Goal: Task Accomplishment & Management: Manage account settings

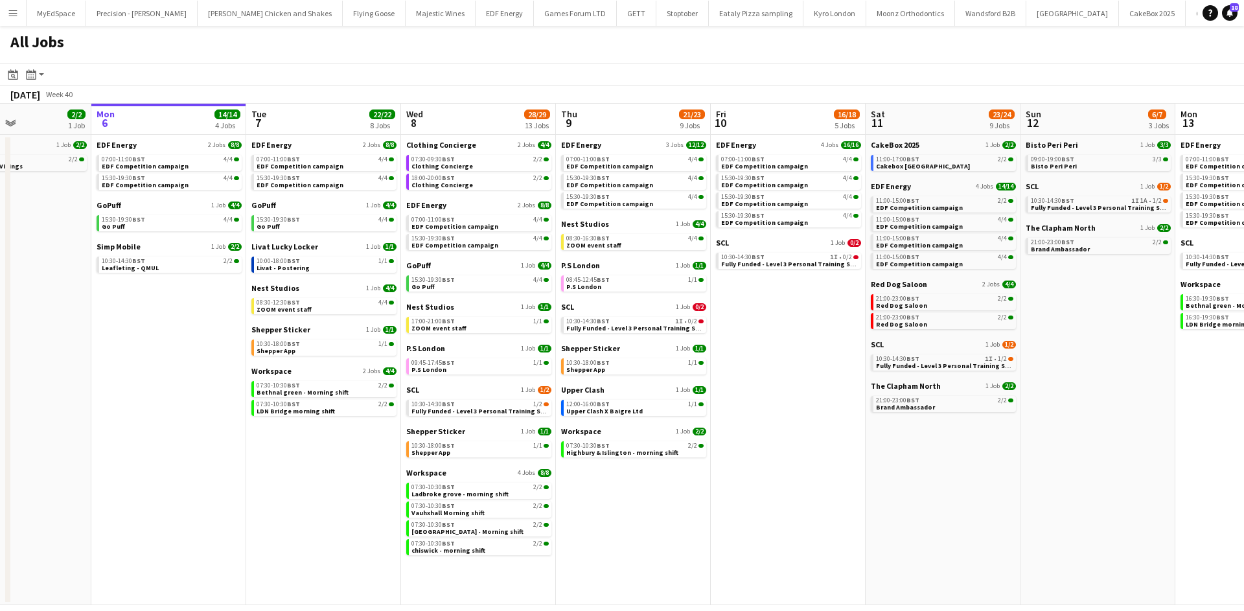
scroll to position [0, 406]
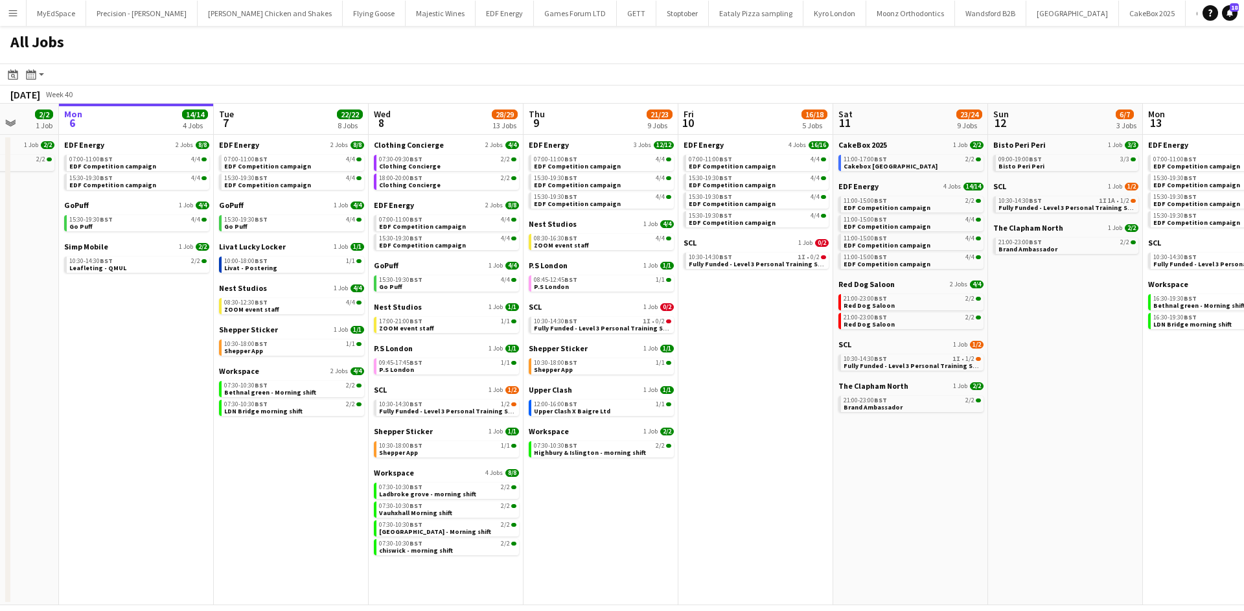
drag, startPoint x: 855, startPoint y: 443, endPoint x: 822, endPoint y: 446, distance: 32.6
click at [822, 446] on app-calendar-viewport "Fri 3 25/25 10 Jobs Sat 4 40/40 10 Jobs Sun 5 2/2 1 Job Mon 6 14/14 4 Jobs Tue …" at bounding box center [622, 354] width 1244 height 501
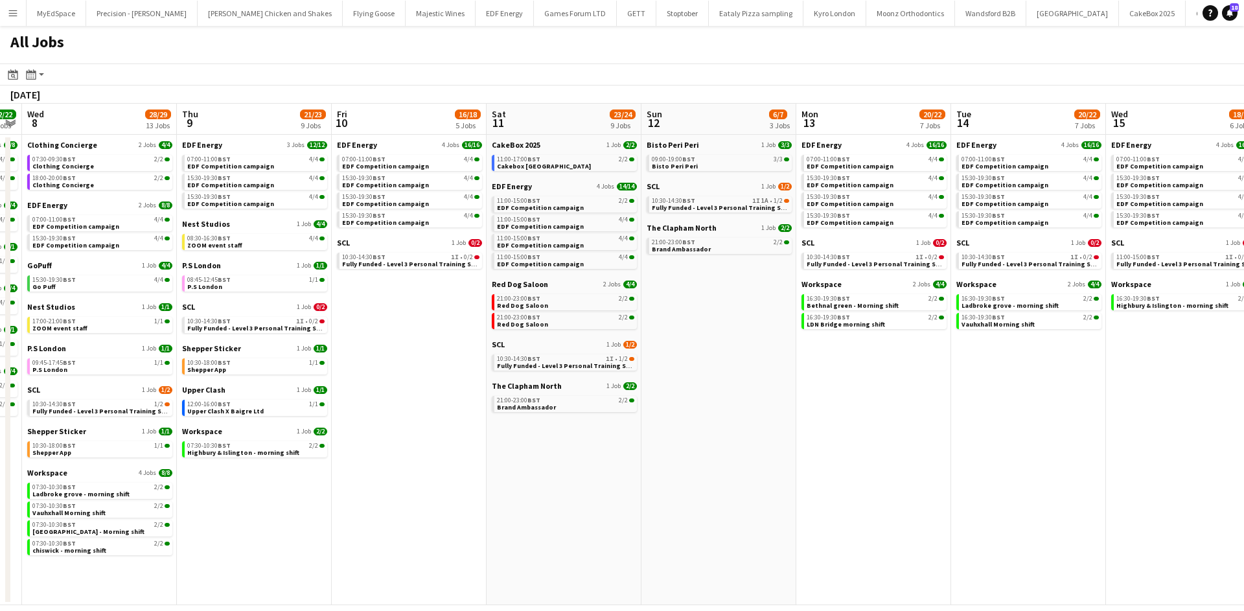
drag, startPoint x: 1041, startPoint y: 447, endPoint x: 397, endPoint y: 371, distance: 648.5
click at [332, 371] on app-calendar-viewport "Fri 3 25/25 10 Jobs Sat 4 40/40 10 Jobs Sun 5 2/2 1 Job Mon 6 14/14 4 Jobs Tue …" at bounding box center [622, 354] width 1244 height 501
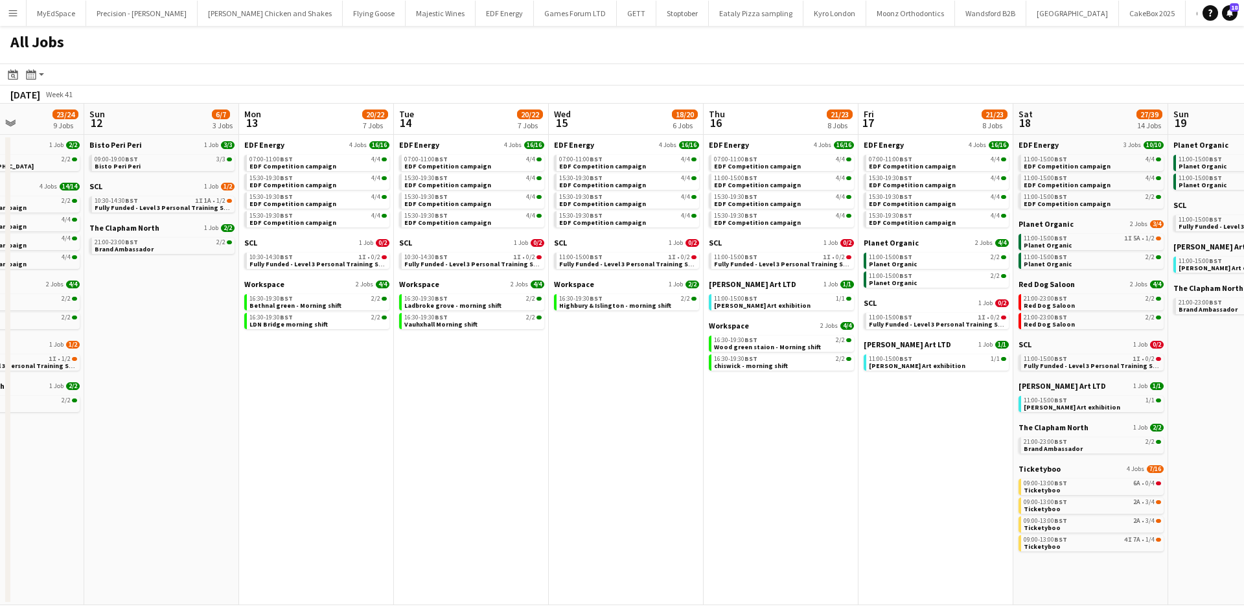
scroll to position [0, 395]
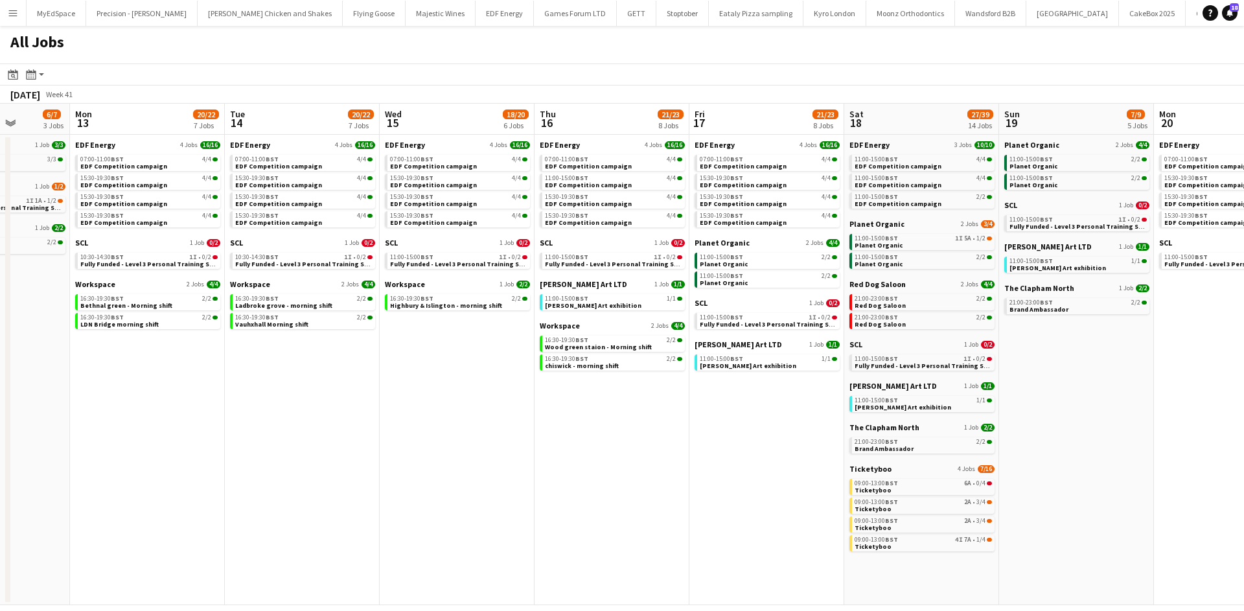
drag, startPoint x: 856, startPoint y: 384, endPoint x: 491, endPoint y: 368, distance: 365.1
click at [491, 368] on app-calendar-viewport "Fri 10 16/18 5 Jobs Sat 11 23/24 9 Jobs Sun 12 6/7 3 Jobs Mon 13 20/22 7 Jobs T…" at bounding box center [622, 354] width 1244 height 501
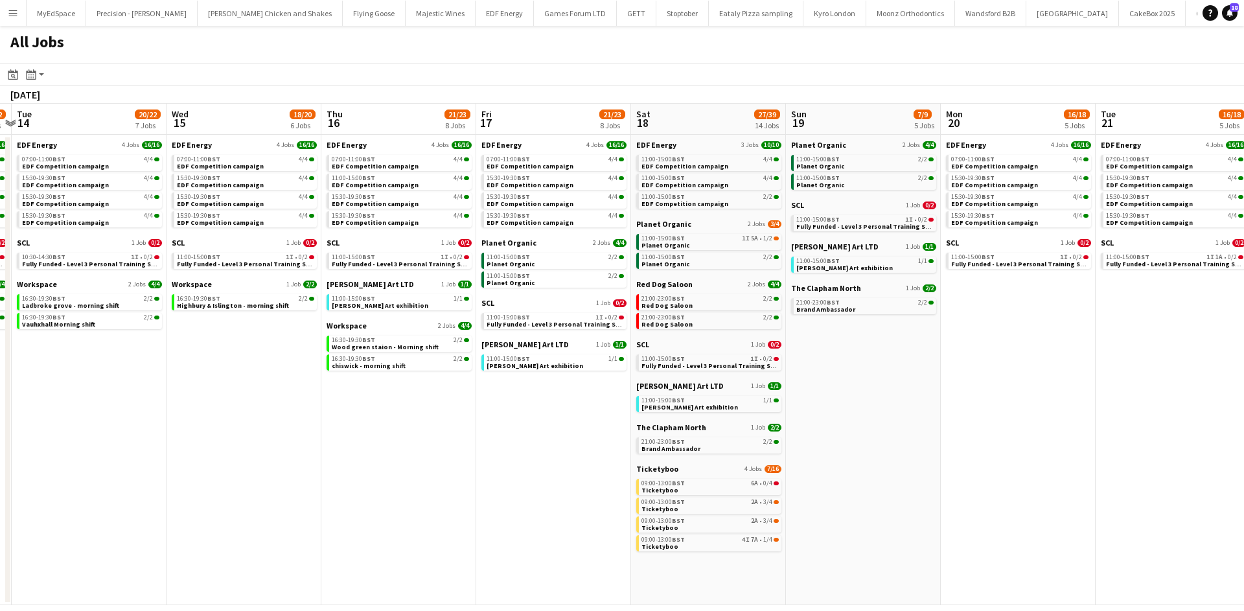
drag, startPoint x: 869, startPoint y: 347, endPoint x: 231, endPoint y: 312, distance: 639.8
click at [231, 312] on app-calendar-viewport "Fri 10 16/18 5 Jobs Sat 11 23/24 9 Jobs Sun 12 6/7 3 Jobs Mon 13 20/22 7 Jobs T…" at bounding box center [622, 354] width 1244 height 501
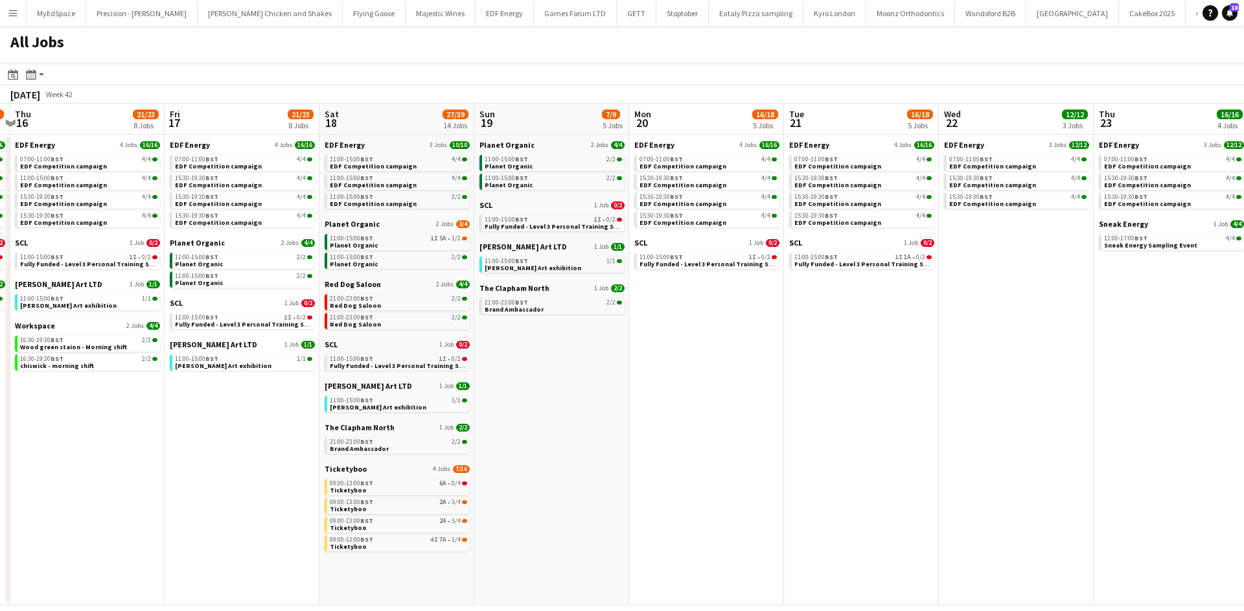
click at [506, 347] on app-all-jobs "All Jobs Date picker OCT 2025 OCT 2025 Monday M Tuesday T Wednesday W Thursday …" at bounding box center [622, 315] width 1244 height 579
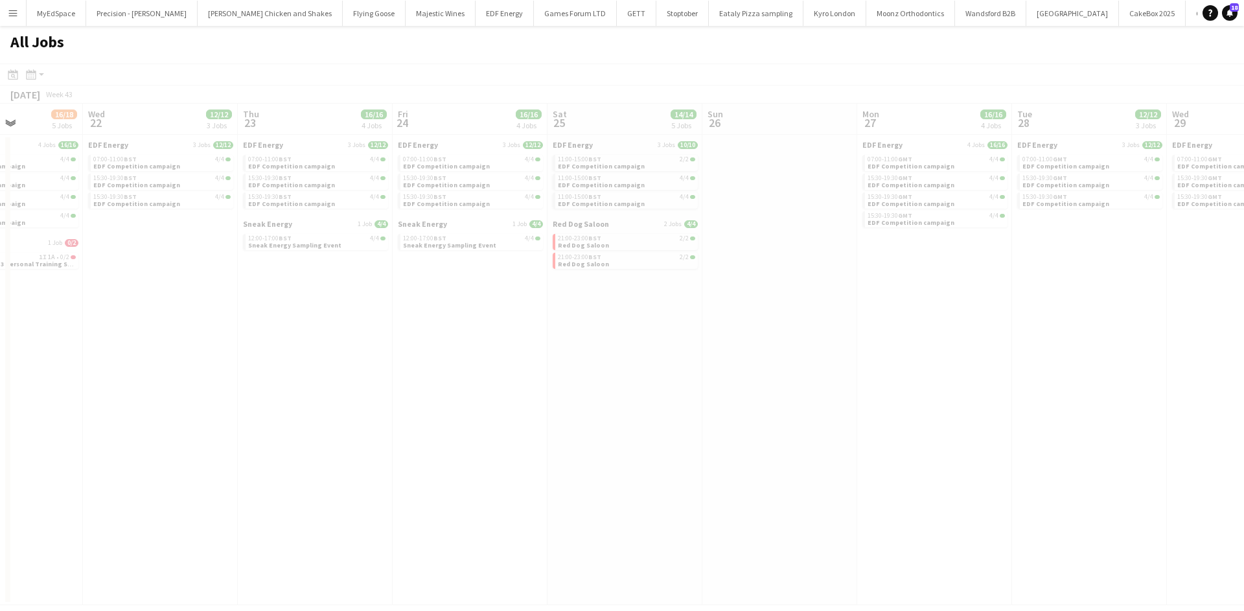
drag, startPoint x: 628, startPoint y: 338, endPoint x: 628, endPoint y: 327, distance: 11.7
click at [327, 311] on app-all-jobs "All Jobs Date picker OCT 2025 OCT 2025 Monday M Tuesday T Wednesday W Thursday …" at bounding box center [622, 315] width 1244 height 579
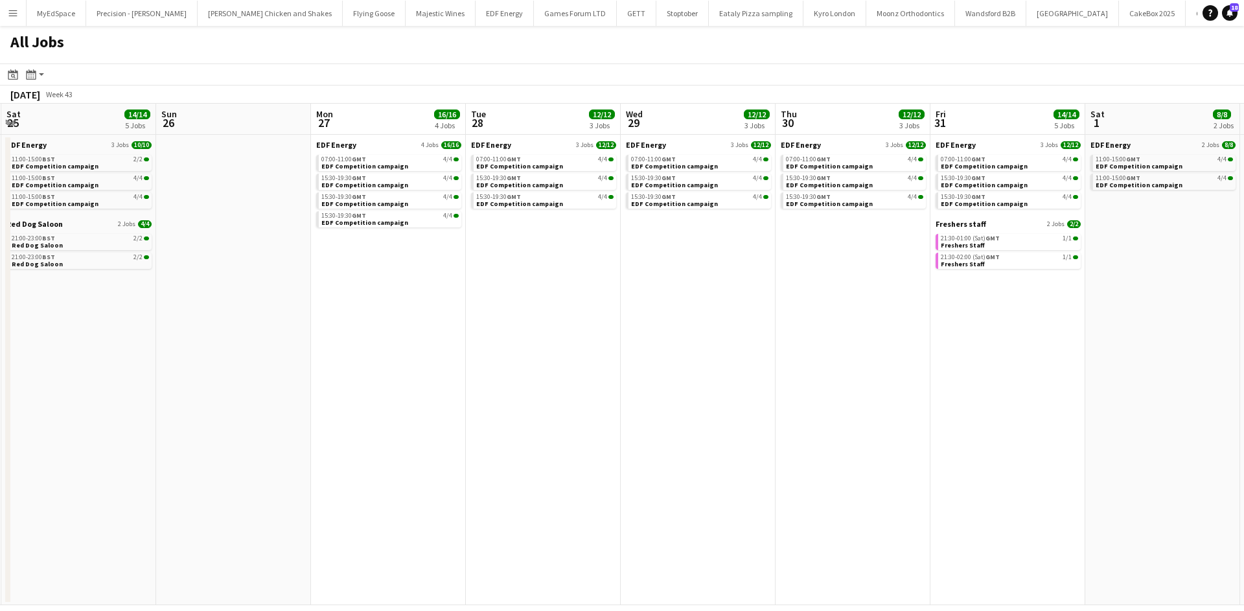
drag, startPoint x: 857, startPoint y: 359, endPoint x: 542, endPoint y: 332, distance: 315.4
click at [542, 332] on app-calendar-viewport "Tue 21 16/18 5 Jobs Wed 22 12/12 3 Jobs Thu 23 16/16 4 Jobs Fri 24 16/16 4 Jobs…" at bounding box center [622, 354] width 1244 height 501
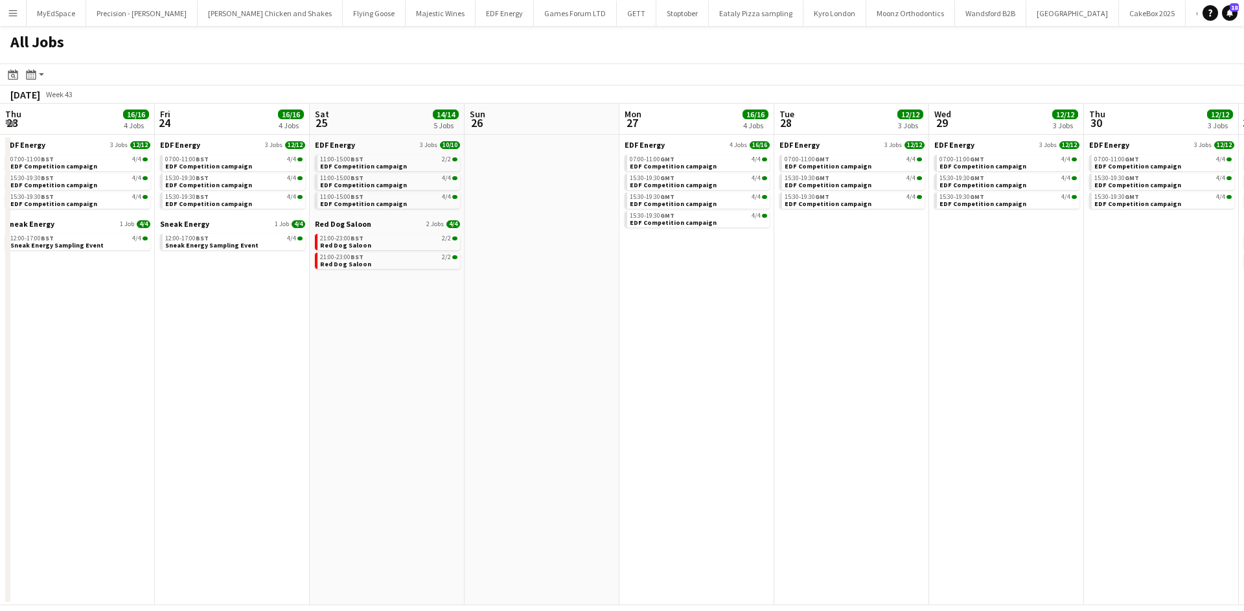
click at [303, 306] on app-all-jobs "All Jobs Date picker OCT 2025 OCT 2025 Monday M Tuesday T Wednesday W Thursday …" at bounding box center [622, 315] width 1244 height 579
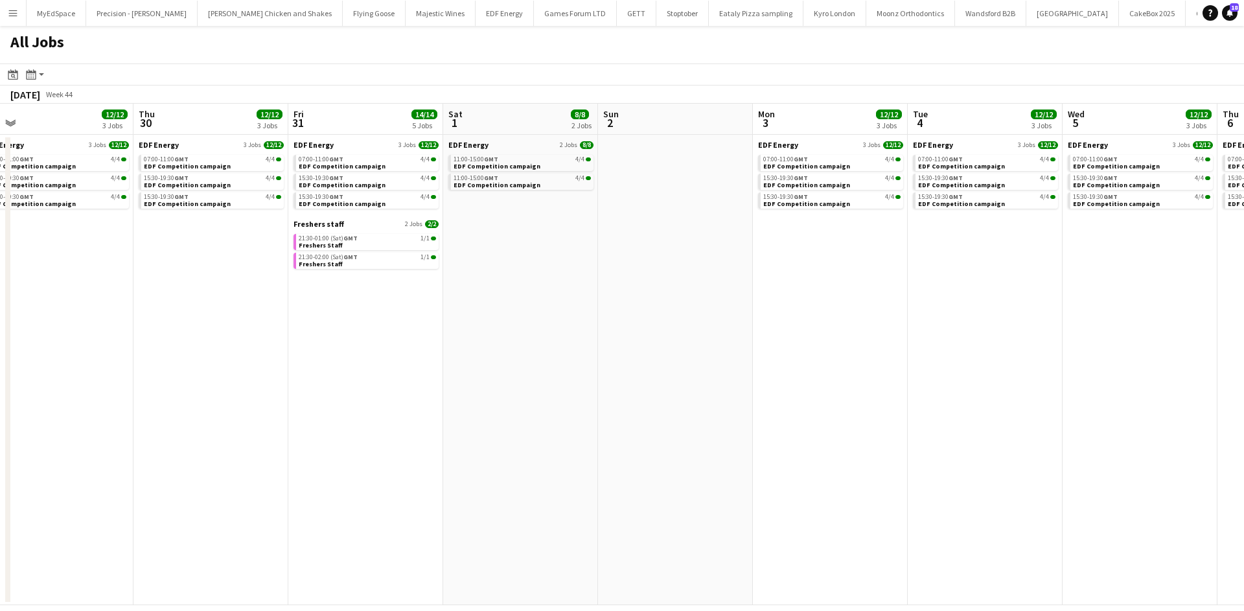
scroll to position [0, 444]
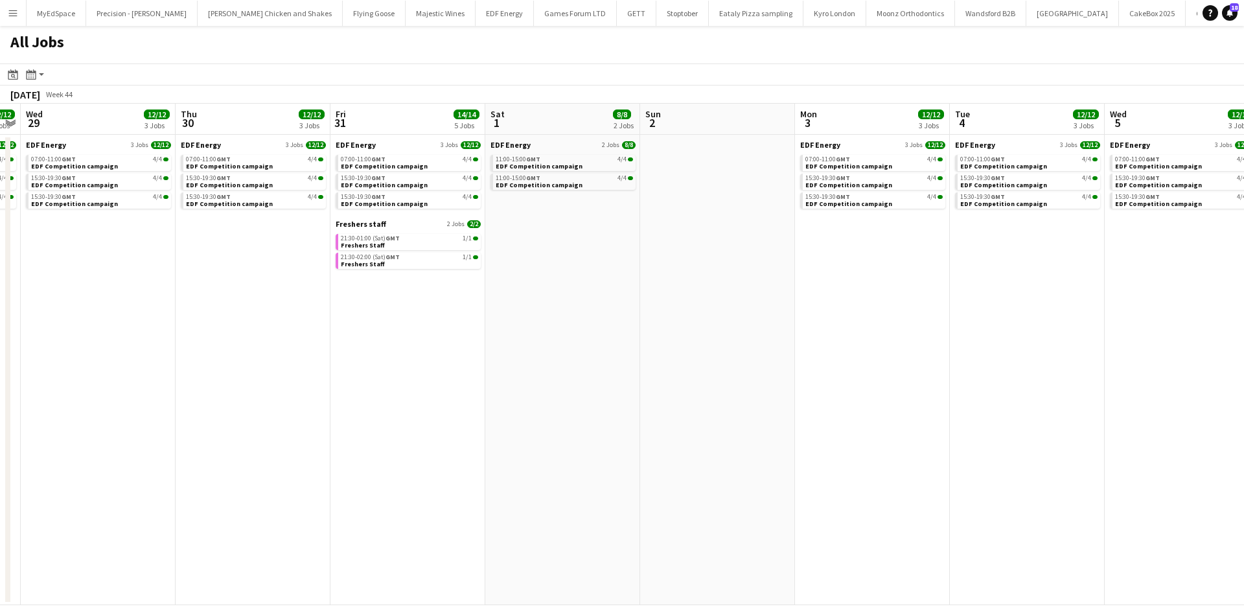
drag, startPoint x: 875, startPoint y: 360, endPoint x: 431, endPoint y: 323, distance: 445.3
click at [431, 323] on app-calendar-viewport "Sun 26 Mon 27 16/16 4 Jobs Tue 28 12/12 3 Jobs Wed 29 12/12 3 Jobs Thu 30 12/12…" at bounding box center [622, 354] width 1244 height 501
click at [409, 237] on div "21:30-01:00 (Sat) GMT 1/1" at bounding box center [409, 238] width 137 height 6
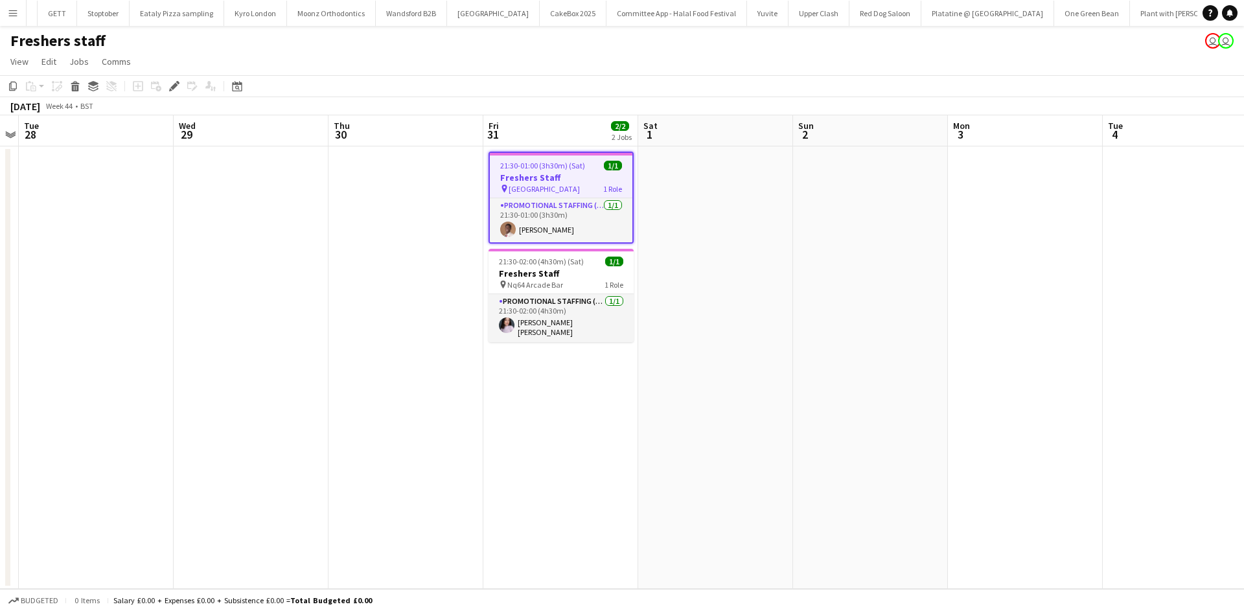
scroll to position [0, 424]
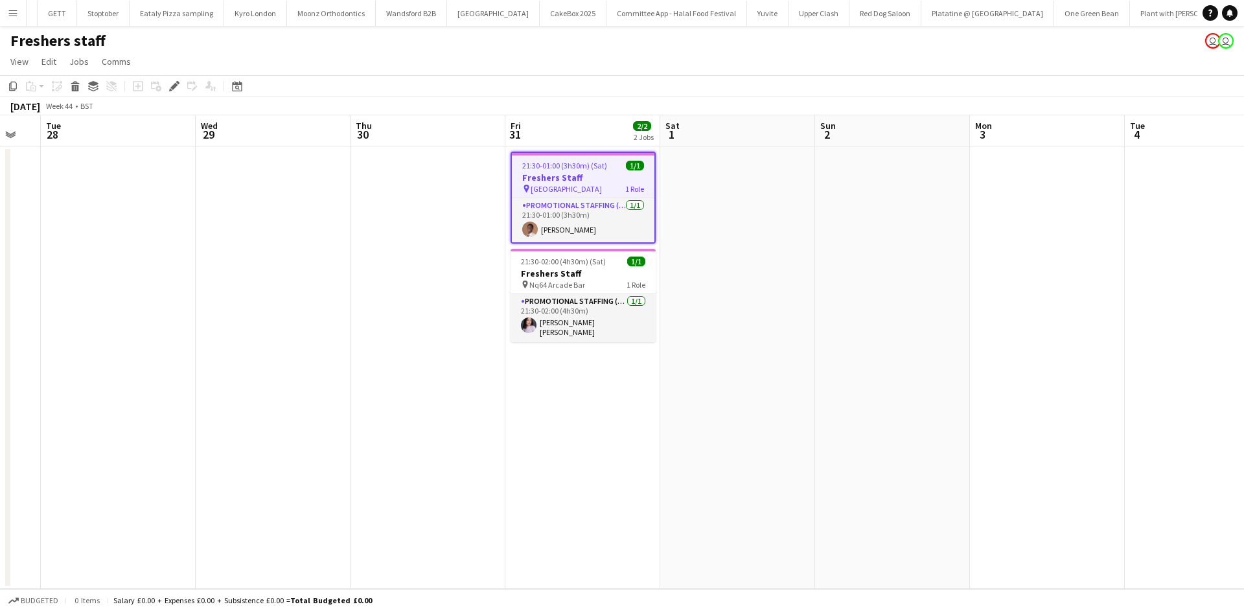
drag, startPoint x: 542, startPoint y: 426, endPoint x: 564, endPoint y: 419, distance: 23.2
click at [564, 419] on app-calendar-viewport "Sat 25 Sun 26 Mon 27 Tue 28 Wed 29 Thu 30 Fri 31 2/2 2 Jobs Sat 1 Sun 2 Mon 3 T…" at bounding box center [622, 352] width 1244 height 474
click at [582, 303] on app-card-role "Promotional Staffing (Brand Ambassadors) 1/1 21:30-02:00 (4h30m) Ella Taylor Bl…" at bounding box center [583, 318] width 145 height 48
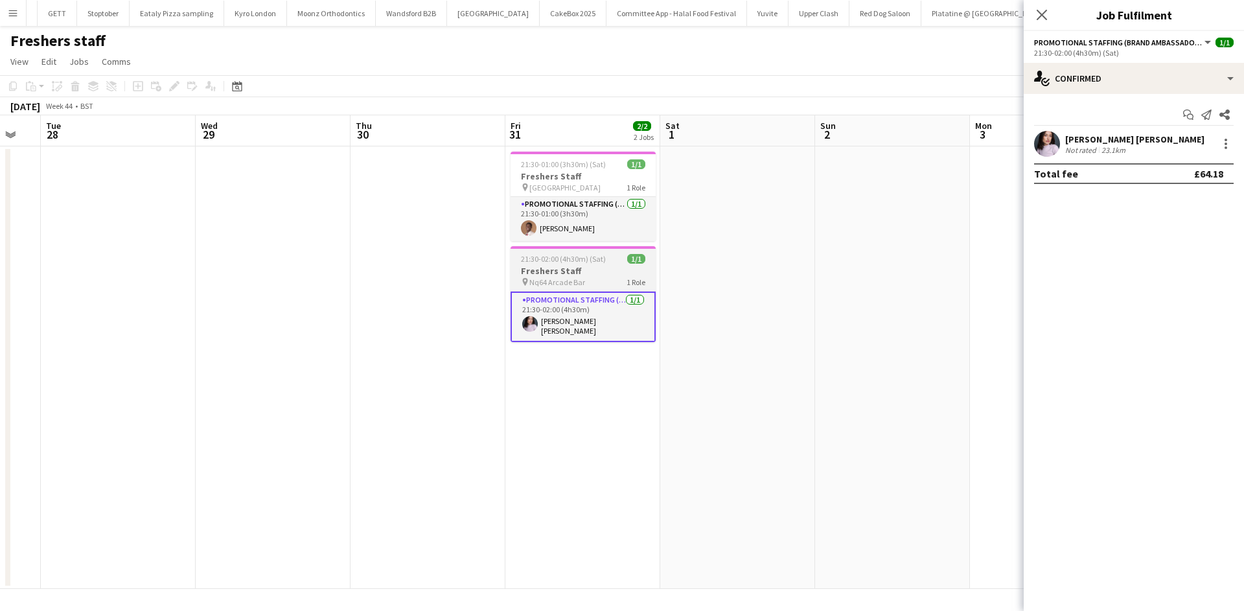
click at [627, 281] on span "1 Role" at bounding box center [636, 282] width 19 height 10
click at [546, 266] on h3 "Freshers Staff" at bounding box center [581, 271] width 145 height 12
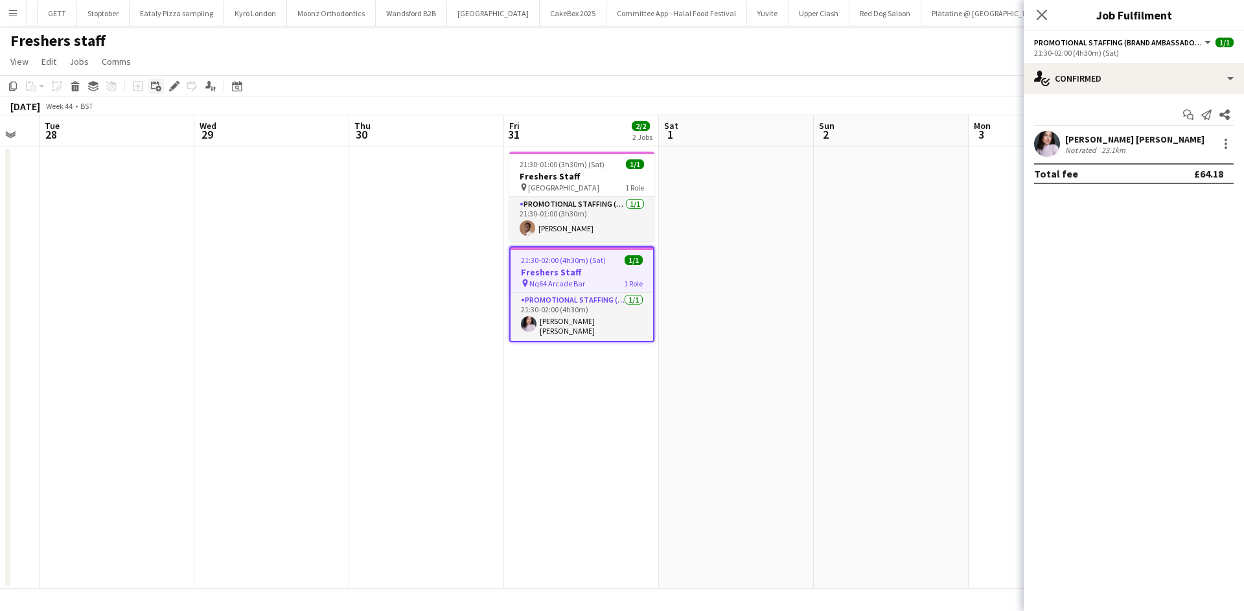
click at [155, 84] on icon "Add linked Job" at bounding box center [156, 86] width 10 height 10
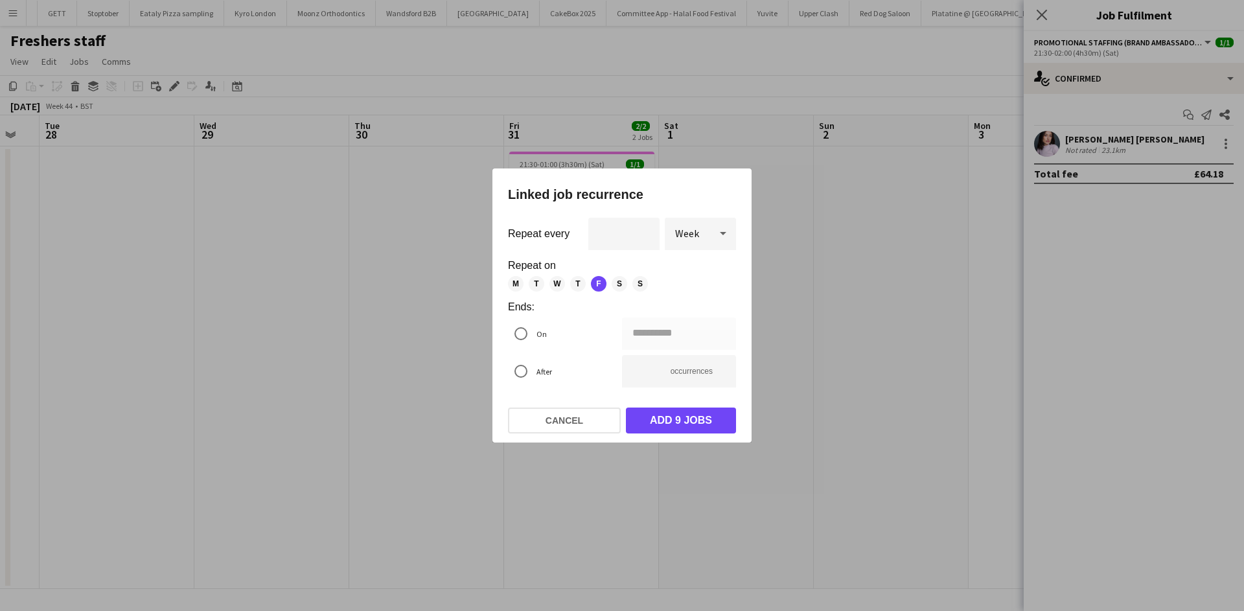
click at [960, 255] on div at bounding box center [622, 305] width 1244 height 611
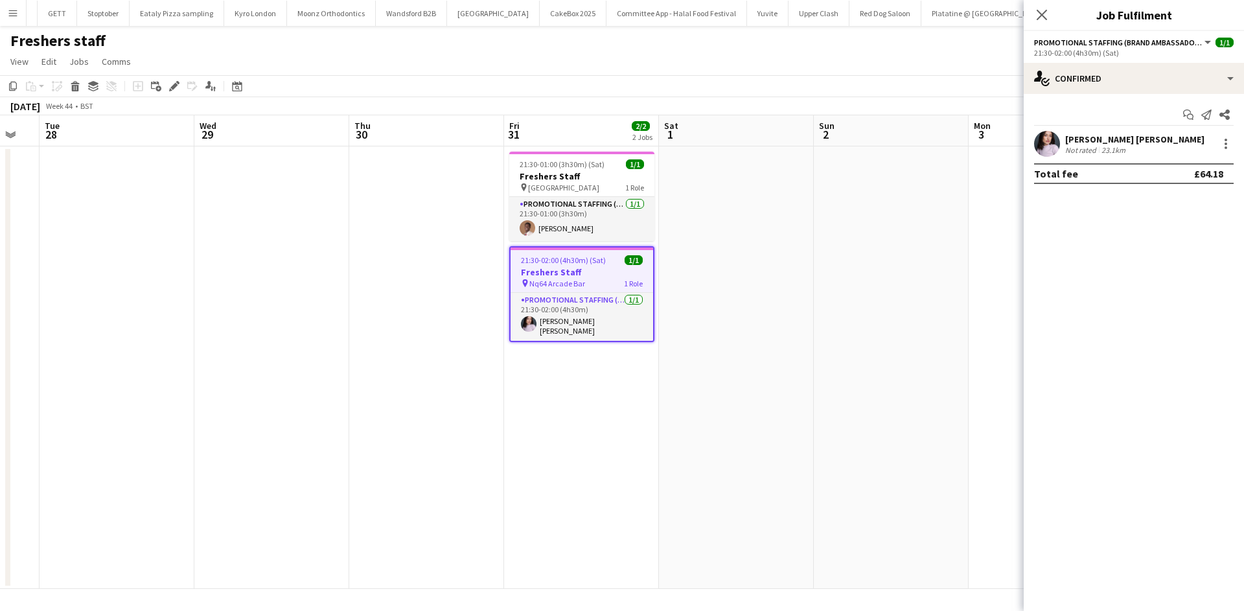
click at [571, 263] on span "21:30-02:00 (4h30m) (Sat)" at bounding box center [563, 260] width 85 height 10
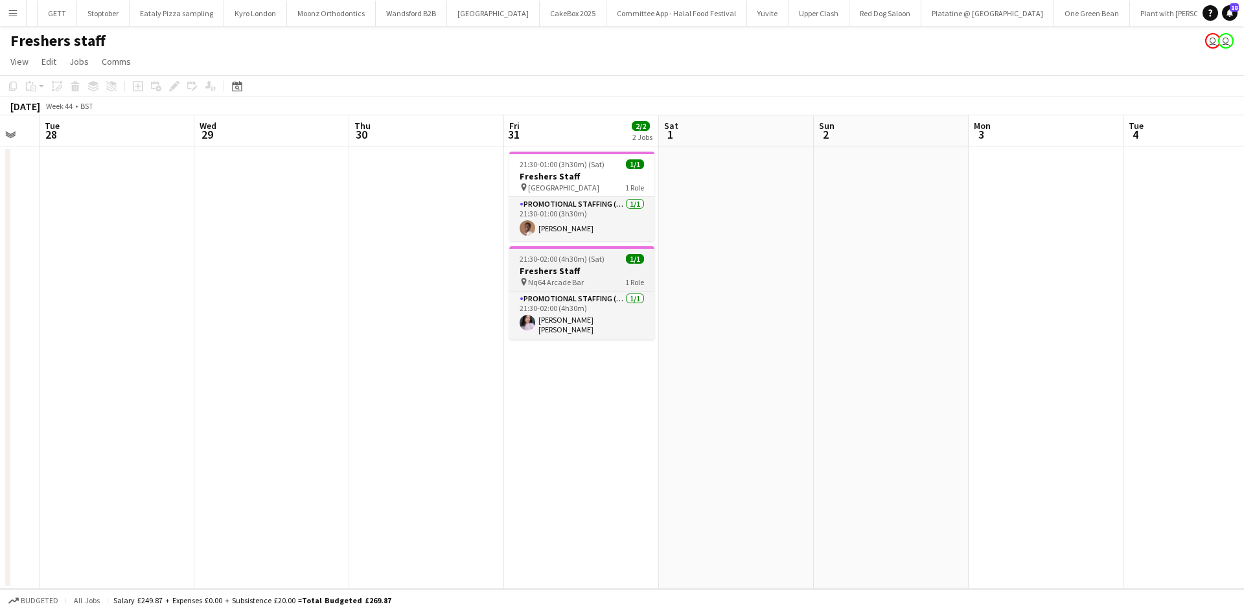
click at [574, 271] on h3 "Freshers Staff" at bounding box center [581, 271] width 145 height 12
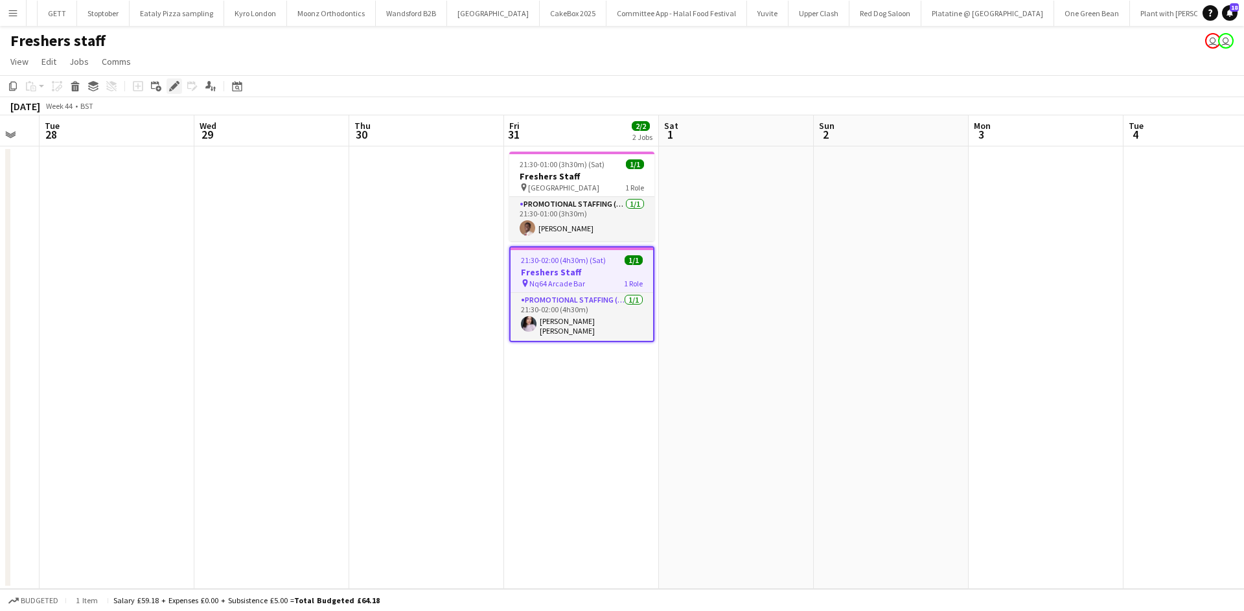
click at [179, 83] on icon at bounding box center [177, 82] width 3 height 3
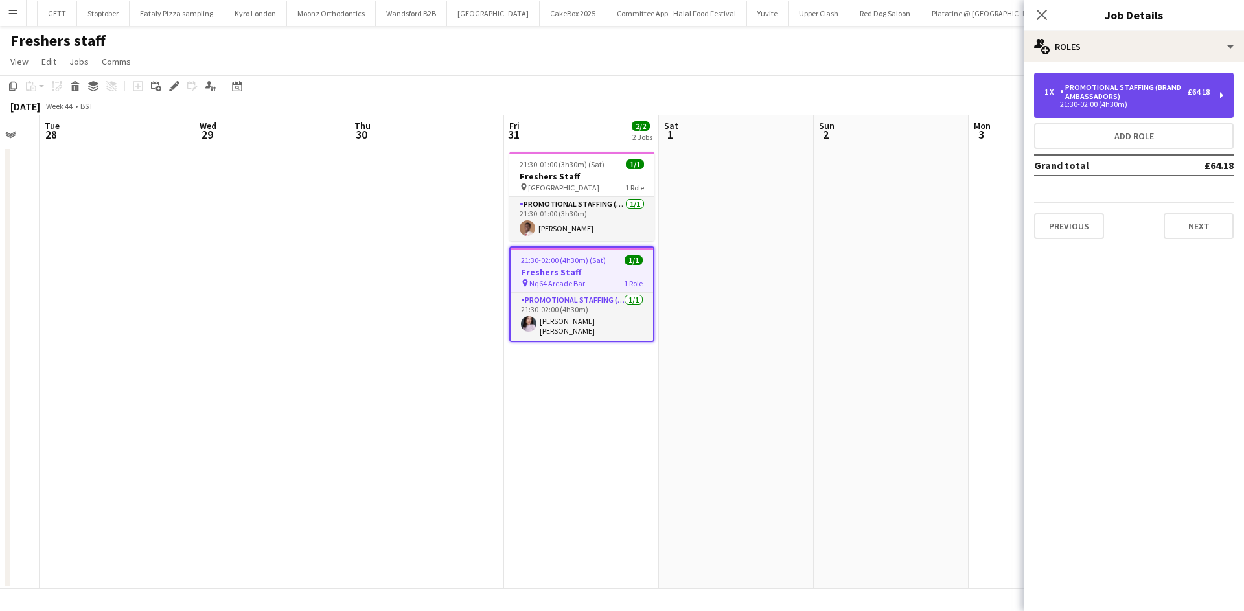
click at [1160, 77] on div "1 x Promotional Staffing (Brand Ambassadors) £64.18 21:30-02:00 (4h30m)" at bounding box center [1134, 95] width 200 height 45
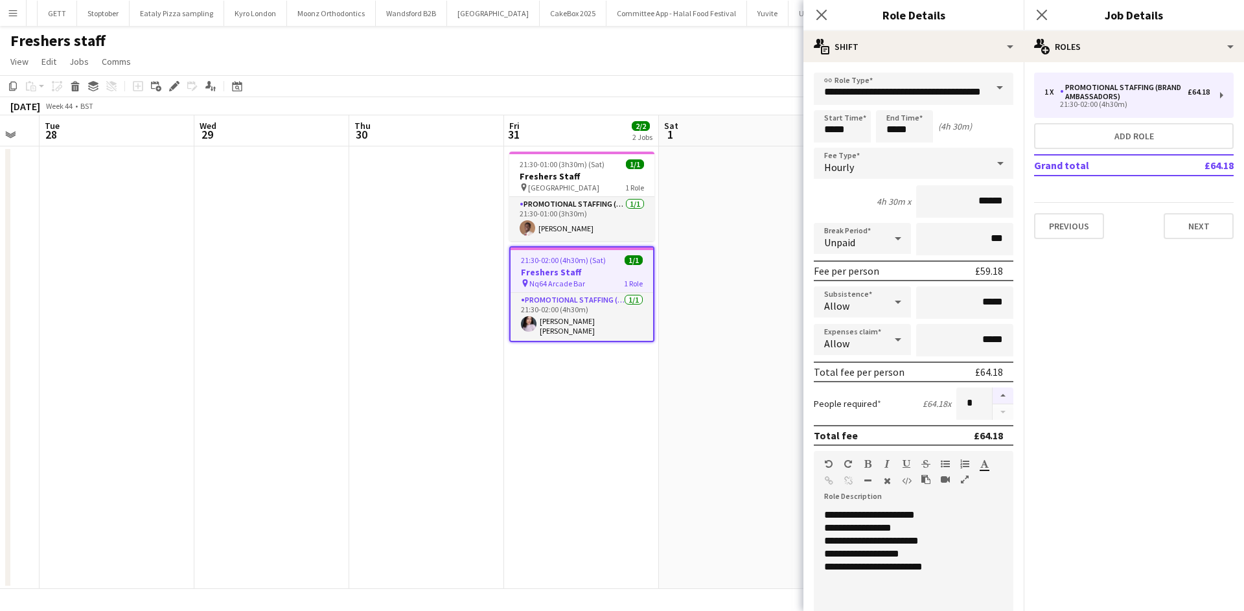
click at [993, 393] on button "button" at bounding box center [1003, 395] width 21 height 17
type input "*"
click at [700, 334] on app-date-cell at bounding box center [736, 367] width 155 height 443
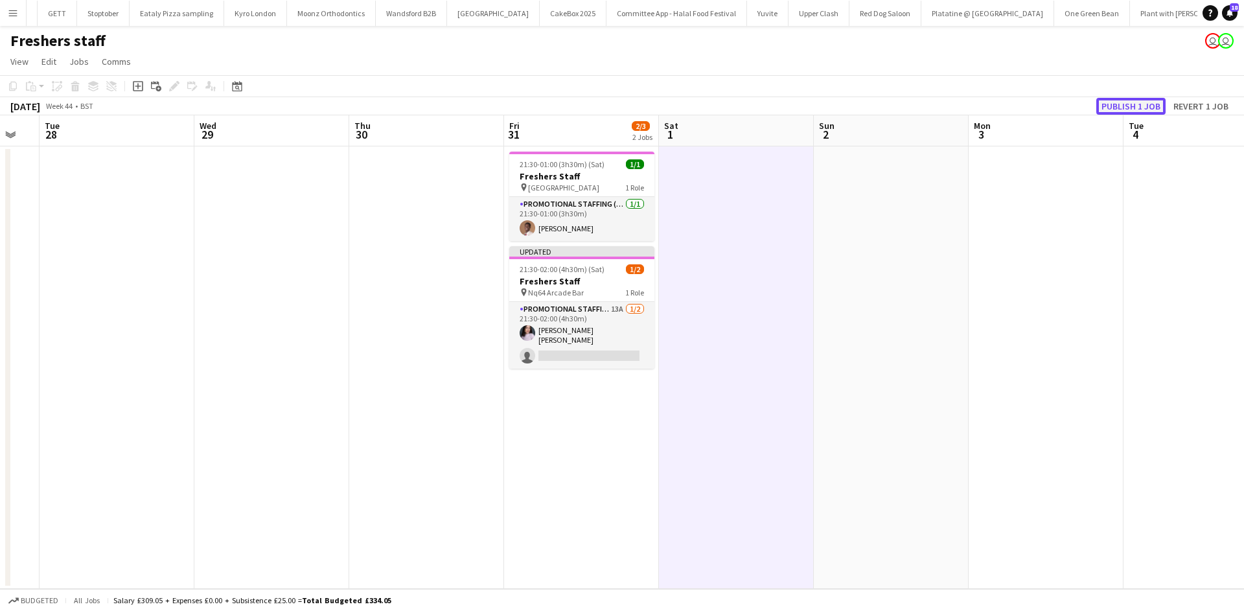
click at [1114, 108] on button "Publish 1 job" at bounding box center [1130, 106] width 69 height 17
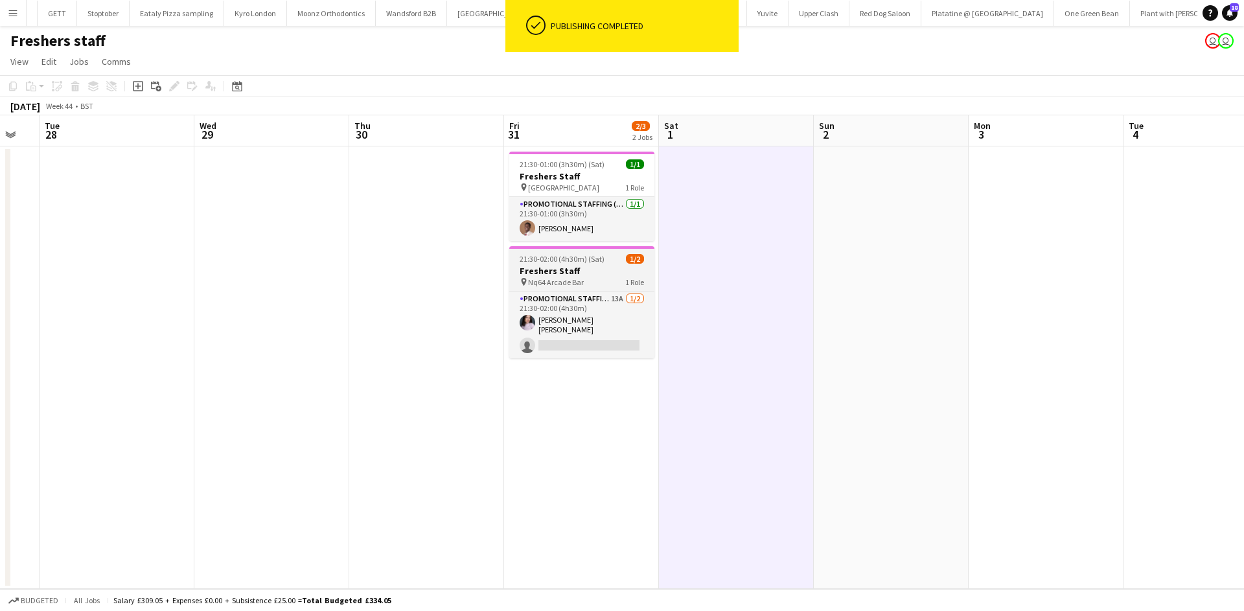
click at [564, 256] on span "21:30-02:00 (4h30m) (Sat)" at bounding box center [562, 259] width 85 height 10
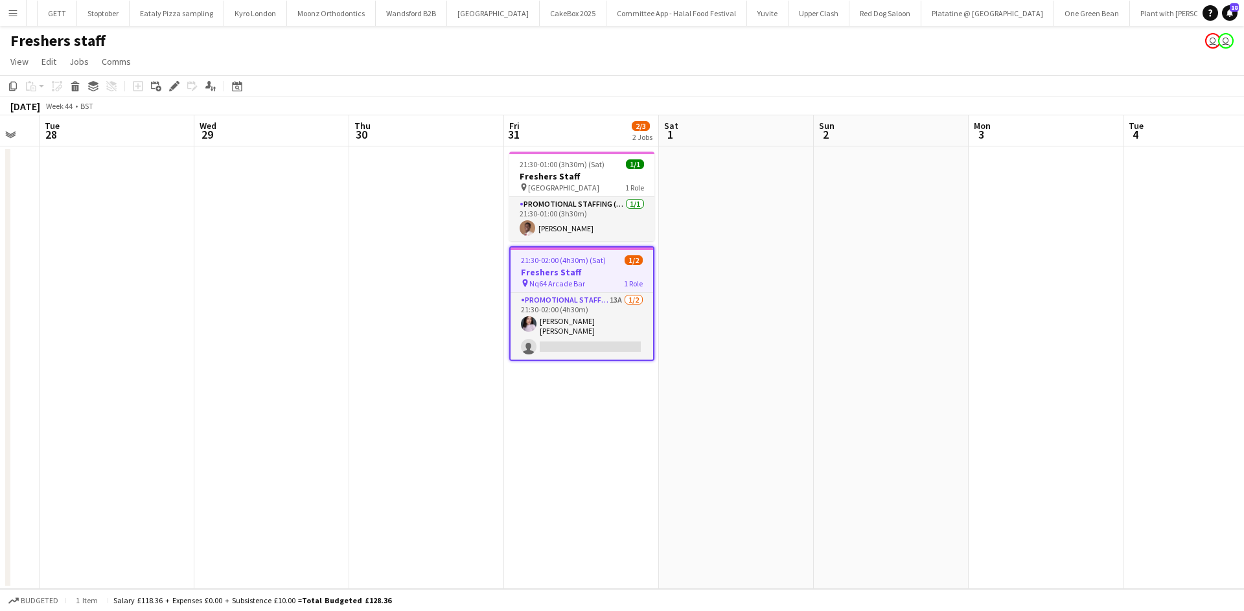
click at [183, 89] on div "Add job Add linked Job Edit Edit linked Job Applicants" at bounding box center [168, 86] width 99 height 16
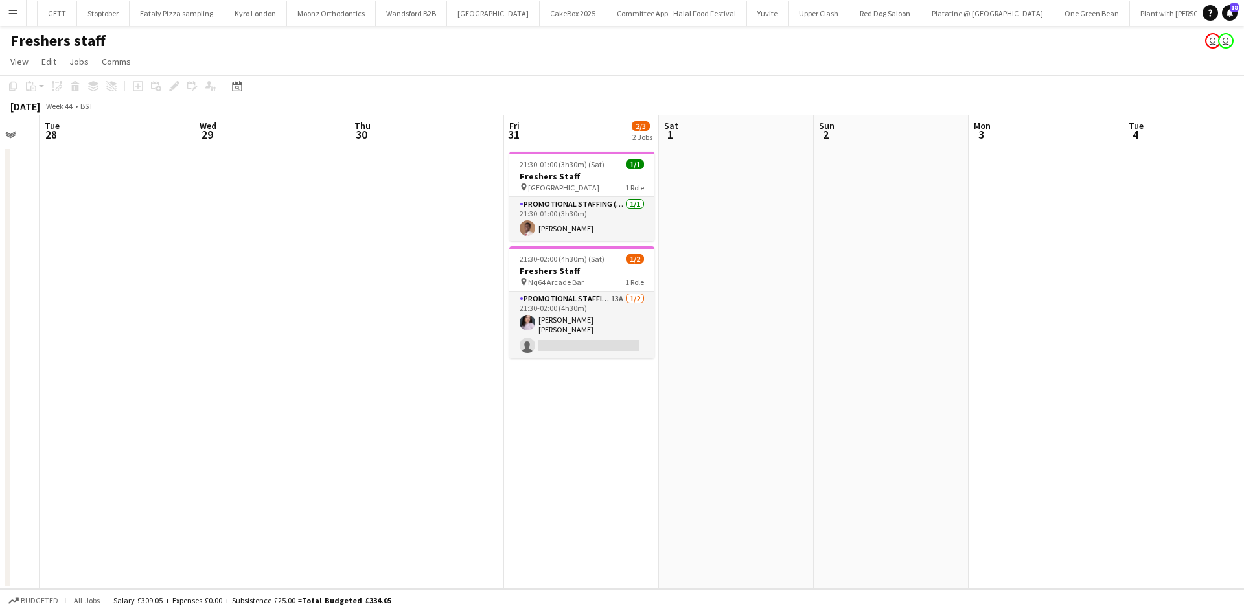
drag, startPoint x: 588, startPoint y: 269, endPoint x: 366, endPoint y: 200, distance: 232.0
click at [588, 270] on h3 "Freshers Staff" at bounding box center [581, 271] width 145 height 12
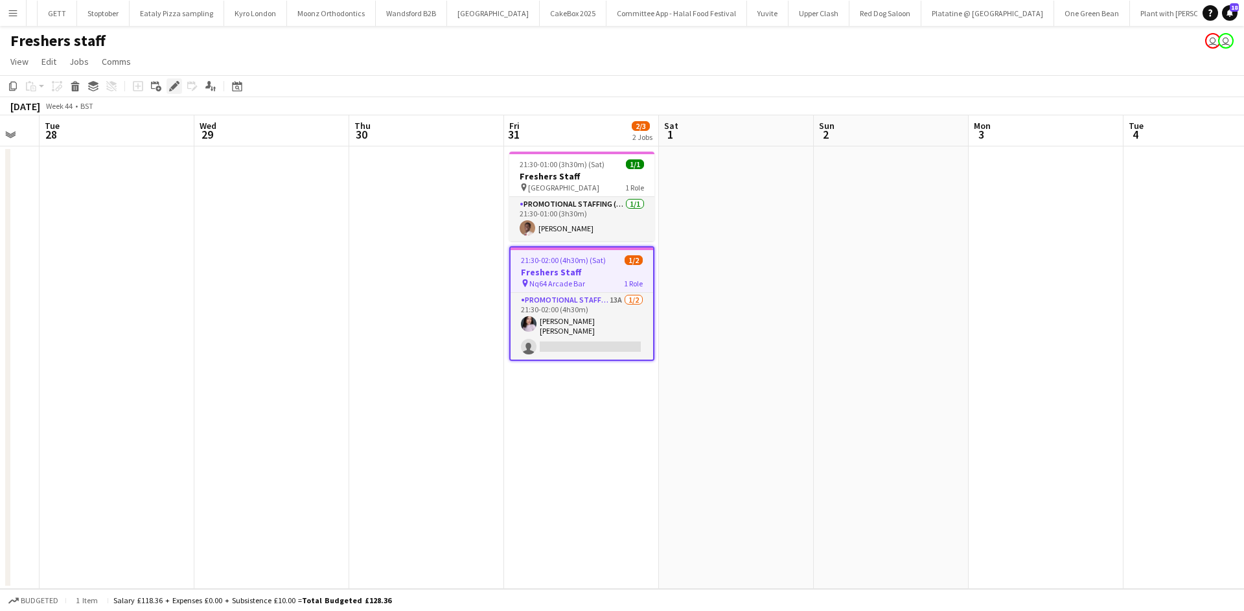
click at [169, 84] on icon "Edit" at bounding box center [174, 86] width 10 height 10
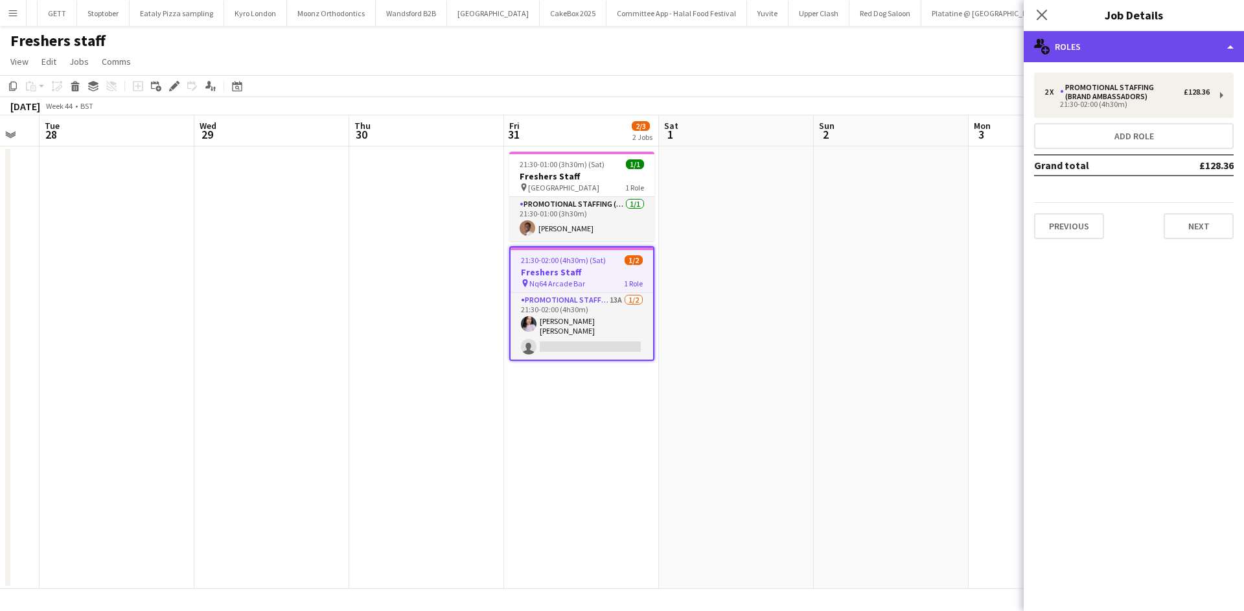
click at [1136, 34] on div "multiple-users-add Roles" at bounding box center [1134, 46] width 220 height 31
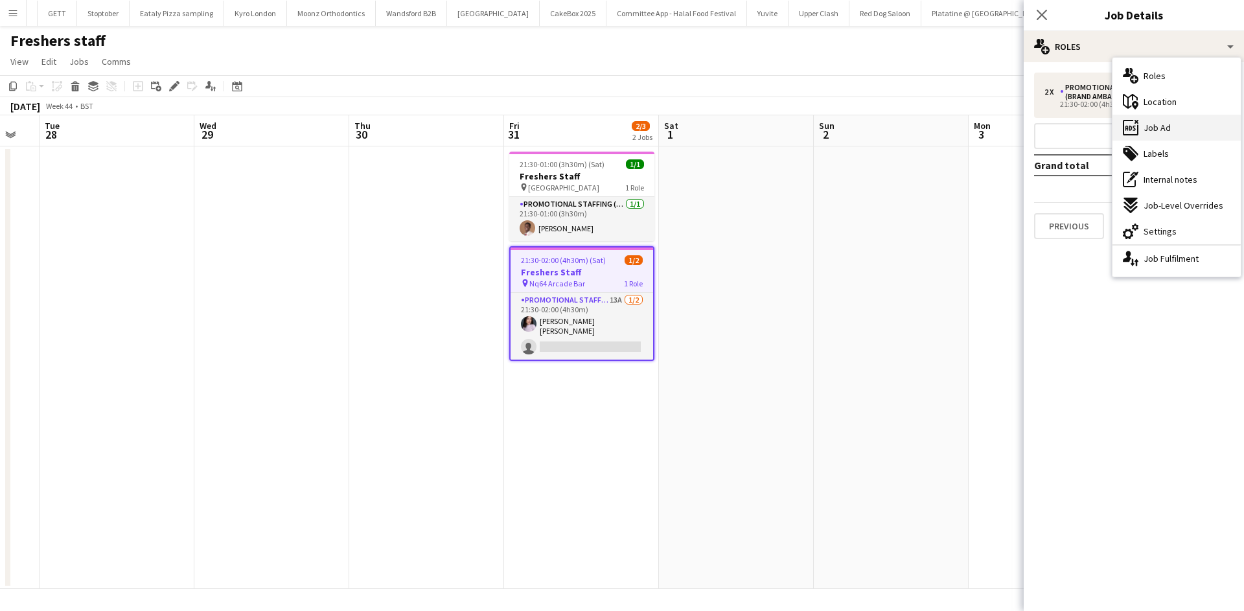
click at [1182, 139] on div "ads-window Job Ad" at bounding box center [1176, 128] width 128 height 26
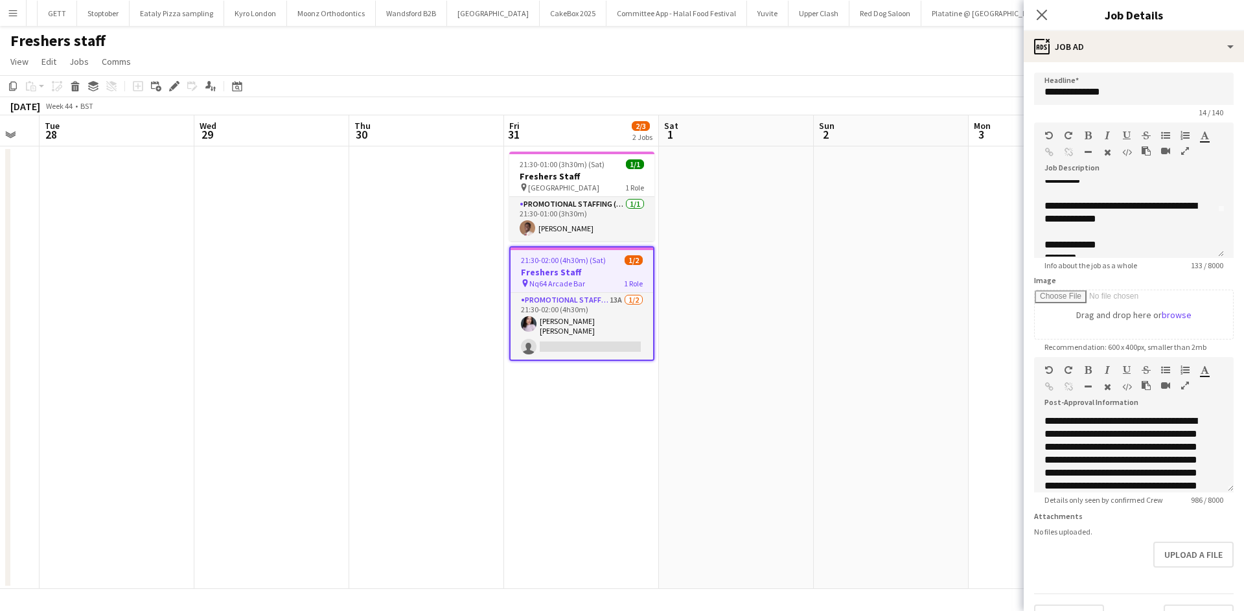
scroll to position [0, 0]
click at [1044, 179] on div "**********" at bounding box center [1134, 214] width 200 height 87
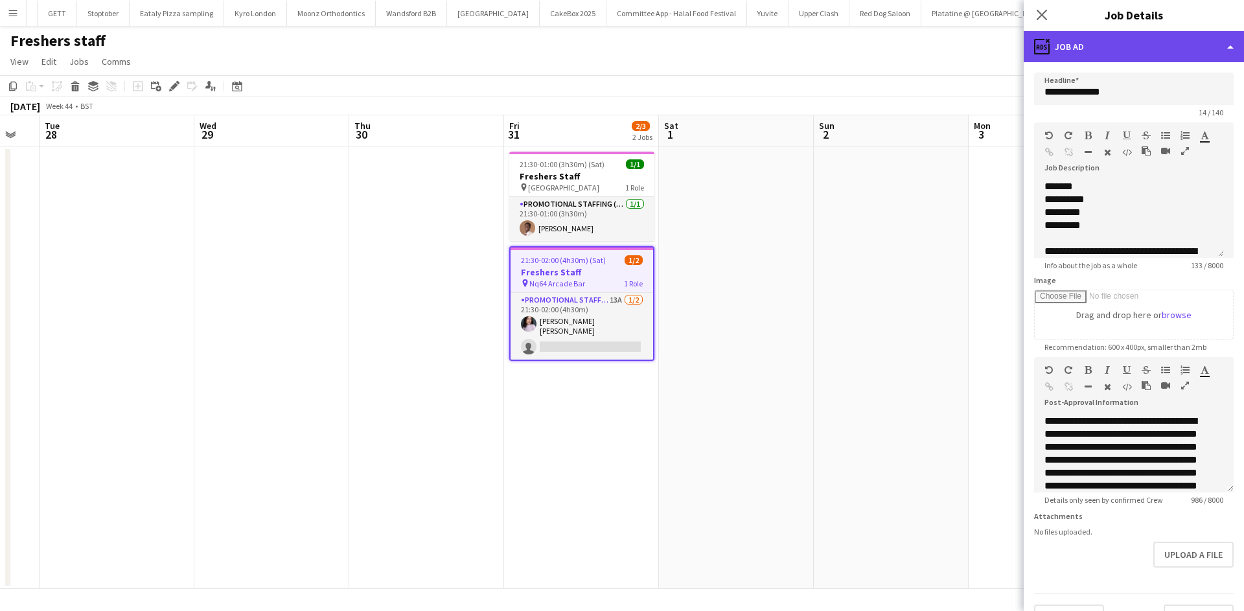
click at [1080, 53] on div "ads-window Job Ad" at bounding box center [1134, 46] width 220 height 31
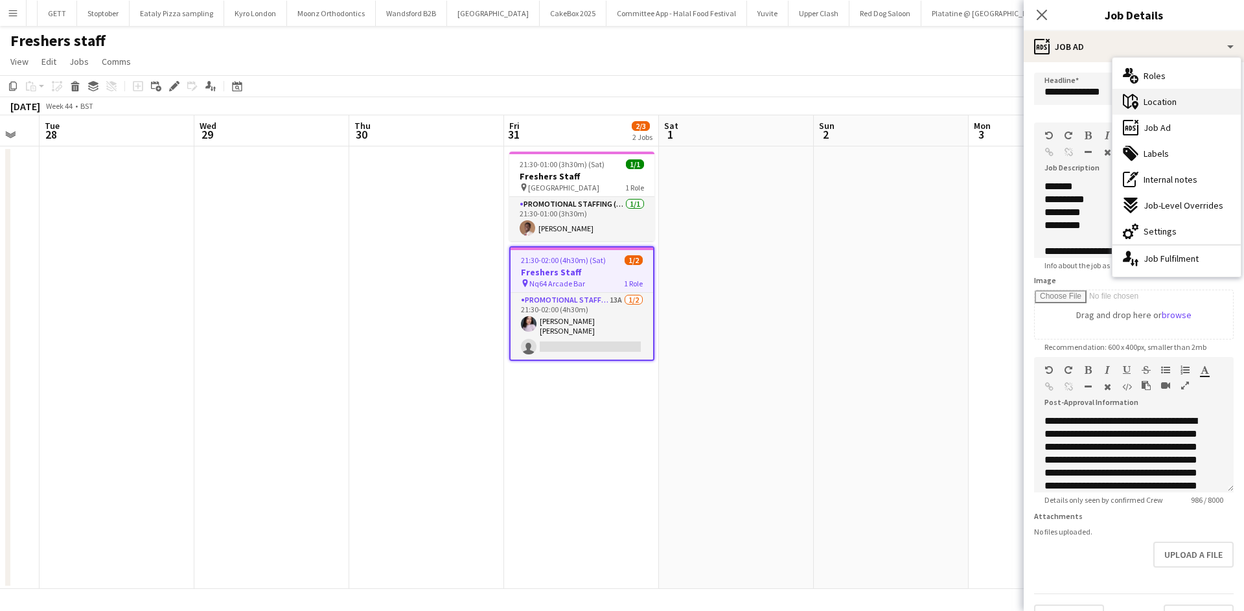
click at [1140, 99] on div "maps-pin-1 Location" at bounding box center [1176, 102] width 128 height 26
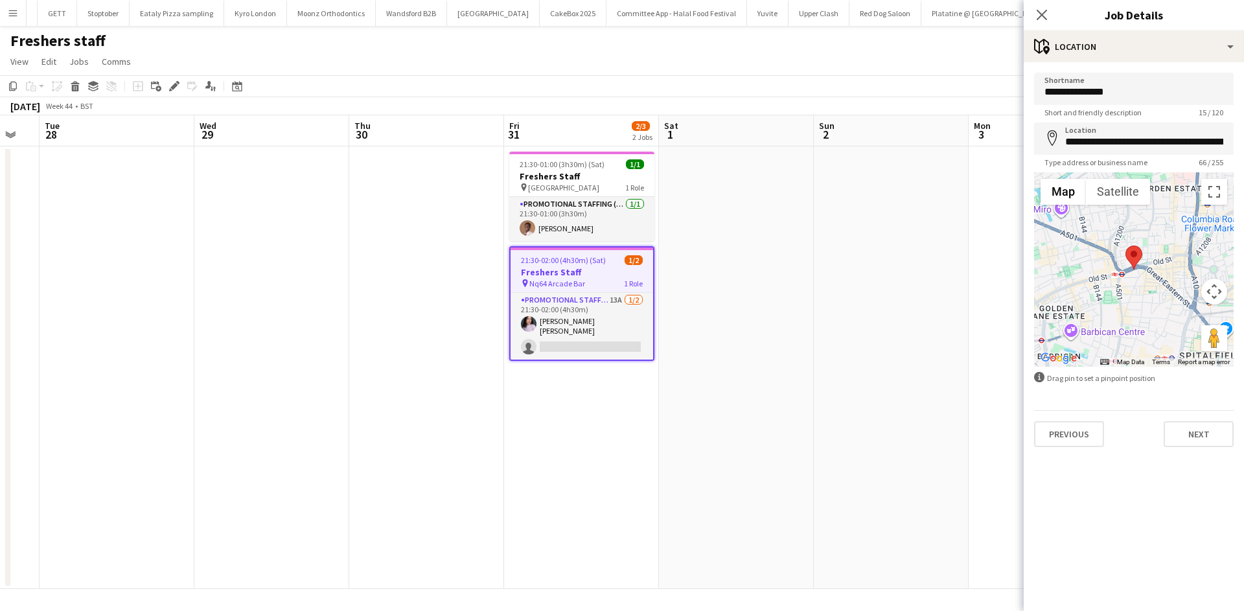
click at [774, 207] on app-date-cell at bounding box center [736, 367] width 155 height 443
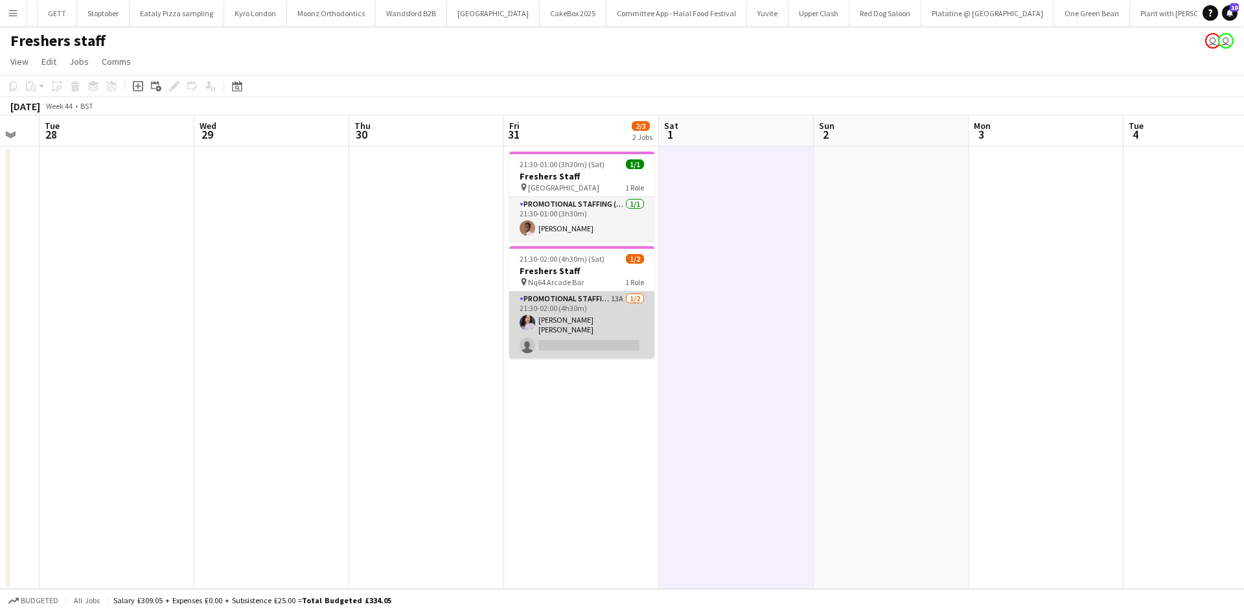
click at [613, 301] on app-card-role "Promotional Staffing (Brand Ambassadors) 13A 1/2 21:30-02:00 (4h30m) Ella Taylo…" at bounding box center [581, 325] width 145 height 67
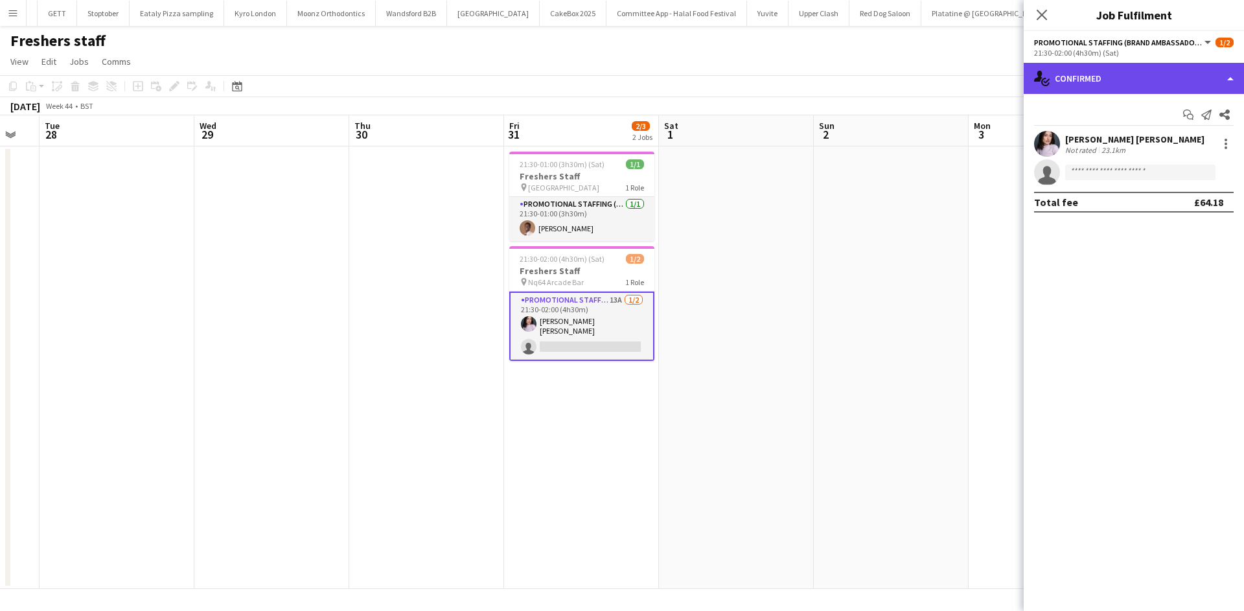
click at [1122, 73] on div "single-neutral-actions-check-2 Confirmed" at bounding box center [1134, 78] width 220 height 31
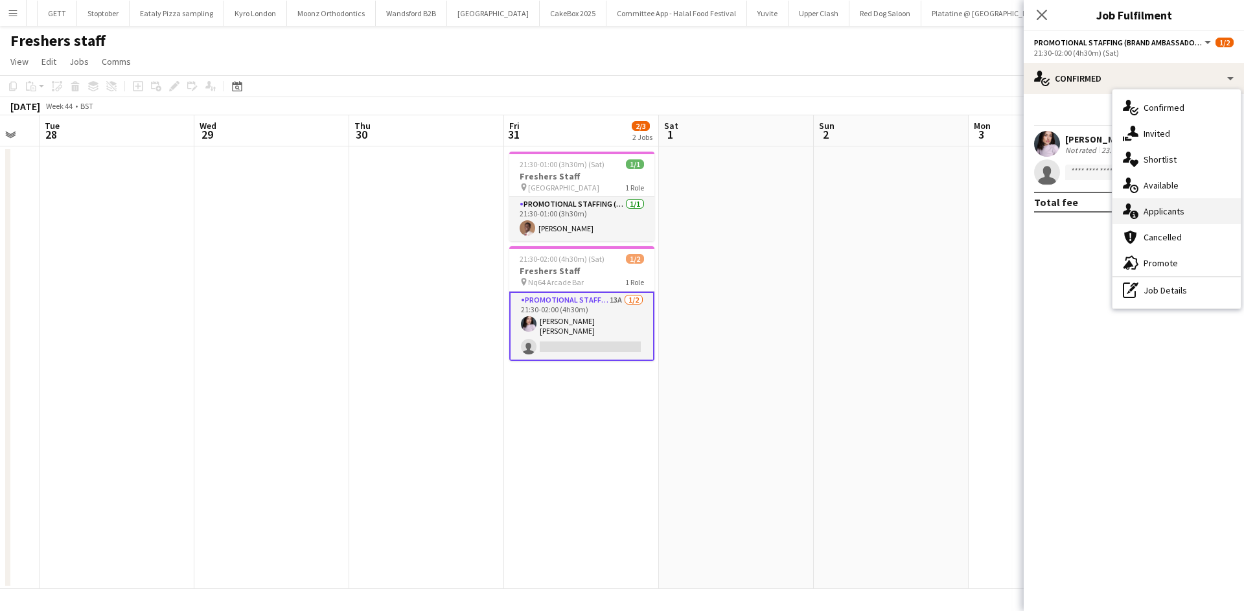
click at [1174, 220] on div "single-neutral-actions-information Applicants" at bounding box center [1176, 211] width 128 height 26
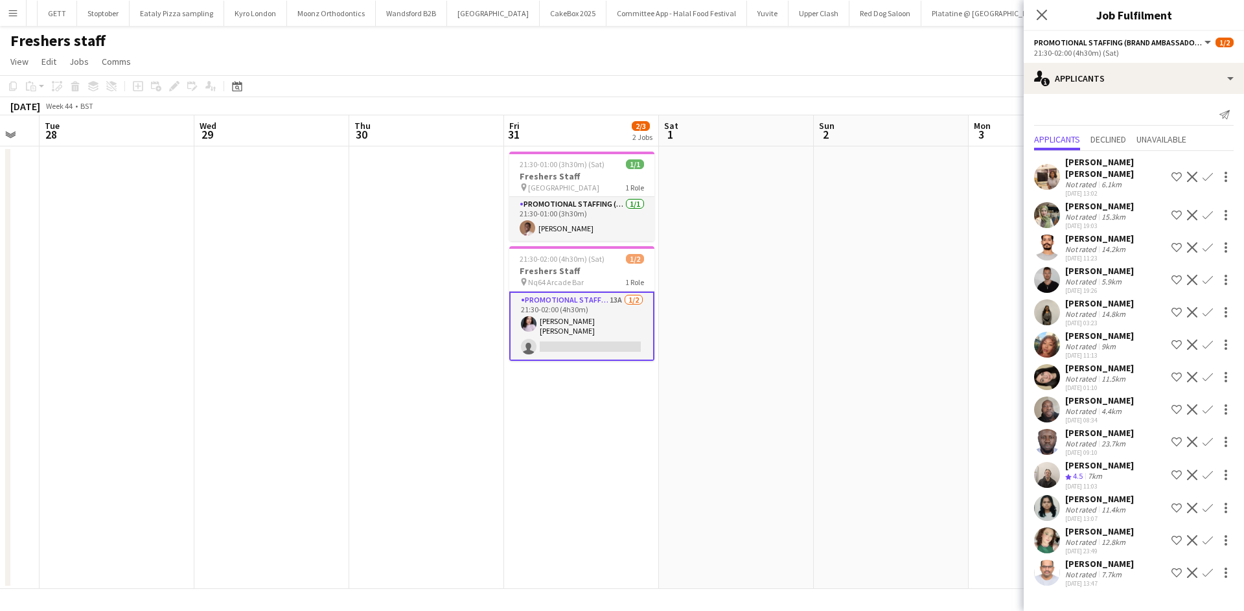
scroll to position [12, 0]
click at [1078, 374] on div "Not rated" at bounding box center [1082, 379] width 34 height 10
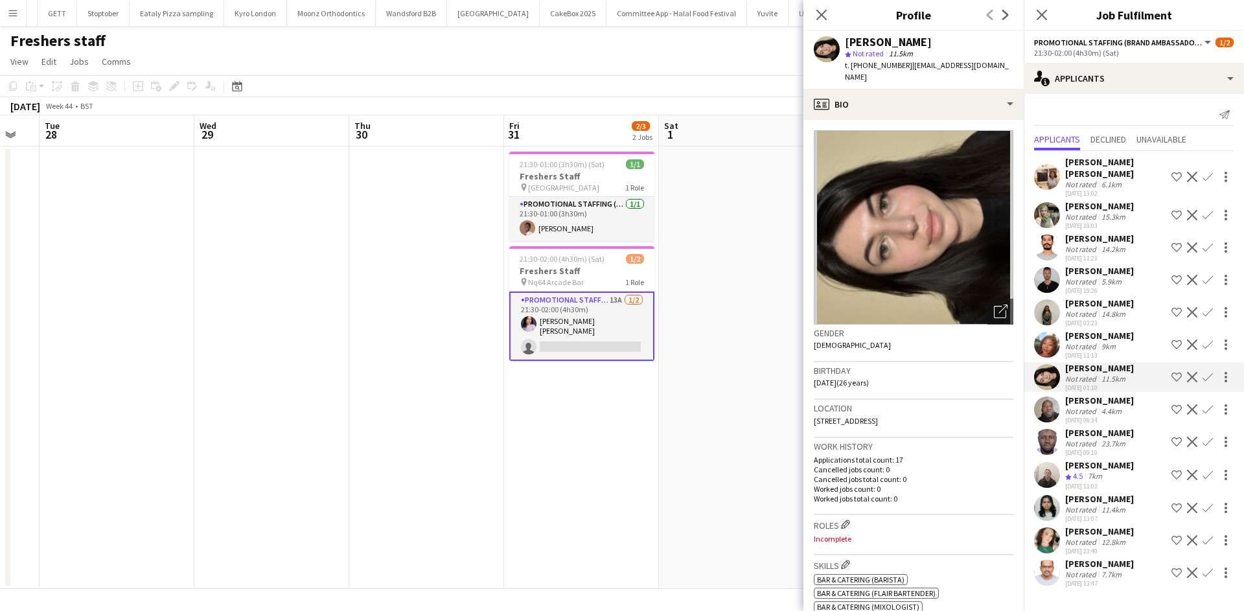
click at [1080, 265] on div "Quinn Evans-Jeanrenaud" at bounding box center [1099, 271] width 69 height 12
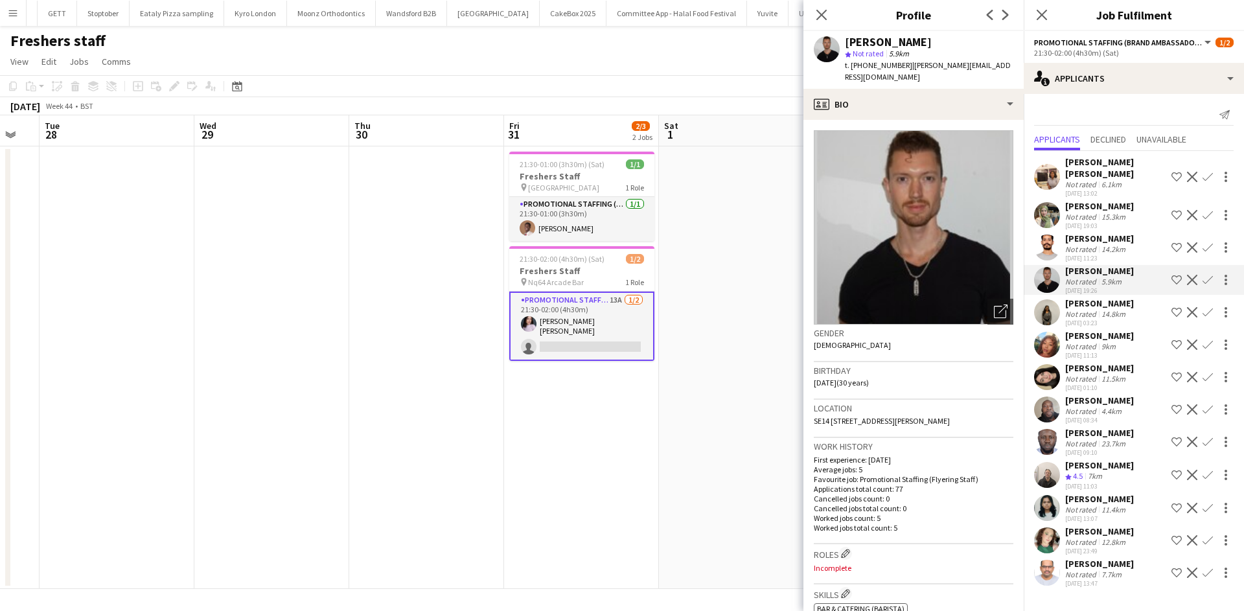
click at [1110, 525] on div "Giz Griffiths" at bounding box center [1099, 531] width 69 height 12
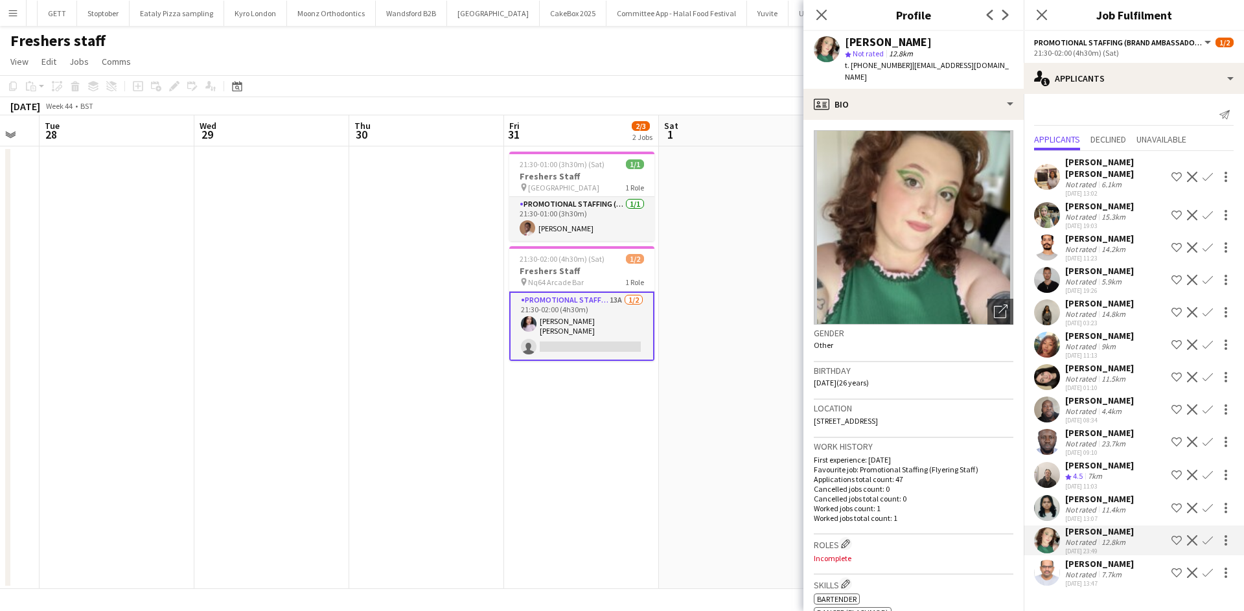
click at [1109, 558] on div "Kiran Padinjarevarium" at bounding box center [1099, 564] width 69 height 12
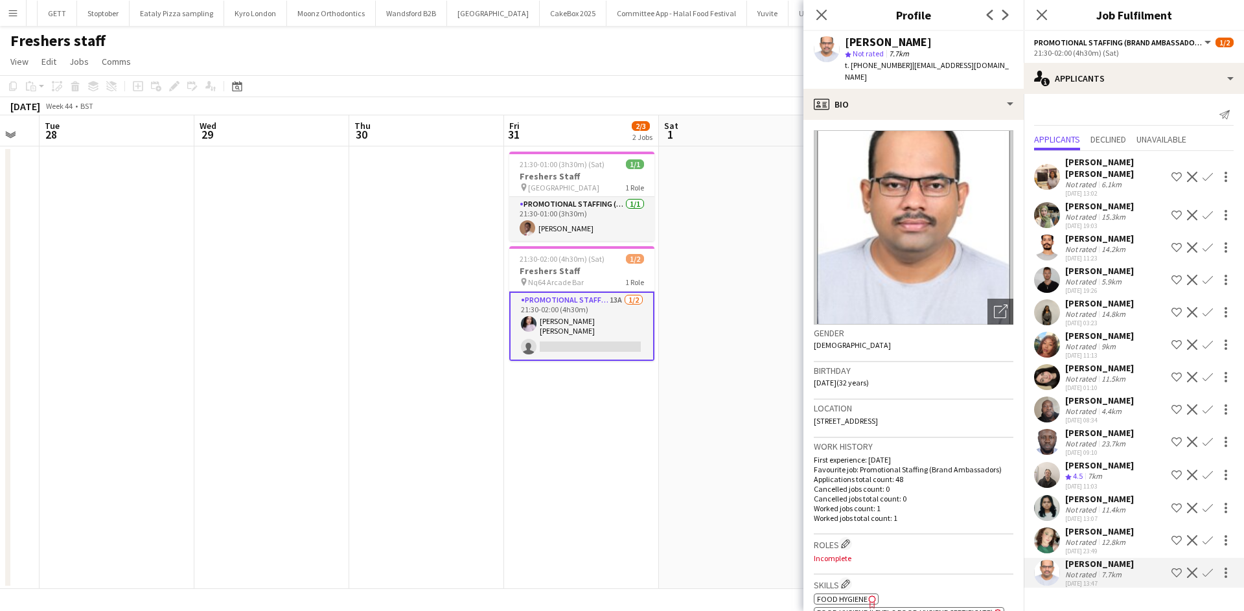
click at [1105, 514] on div "30-09-2025 13:07" at bounding box center [1099, 518] width 69 height 8
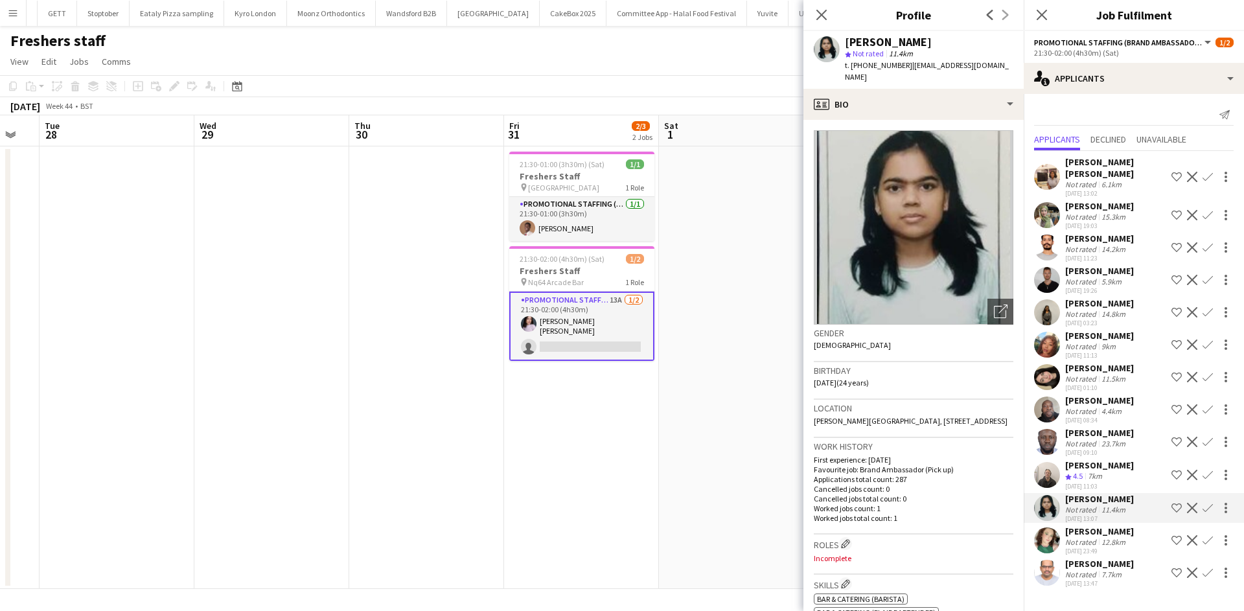
click at [1107, 471] on div "Crew rating 4.5 7km" at bounding box center [1099, 476] width 69 height 11
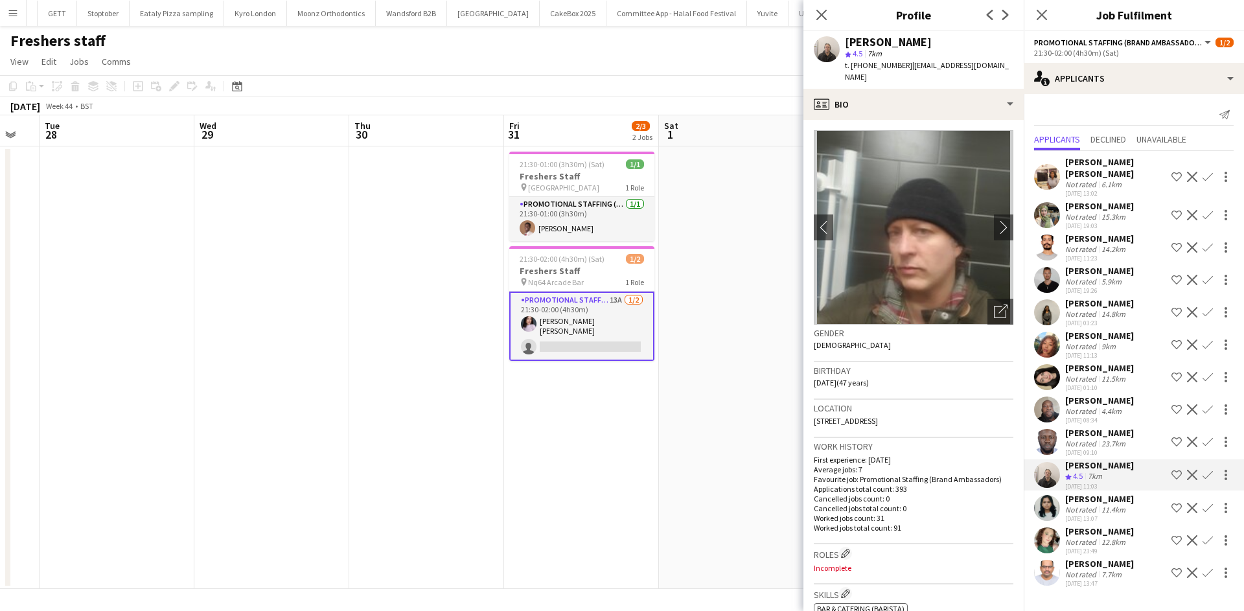
click at [1102, 439] on div "23.7km" at bounding box center [1113, 444] width 29 height 10
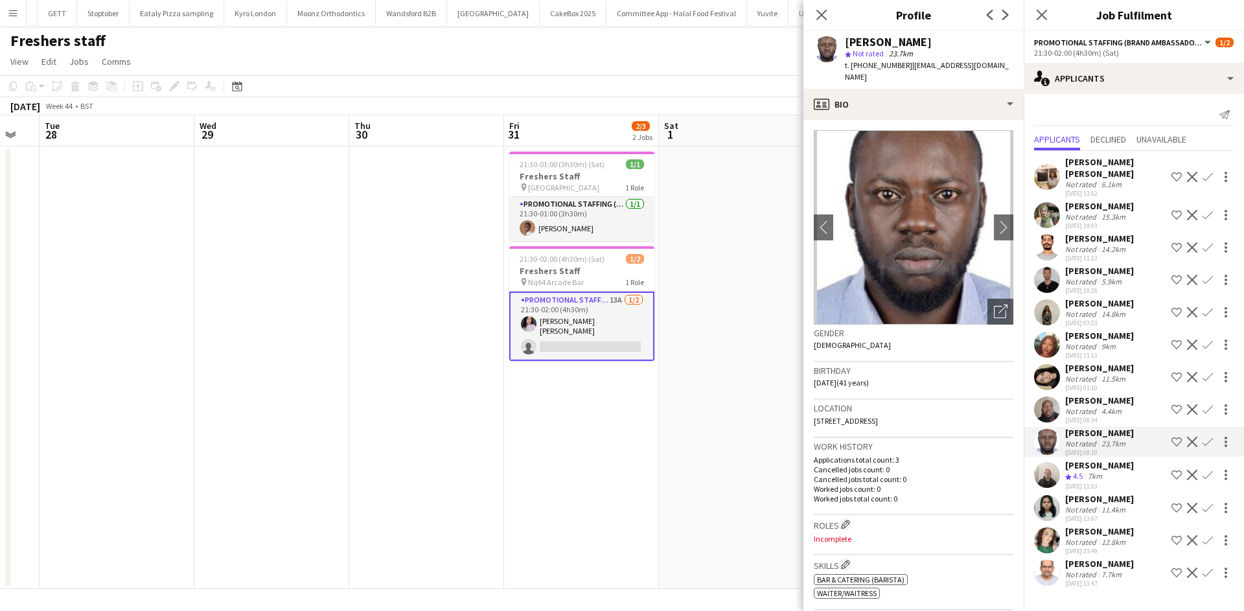
click at [1105, 406] on div "4.4km" at bounding box center [1111, 411] width 25 height 10
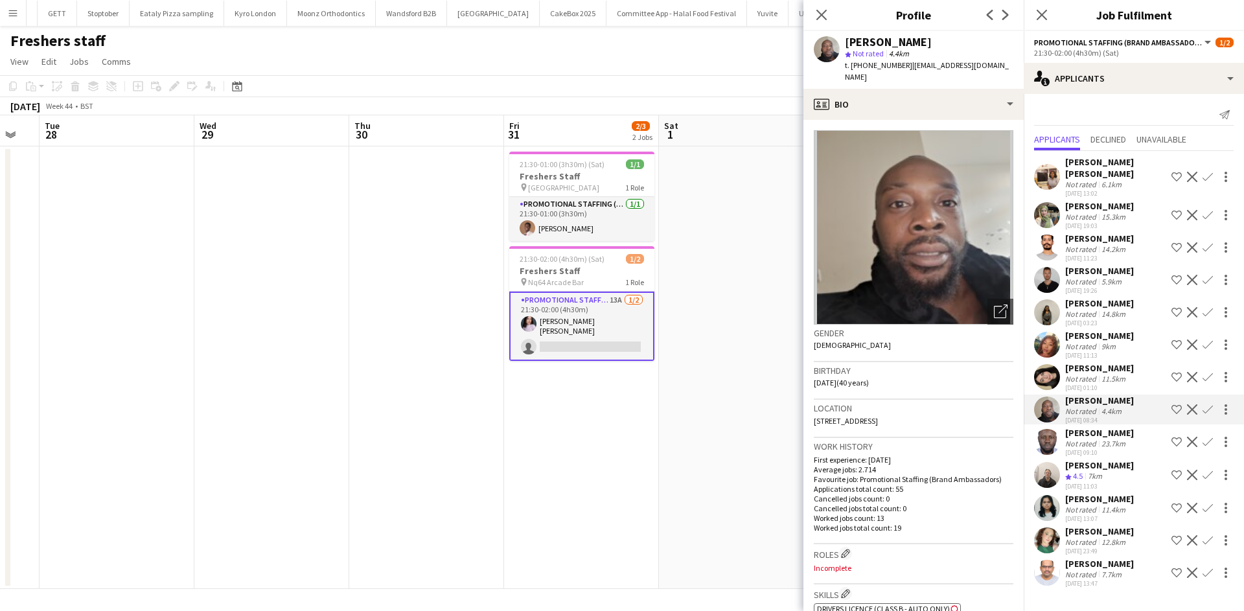
click at [1110, 374] on div "11.5km" at bounding box center [1113, 379] width 29 height 10
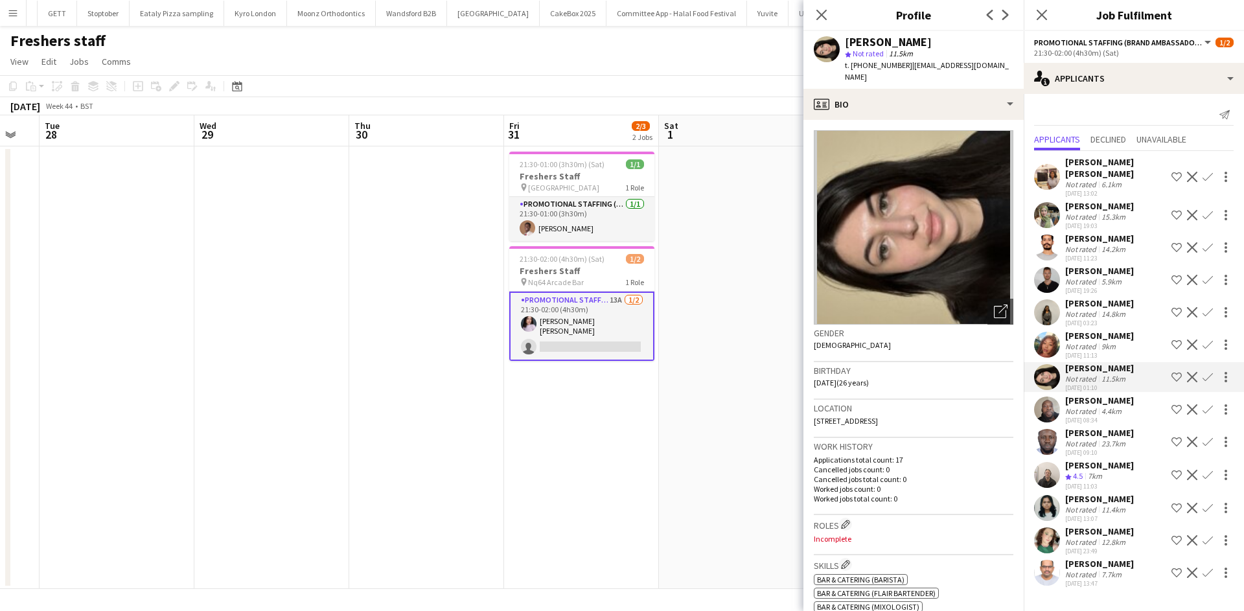
click at [1096, 406] on div "Not rated" at bounding box center [1082, 411] width 34 height 10
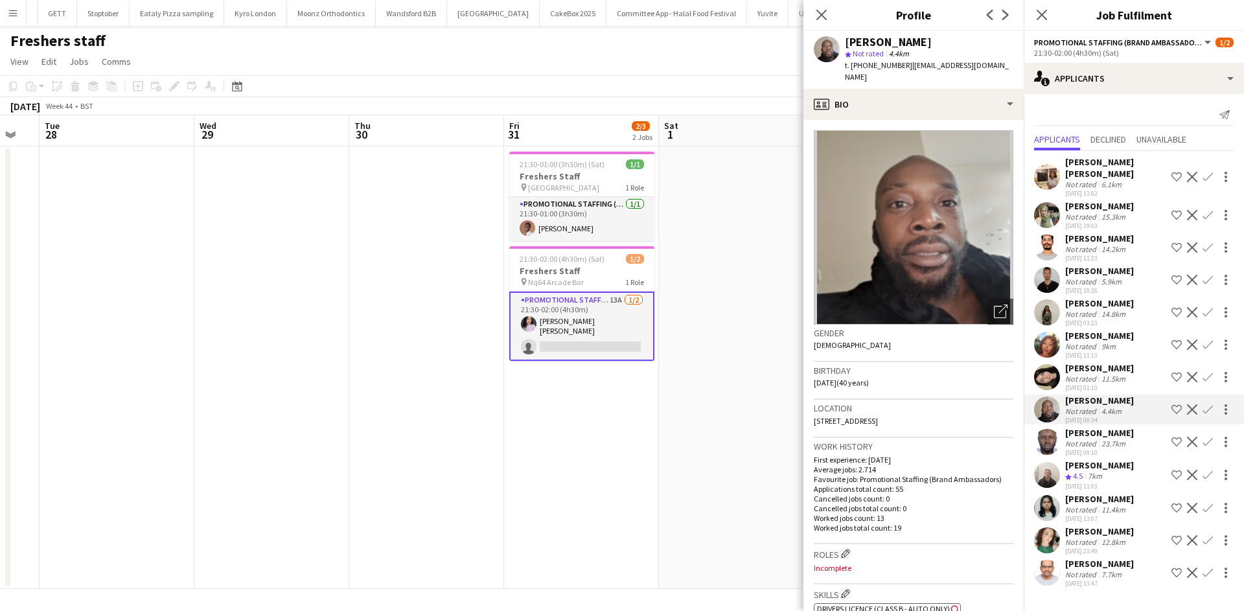
click at [1105, 309] on div "14.8km" at bounding box center [1113, 314] width 29 height 10
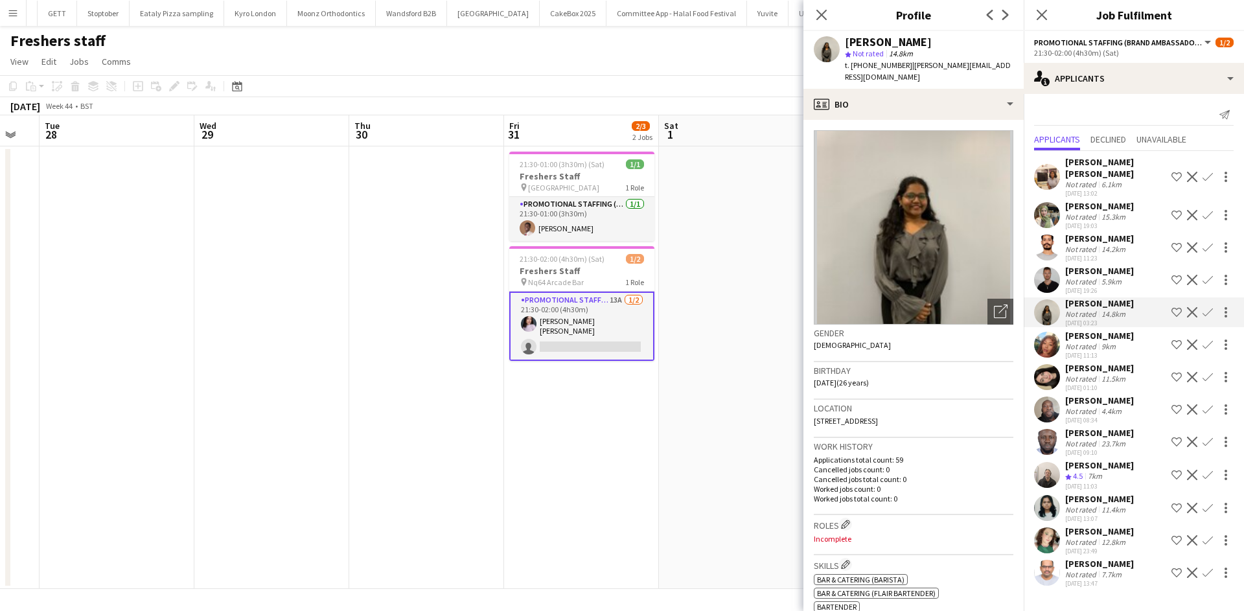
click at [1095, 266] on div "Quinn Evans-Jeanrenaud Not rated 5.9km 10-09-2025 19:26" at bounding box center [1099, 280] width 69 height 30
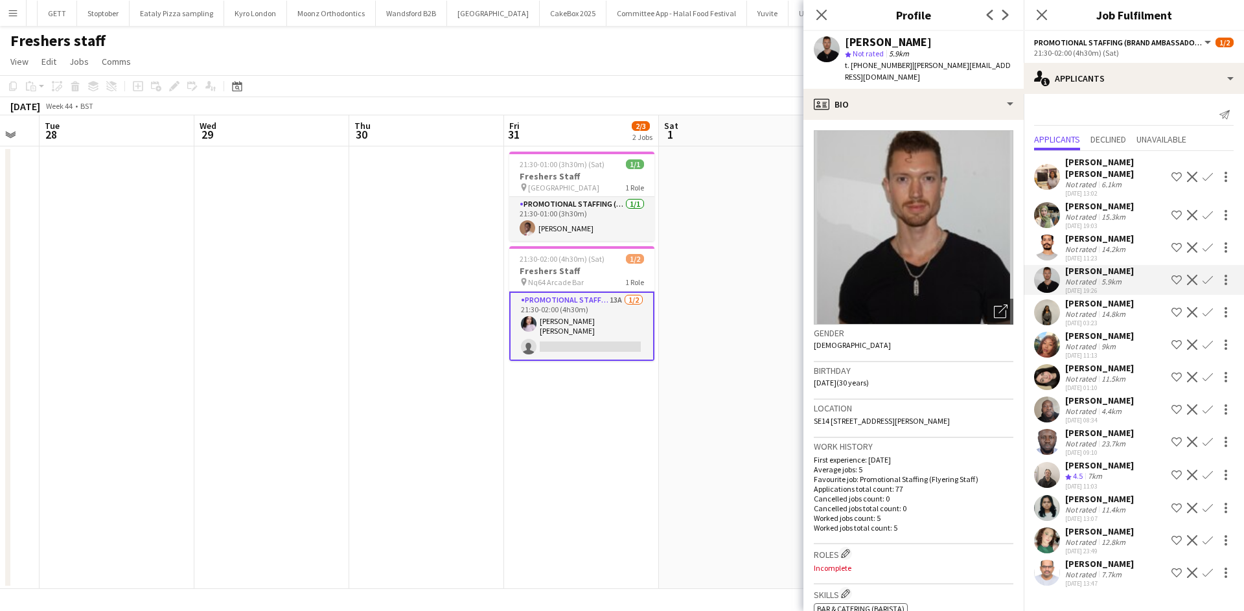
click at [649, 480] on app-date-cell "21:30-01:00 (3h30m) (Sat) 1/1 Freshers Staff pin Greenwich 1 Role Promotional S…" at bounding box center [581, 367] width 155 height 443
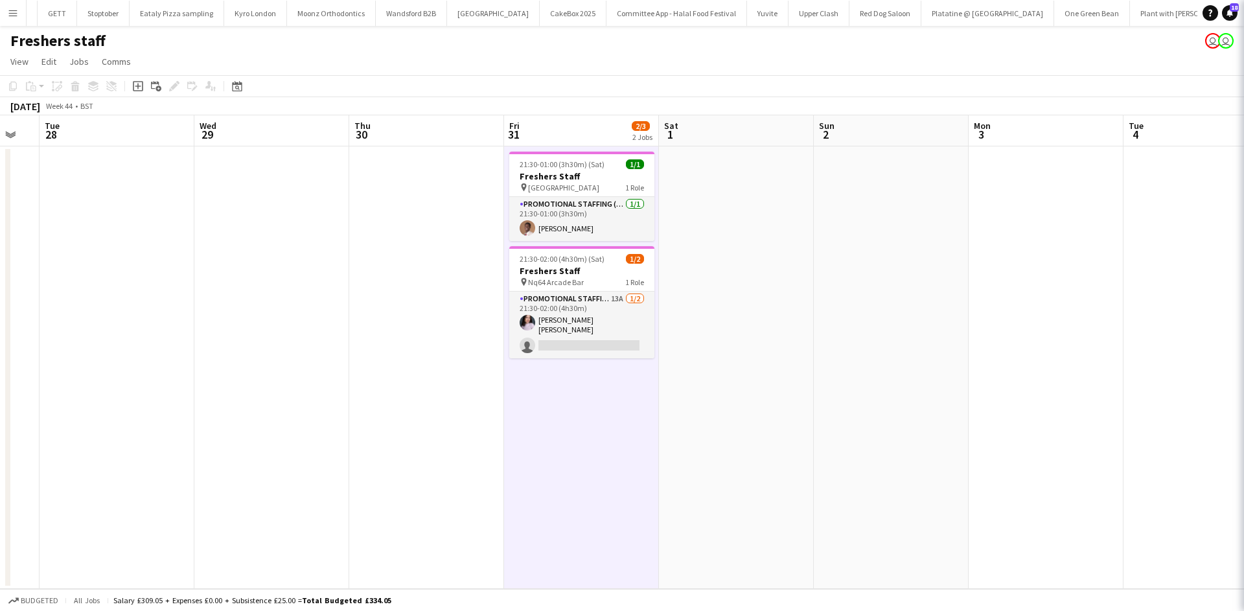
scroll to position [0, 0]
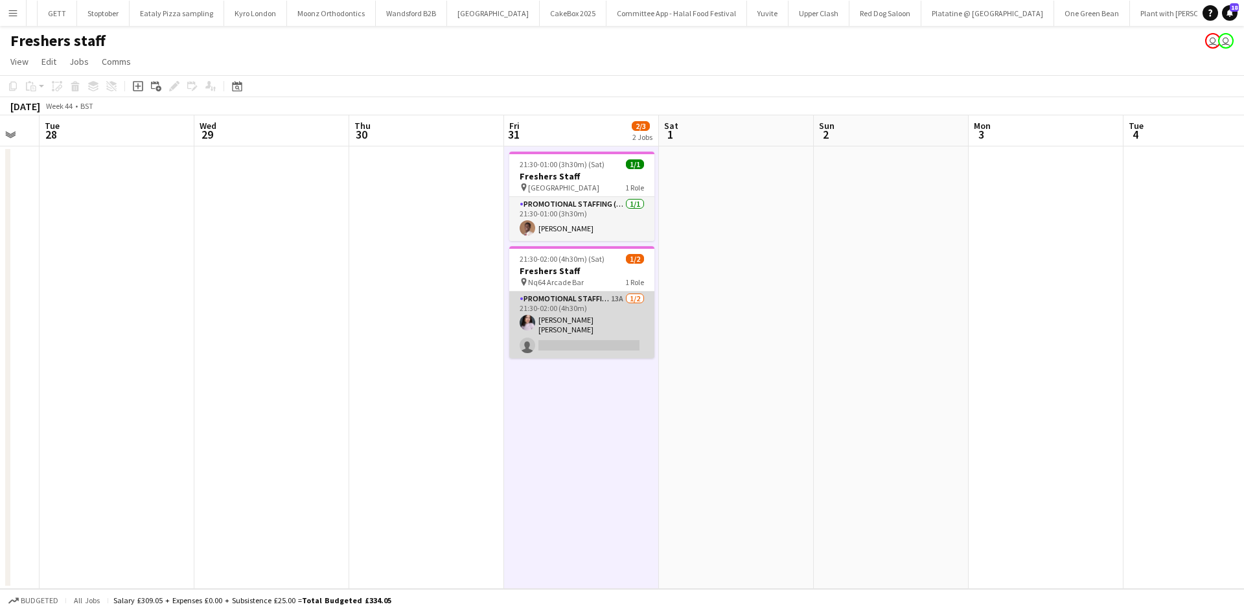
click at [624, 334] on app-card-role "Promotional Staffing (Brand Ambassadors) 13A 1/2 21:30-02:00 (4h30m) Ella Taylo…" at bounding box center [581, 325] width 145 height 67
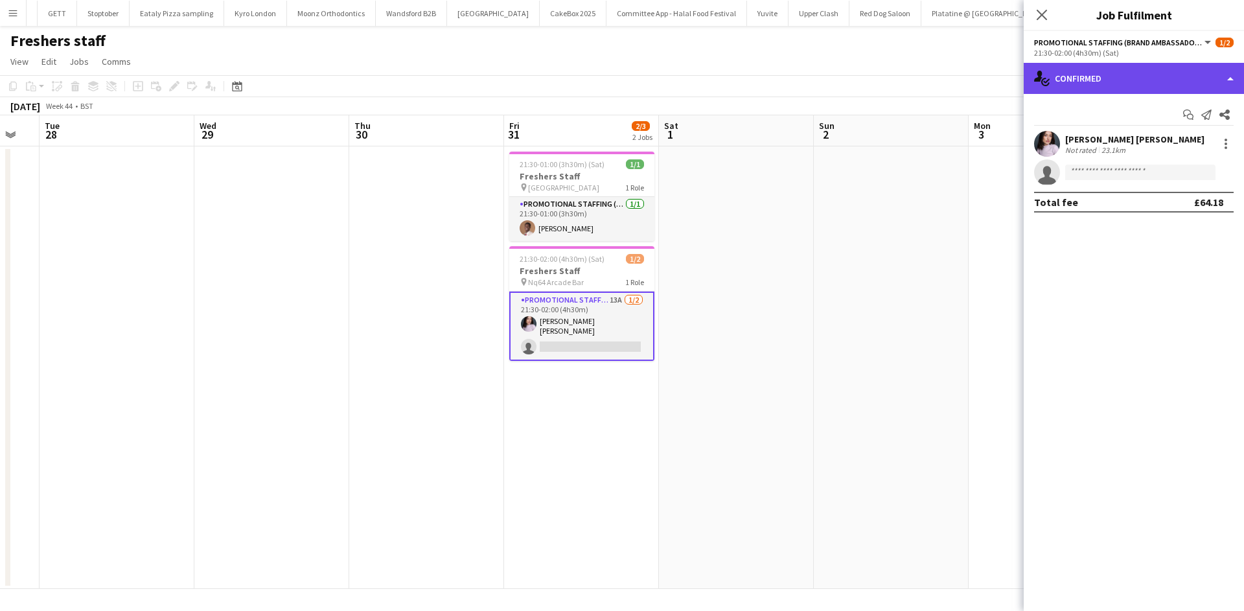
click at [1092, 78] on div "single-neutral-actions-check-2 Confirmed" at bounding box center [1134, 78] width 220 height 31
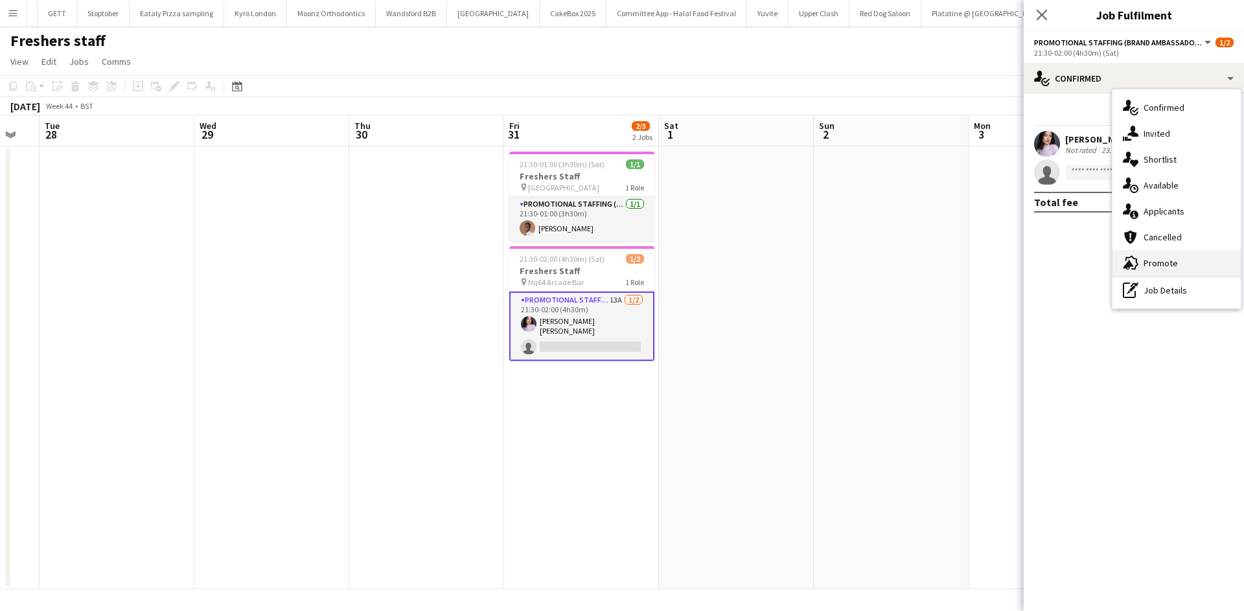
drag, startPoint x: 1177, startPoint y: 260, endPoint x: 1173, endPoint y: 255, distance: 7.0
click at [1175, 261] on div "advertising-megaphone Promote" at bounding box center [1176, 263] width 128 height 26
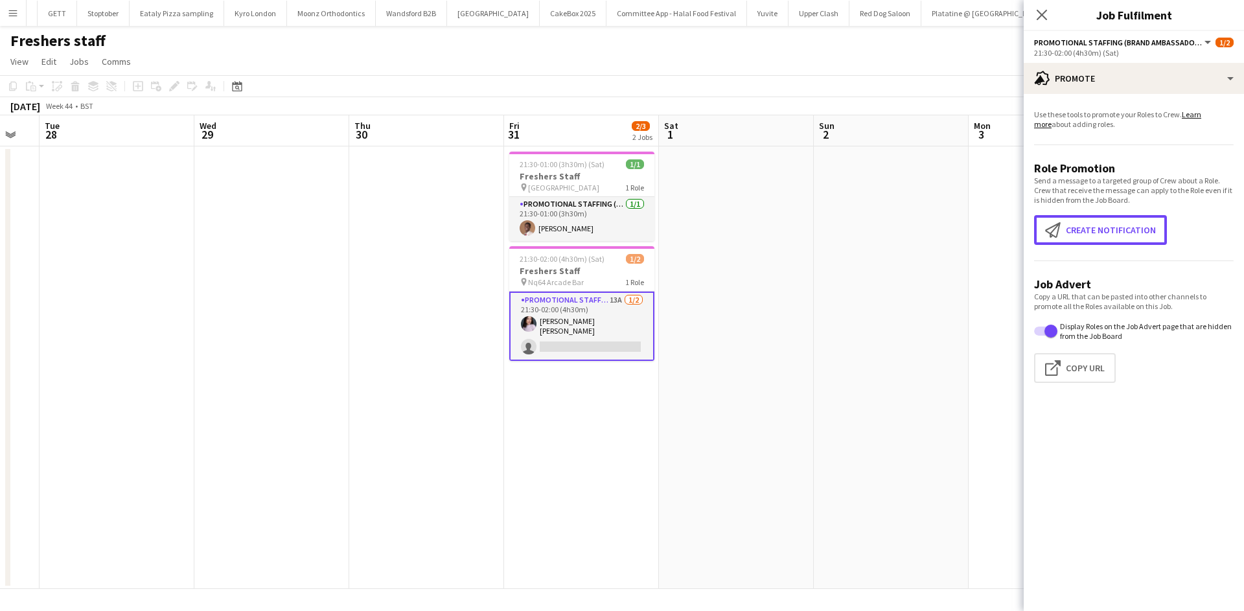
drag, startPoint x: 1064, startPoint y: 209, endPoint x: 928, endPoint y: 183, distance: 137.9
click at [939, 198] on body "Menu Boards Boards Boards All jobs Status Workforce Workforce My Workforce Recr…" at bounding box center [622, 305] width 1244 height 611
click at [1061, 221] on button "Create notification Create notification" at bounding box center [1100, 230] width 133 height 30
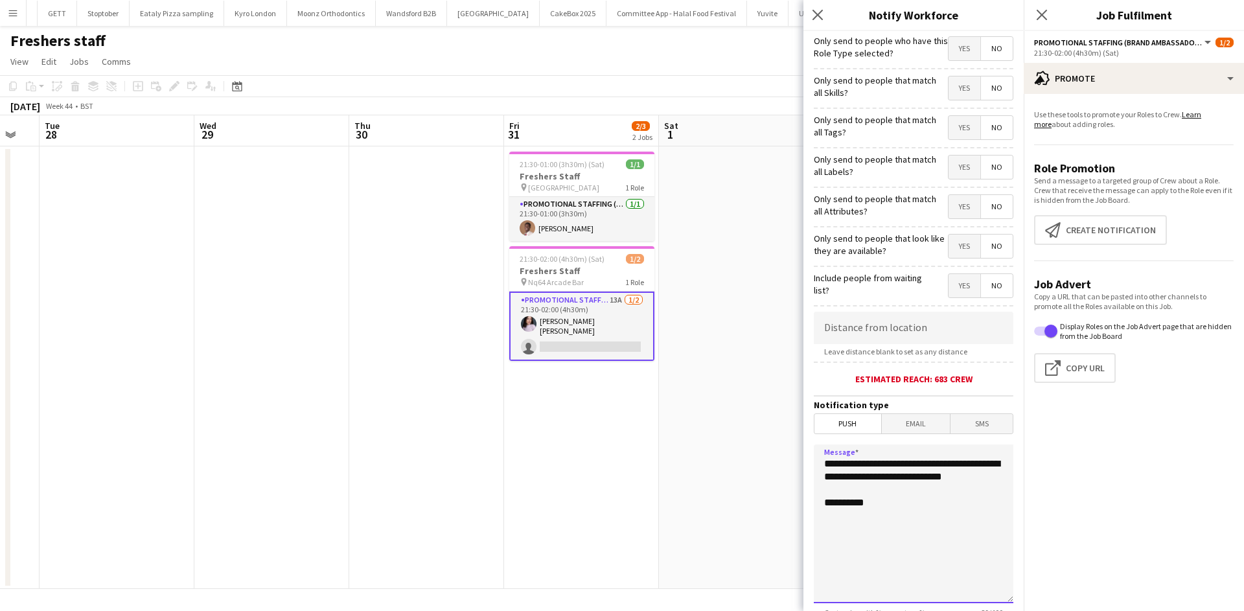
drag, startPoint x: 910, startPoint y: 522, endPoint x: 803, endPoint y: 425, distance: 143.6
click at [772, 431] on body "Menu Boards Boards Boards All jobs Status Workforce Workforce My Workforce Recr…" at bounding box center [622, 305] width 1244 height 611
type textarea "**********"
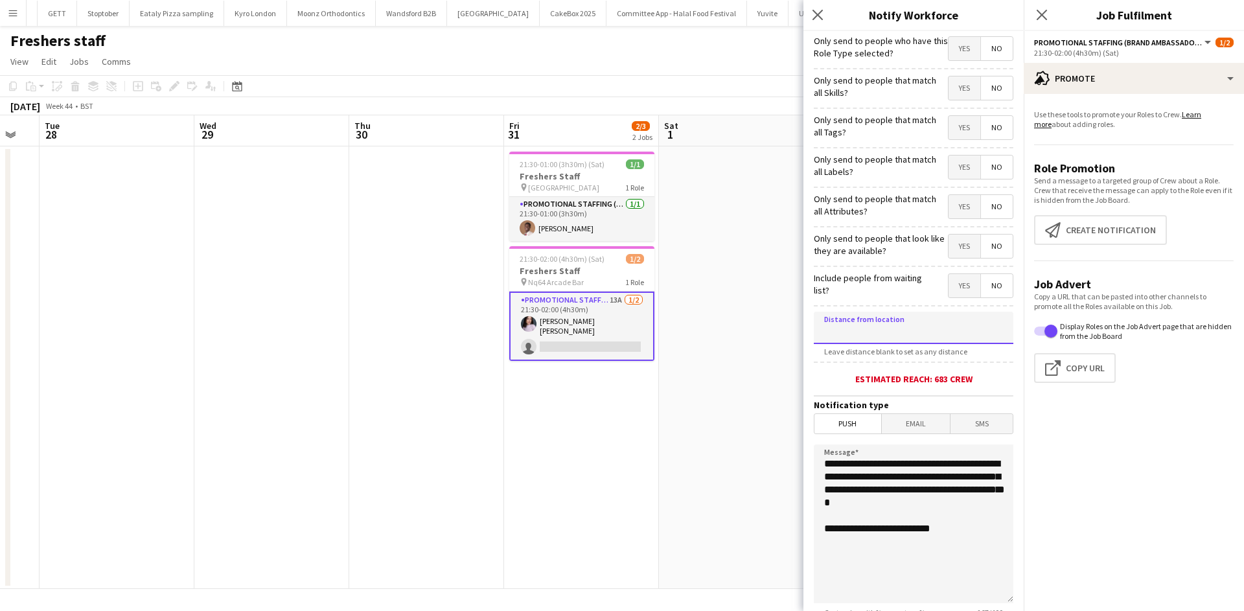
click at [906, 328] on input at bounding box center [914, 328] width 200 height 32
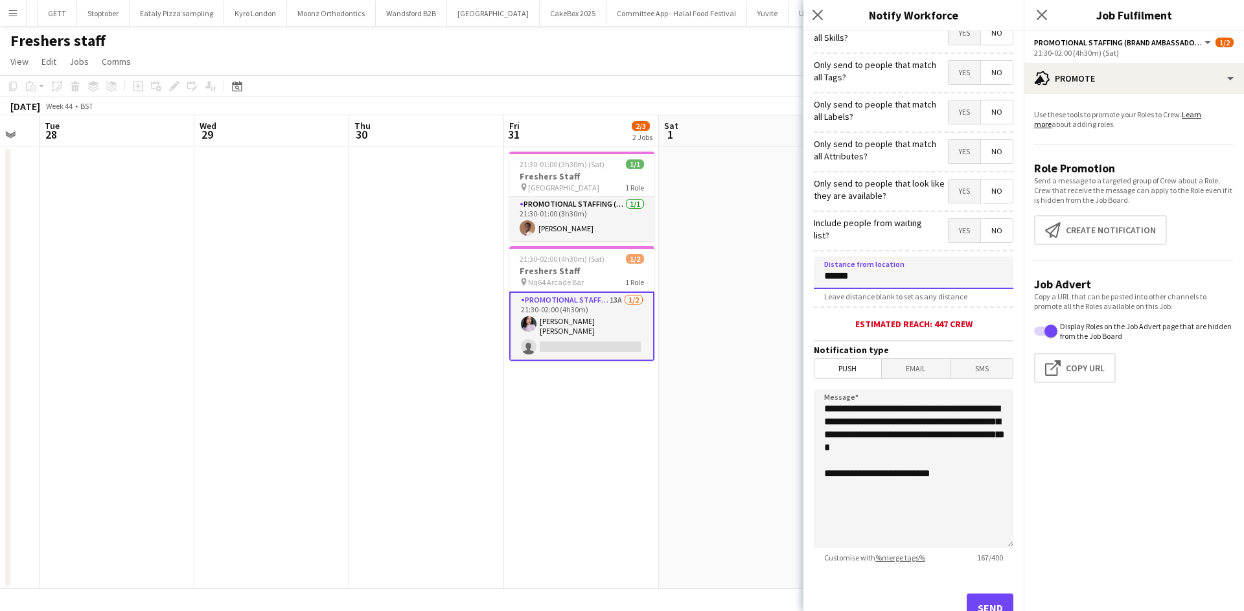
scroll to position [102, 0]
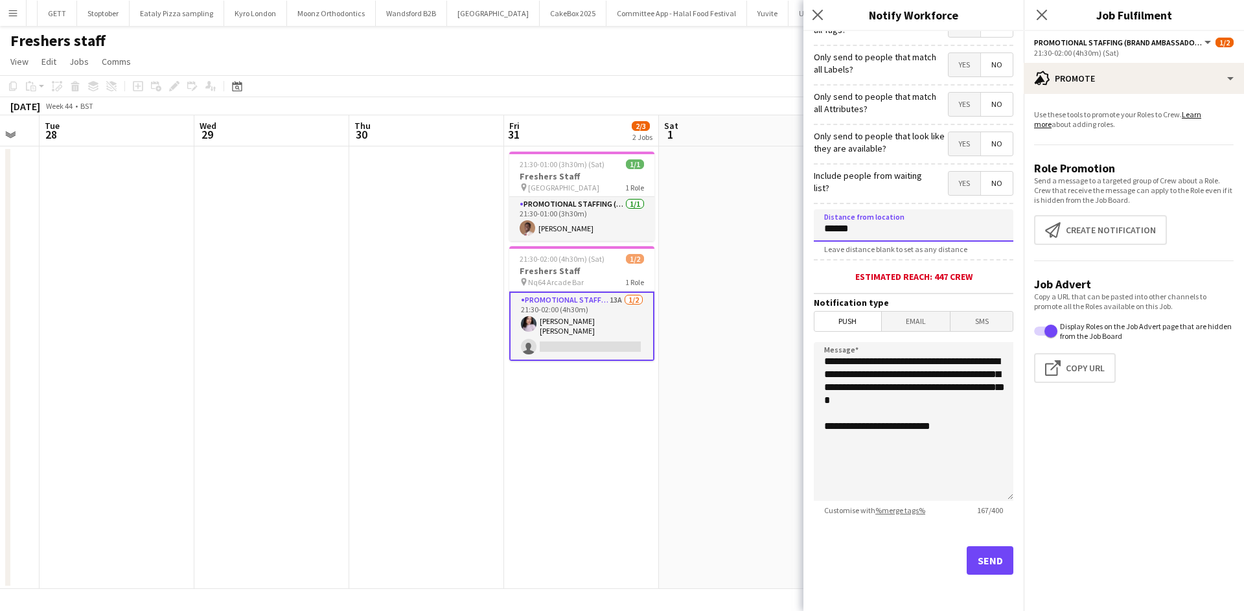
type input "******"
click at [984, 559] on button "Send" at bounding box center [990, 560] width 47 height 29
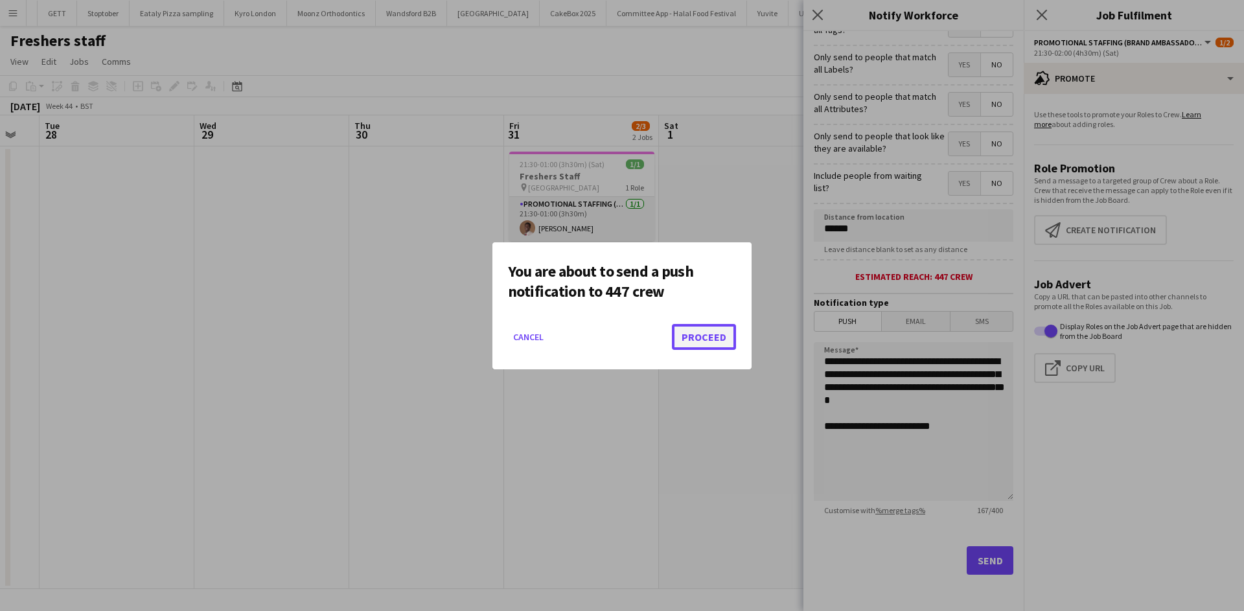
click at [696, 336] on button "Proceed" at bounding box center [704, 337] width 64 height 26
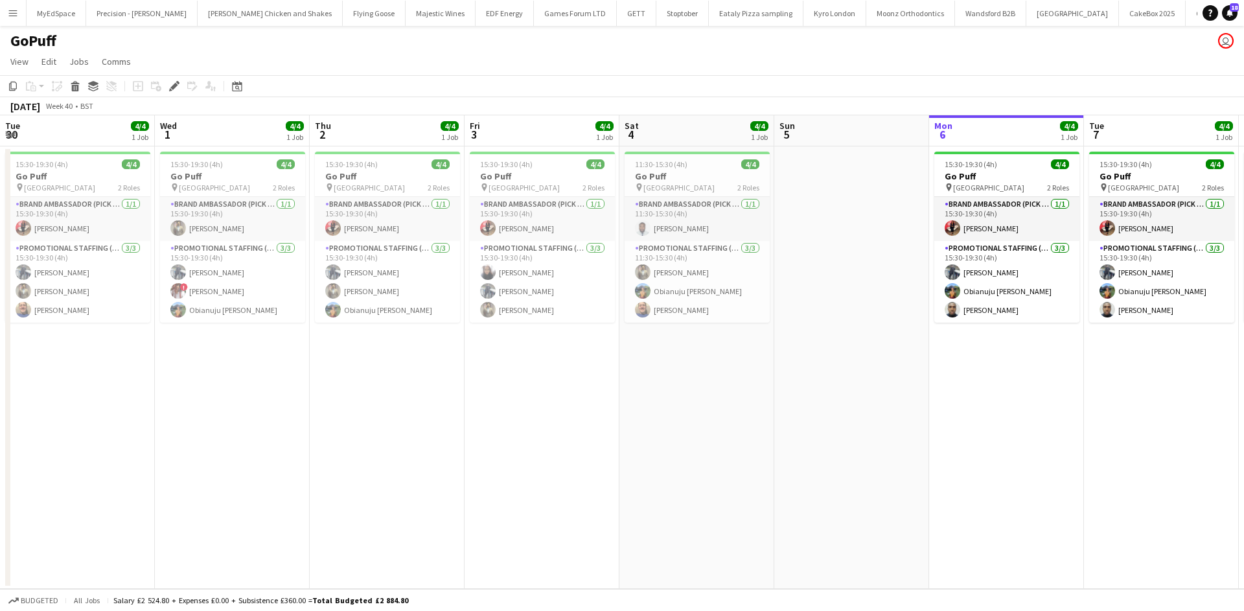
scroll to position [0, 446]
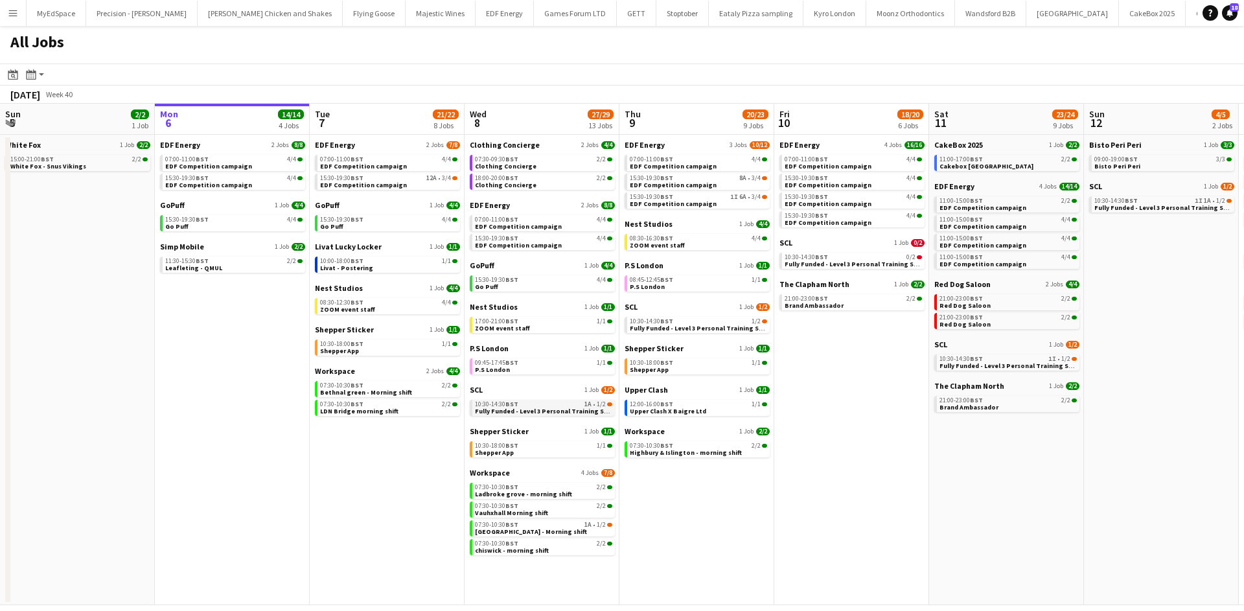
click at [593, 413] on span "Fully Funded - Level 3 Personal Training Skills Bootcamp" at bounding box center [563, 411] width 177 height 8
click at [378, 176] on div "15:30-19:30 BST 12A • 3/4" at bounding box center [388, 178] width 137 height 6
click at [509, 293] on app-all-jobs "All Jobs Date picker OCT 2025 OCT 2025 Monday M Tuesday T Wednesday W Thursday …" at bounding box center [622, 315] width 1244 height 579
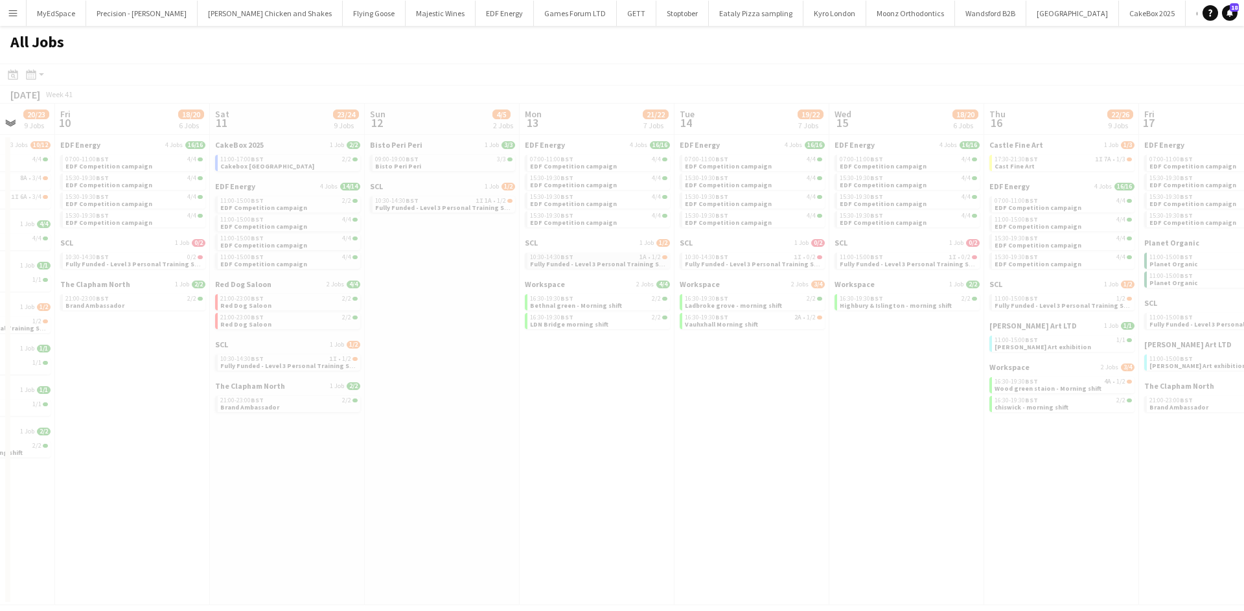
drag, startPoint x: 939, startPoint y: 313, endPoint x: 577, endPoint y: 259, distance: 365.5
click at [363, 260] on div at bounding box center [622, 352] width 1244 height 579
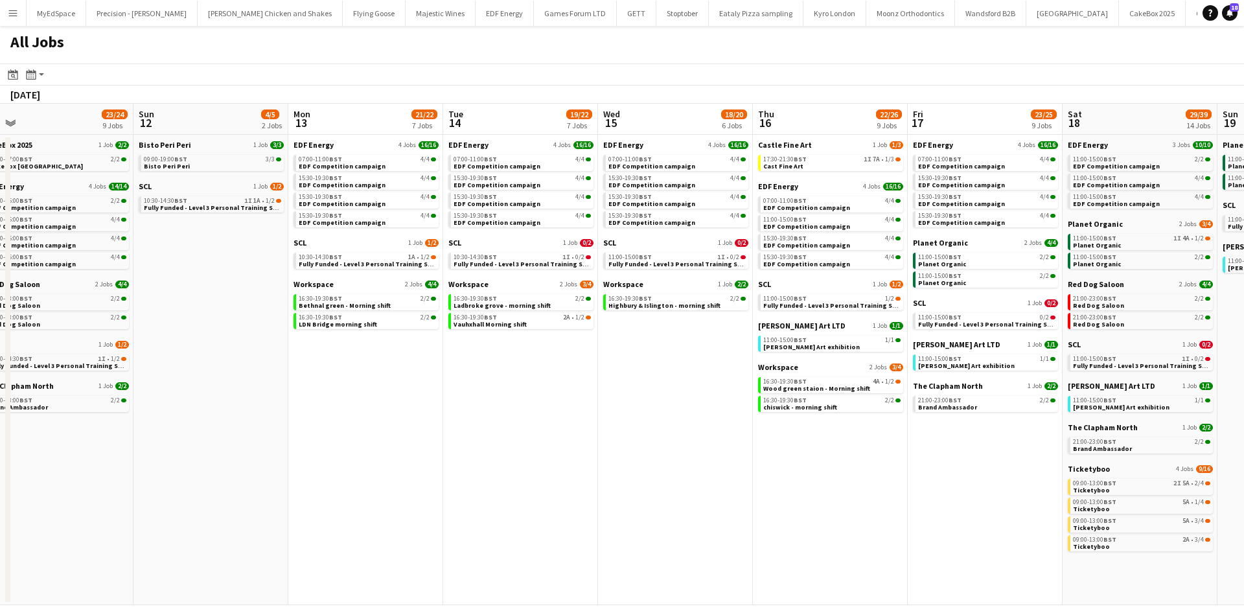
click at [446, 247] on app-all-jobs "All Jobs Date picker OCT 2025 OCT 2025 Monday M Tuesday T Wednesday W Thursday …" at bounding box center [622, 315] width 1244 height 579
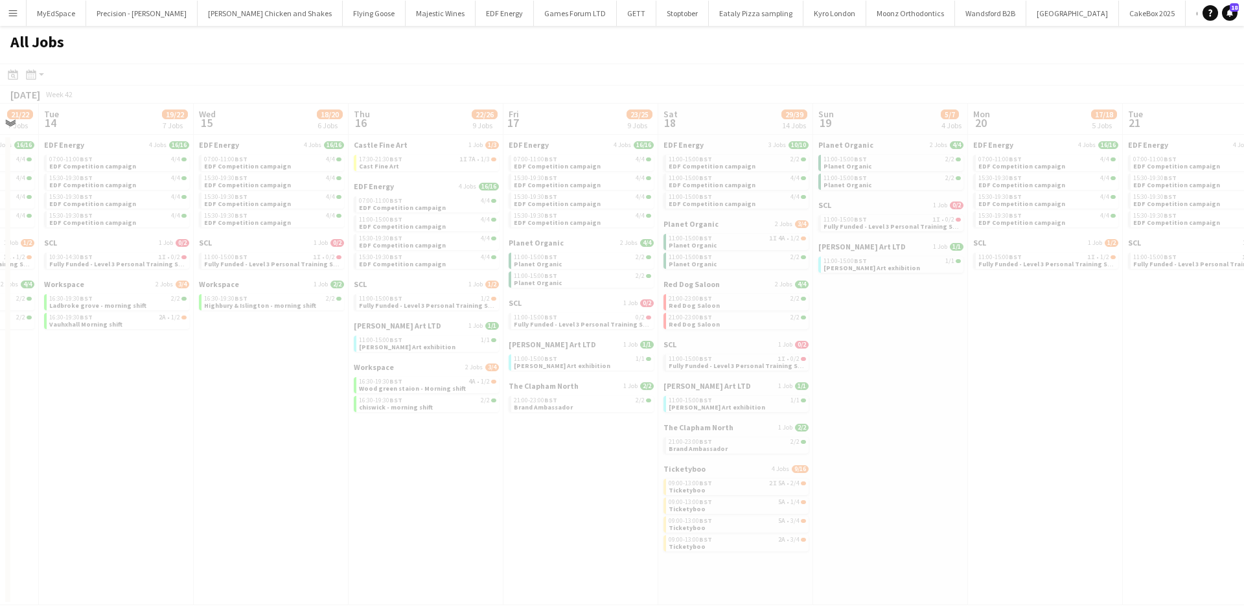
drag, startPoint x: 1114, startPoint y: 306, endPoint x: 412, endPoint y: 271, distance: 703.2
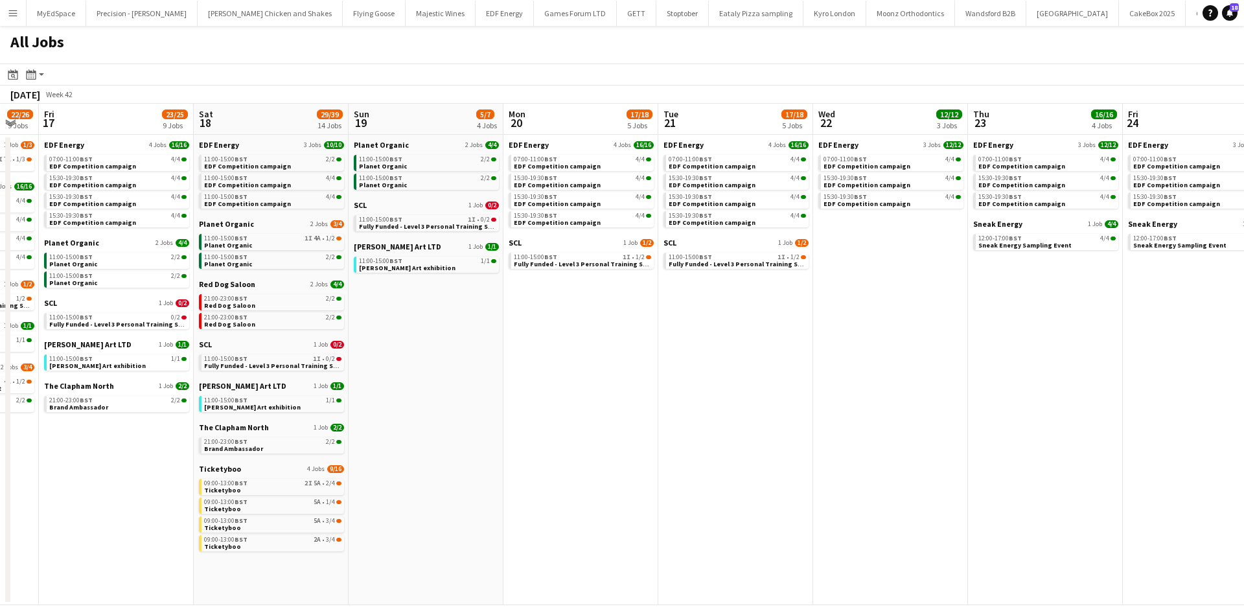
click at [270, 291] on app-all-jobs "All Jobs Date picker OCT 2025 OCT 2025 Monday M Tuesday T Wednesday W Thursday …" at bounding box center [622, 315] width 1244 height 579
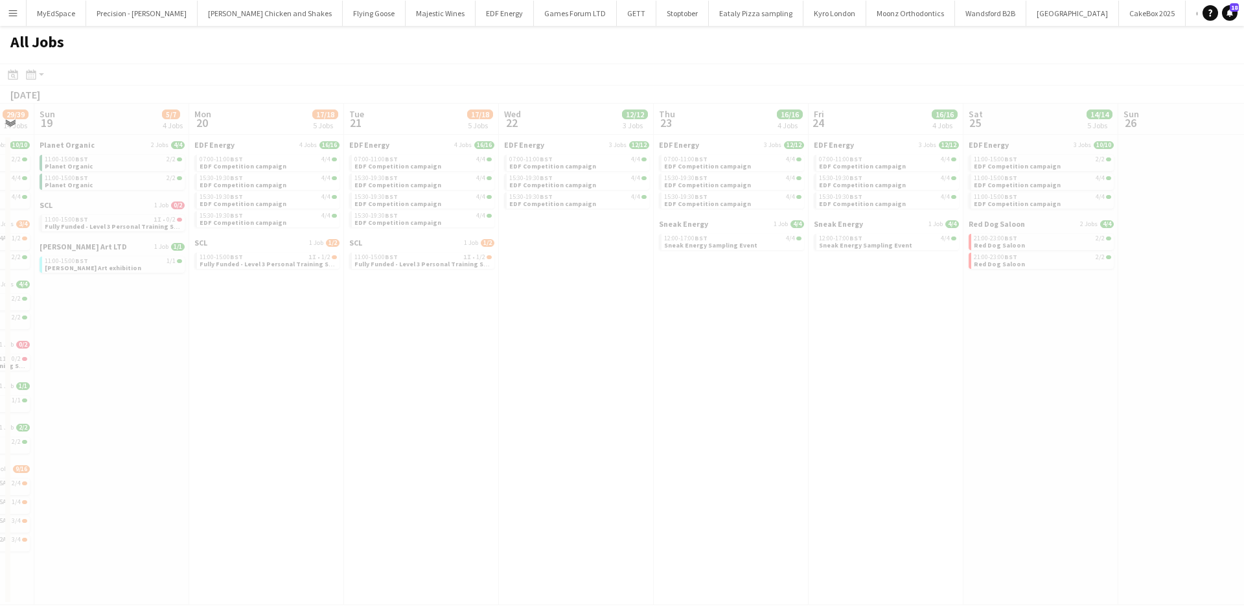
click at [155, 312] on app-all-jobs "All Jobs Date picker OCT 2025 OCT 2025 Monday M Tuesday T Wednesday W Thursday …" at bounding box center [622, 315] width 1244 height 579
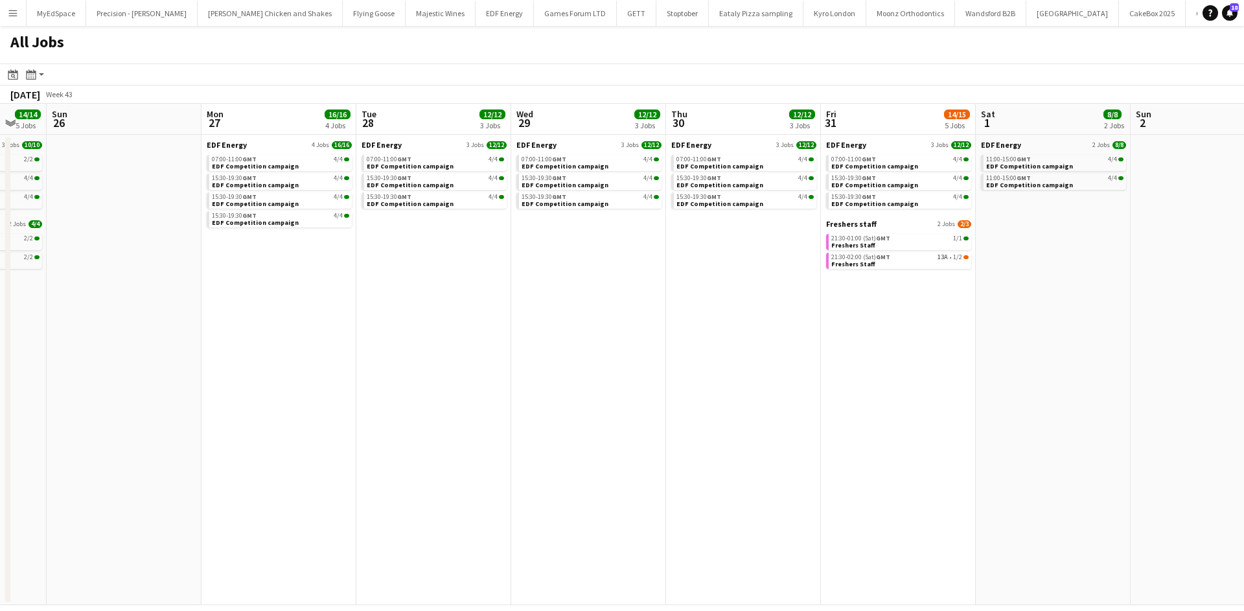
drag, startPoint x: 859, startPoint y: 343, endPoint x: 414, endPoint y: 310, distance: 446.3
click at [413, 311] on app-calendar-viewport "Thu 23 16/16 4 Jobs Fri 24 16/16 4 Jobs Sat 25 14/14 5 Jobs Sun 26 Mon 27 16/16…" at bounding box center [622, 354] width 1244 height 501
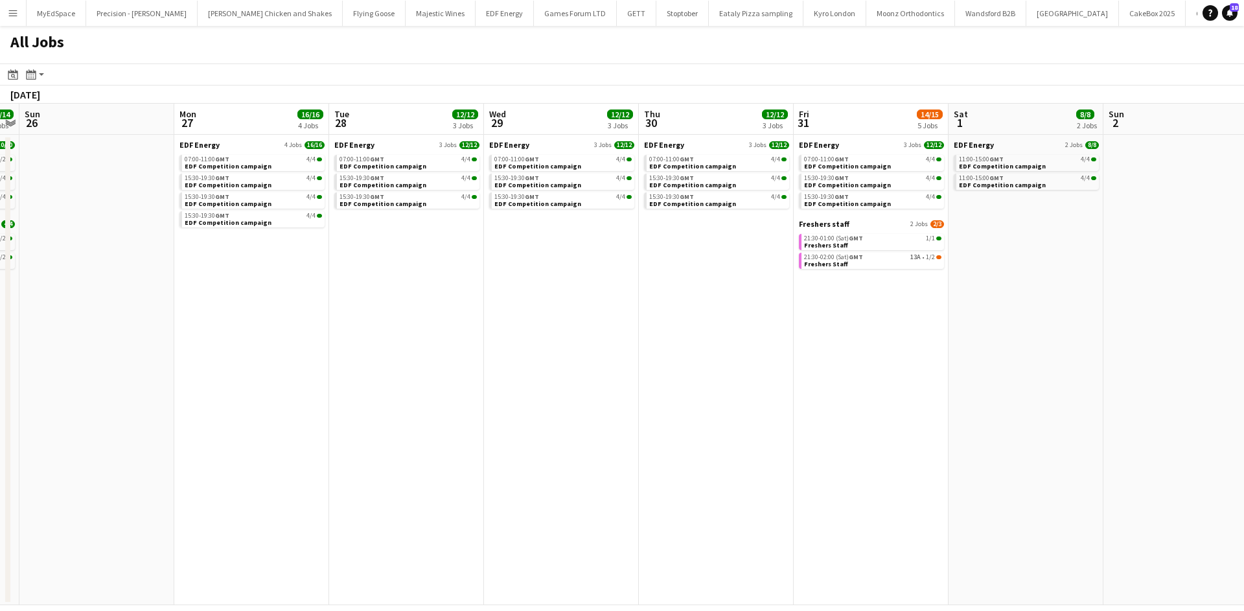
scroll to position [0, 445]
click at [759, 270] on app-all-jobs "All Jobs Date picker OCT 2025 OCT 2025 Monday M Tuesday T Wednesday W Thursday …" at bounding box center [622, 315] width 1244 height 579
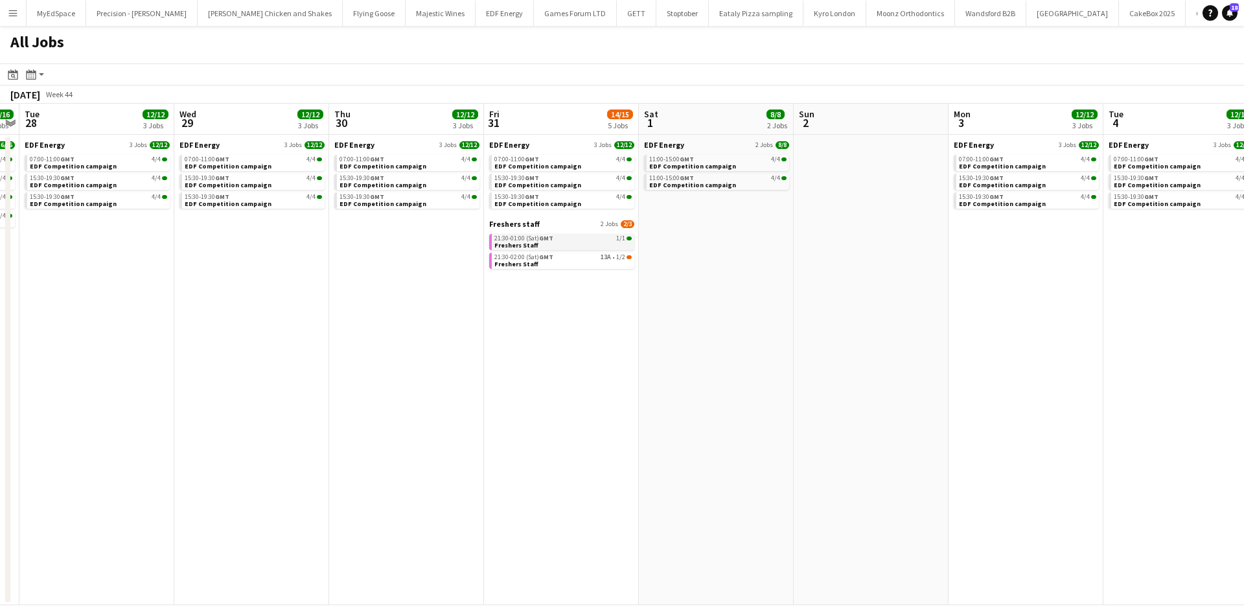
click at [572, 244] on link "21:30-01:00 (Sat) GMT 1/1 Freshers Staff" at bounding box center [562, 241] width 137 height 15
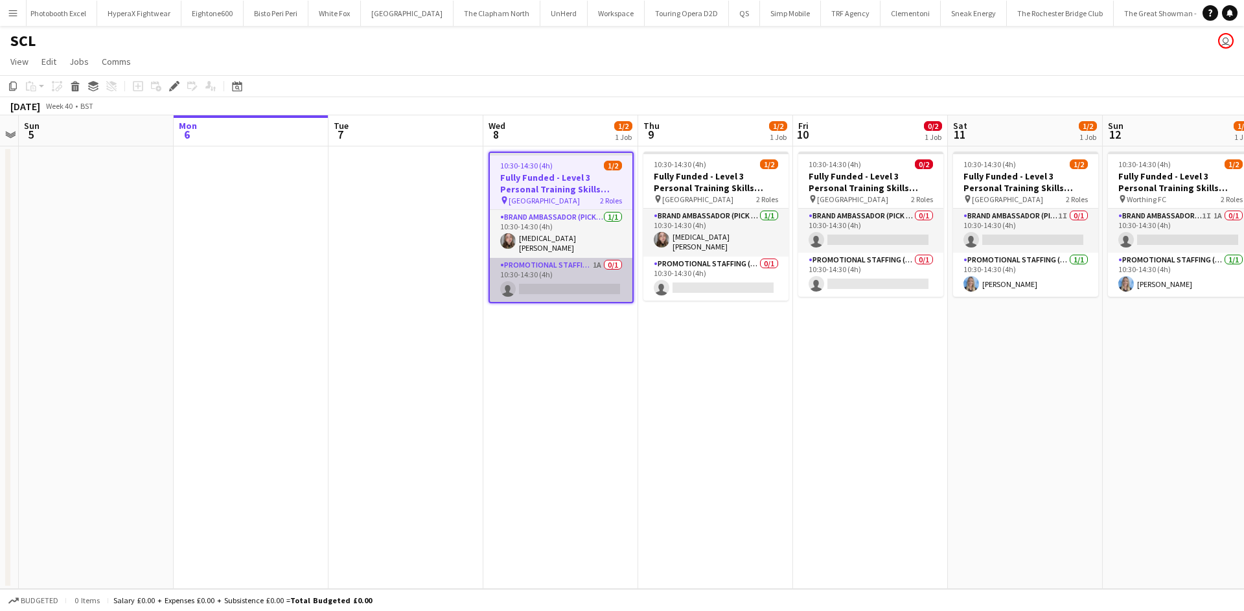
scroll to position [0, 4441]
click at [593, 260] on app-card-role "Promotional Staffing (Brand Ambassadors) 1A 0/1 10:30-14:30 (4h) single-neutral…" at bounding box center [561, 280] width 143 height 44
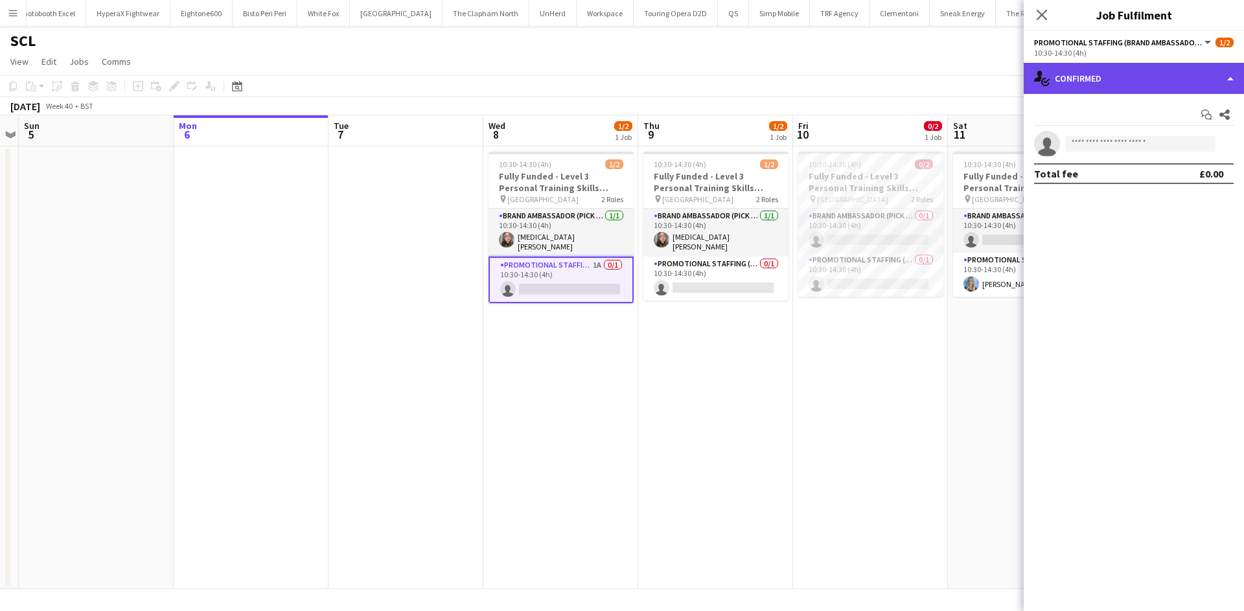
click at [1085, 84] on div "single-neutral-actions-check-2 Confirmed" at bounding box center [1134, 78] width 220 height 31
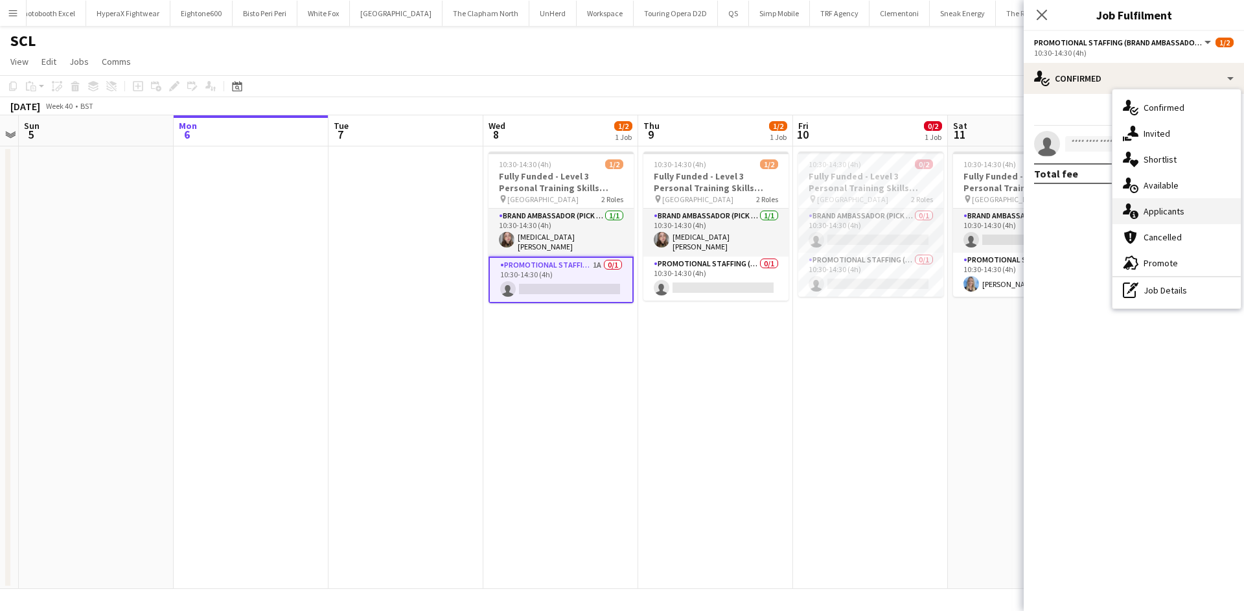
click at [1162, 209] on span "Applicants" at bounding box center [1164, 211] width 41 height 12
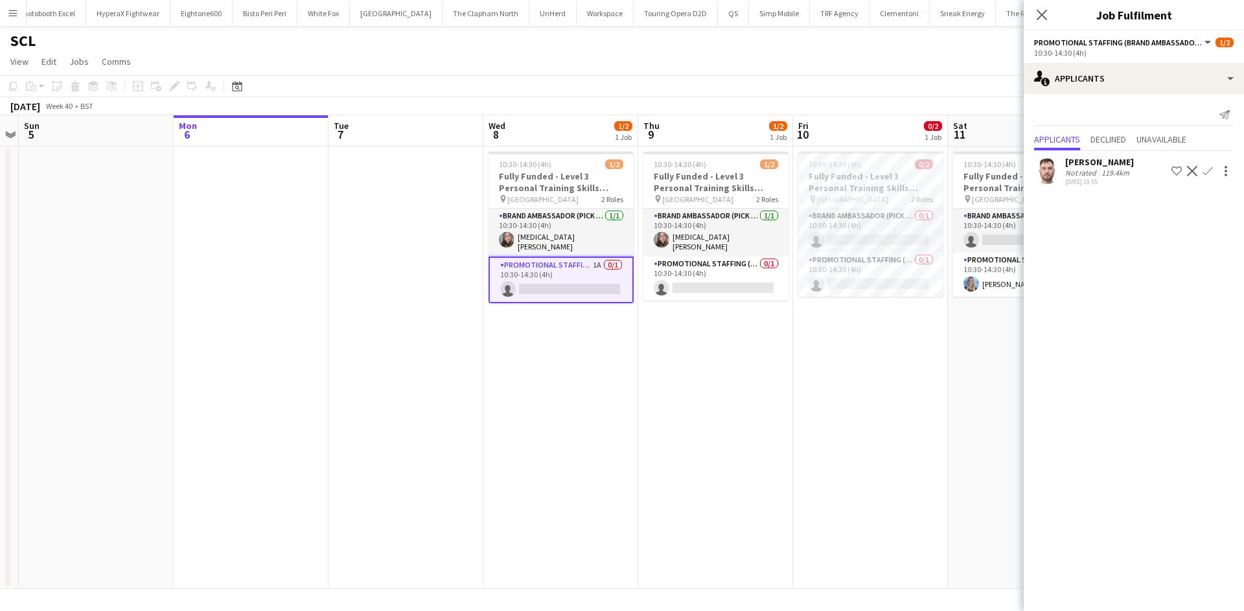
click at [1092, 173] on div "Not rated" at bounding box center [1082, 173] width 34 height 10
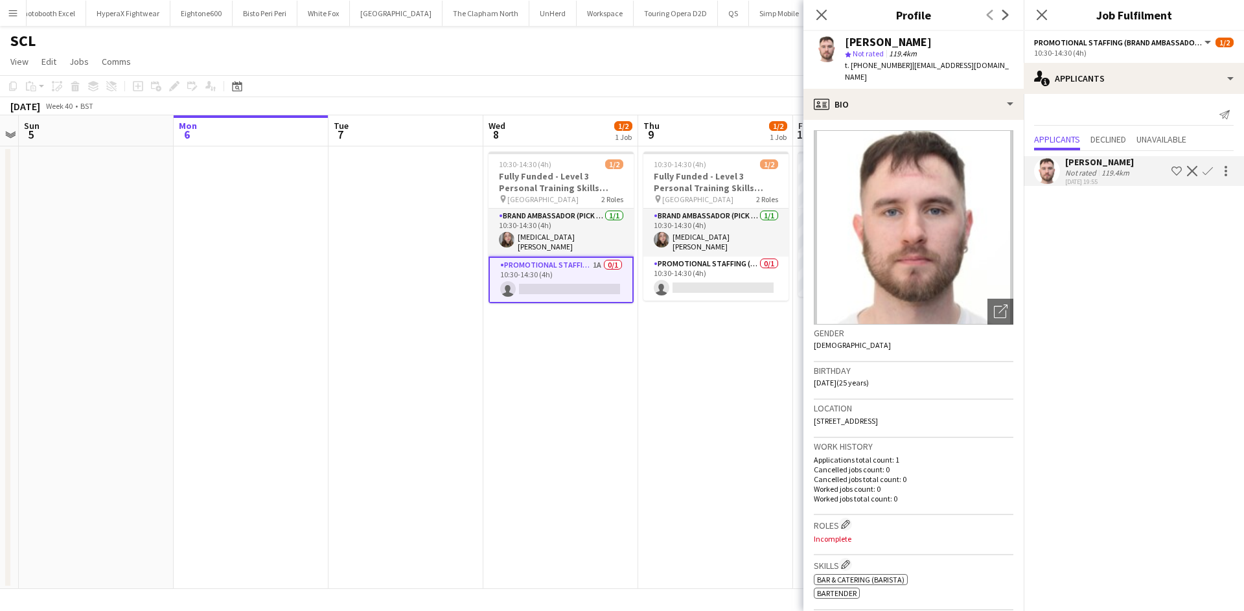
click at [1210, 168] on app-icon "Confirm" at bounding box center [1208, 171] width 10 height 10
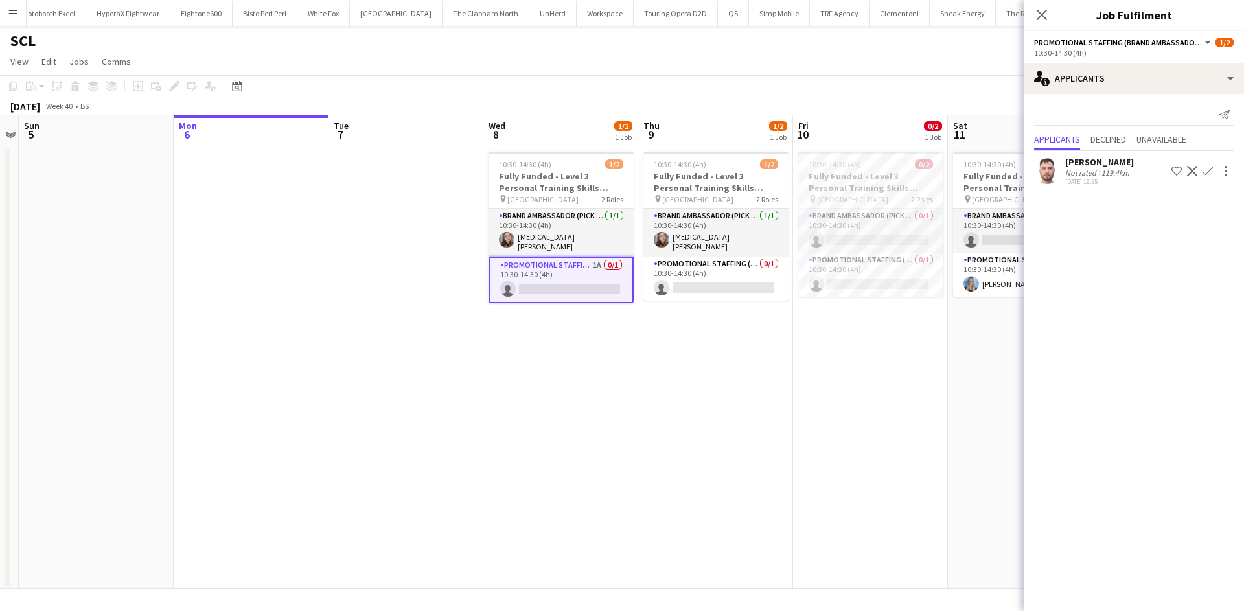
click at [1214, 167] on button "Confirm" at bounding box center [1208, 171] width 16 height 16
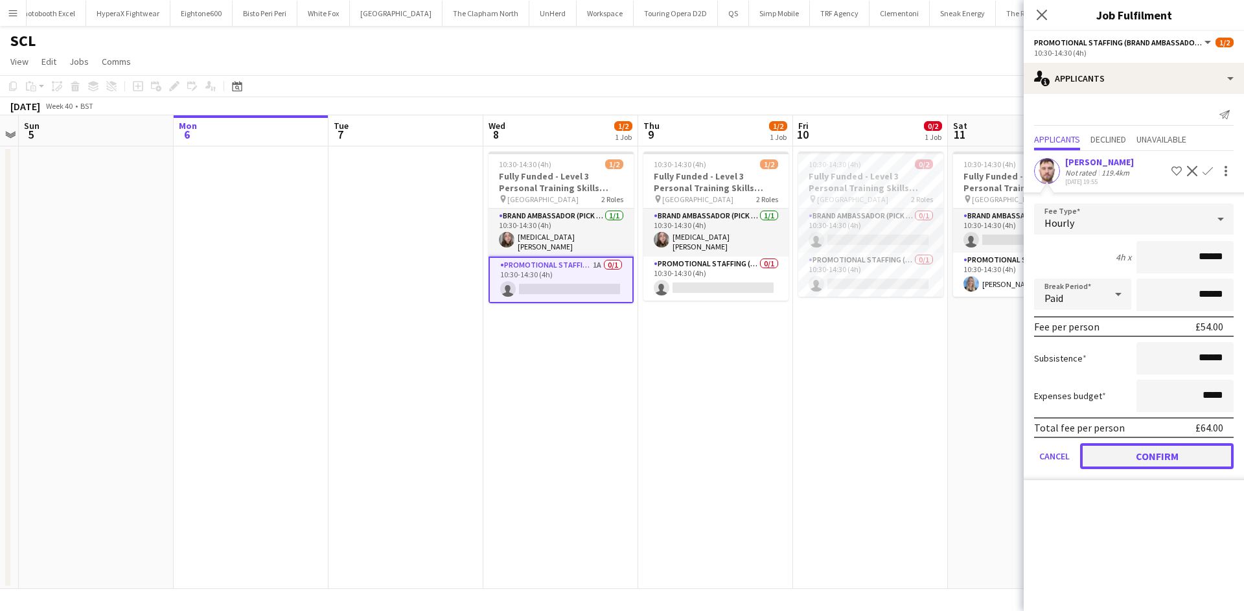
click at [1136, 460] on button "Confirm" at bounding box center [1157, 456] width 154 height 26
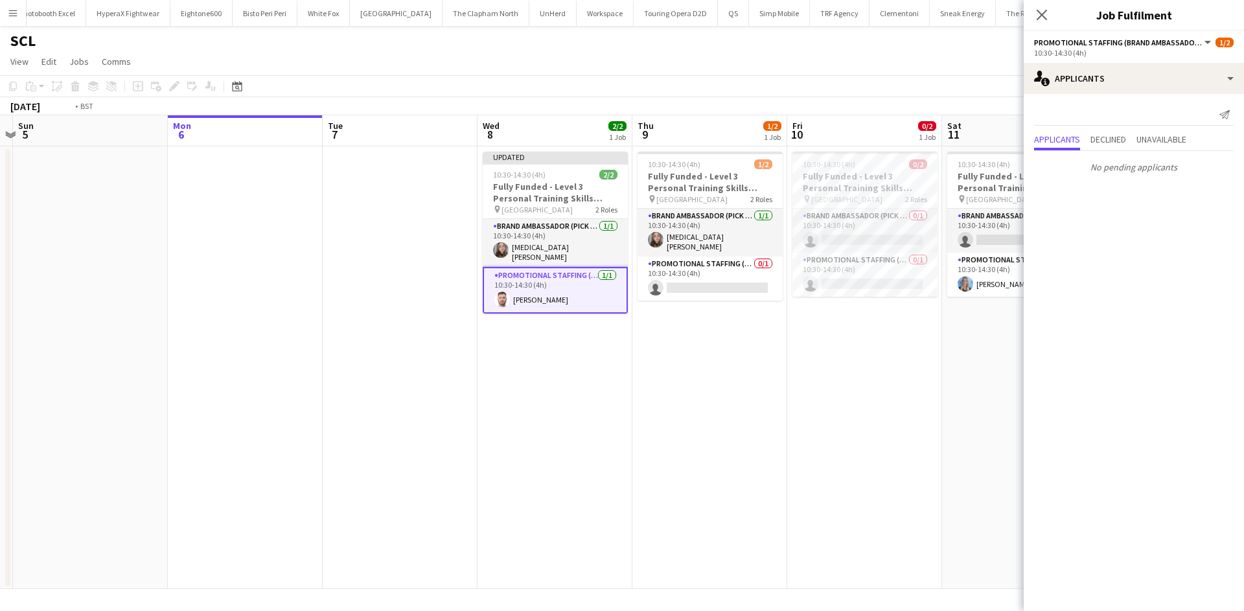
drag, startPoint x: 895, startPoint y: 384, endPoint x: 542, endPoint y: 312, distance: 360.5
click at [525, 312] on app-calendar-viewport "Thu 2 Fri 3 Sat 4 Sun 5 Mon 6 Tue 7 Wed 8 2/2 1 Job Thu 9 1/2 1 Job Fri 10 0/2 …" at bounding box center [622, 352] width 1244 height 474
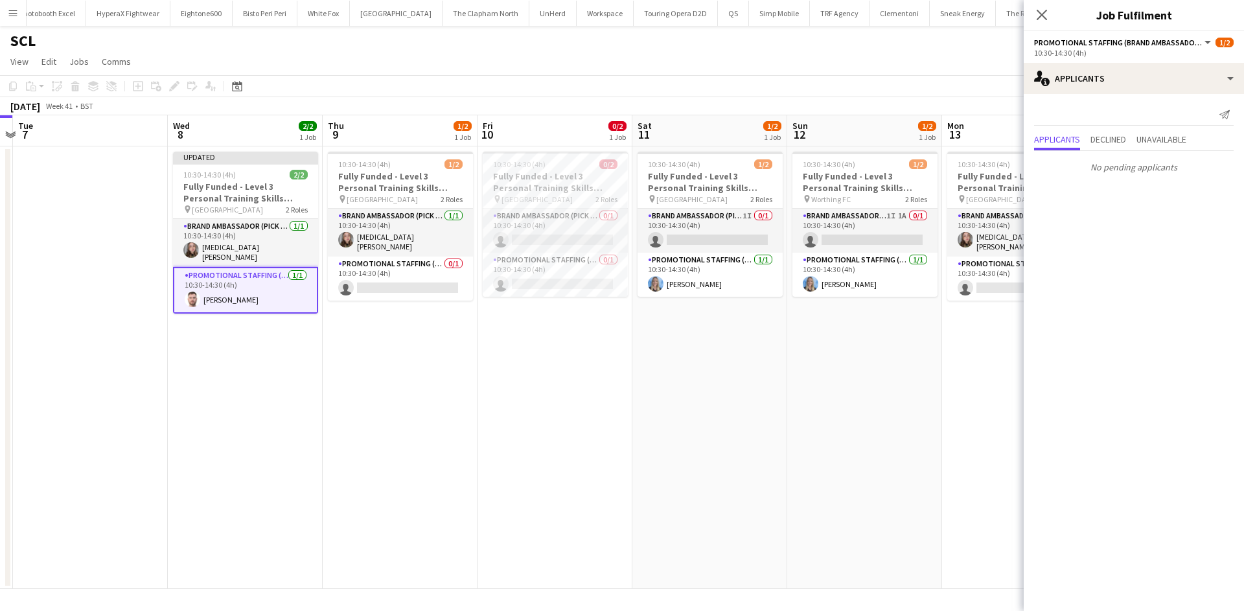
scroll to position [0, 506]
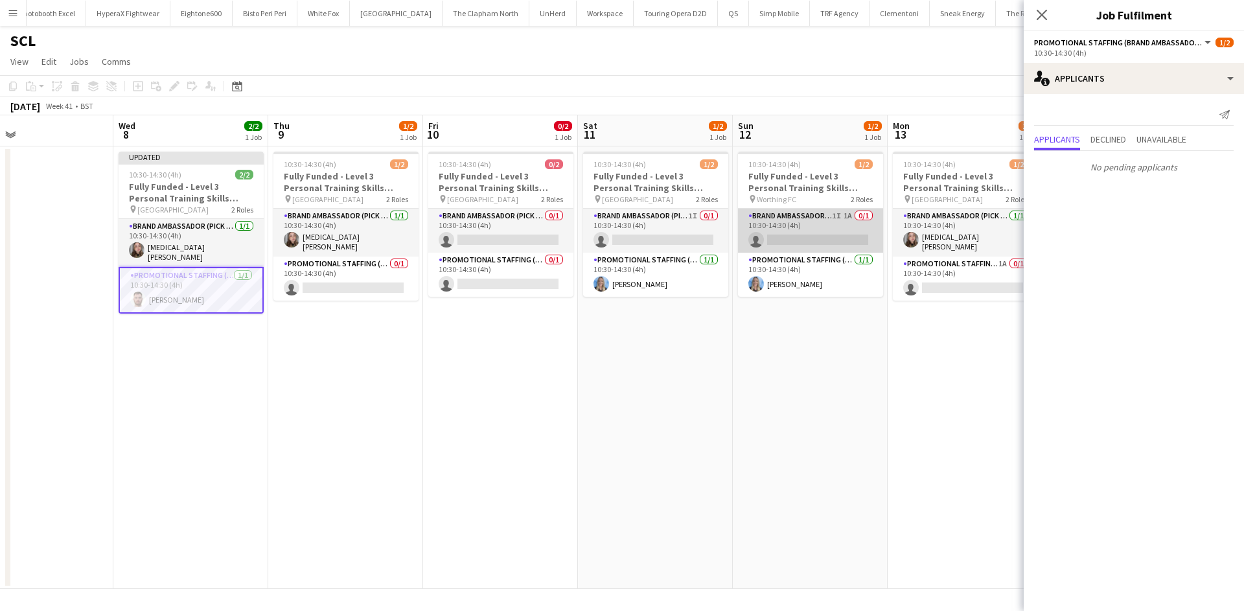
click at [844, 219] on app-card-role "Brand Ambassador (Pick up) 1I 1A 0/1 10:30-14:30 (4h) single-neutral-actions" at bounding box center [810, 231] width 145 height 44
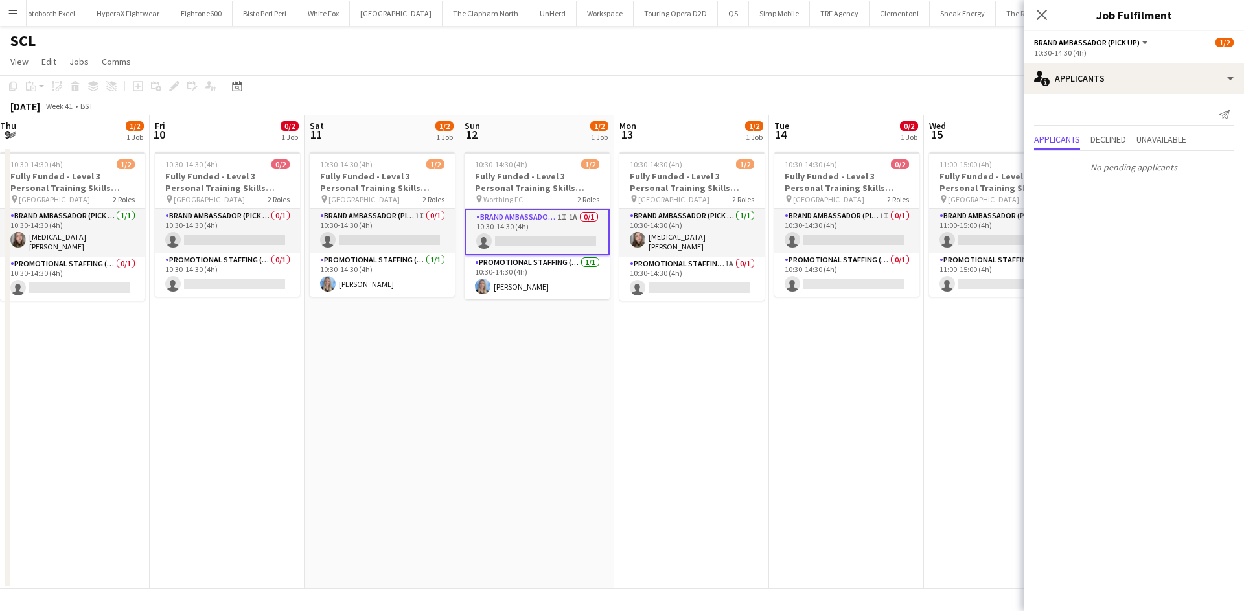
drag, startPoint x: 958, startPoint y: 349, endPoint x: 723, endPoint y: 334, distance: 235.1
click at [612, 330] on app-calendar-viewport "Mon 6 Tue 7 Wed 8 2/2 1 Job Thu 9 1/2 1 Job Fri 10 0/2 1 Job Sat 11 1/2 1 Job S…" at bounding box center [622, 352] width 1244 height 474
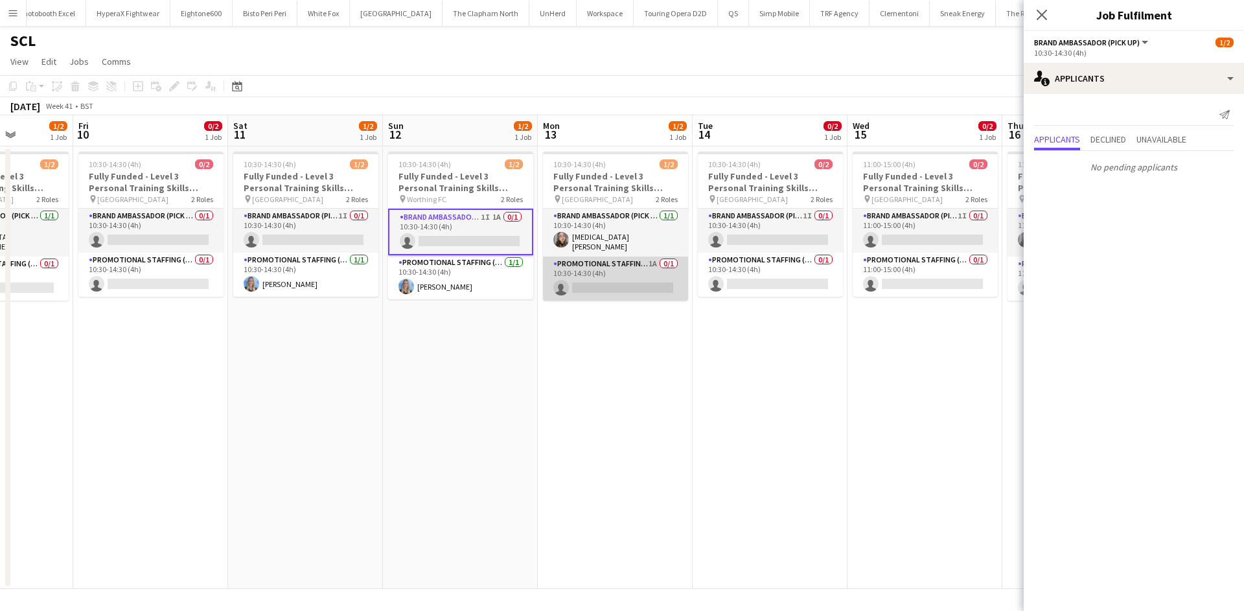
click at [655, 257] on app-card-role "Promotional Staffing (Brand Ambassadors) 1A 0/1 10:30-14:30 (4h) single-neutral…" at bounding box center [615, 279] width 145 height 44
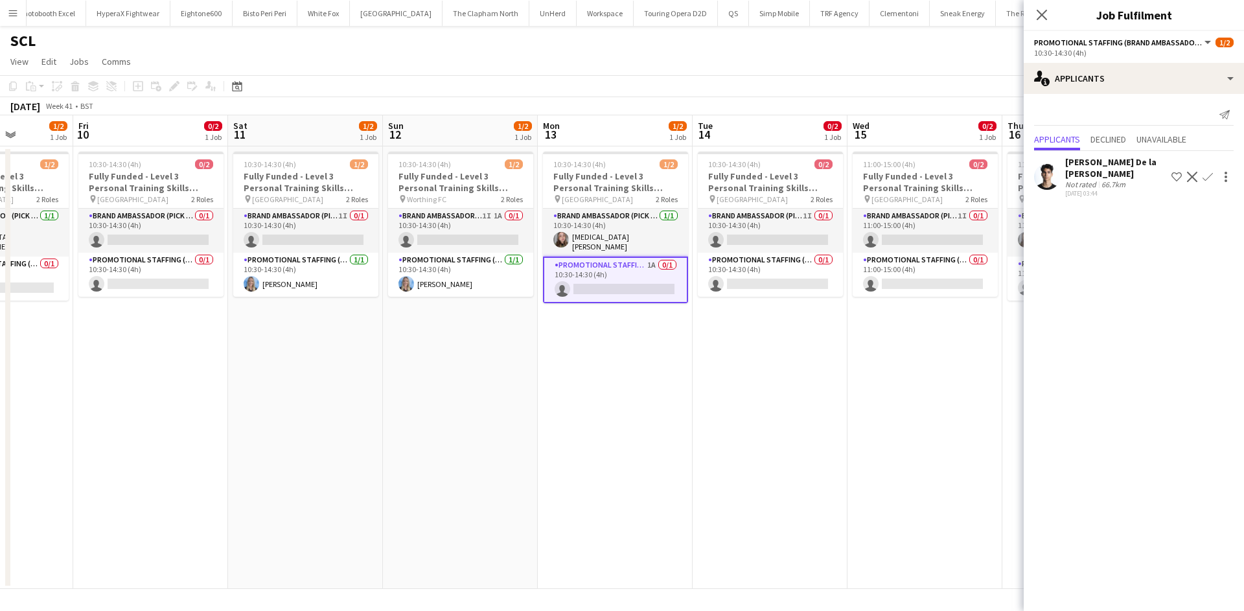
click at [1212, 175] on app-icon "Confirm" at bounding box center [1208, 177] width 10 height 10
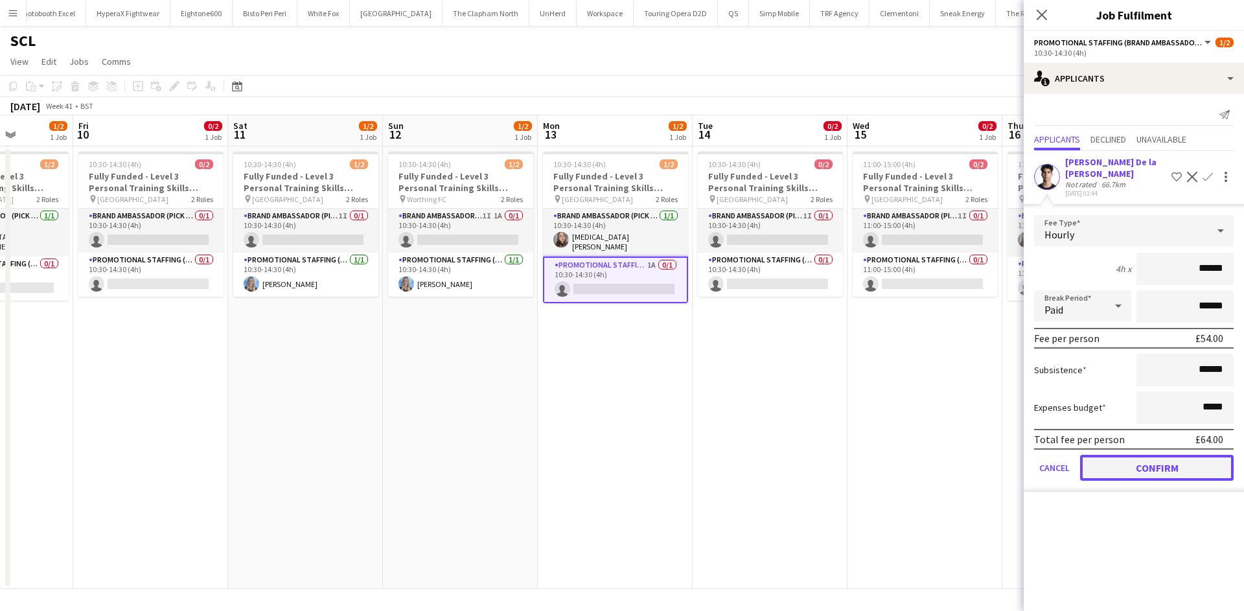
click at [1162, 468] on button "Confirm" at bounding box center [1157, 468] width 154 height 26
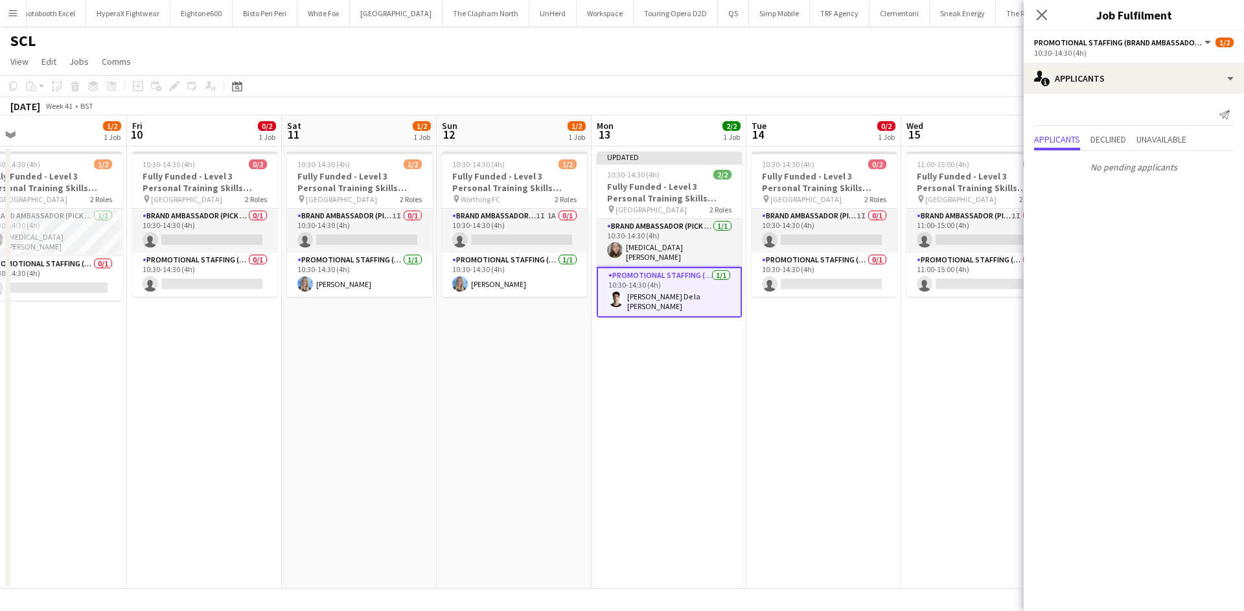
drag, startPoint x: 860, startPoint y: 358, endPoint x: 527, endPoint y: 305, distance: 336.6
click at [527, 305] on app-calendar-viewport "Mon 6 Tue 7 Wed 8 2/2 1 Job Thu 9 1/2 1 Job Fri 10 0/2 1 Job Sat 11 1/2 1 Job S…" at bounding box center [622, 352] width 1244 height 474
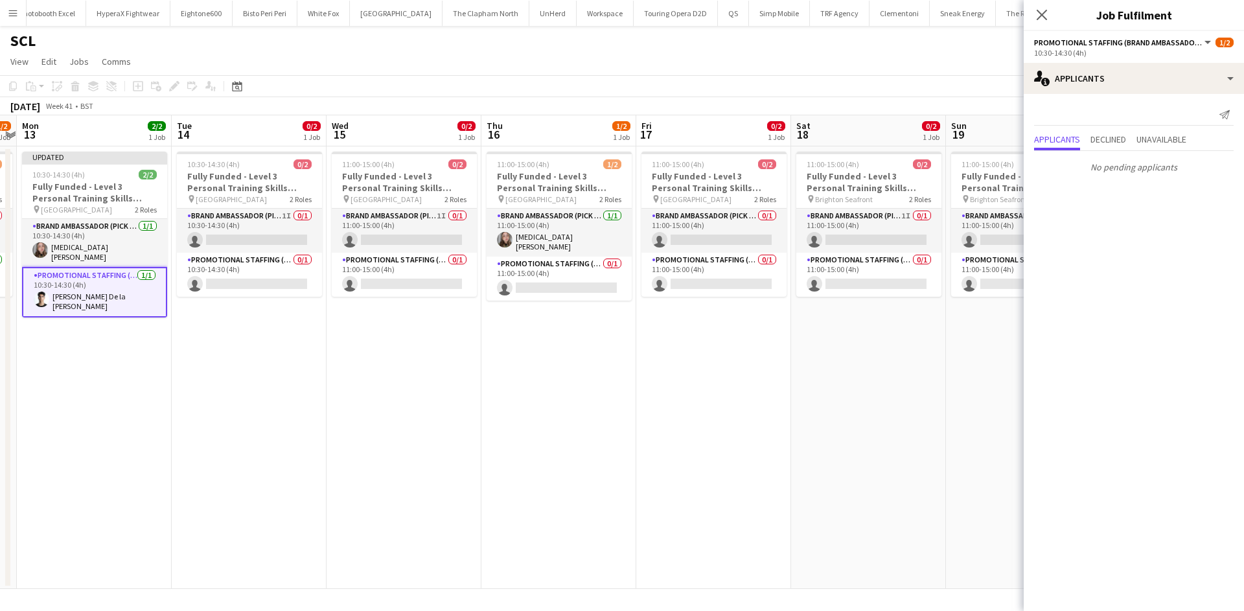
drag, startPoint x: 603, startPoint y: 325, endPoint x: 553, endPoint y: 318, distance: 49.8
click at [553, 318] on app-calendar-viewport "Fri 10 0/2 1 Job Sat 11 1/2 1 Job Sun 12 1/2 1 Job Mon 13 2/2 1 Job Tue 14 0/2 …" at bounding box center [622, 352] width 1244 height 474
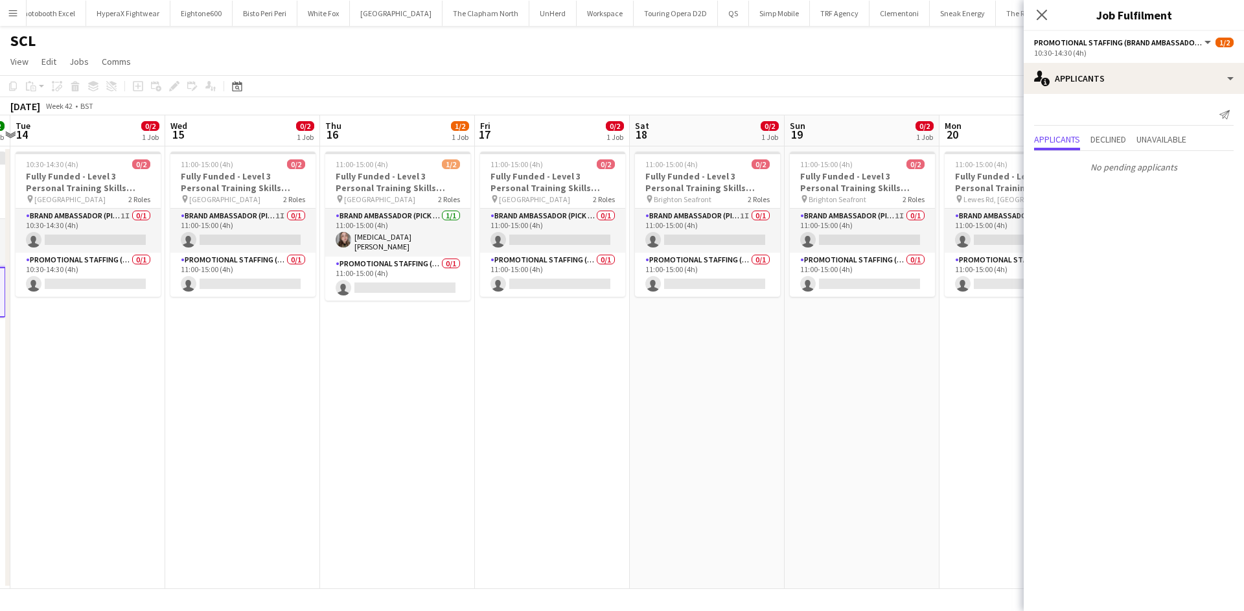
drag, startPoint x: 722, startPoint y: 332, endPoint x: 771, endPoint y: 314, distance: 51.9
click at [544, 300] on app-calendar-viewport "Fri 10 0/2 1 Job Sat 11 1/2 1 Job Sun 12 1/2 1 Job Mon 13 2/2 1 Job Tue 14 0/2 …" at bounding box center [622, 352] width 1244 height 474
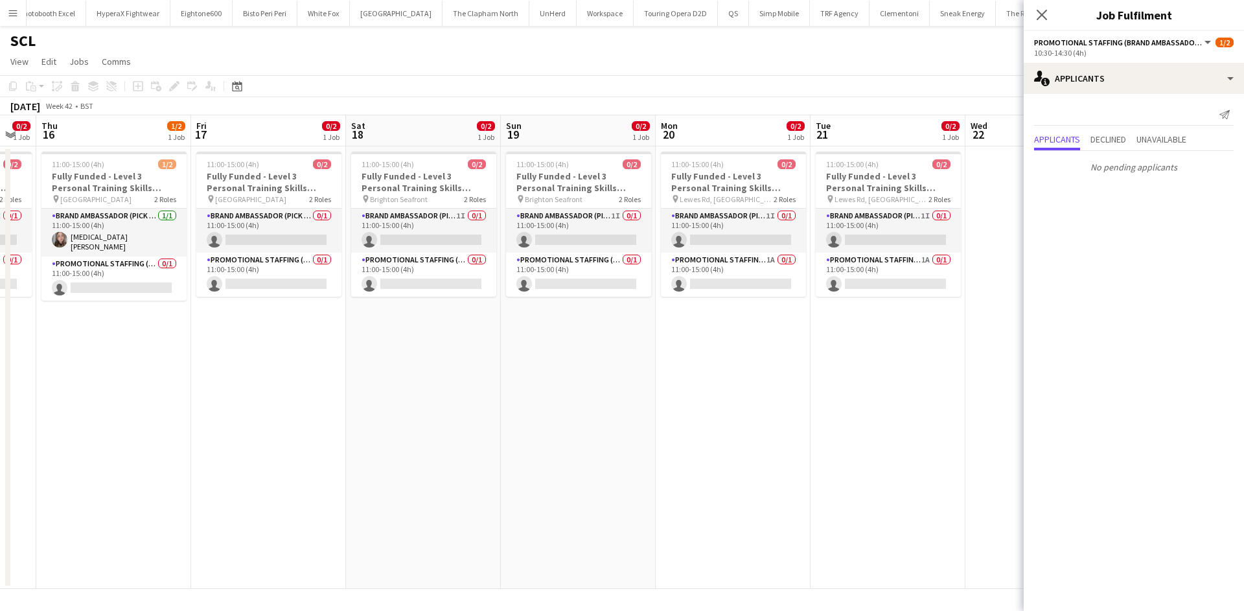
scroll to position [0, 614]
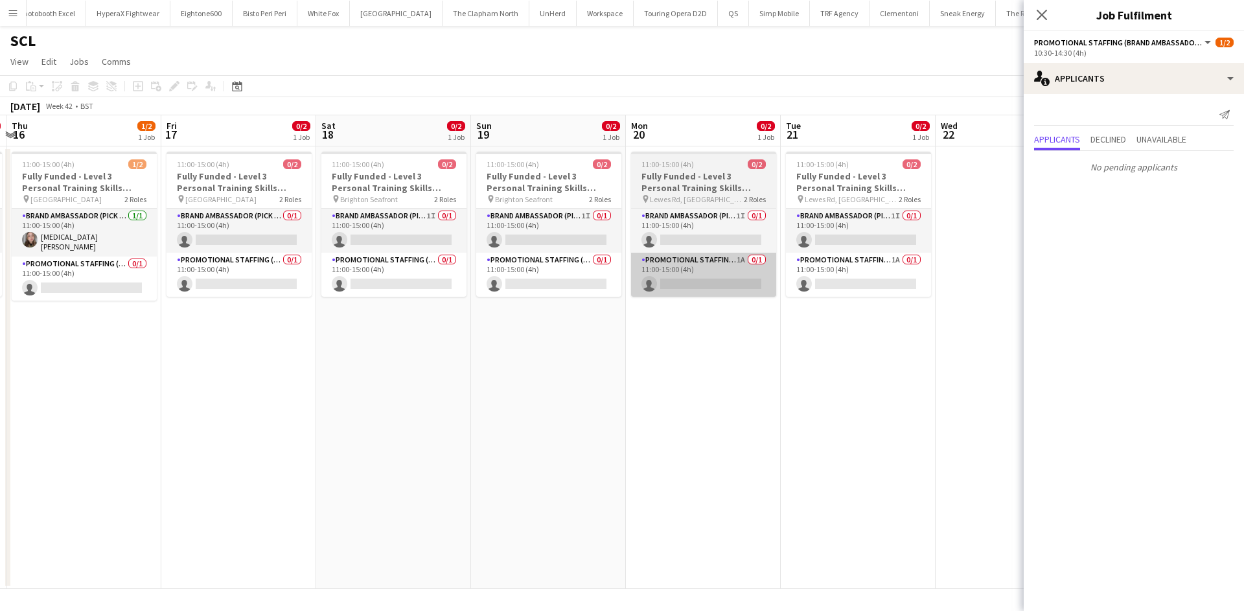
drag, startPoint x: 873, startPoint y: 320, endPoint x: 634, endPoint y: 274, distance: 244.1
click at [601, 272] on app-calendar-viewport "Sun 12 1/2 1 Job Mon 13 2/2 1 Job Tue 14 0/2 1 Job Wed 15 0/2 1 Job Thu 16 1/2 …" at bounding box center [622, 352] width 1244 height 474
click at [732, 257] on app-card-role "Promotional Staffing (Brand Ambassadors) 1A 0/1 11:00-15:00 (4h) single-neutral…" at bounding box center [702, 275] width 145 height 44
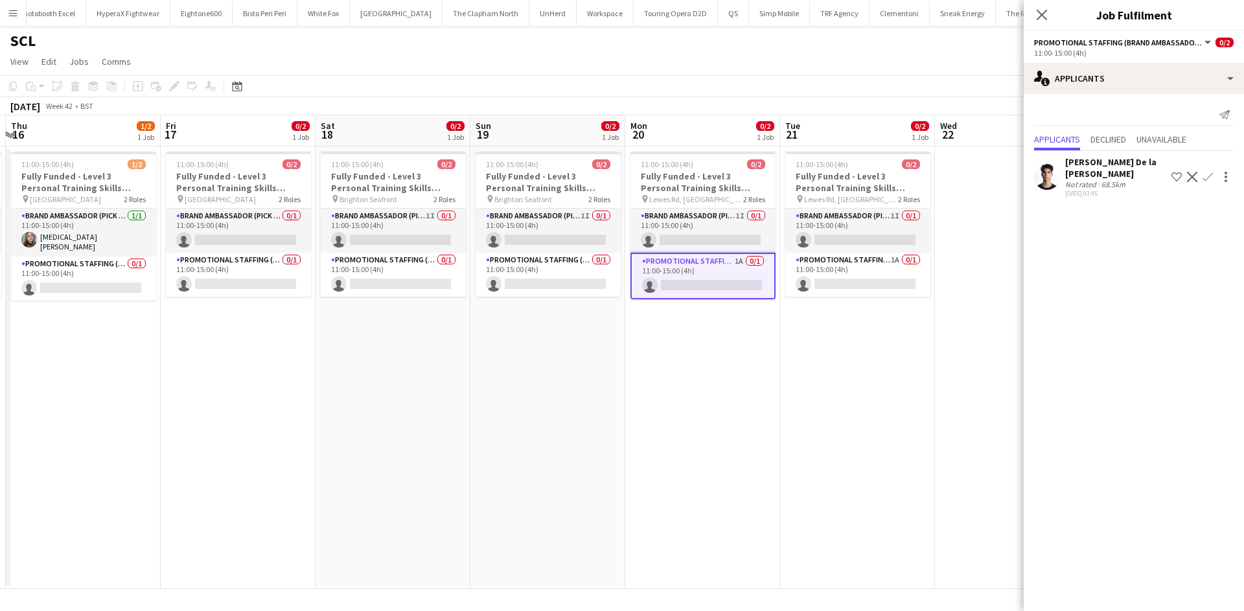
click at [1205, 172] on app-icon "Confirm" at bounding box center [1208, 177] width 10 height 10
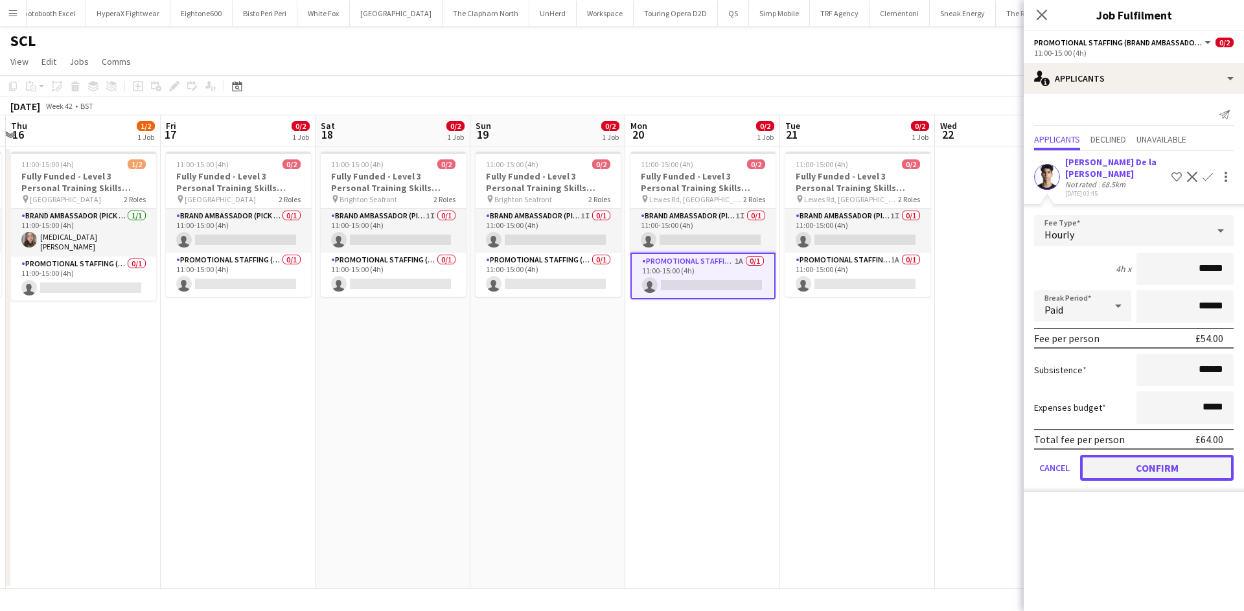
click at [1152, 473] on button "Confirm" at bounding box center [1157, 468] width 154 height 26
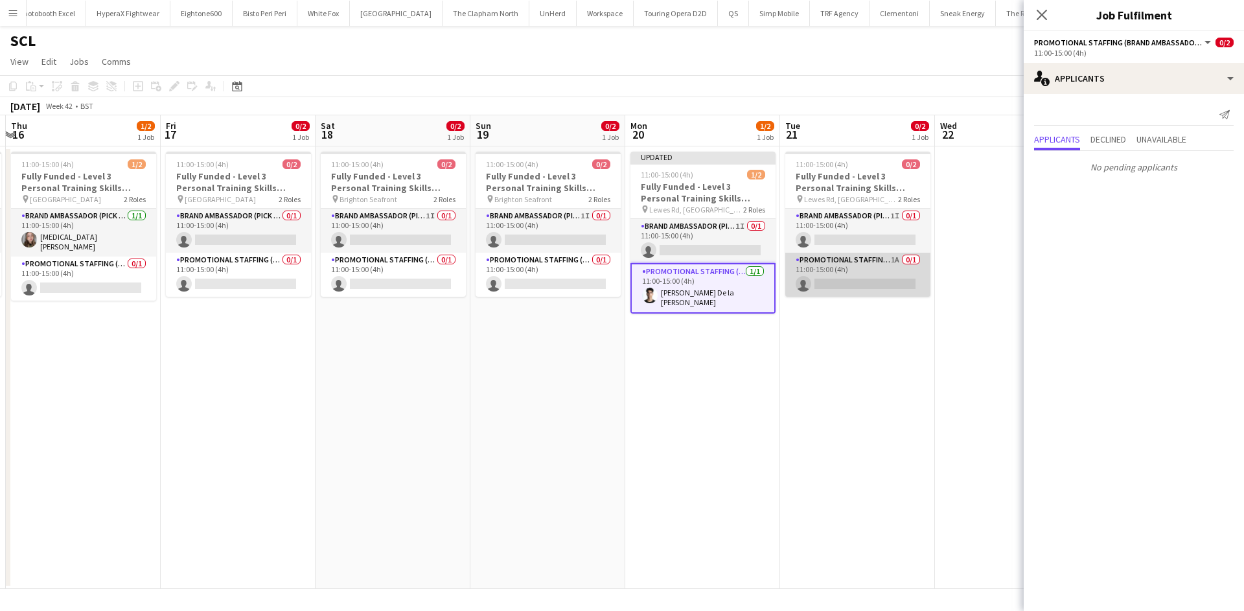
click at [895, 257] on app-card-role "Promotional Staffing (Brand Ambassadors) 1A 0/1 11:00-15:00 (4h) single-neutral…" at bounding box center [857, 275] width 145 height 44
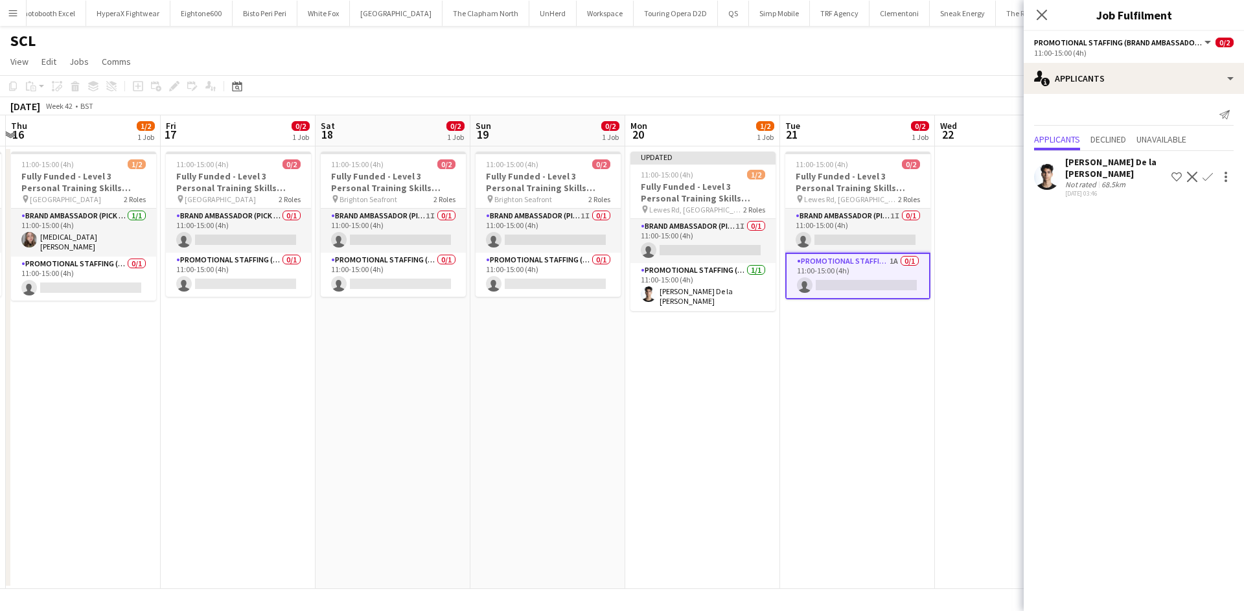
click at [1204, 176] on app-icon "Confirm" at bounding box center [1208, 177] width 10 height 10
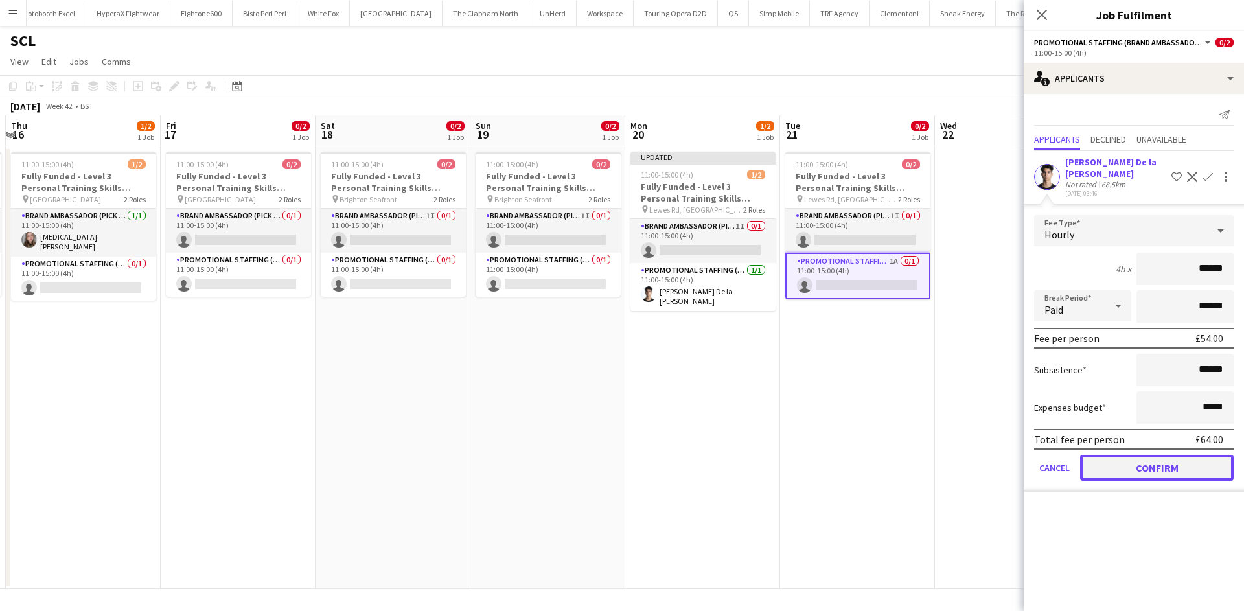
click at [1172, 470] on button "Confirm" at bounding box center [1157, 468] width 154 height 26
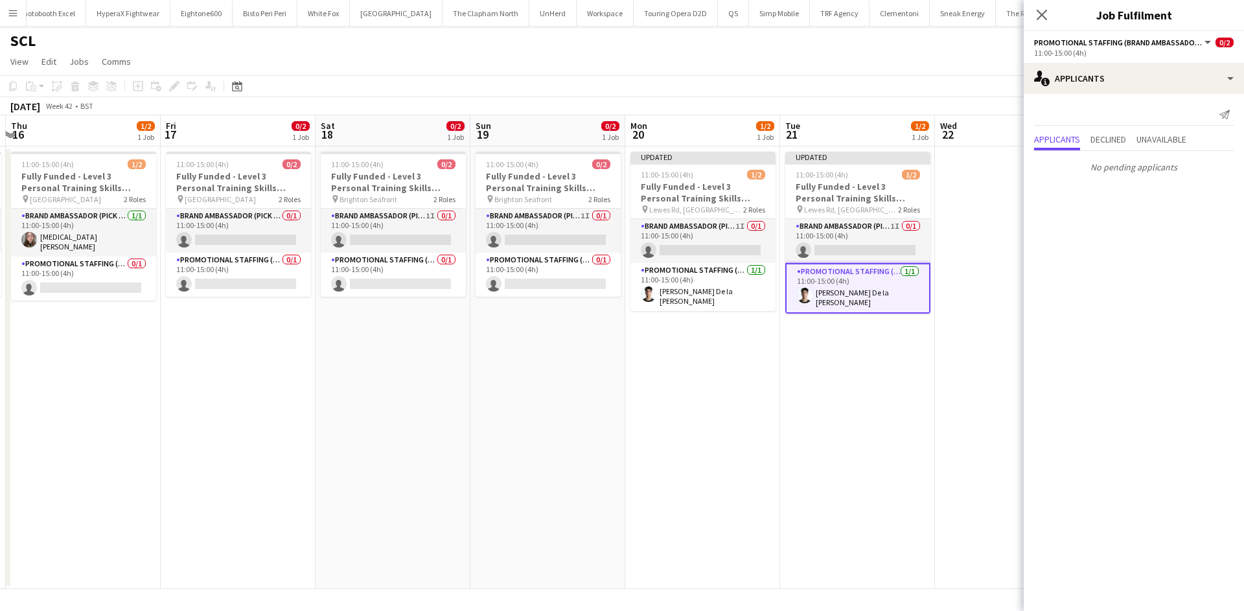
click at [874, 384] on app-date-cell "Updated 11:00-15:00 (4h) 1/2 Fully Funded - Level 3 Personal Training Skills Bo…" at bounding box center [857, 367] width 155 height 443
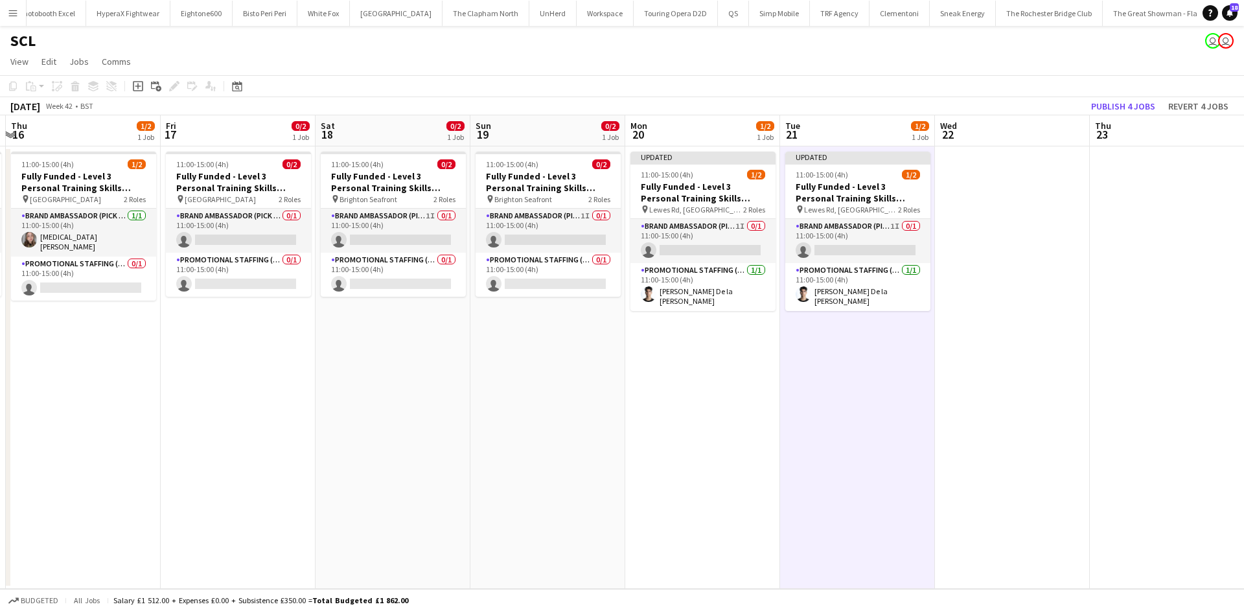
click at [1145, 96] on app-toolbar "Copy Paste Paste Ctrl+V Paste with crew Ctrl+Shift+V Paste linked Job Delete Gr…" at bounding box center [622, 86] width 1244 height 22
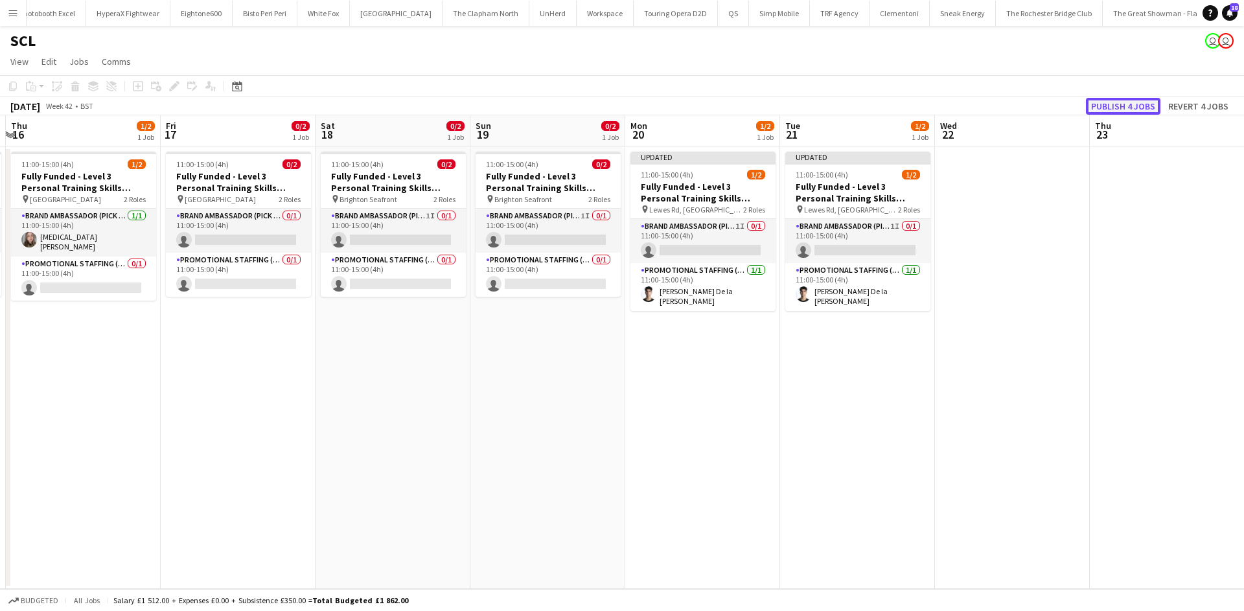
click at [1125, 104] on button "Publish 4 jobs" at bounding box center [1123, 106] width 75 height 17
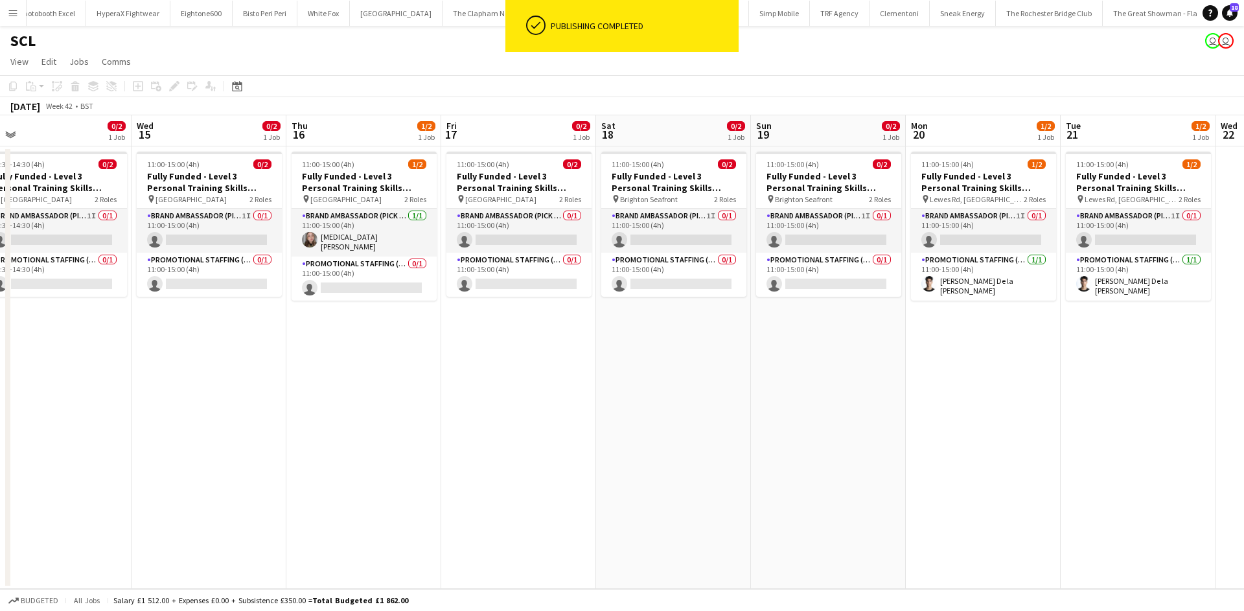
drag, startPoint x: 413, startPoint y: 430, endPoint x: 488, endPoint y: 423, distance: 74.8
click at [865, 443] on app-calendar-viewport "Sun 12 1/2 1 Job Mon 13 2/2 1 Job Tue 14 0/2 1 Job Wed 15 0/2 1 Job Thu 16 1/2 …" at bounding box center [622, 352] width 1244 height 474
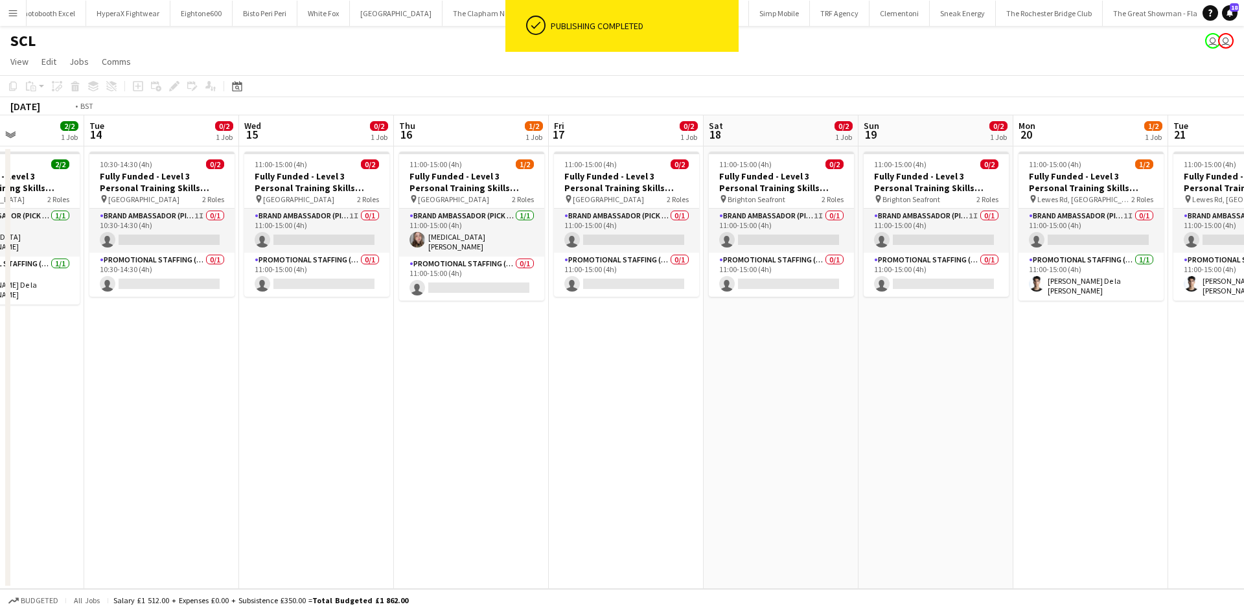
drag, startPoint x: 488, startPoint y: 423, endPoint x: 886, endPoint y: 446, distance: 399.1
click at [885, 446] on app-calendar-viewport "Sat 11 1/2 1 Job Sun 12 1/2 1 Job Mon 13 2/2 1 Job Tue 14 0/2 1 Job Wed 15 0/2 …" at bounding box center [622, 352] width 1244 height 474
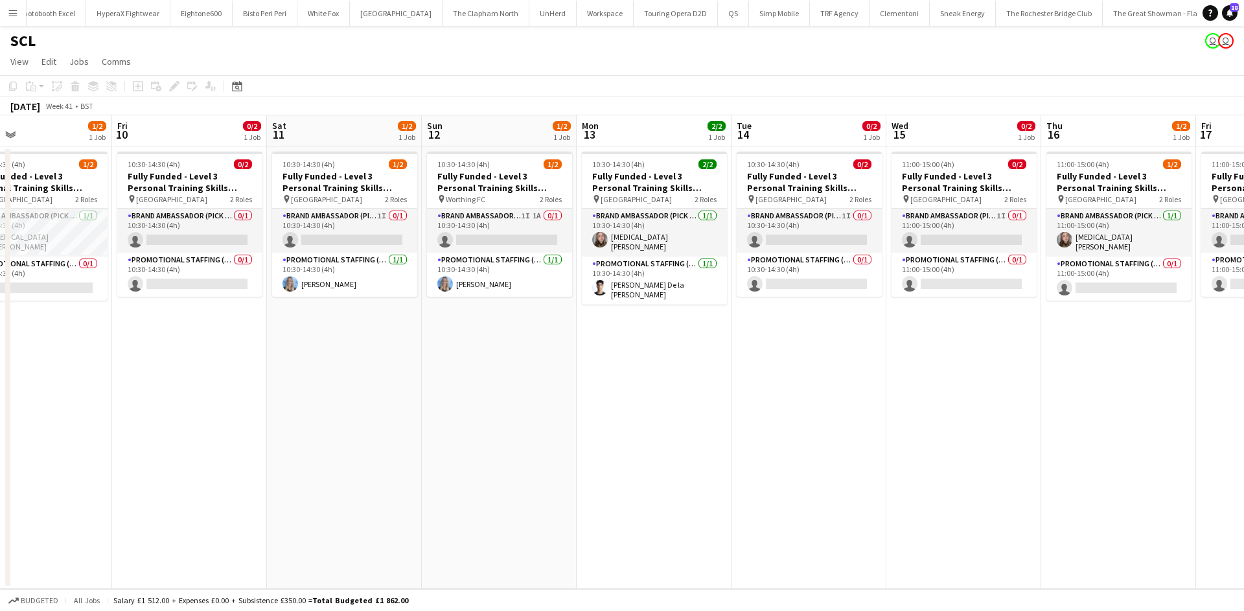
drag, startPoint x: 728, startPoint y: 439, endPoint x: 927, endPoint y: 472, distance: 202.3
click at [964, 470] on app-calendar-viewport "Tue 7 Wed 8 2/2 1 Job Thu 9 1/2 1 Job Fri 10 0/2 1 Job Sat 11 1/2 1 Job Sun 12 …" at bounding box center [622, 352] width 1244 height 474
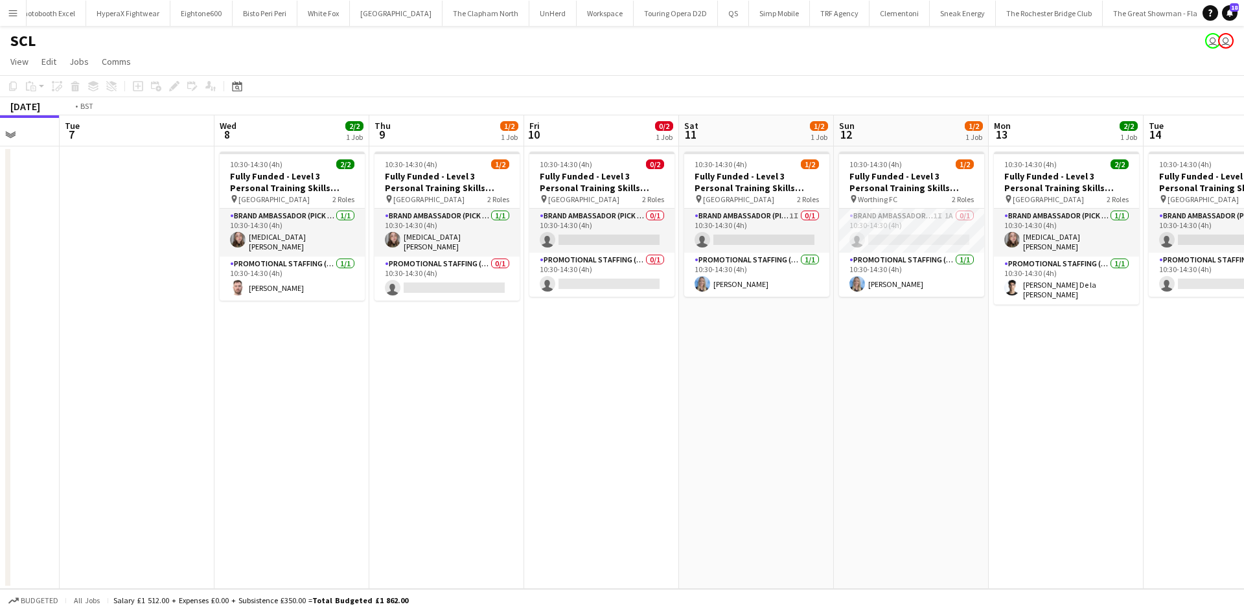
drag, startPoint x: 807, startPoint y: 463, endPoint x: 1055, endPoint y: 457, distance: 248.2
click at [1114, 463] on app-calendar-viewport "Sun 5 Mon 6 Tue 7 Wed 8 2/2 1 Job Thu 9 1/2 1 Job Fri 10 0/2 1 Job Sat 11 1/2 1…" at bounding box center [622, 352] width 1244 height 474
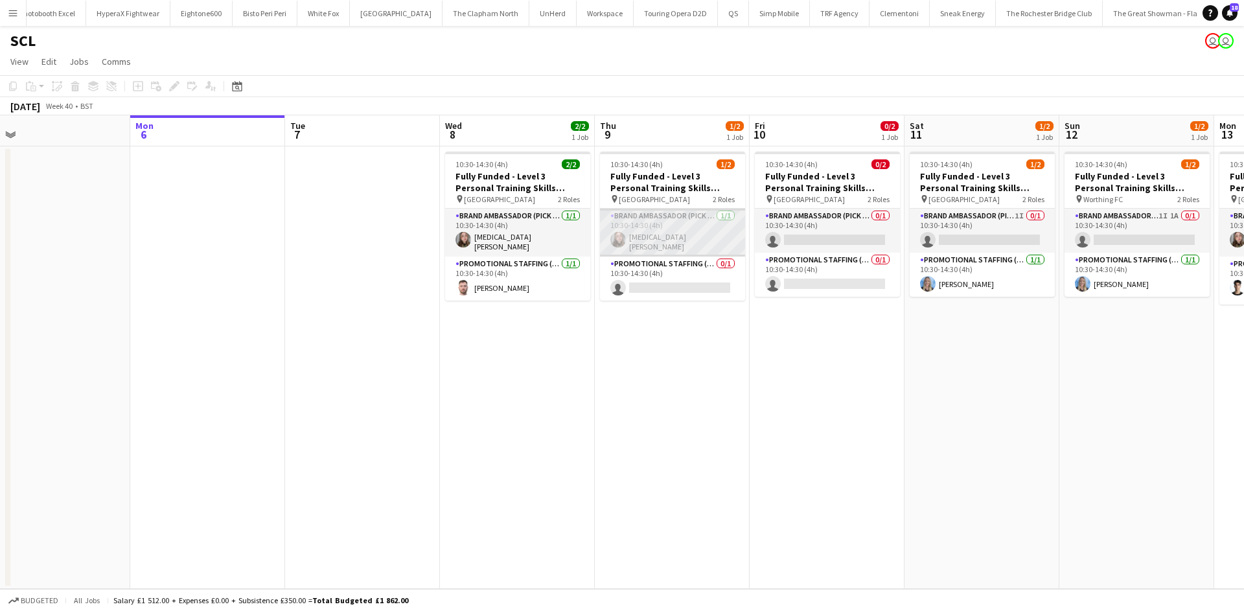
click at [653, 241] on app-card-role "Brand Ambassador (Pick up) 1/1 10:30-14:30 (4h) Yasmin Evans" at bounding box center [672, 233] width 145 height 48
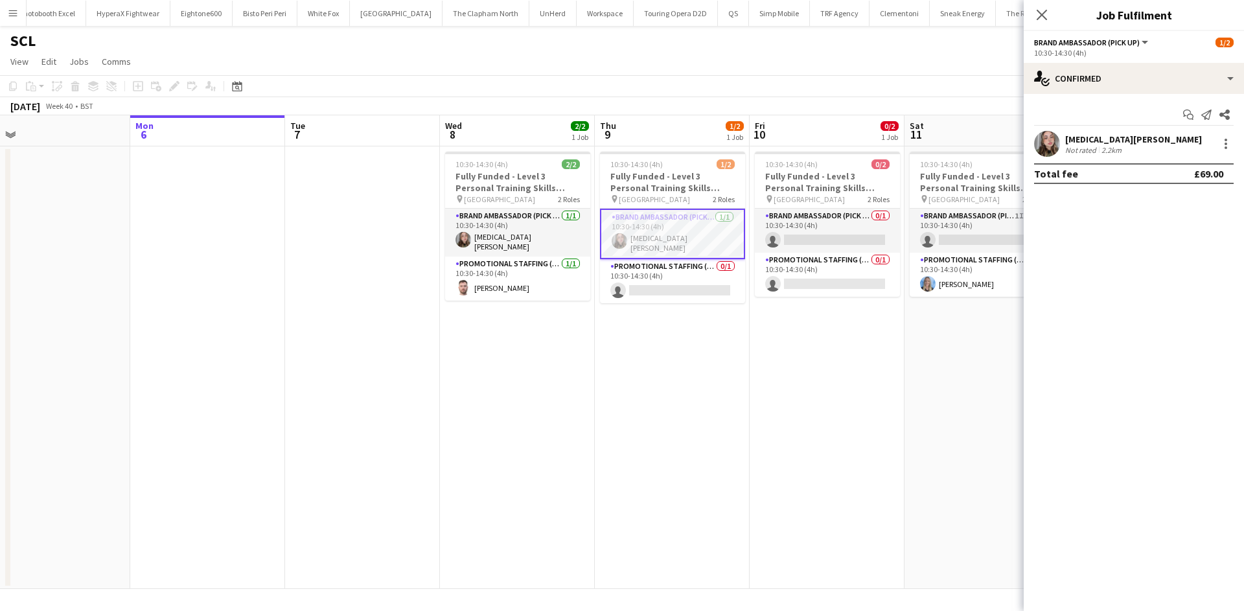
click at [1120, 139] on div "Yasmin Evans" at bounding box center [1133, 139] width 137 height 12
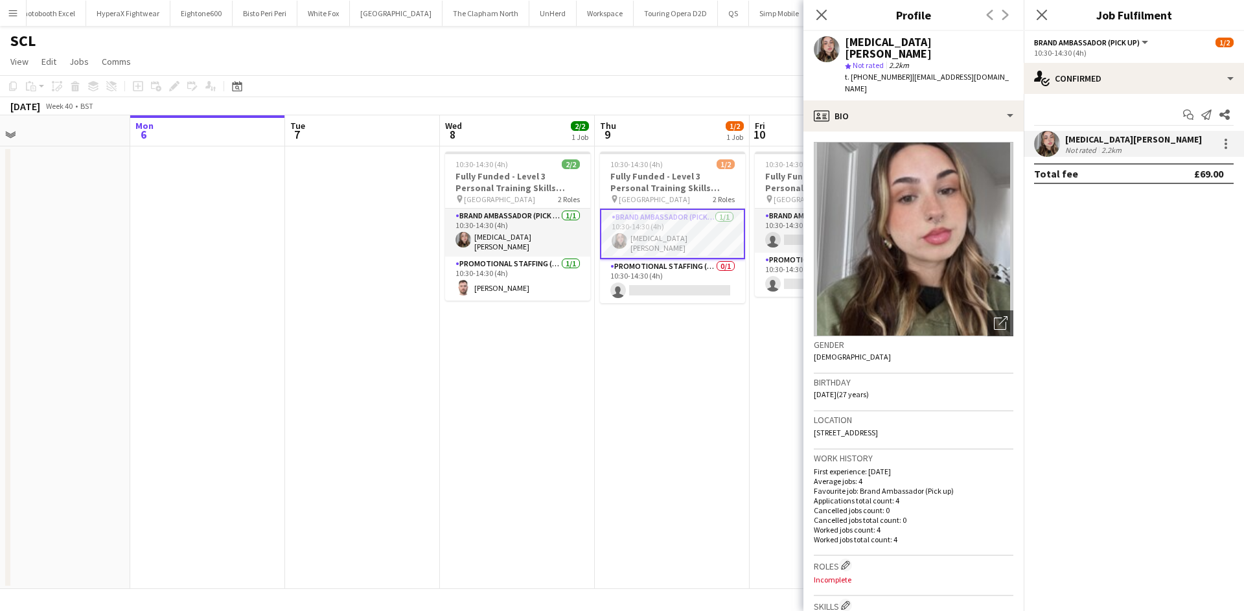
click at [619, 426] on app-date-cell "10:30-14:30 (4h) 1/2 Fully Funded - Level 3 Personal Training Skills Bootcamp p…" at bounding box center [672, 367] width 155 height 443
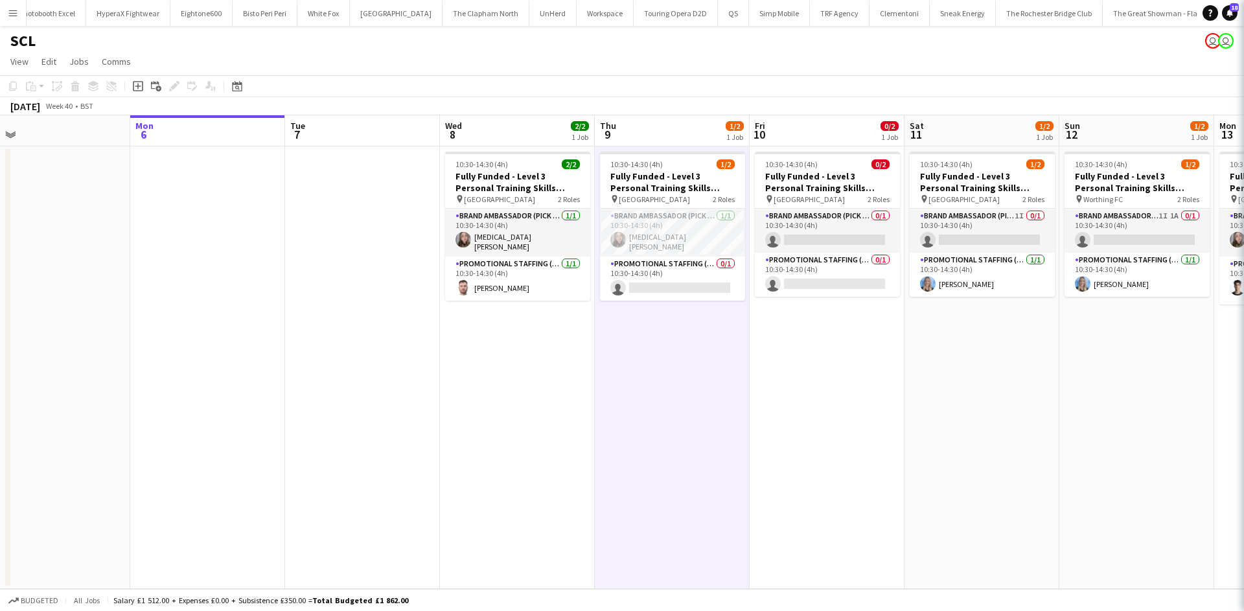
scroll to position [0, 332]
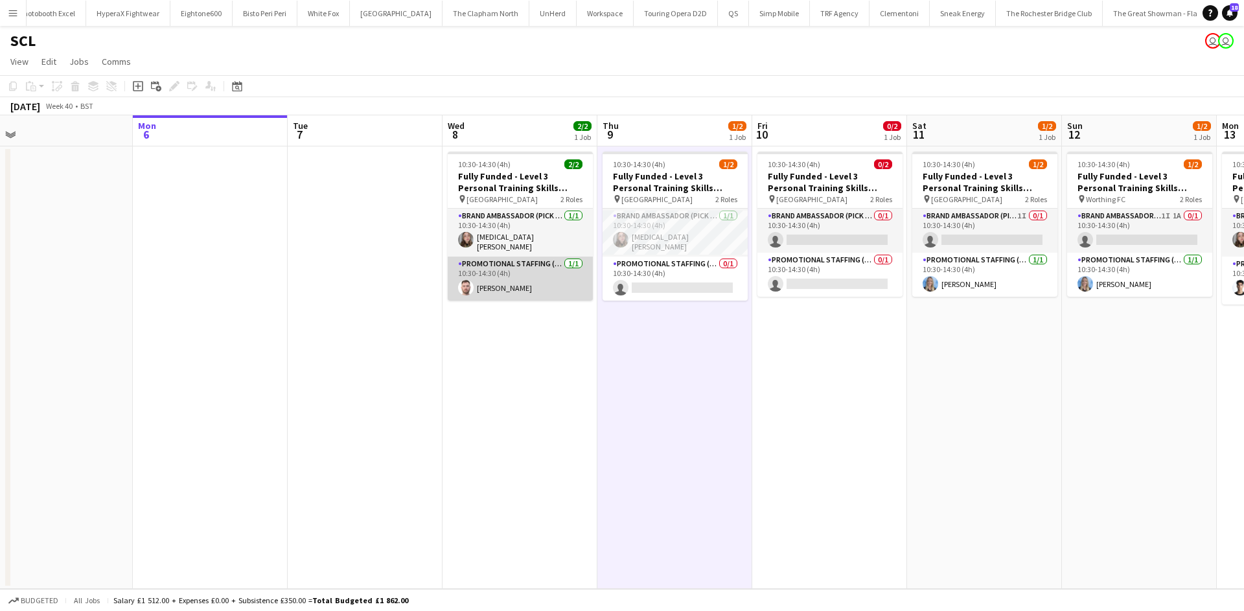
drag, startPoint x: 483, startPoint y: 295, endPoint x: 488, endPoint y: 286, distance: 10.7
click at [485, 293] on app-date-cell "10:30-14:30 (4h) 2/2 Fully Funded - Level 3 Personal Training Skills Bootcamp p…" at bounding box center [520, 367] width 155 height 443
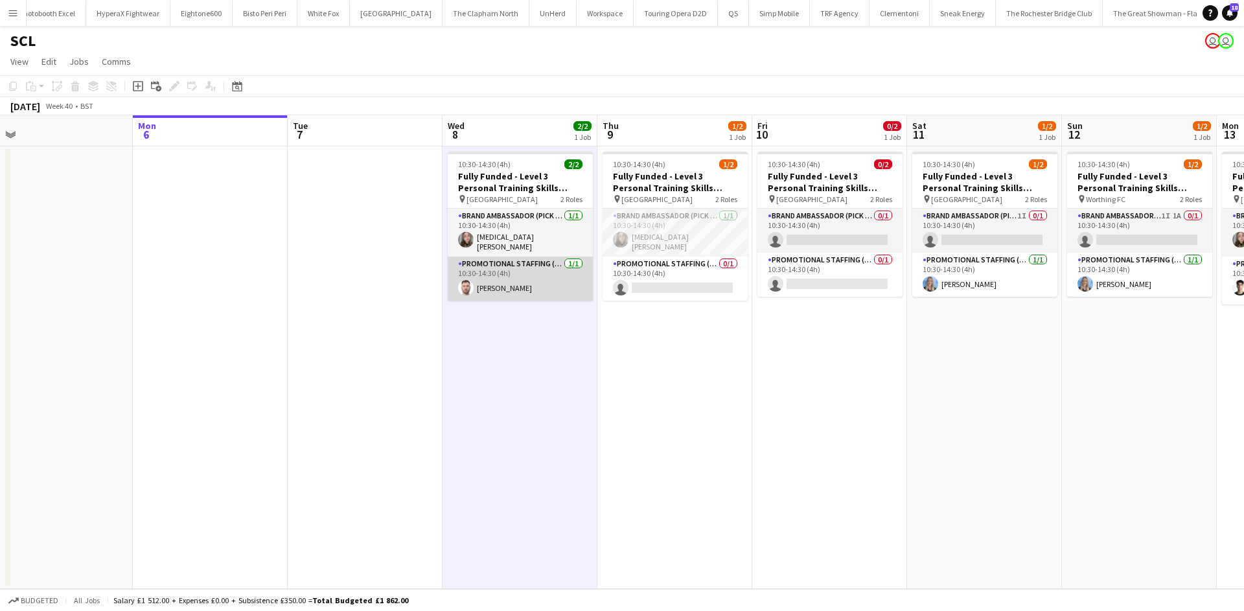
scroll to position [0, 330]
click at [489, 281] on app-card-role "Promotional Staffing (Brand Ambassadors) 1/1 10:30-14:30 (4h) Tobias Hall" at bounding box center [521, 279] width 145 height 44
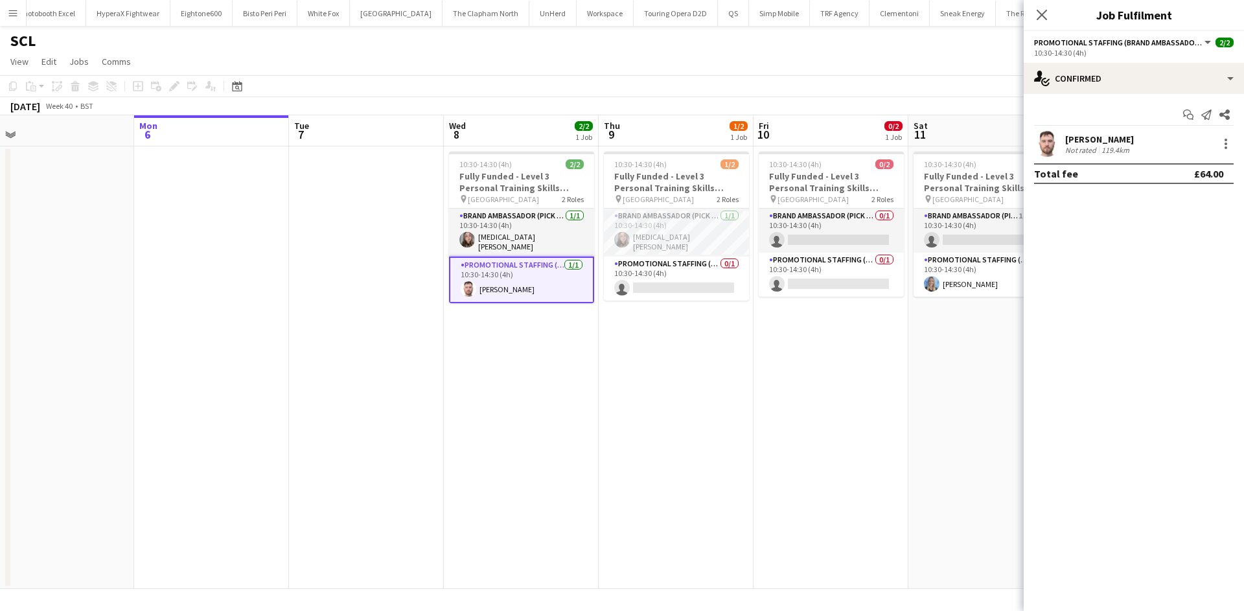
click at [1081, 140] on div "Tobias Hall" at bounding box center [1099, 139] width 69 height 12
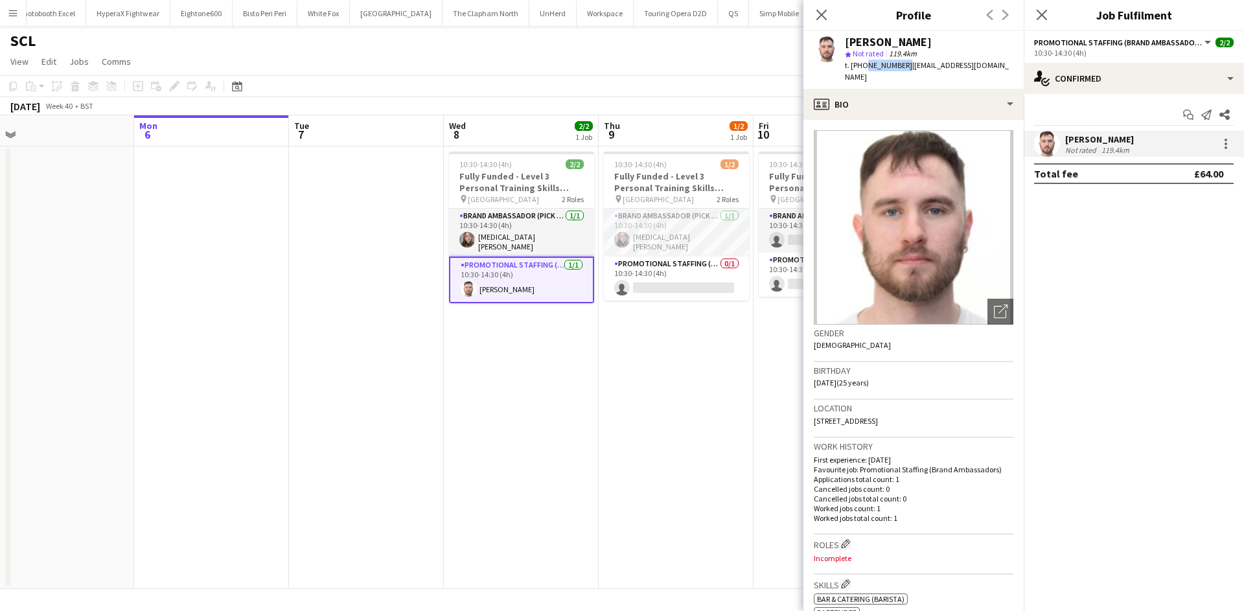
drag, startPoint x: 863, startPoint y: 64, endPoint x: 901, endPoint y: 67, distance: 38.3
click at [901, 67] on span "t. +447565657430" at bounding box center [878, 65] width 67 height 10
copy span "7565657430"
click at [428, 365] on app-date-cell at bounding box center [366, 367] width 155 height 443
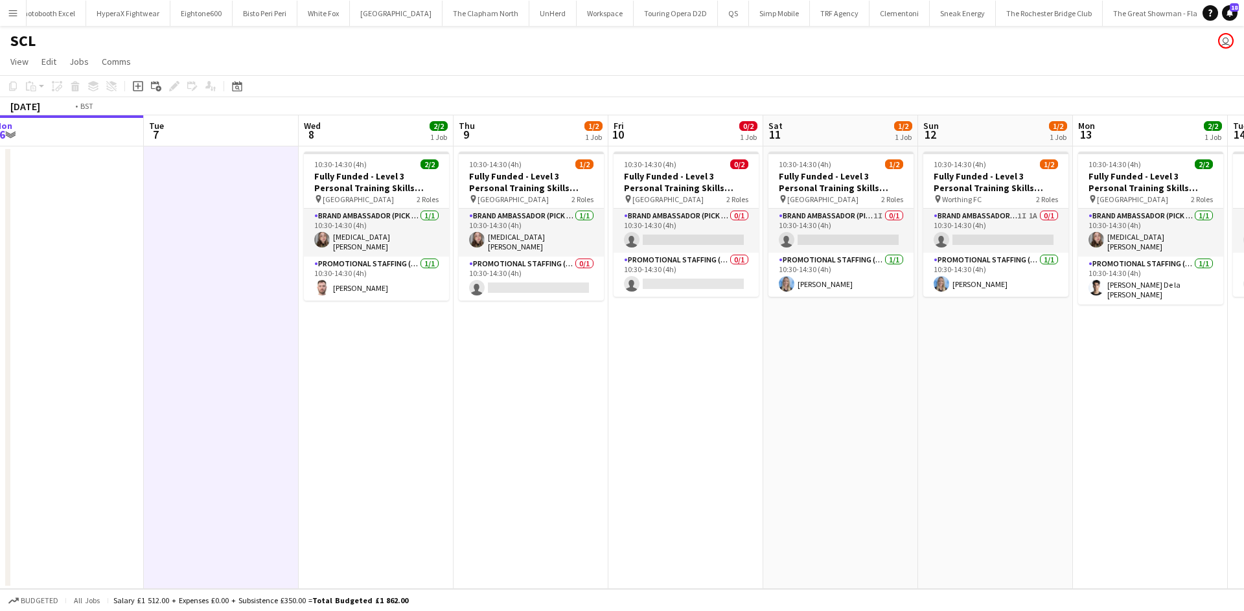
drag, startPoint x: 854, startPoint y: 348, endPoint x: 763, endPoint y: 343, distance: 91.5
click at [763, 343] on app-calendar-viewport "Fri 3 Sat 4 Sun 5 Mon 6 Tue 7 Wed 8 2/2 1 Job Thu 9 1/2 1 Job Fri 10 0/2 1 Job …" at bounding box center [622, 352] width 1244 height 474
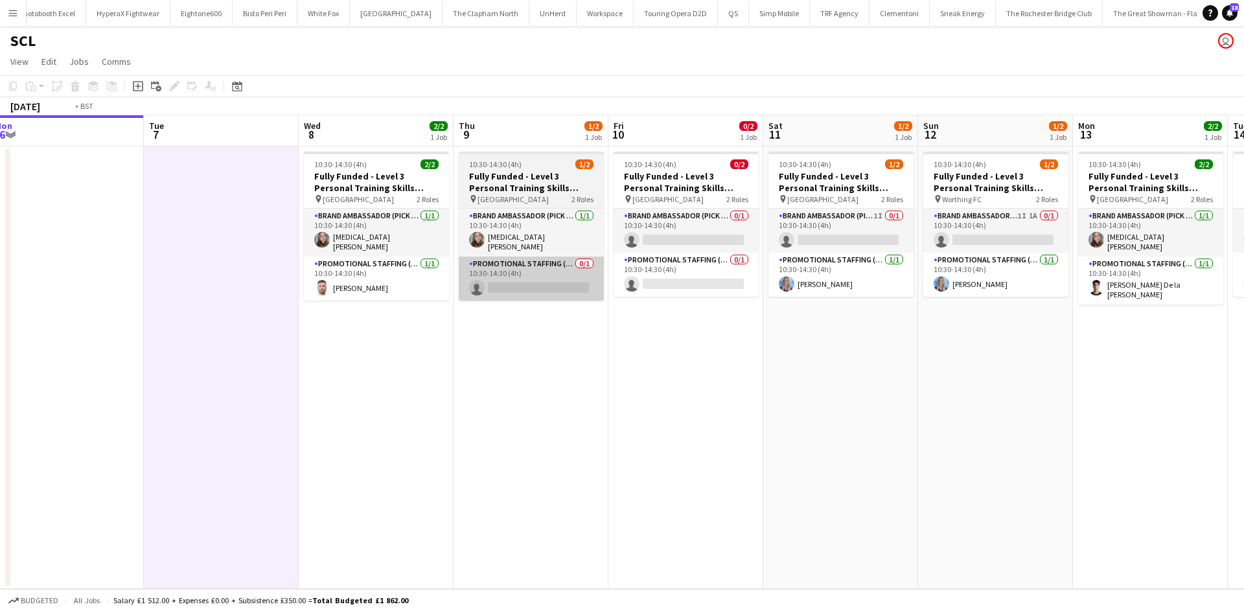
scroll to position [0, 477]
click at [560, 264] on app-card-role "Promotional Staffing (Brand Ambassadors) 0/1 10:30-14:30 (4h) single-neutral-ac…" at bounding box center [529, 279] width 145 height 44
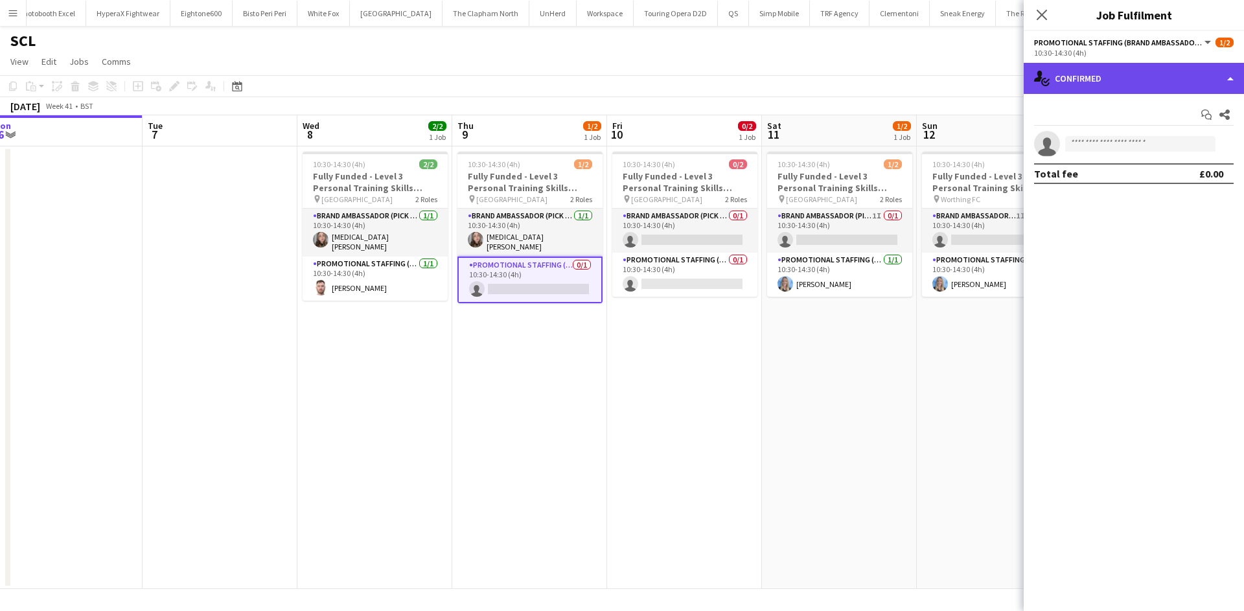
click at [1128, 79] on div "single-neutral-actions-check-2 Confirmed" at bounding box center [1134, 78] width 220 height 31
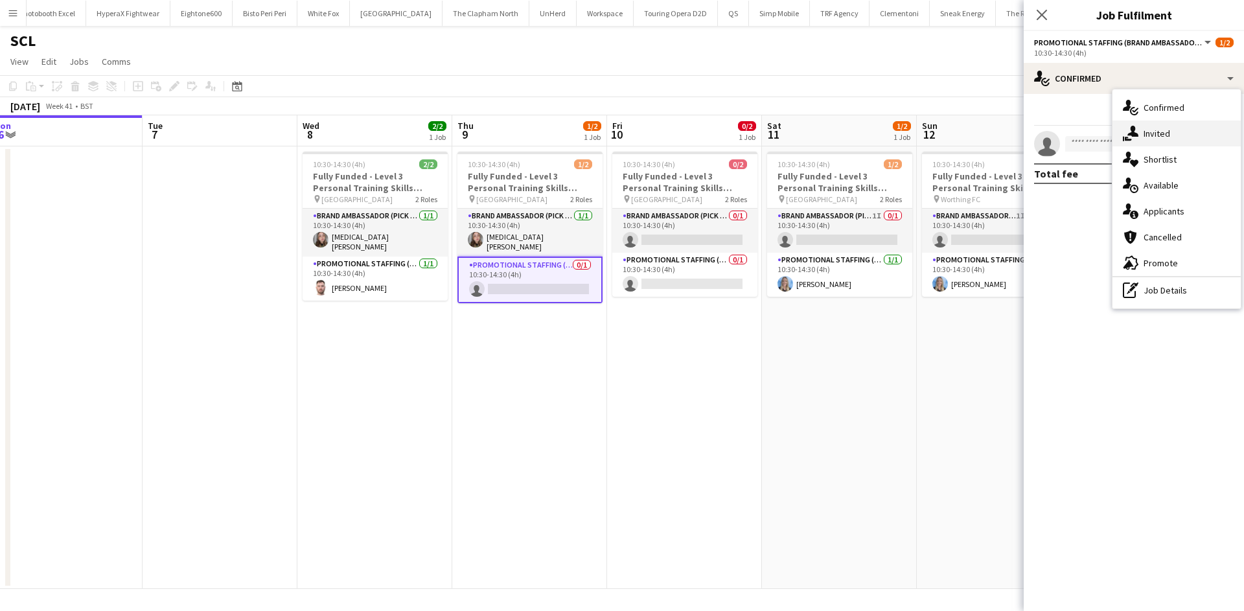
click at [1140, 135] on div "single-neutral-actions-share-1 Invited" at bounding box center [1176, 134] width 128 height 26
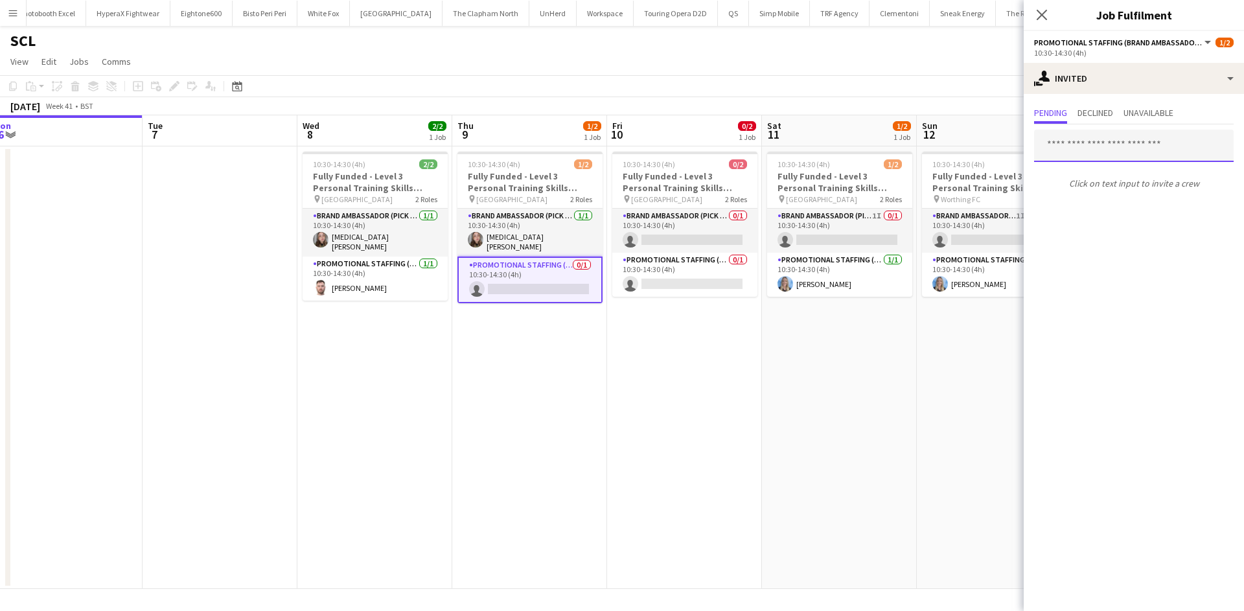
click at [1090, 158] on input "text" at bounding box center [1134, 146] width 200 height 32
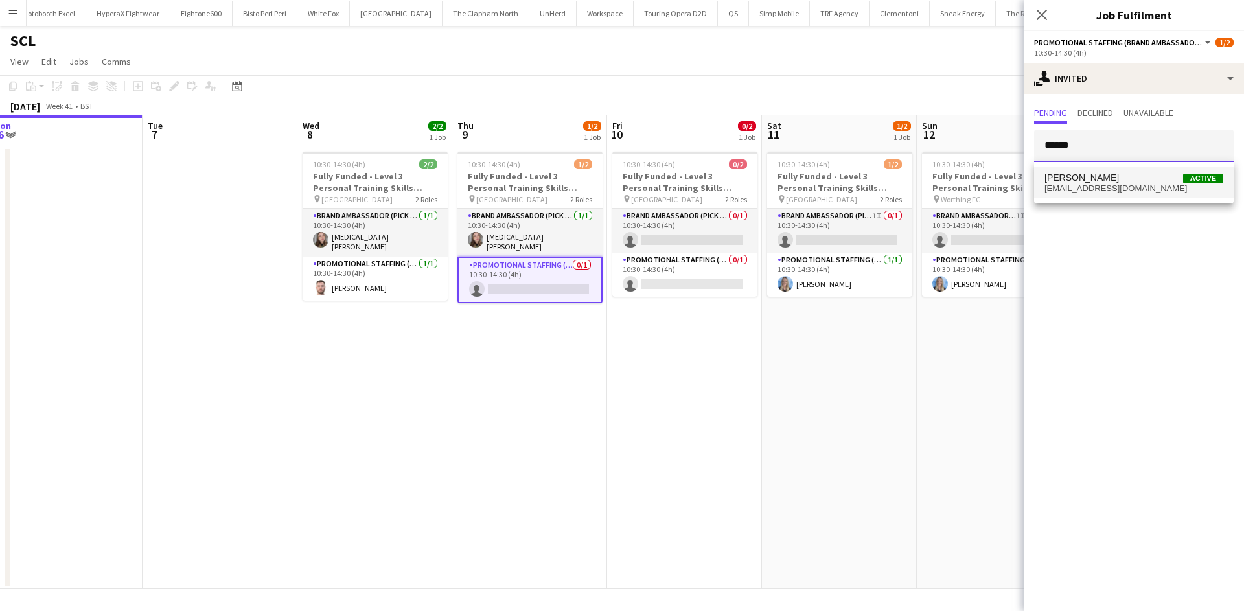
type input "******"
click at [1157, 179] on span "Tobias Hall Active" at bounding box center [1133, 177] width 179 height 11
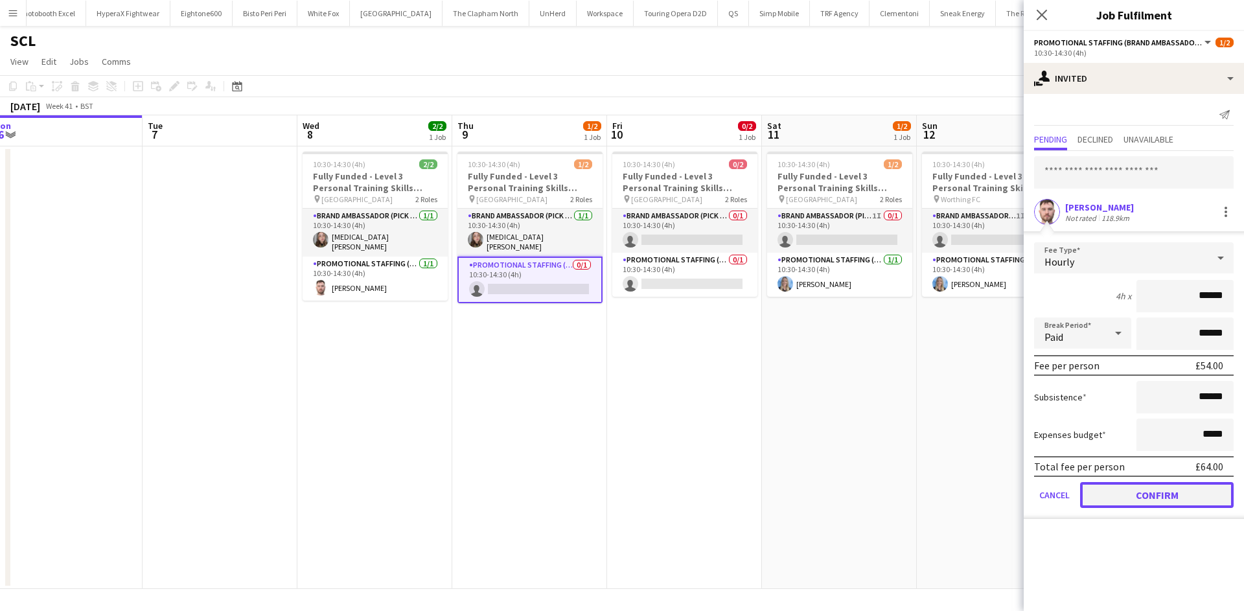
drag, startPoint x: 1159, startPoint y: 498, endPoint x: 1075, endPoint y: 457, distance: 93.9
click at [1160, 498] on button "Confirm" at bounding box center [1157, 495] width 154 height 26
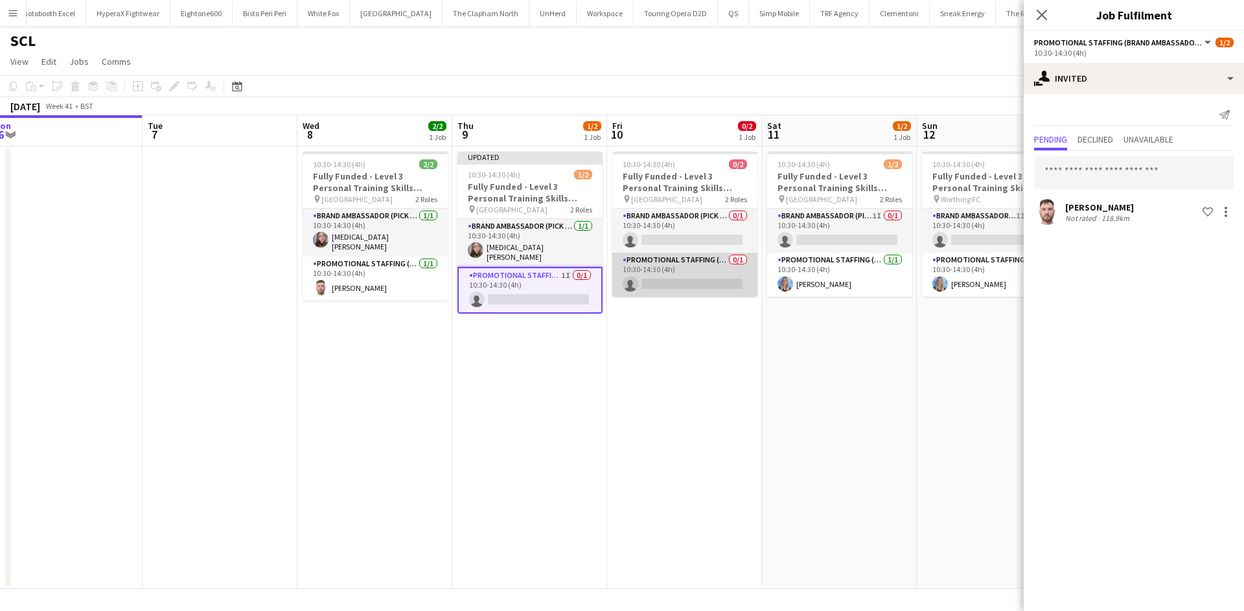
click at [711, 273] on app-card-role "Promotional Staffing (Brand Ambassadors) 0/1 10:30-14:30 (4h) single-neutral-ac…" at bounding box center [684, 275] width 145 height 44
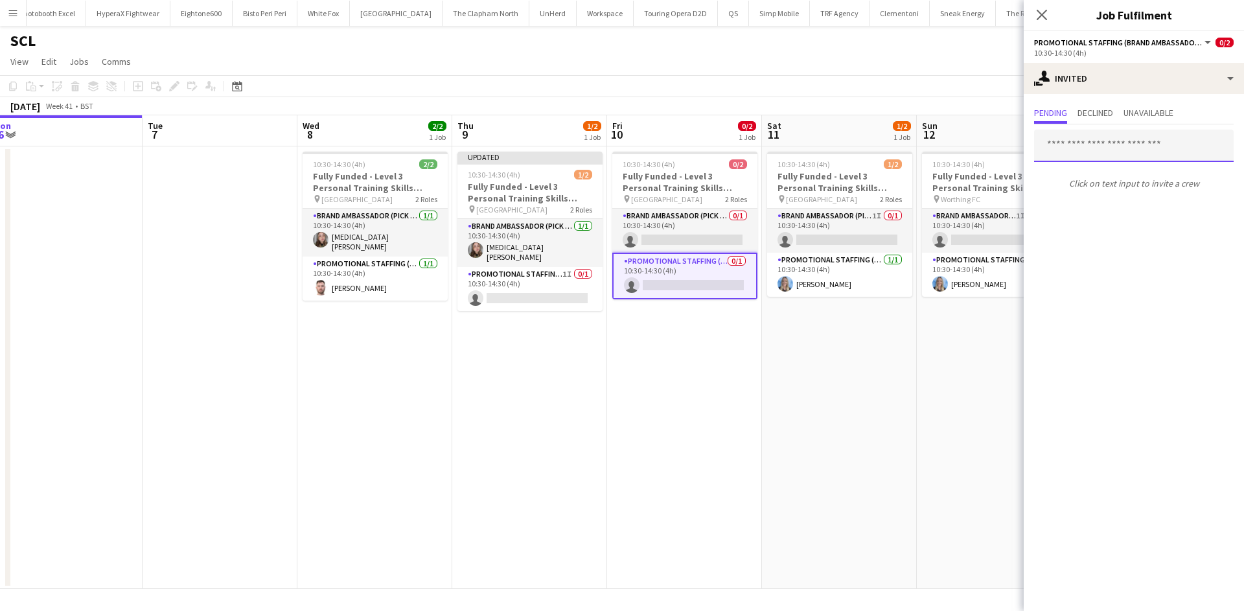
click at [1152, 154] on input "text" at bounding box center [1134, 146] width 200 height 32
type input "******"
drag, startPoint x: 1131, startPoint y: 141, endPoint x: 1044, endPoint y: 148, distance: 86.5
click at [1044, 148] on input "******" at bounding box center [1134, 146] width 200 height 32
click at [717, 214] on app-card-role "Brand Ambassador (Pick up) 0/1 10:30-14:30 (4h) single-neutral-actions" at bounding box center [684, 231] width 145 height 44
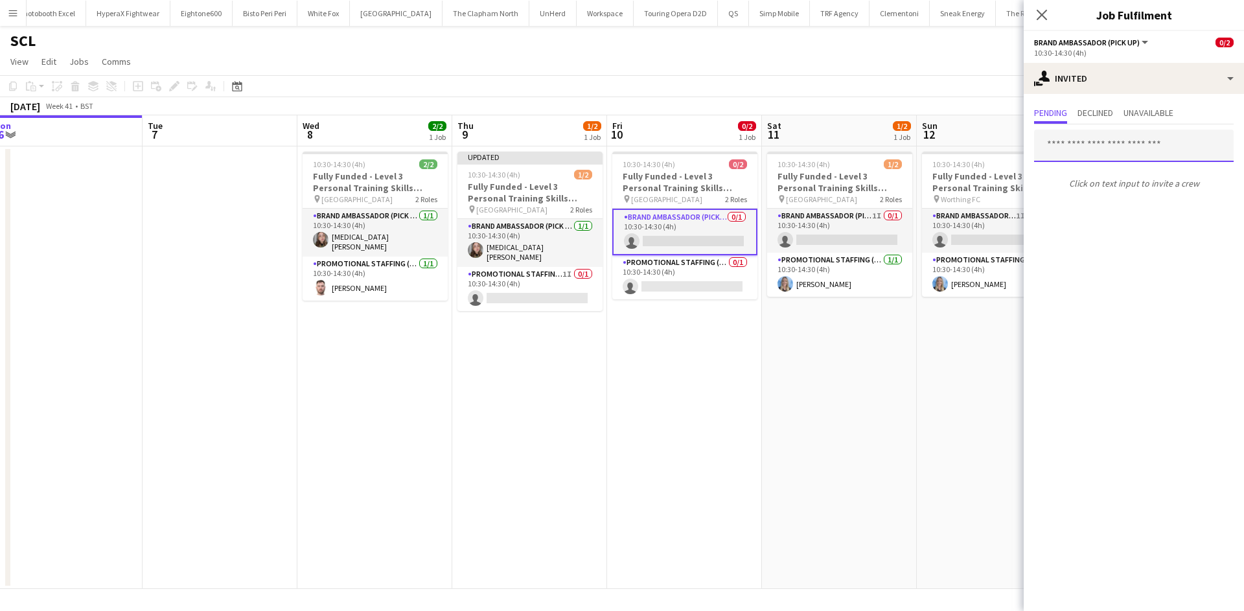
click at [1123, 144] on input "text" at bounding box center [1134, 146] width 200 height 32
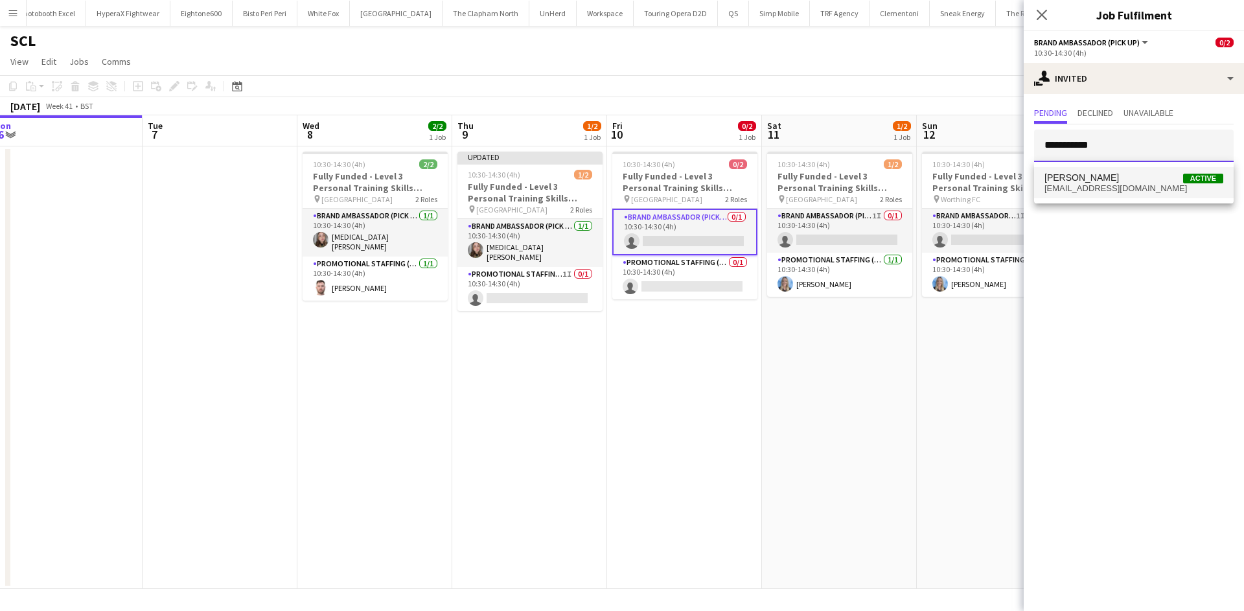
type input "**********"
click at [1126, 189] on span "banklloyds168@gmail.com" at bounding box center [1133, 188] width 179 height 10
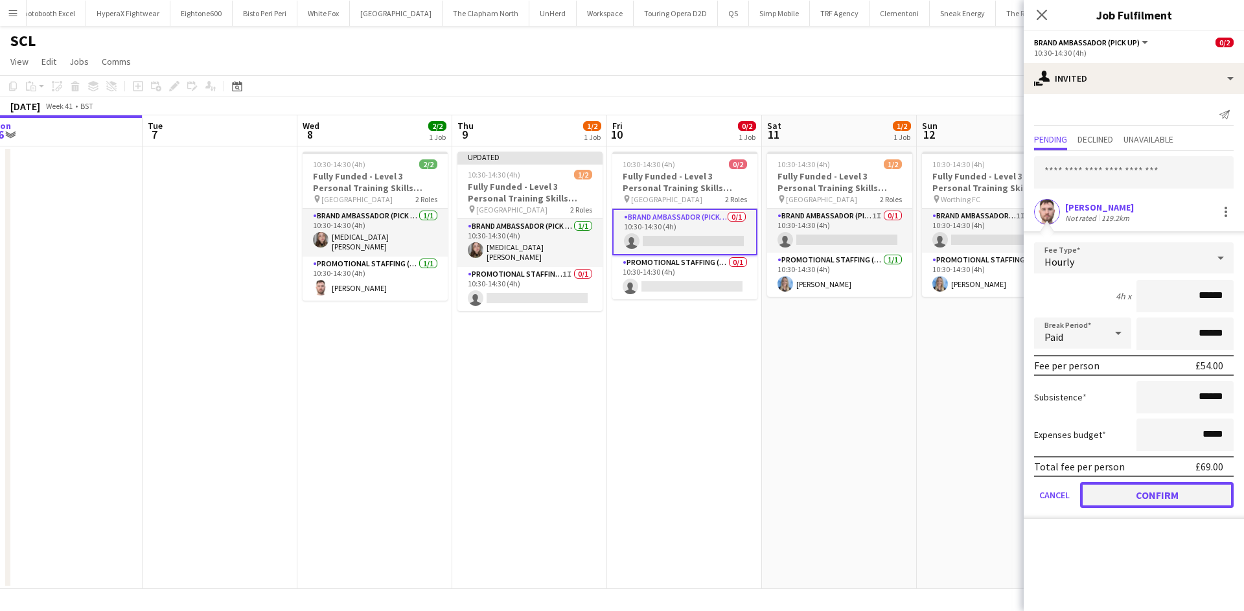
click at [1146, 496] on button "Confirm" at bounding box center [1157, 495] width 154 height 26
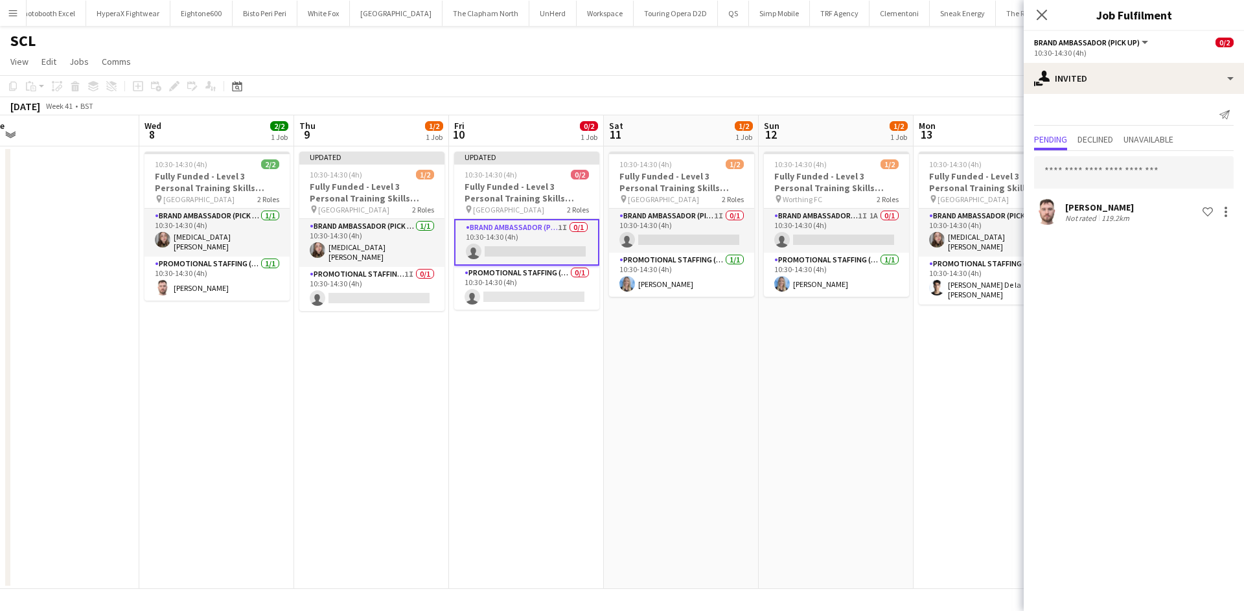
drag, startPoint x: 807, startPoint y: 388, endPoint x: 646, endPoint y: 370, distance: 162.3
click at [646, 370] on app-calendar-viewport "Fri 3 Sat 4 Sun 5 Mon 6 Tue 7 Wed 8 2/2 1 Job Thu 9 1/2 1 Job Fri 10 0/2 1 Job …" at bounding box center [622, 352] width 1244 height 474
click at [810, 315] on app-date-cell "10:30-14:30 (4h) 1/2 Fully Funded - Level 3 Personal Training Skills Bootcamp p…" at bounding box center [832, 367] width 155 height 443
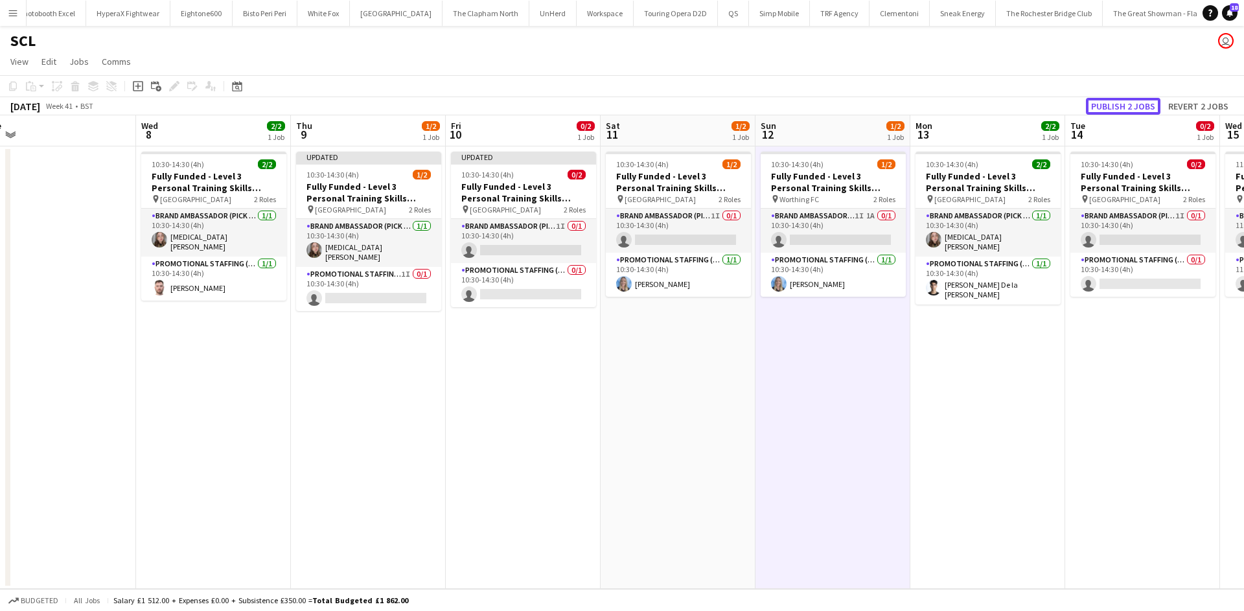
click at [1136, 99] on button "Publish 2 jobs" at bounding box center [1123, 106] width 75 height 17
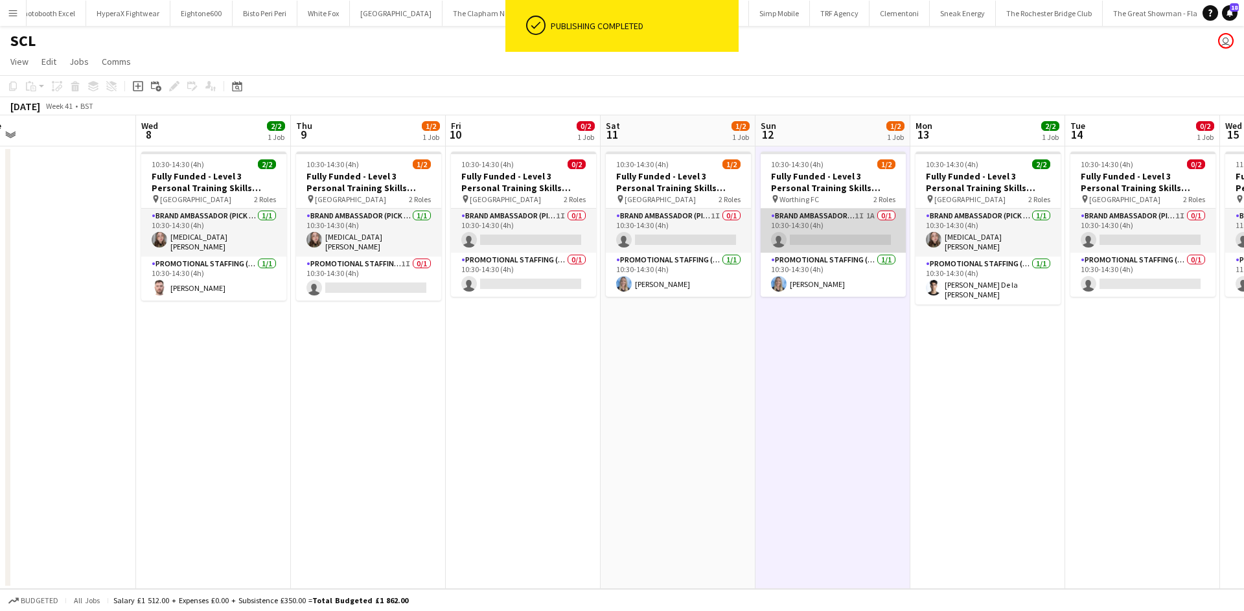
click at [876, 217] on app-card-role "Brand Ambassador (Pick up) 1I 1A 0/1 10:30-14:30 (4h) single-neutral-actions" at bounding box center [833, 231] width 145 height 44
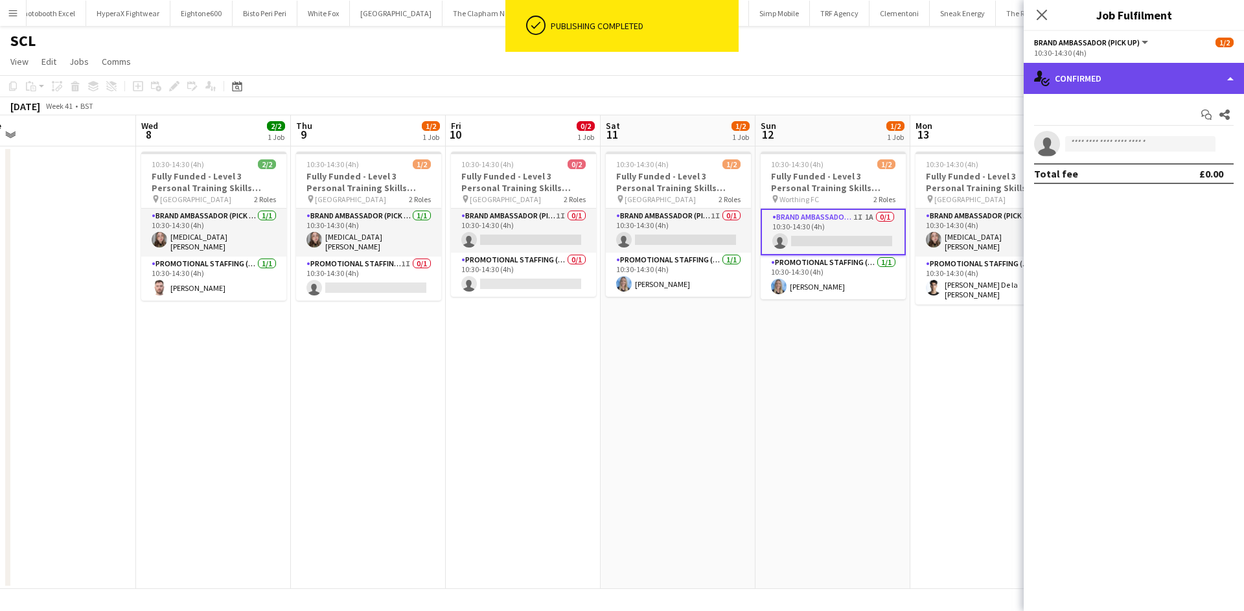
click at [1131, 91] on div "single-neutral-actions-check-2 Confirmed" at bounding box center [1134, 78] width 220 height 31
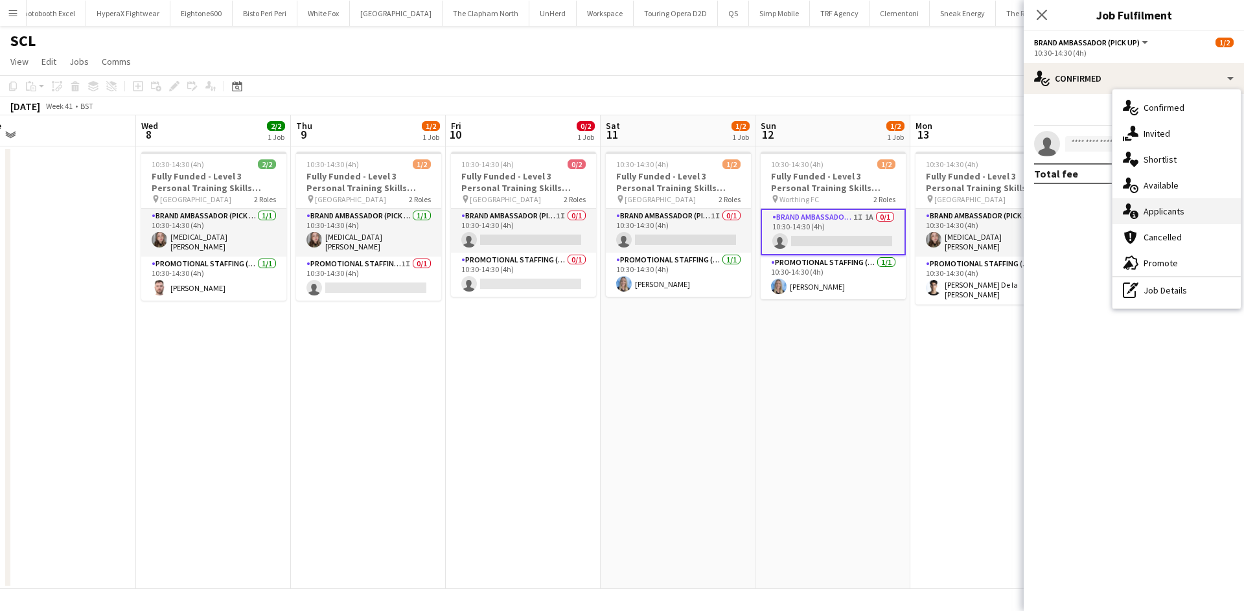
click at [1184, 208] on div "single-neutral-actions-information Applicants" at bounding box center [1176, 211] width 128 height 26
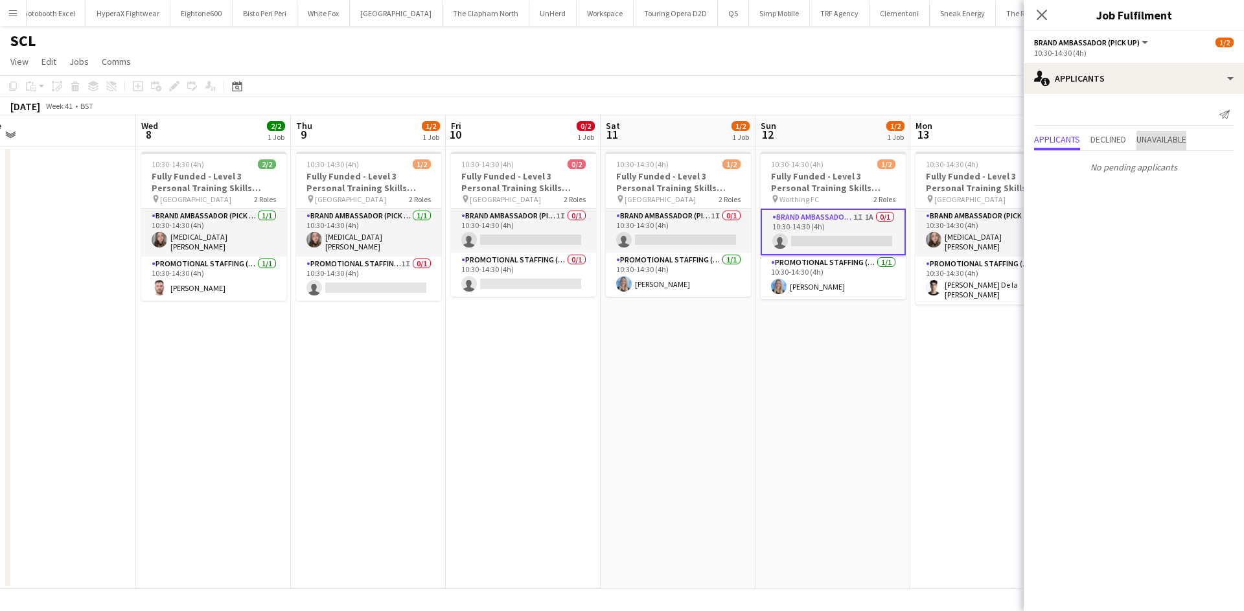
click at [1170, 132] on span "Unavailable" at bounding box center [1161, 140] width 50 height 19
drag, startPoint x: 939, startPoint y: 430, endPoint x: 761, endPoint y: 402, distance: 179.8
click at [761, 402] on app-calendar-viewport "Fri 3 Sat 4 Sun 5 Mon 6 Tue 7 Wed 8 2/2 1 Job Thu 9 1/2 1 Job Fri 10 0/2 1 Job …" at bounding box center [622, 352] width 1244 height 474
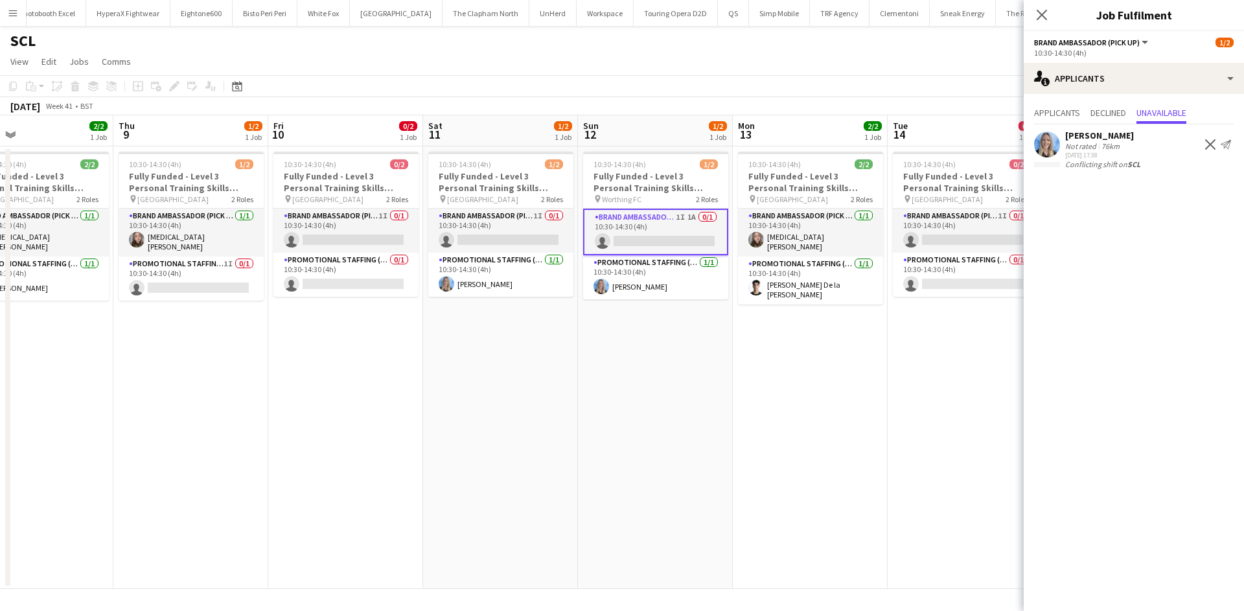
click at [908, 417] on app-date-cell "10:30-14:30 (4h) 0/2 Fully Funded - Level 3 Personal Training Skills Bootcamp p…" at bounding box center [965, 367] width 155 height 443
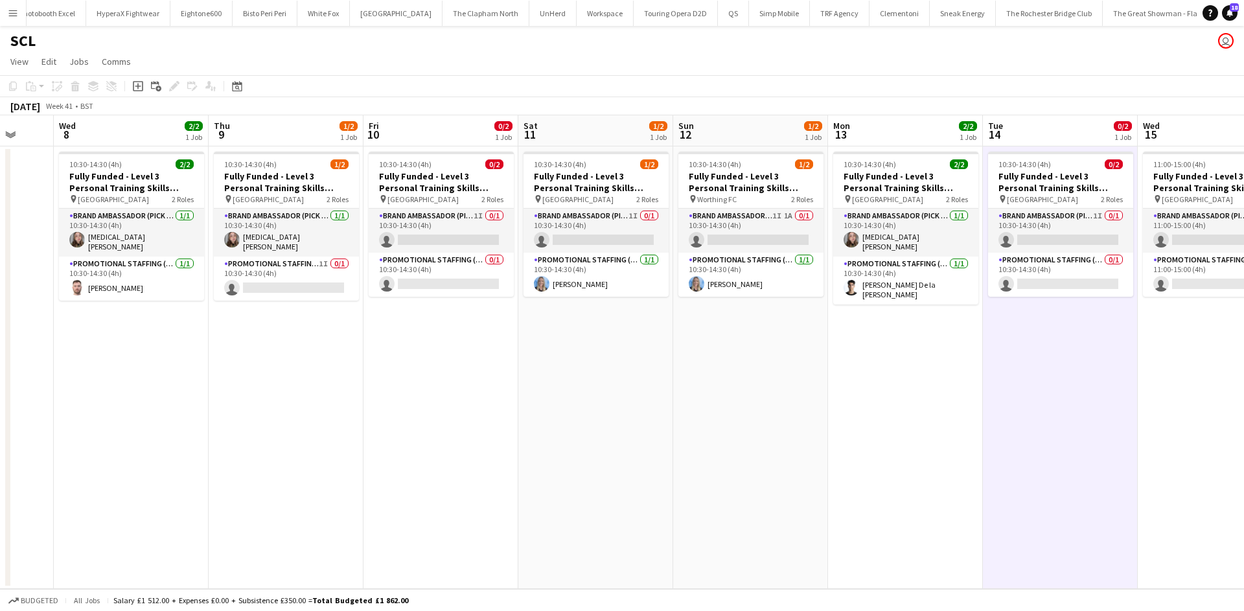
drag, startPoint x: 919, startPoint y: 402, endPoint x: 733, endPoint y: 376, distance: 188.4
click at [610, 376] on app-calendar-viewport "Sun 5 Mon 6 Tue 7 Wed 8 2/2 1 Job Thu 9 1/2 1 Job Fri 10 0/2 1 Job Sat 11 1/2 1…" at bounding box center [622, 352] width 1244 height 474
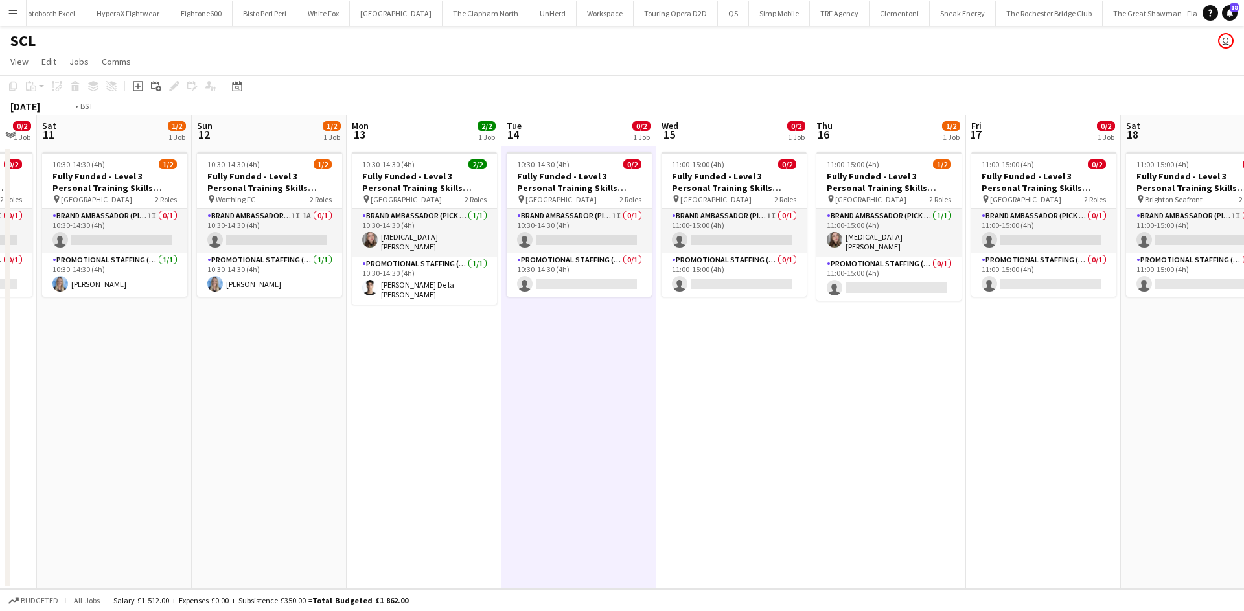
drag, startPoint x: 943, startPoint y: 375, endPoint x: 647, endPoint y: 371, distance: 296.1
click at [564, 376] on app-calendar-viewport "Wed 8 2/2 1 Job Thu 9 1/2 1 Job Fri 10 0/2 1 Job Sat 11 1/2 1 Job Sun 12 1/2 1 …" at bounding box center [622, 352] width 1244 height 474
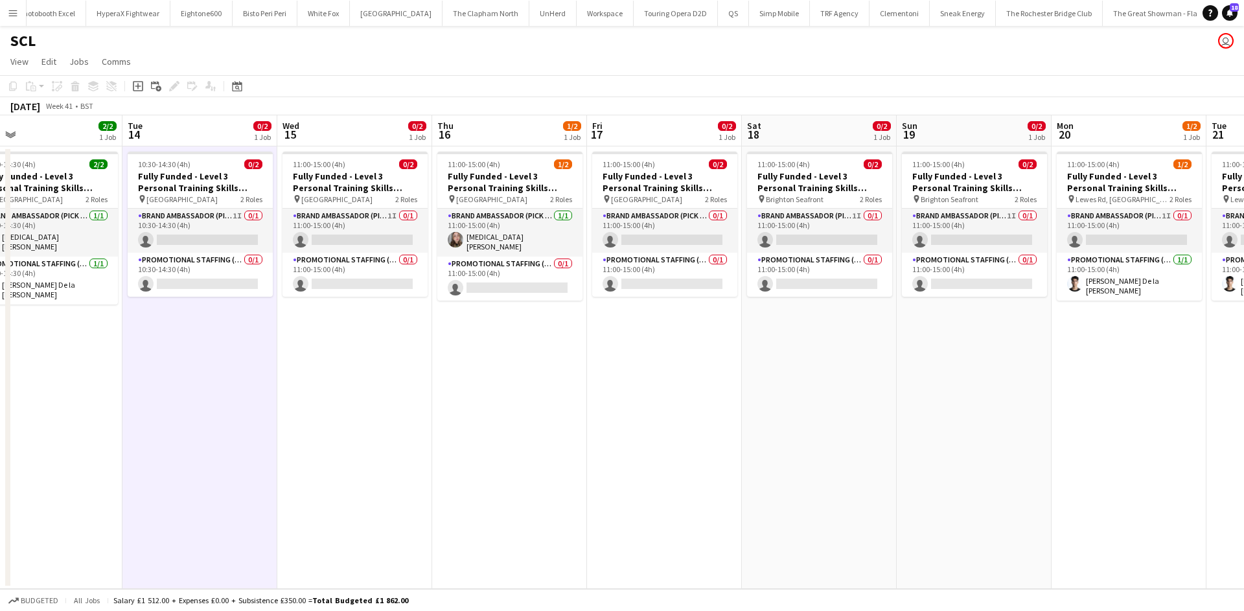
drag, startPoint x: 1018, startPoint y: 389, endPoint x: 571, endPoint y: 389, distance: 446.4
click at [582, 390] on app-calendar-viewport "Fri 10 0/2 1 Job Sat 11 1/2 1 Job Sun 12 1/2 1 Job Mon 13 2/2 1 Job Tue 14 0/2 …" at bounding box center [622, 352] width 1244 height 474
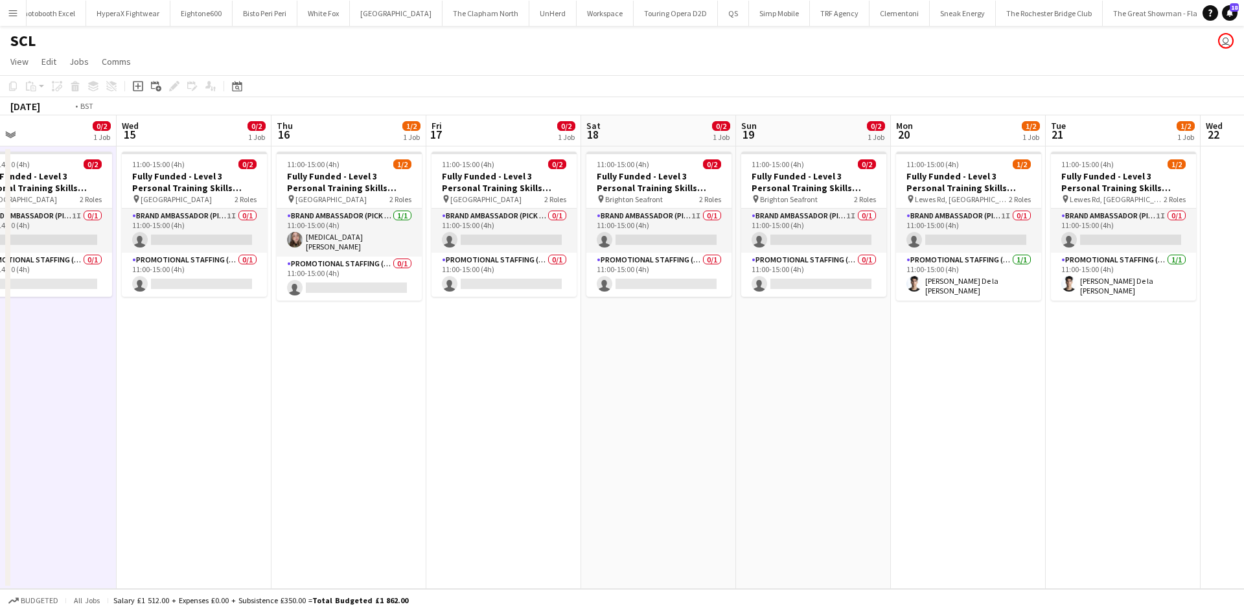
drag, startPoint x: 1243, startPoint y: 327, endPoint x: 1175, endPoint y: 321, distance: 69.0
click at [1239, 326] on app-calendar-viewport "Mon 13 2/2 1 Job Tue 14 0/2 1 Job Wed 15 0/2 1 Job Thu 16 1/2 1 Job Fri 17 0/2 …" at bounding box center [622, 352] width 1244 height 474
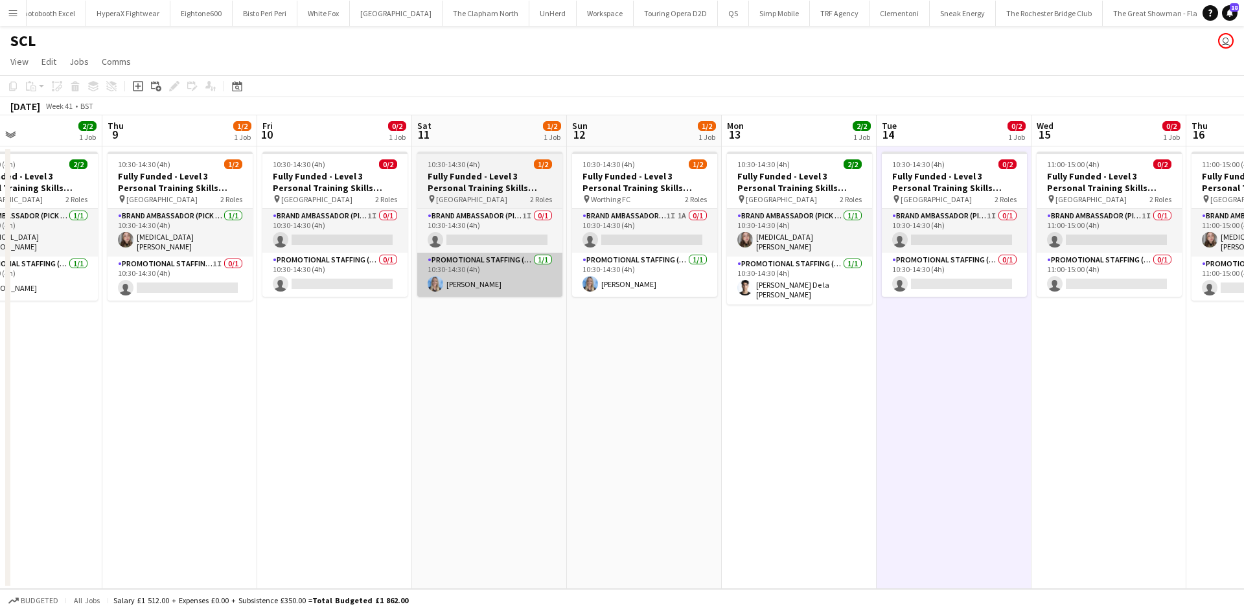
drag, startPoint x: 995, startPoint y: 263, endPoint x: 605, endPoint y: 272, distance: 389.5
click at [1051, 263] on app-calendar-viewport "Mon 6 Tue 7 Wed 8 2/2 1 Job Thu 9 1/2 1 Job Fri 10 0/2 1 Job Sat 11 1/2 1 Job S…" at bounding box center [622, 352] width 1244 height 474
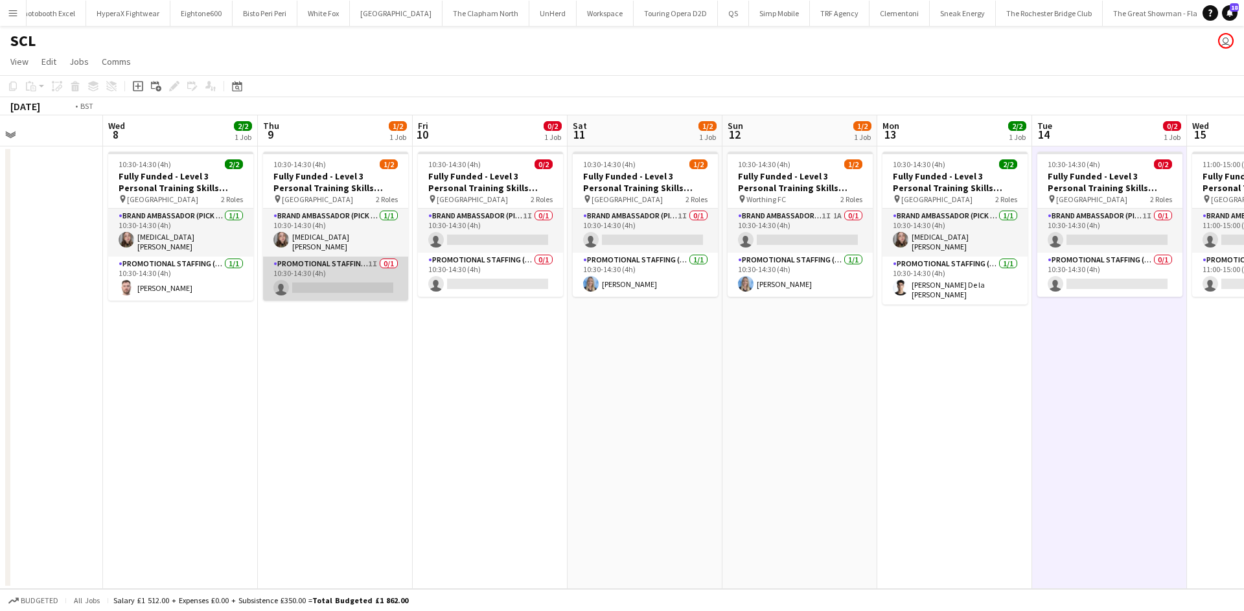
scroll to position [0, 369]
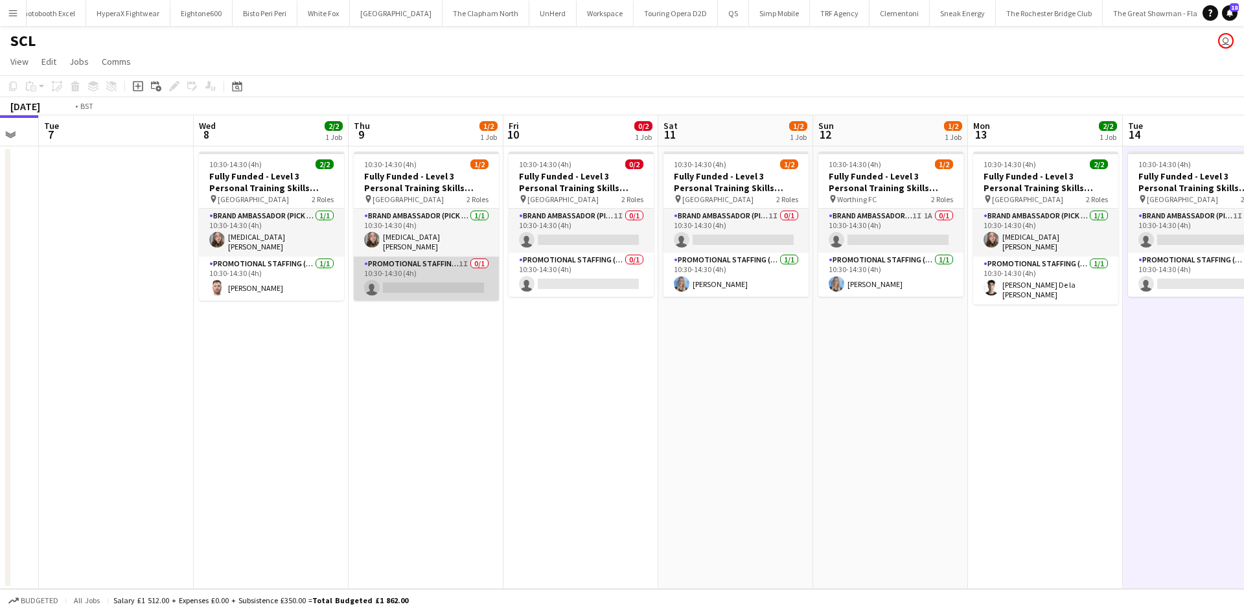
drag, startPoint x: 341, startPoint y: 295, endPoint x: 915, endPoint y: 294, distance: 574.7
click at [952, 297] on app-calendar-viewport "Sun 5 Mon 6 Tue 7 Wed 8 2/2 1 Job Thu 9 1/2 1 Job Fri 10 0/2 1 Job Sat 11 1/2 1…" at bounding box center [622, 352] width 1244 height 474
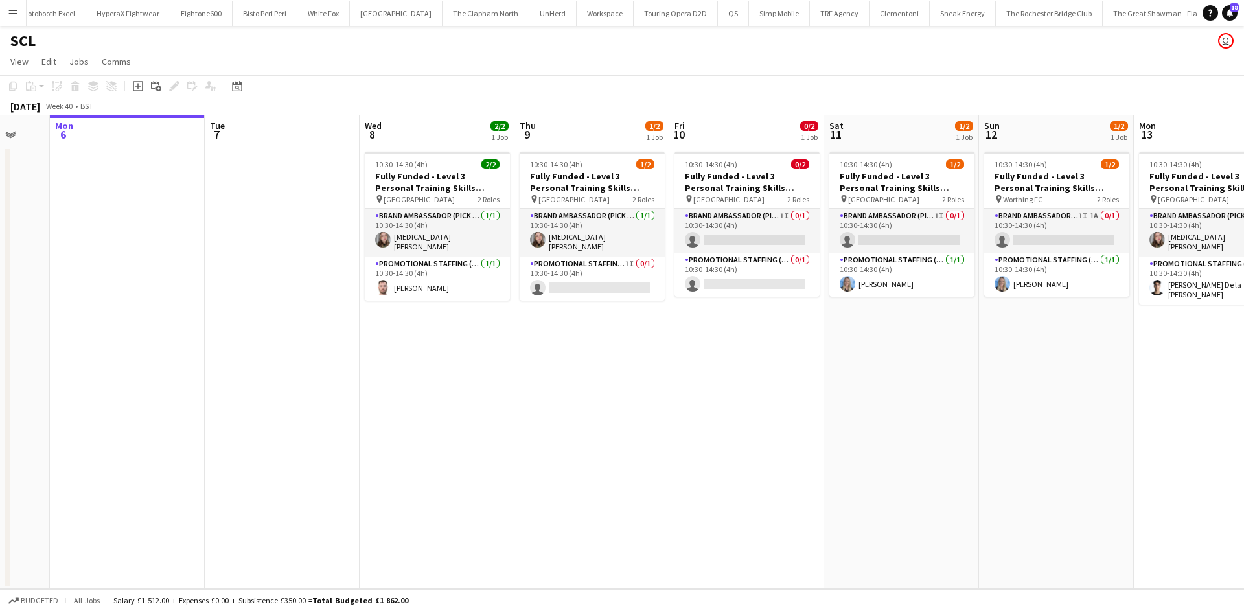
drag, startPoint x: 782, startPoint y: 430, endPoint x: 438, endPoint y: 374, distance: 348.5
click at [393, 382] on app-calendar-viewport "Fri 3 Sat 4 Sun 5 Mon 6 Tue 7 Wed 8 2/2 1 Job Thu 9 1/2 1 Job Fri 10 0/2 1 Job …" at bounding box center [622, 352] width 1244 height 474
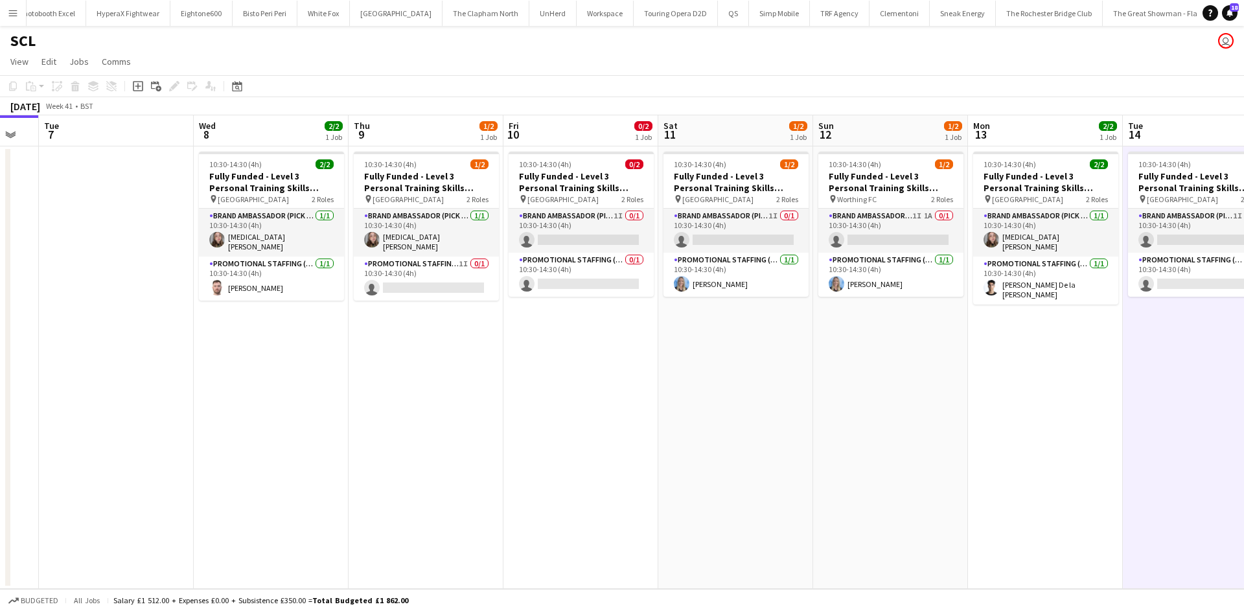
scroll to position [0, 611]
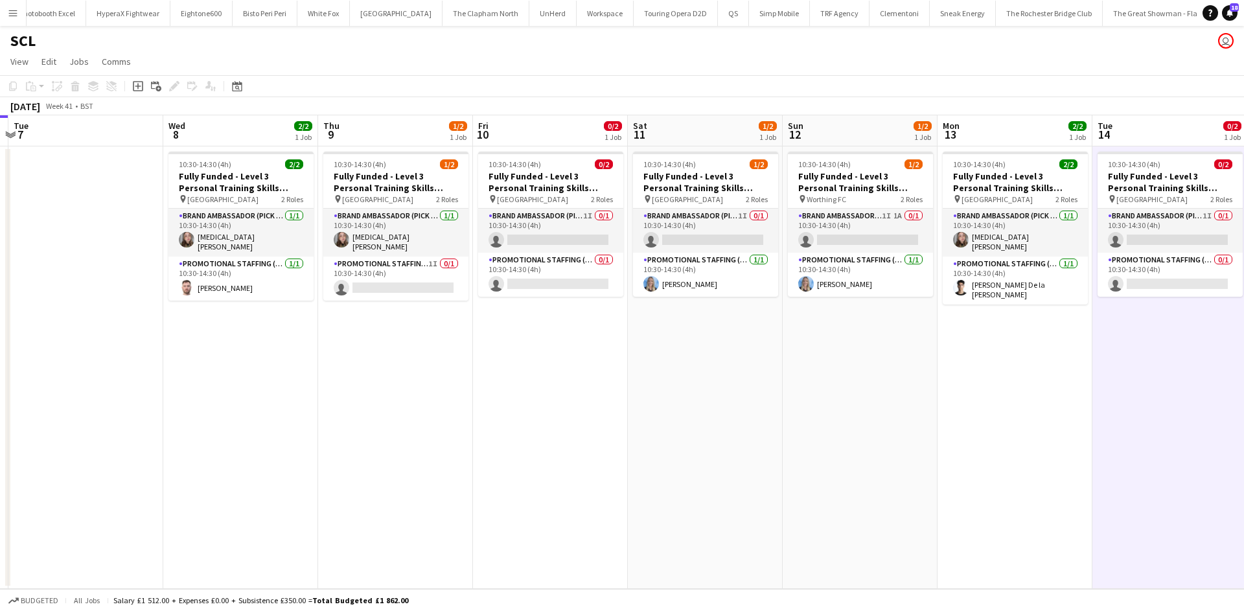
drag, startPoint x: 580, startPoint y: 370, endPoint x: 457, endPoint y: 364, distance: 123.2
click at [457, 364] on app-calendar-viewport "Fri 3 Sat 4 Sun 5 Mon 6 Tue 7 Wed 8 2/2 1 Job Thu 9 1/2 1 Job Fri 10 0/2 1 Job …" at bounding box center [622, 352] width 1244 height 474
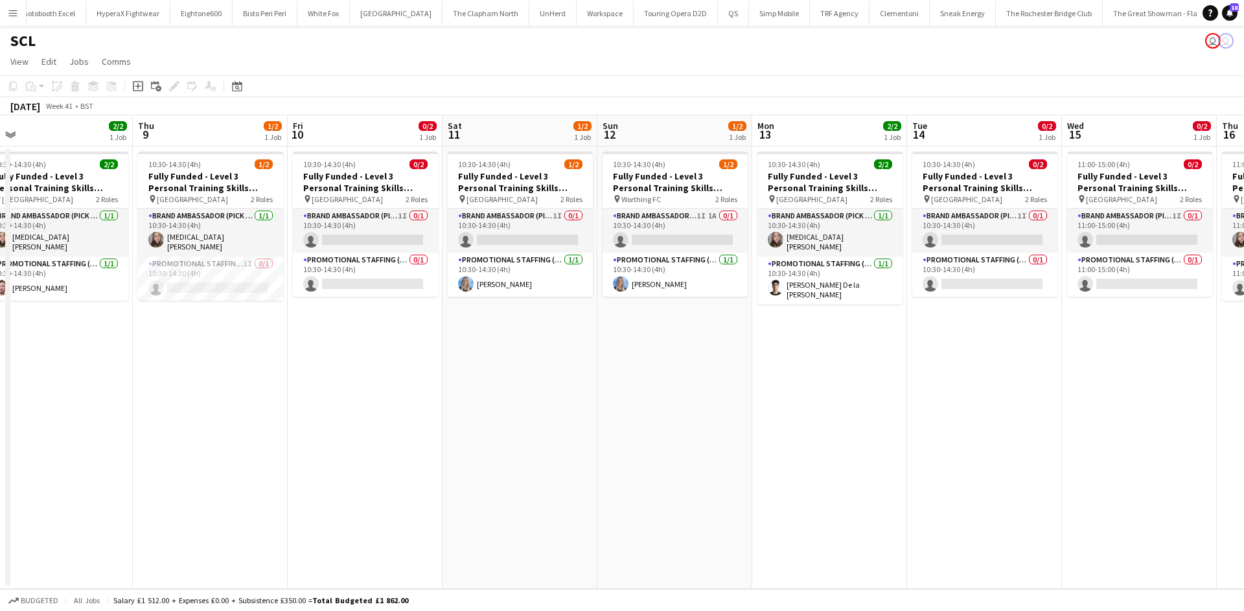
drag, startPoint x: 776, startPoint y: 348, endPoint x: 606, endPoint y: 345, distance: 169.8
click at [591, 349] on app-calendar-viewport "Sun 5 Mon 6 Tue 7 Wed 8 2/2 1 Job Thu 9 1/2 1 Job Fri 10 0/2 1 Job Sat 11 1/2 1…" at bounding box center [622, 352] width 1244 height 474
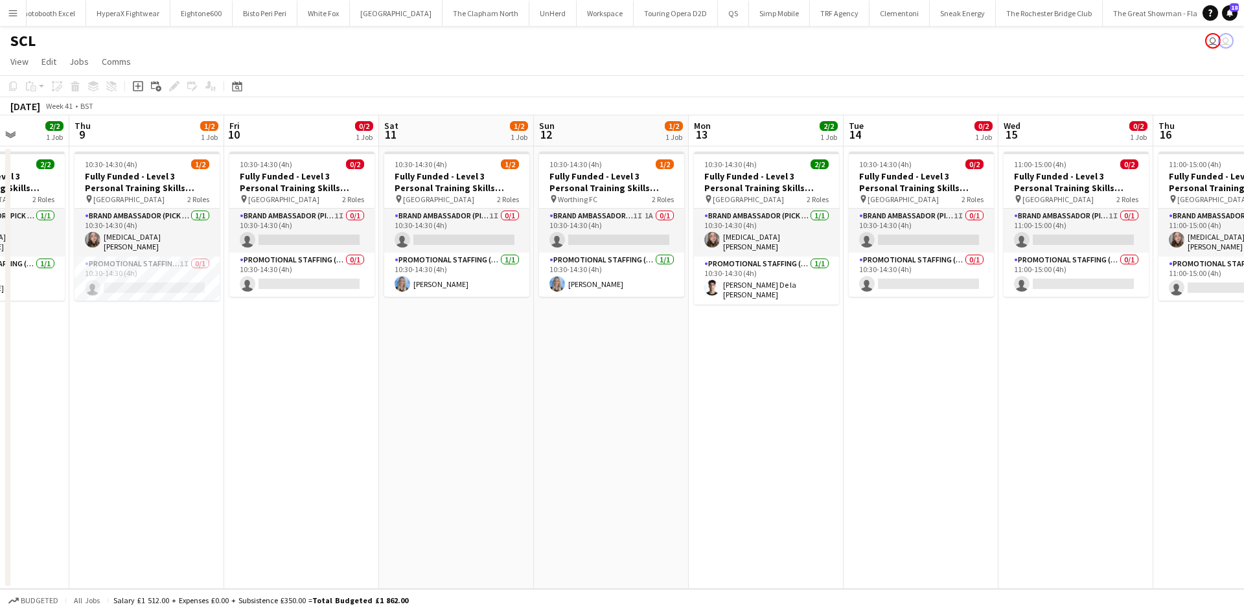
scroll to position [0, 560]
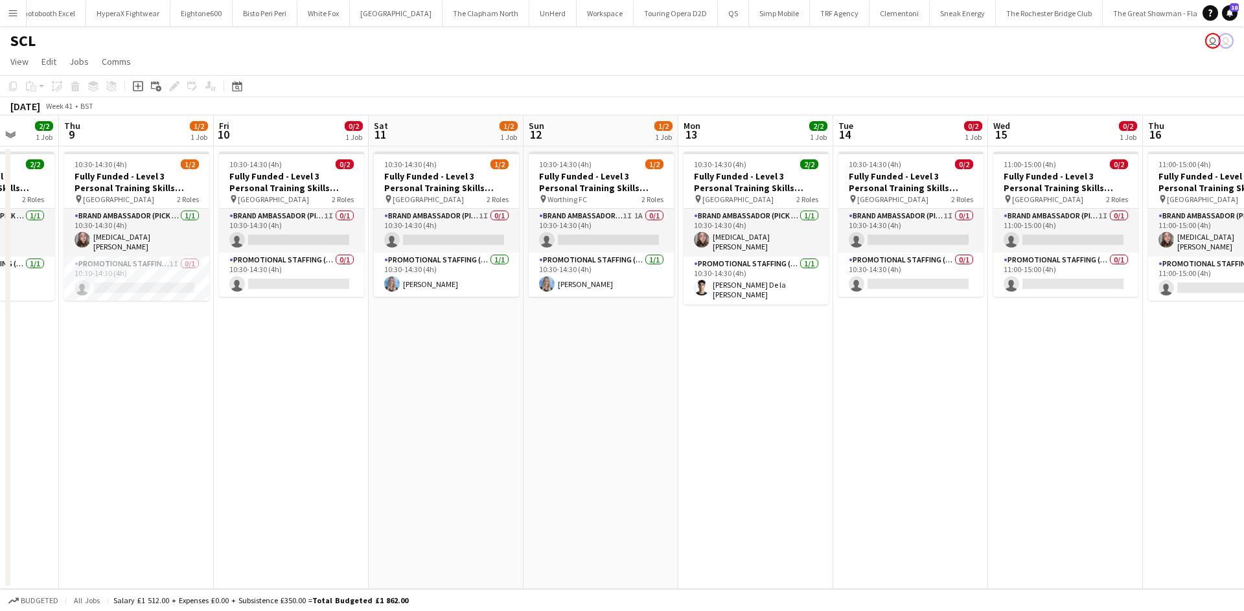
click at [847, 369] on app-calendar-viewport "Sun 5 Mon 6 Tue 7 Wed 8 2/2 1 Job Thu 9 1/2 1 Job Fri 10 0/2 1 Job Sat 11 1/2 1…" at bounding box center [622, 352] width 1244 height 474
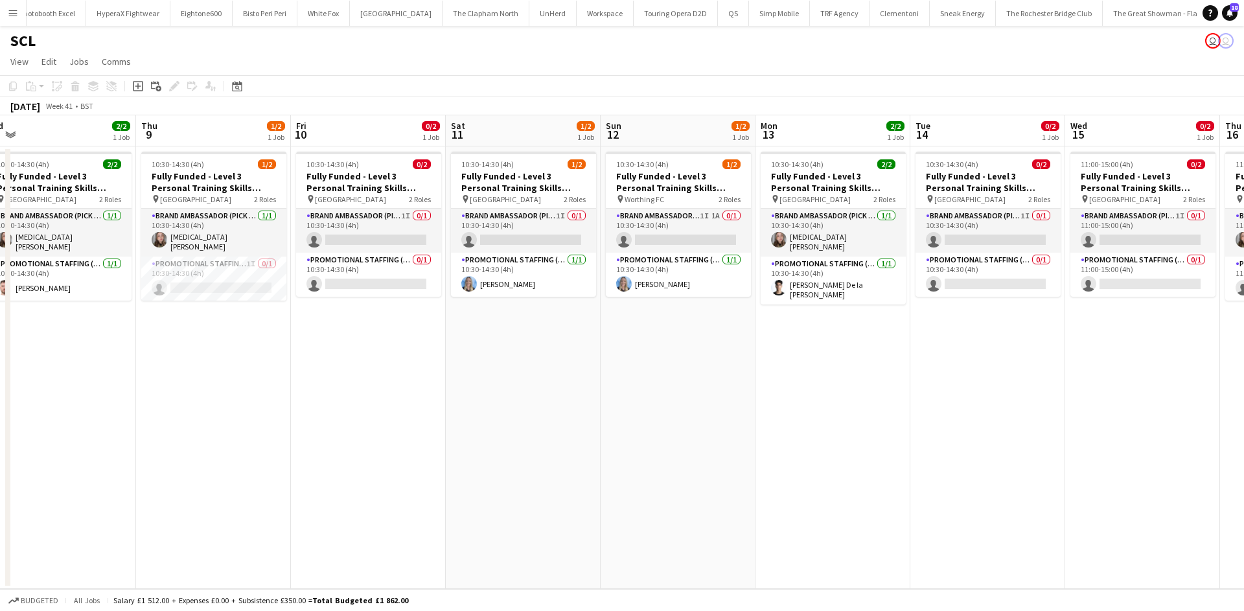
drag, startPoint x: 687, startPoint y: 351, endPoint x: 745, endPoint y: 347, distance: 58.4
click at [749, 349] on app-calendar-viewport "Sun 5 Mon 6 Tue 7 Wed 8 2/2 1 Job Thu 9 1/2 1 Job Fri 10 0/2 1 Job Sat 11 1/2 1…" at bounding box center [622, 352] width 1244 height 474
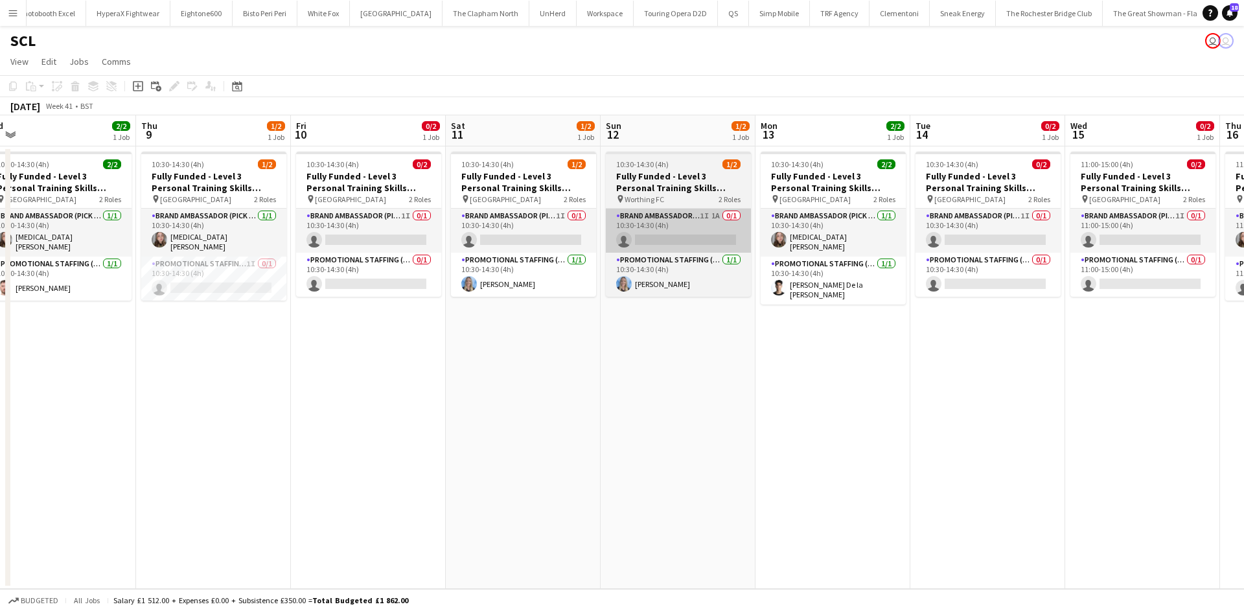
scroll to position [0, 485]
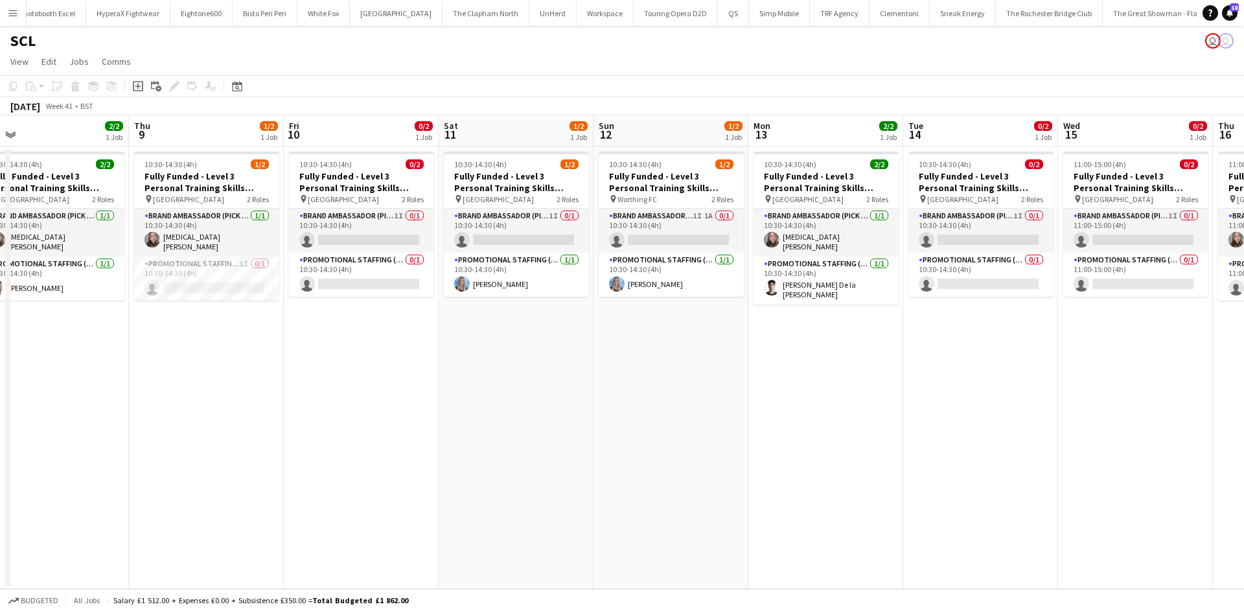
drag, startPoint x: 1059, startPoint y: 486, endPoint x: 746, endPoint y: 426, distance: 319.2
click at [744, 427] on app-calendar-viewport "Sun 5 Mon 6 Tue 7 Wed 8 2/2 1 Job Thu 9 1/2 1 Job Fri 10 0/2 1 Job Sat 11 1/2 1…" at bounding box center [622, 352] width 1244 height 474
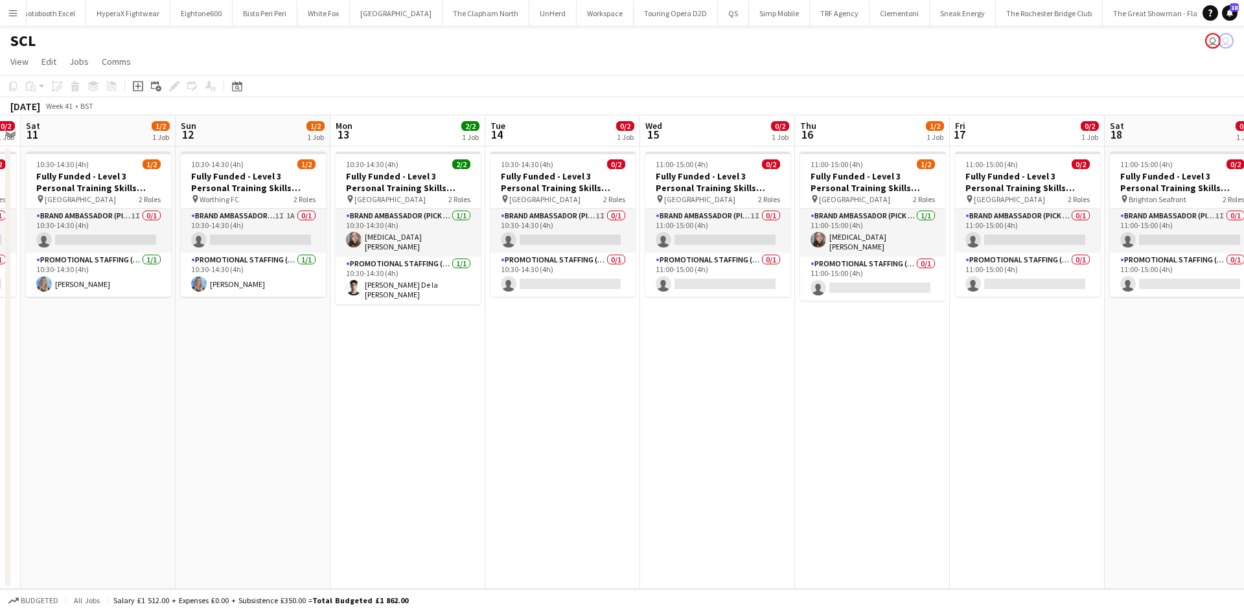
drag, startPoint x: 811, startPoint y: 389, endPoint x: 597, endPoint y: 362, distance: 214.9
click at [618, 366] on app-calendar-viewport "Tue 7 Wed 8 2/2 1 Job Thu 9 1/2 1 Job Fri 10 0/2 1 Job Sat 11 1/2 1 Job Sun 12 …" at bounding box center [622, 352] width 1244 height 474
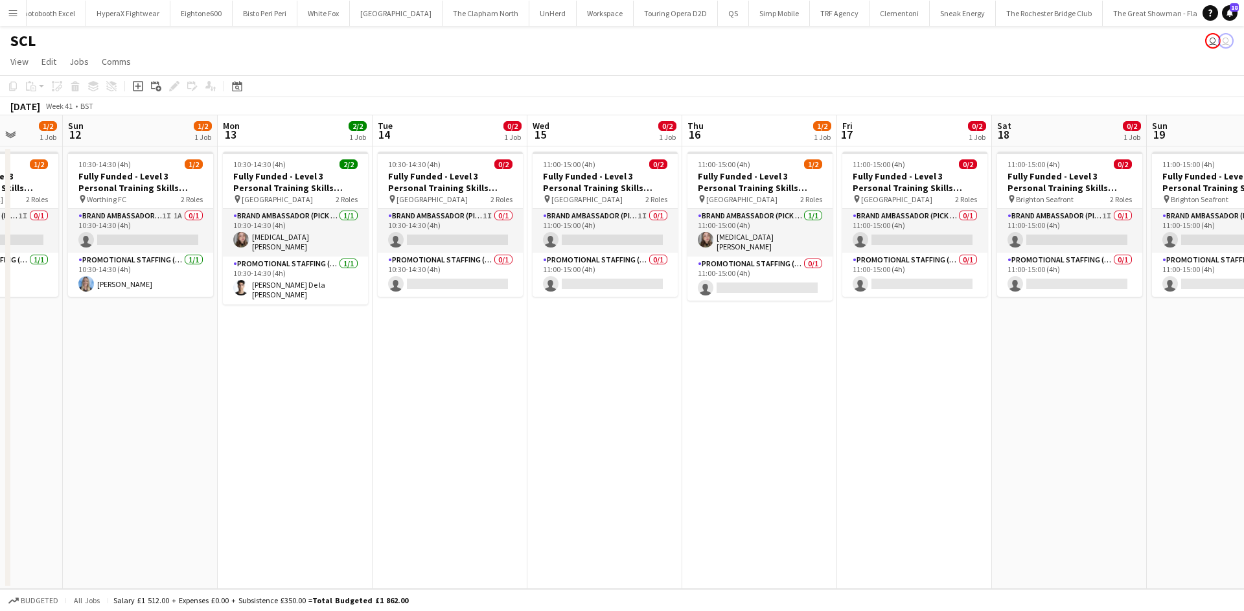
drag, startPoint x: 853, startPoint y: 374, endPoint x: 455, endPoint y: 362, distance: 398.0
click at [444, 366] on app-calendar-viewport "Thu 9 1/2 1 Job Fri 10 0/2 1 Job Sat 11 1/2 1 Job Sun 12 1/2 1 Job Mon 13 2/2 1…" at bounding box center [622, 352] width 1244 height 474
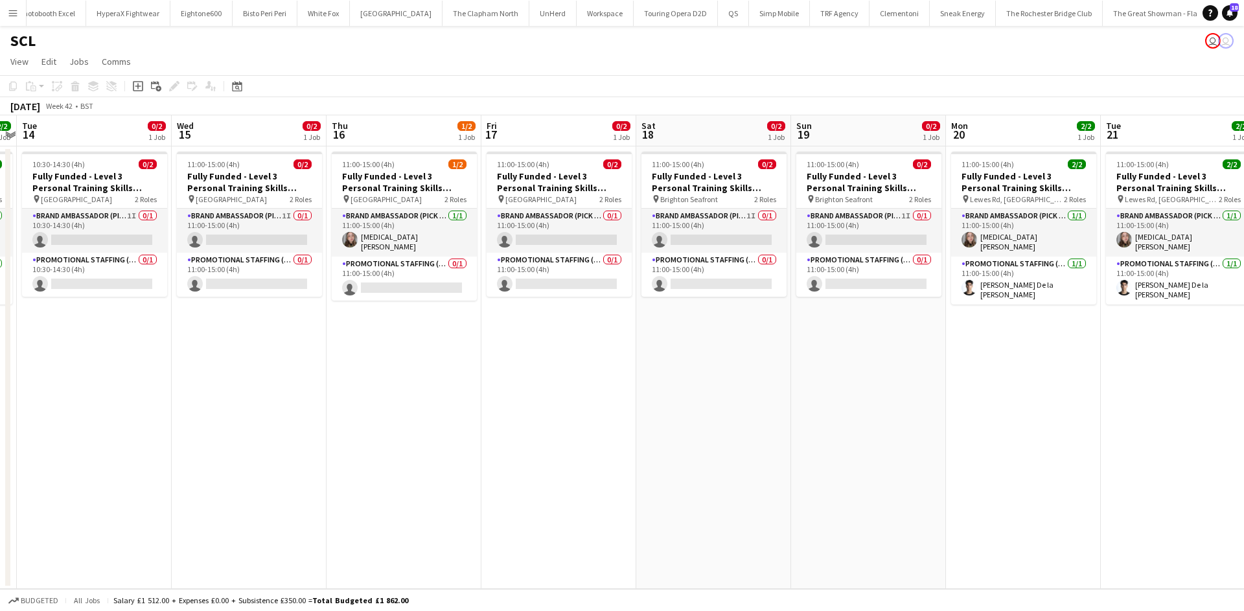
drag, startPoint x: 811, startPoint y: 365, endPoint x: 561, endPoint y: 345, distance: 250.9
click at [567, 347] on app-calendar-viewport "Sat 11 1/2 1 Job Sun 12 1/2 1 Job Mon 13 2/2 1 Job Tue 14 0/2 1 Job Wed 15 0/2 …" at bounding box center [622, 352] width 1244 height 474
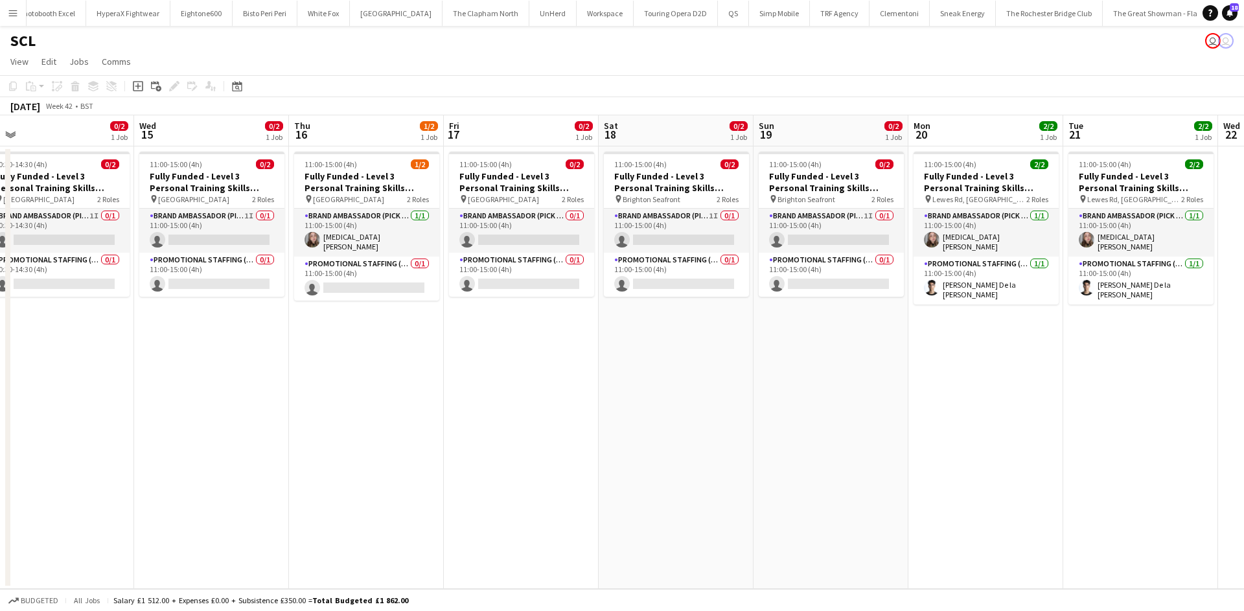
drag, startPoint x: 844, startPoint y: 378, endPoint x: 1207, endPoint y: 359, distance: 364.0
click at [1243, 361] on app-calendar-viewport "Sun 12 1/2 1 Job Mon 13 2/2 1 Job Tue 14 0/2 1 Job Wed 15 0/2 1 Job Thu 16 1/2 …" at bounding box center [622, 352] width 1244 height 474
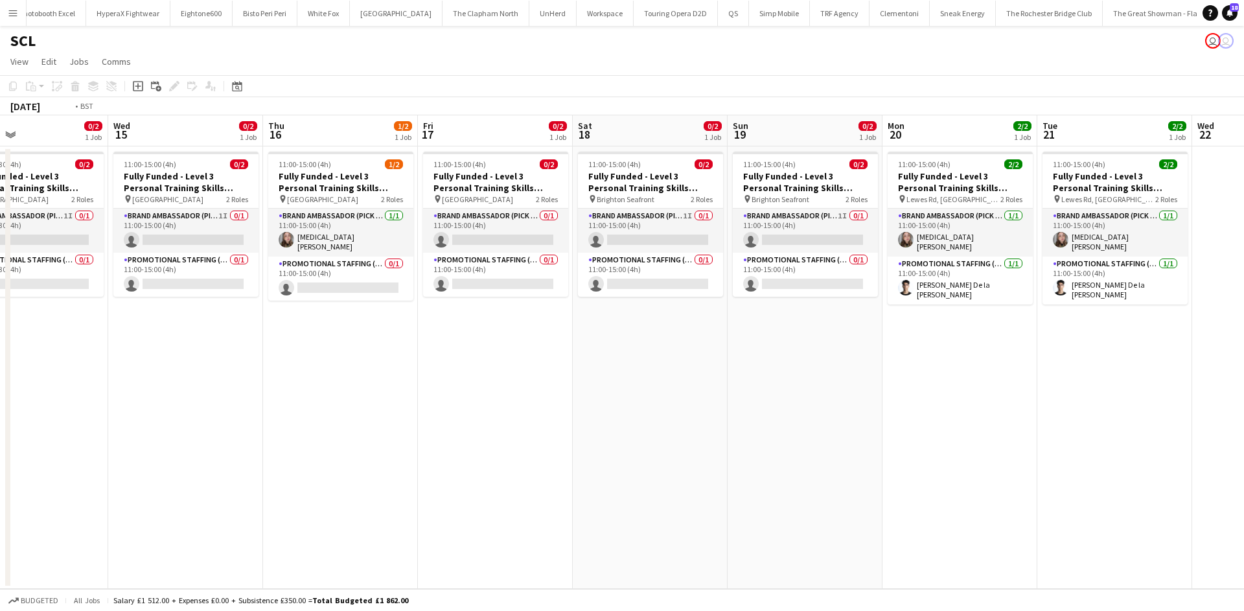
drag, startPoint x: 145, startPoint y: 338, endPoint x: 942, endPoint y: 423, distance: 801.5
click at [943, 423] on app-calendar-viewport "Sun 12 1/2 1 Job Mon 13 2/2 1 Job Tue 14 0/2 1 Job Wed 15 0/2 1 Job Thu 16 1/2 …" at bounding box center [622, 352] width 1244 height 474
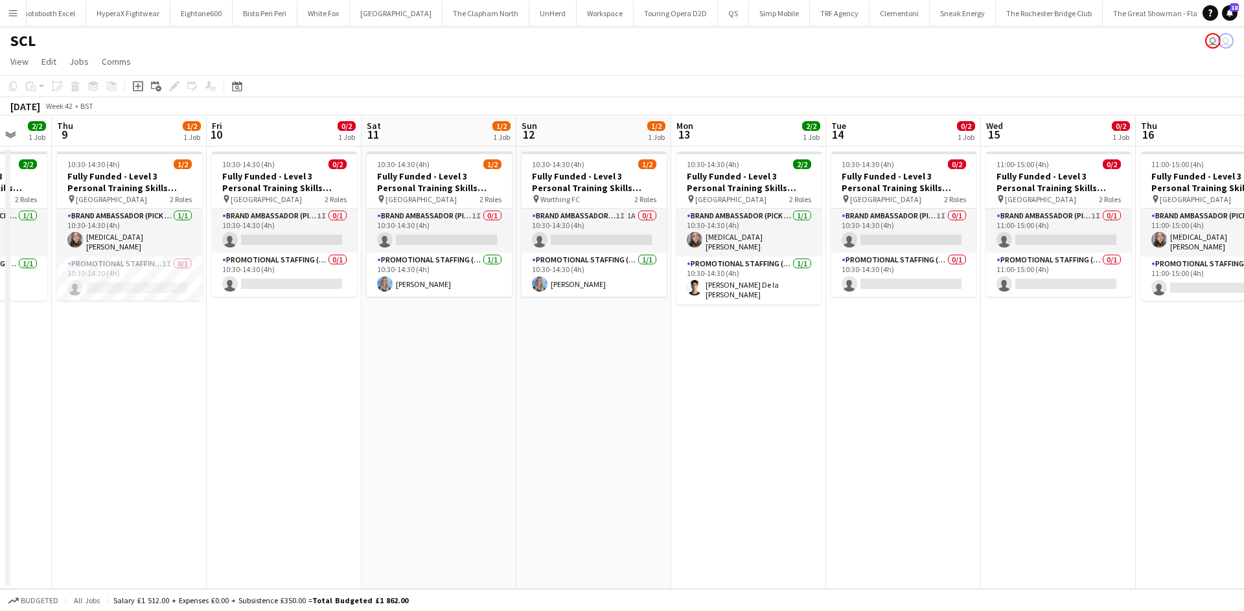
drag, startPoint x: 362, startPoint y: 410, endPoint x: 719, endPoint y: 397, distance: 357.9
click at [720, 397] on app-calendar-viewport "Tue 7 Wed 8 2/2 1 Job Thu 9 1/2 1 Job Fri 10 0/2 1 Job Sat 11 1/2 1 Job Sun 12 …" at bounding box center [622, 352] width 1244 height 474
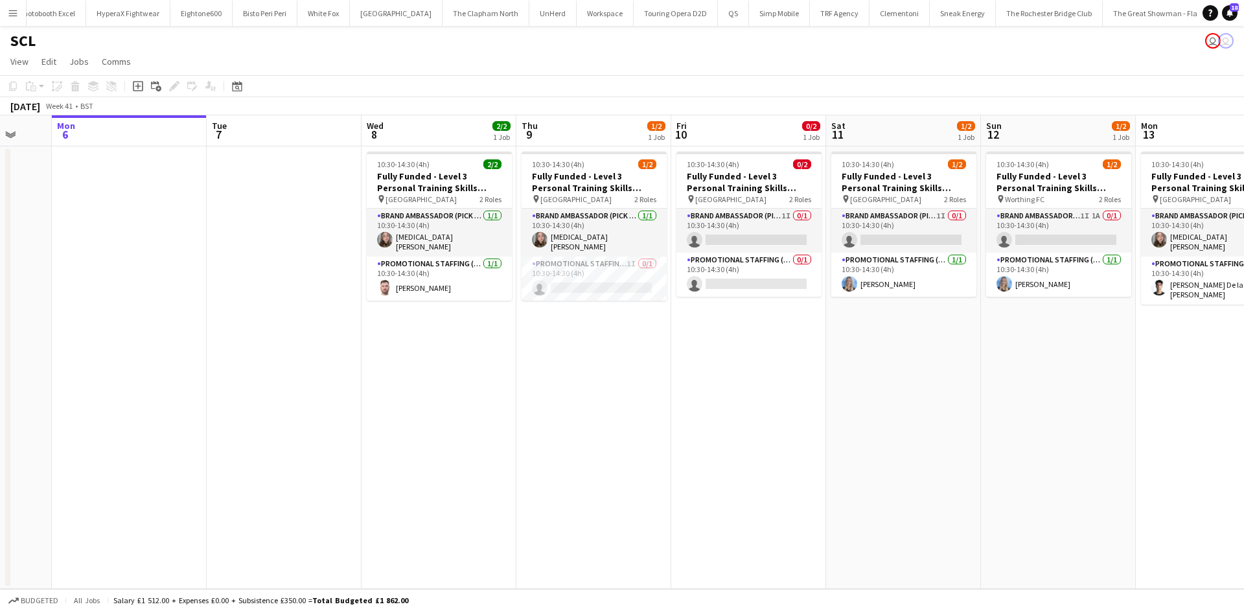
scroll to position [0, 413]
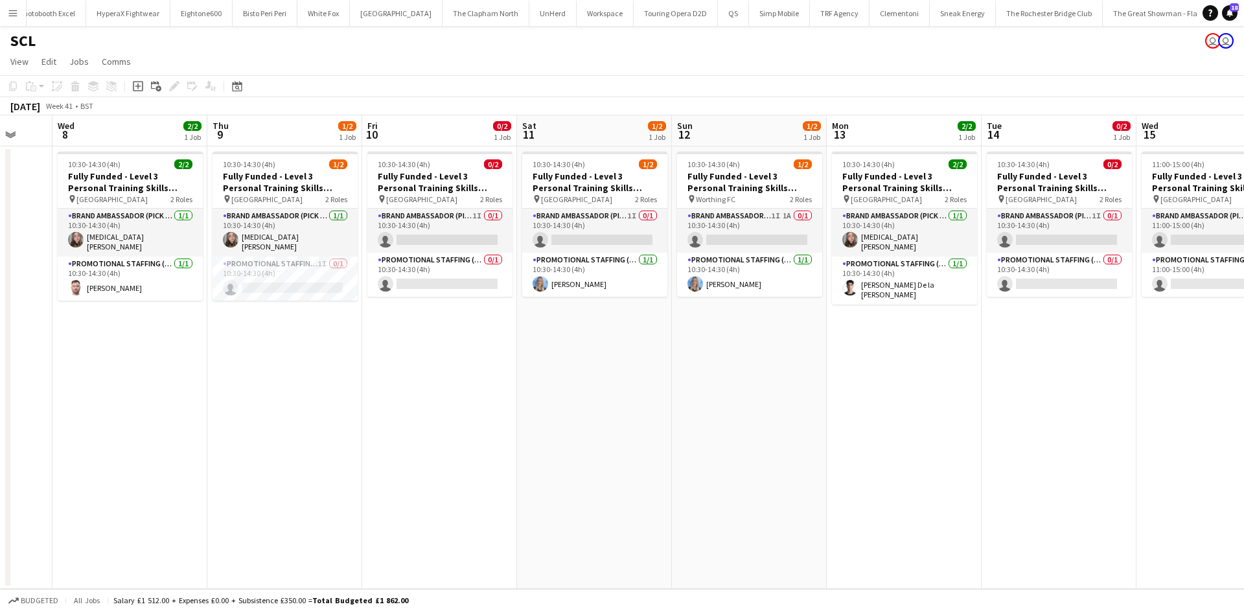
drag, startPoint x: 710, startPoint y: 401, endPoint x: 596, endPoint y: 372, distance: 117.7
click at [596, 372] on app-calendar-viewport "Sat 4 Sun 5 Mon 6 Tue 7 Wed 8 2/2 1 Job Thu 9 1/2 1 Job Fri 10 0/2 1 Job Sat 11…" at bounding box center [622, 352] width 1244 height 474
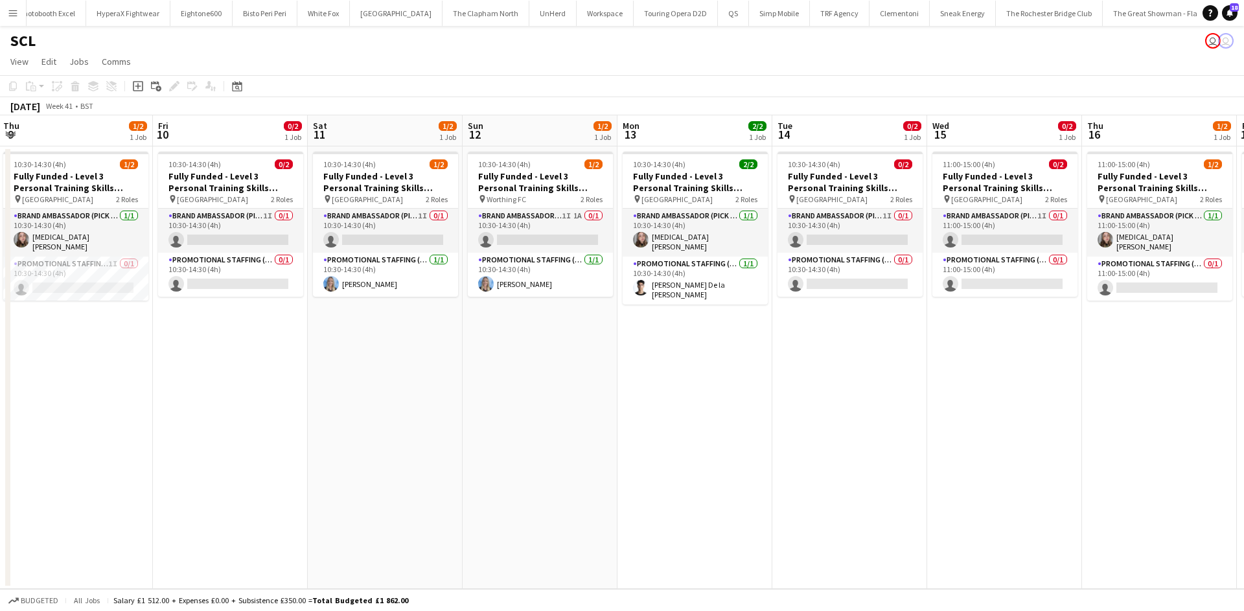
drag, startPoint x: 701, startPoint y: 365, endPoint x: 514, endPoint y: 343, distance: 187.9
click at [517, 345] on app-calendar-viewport "Mon 6 Tue 7 Wed 8 2/2 1 Job Thu 9 1/2 1 Job Fri 10 0/2 1 Job Sat 11 1/2 1 Job S…" at bounding box center [622, 352] width 1244 height 474
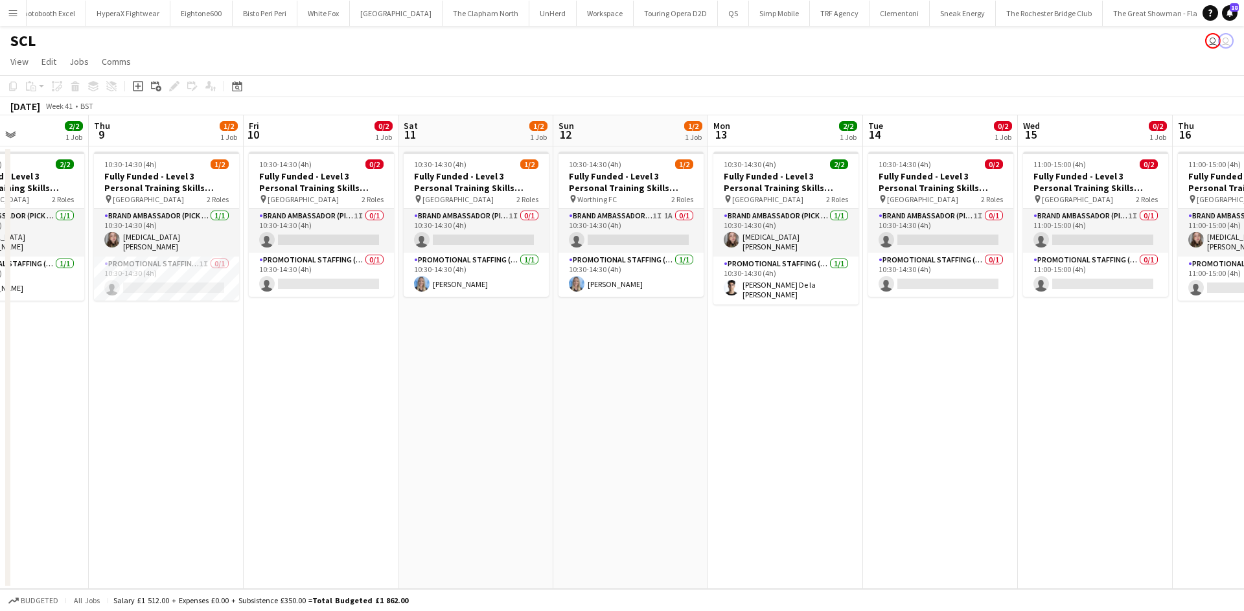
drag, startPoint x: 389, startPoint y: 470, endPoint x: 577, endPoint y: 412, distance: 196.5
click at [578, 413] on app-calendar-viewport "Mon 6 Tue 7 Wed 8 2/2 1 Job Thu 9 1/2 1 Job Fri 10 0/2 1 Job Sat 11 1/2 1 Job S…" at bounding box center [622, 352] width 1244 height 474
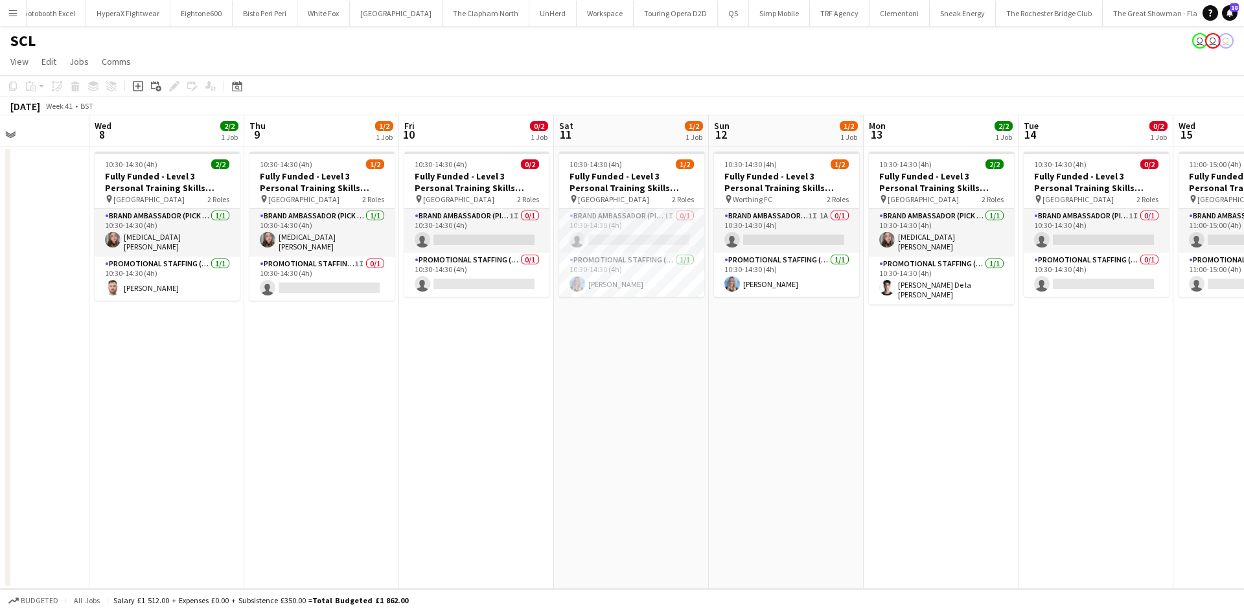
scroll to position [0, 308]
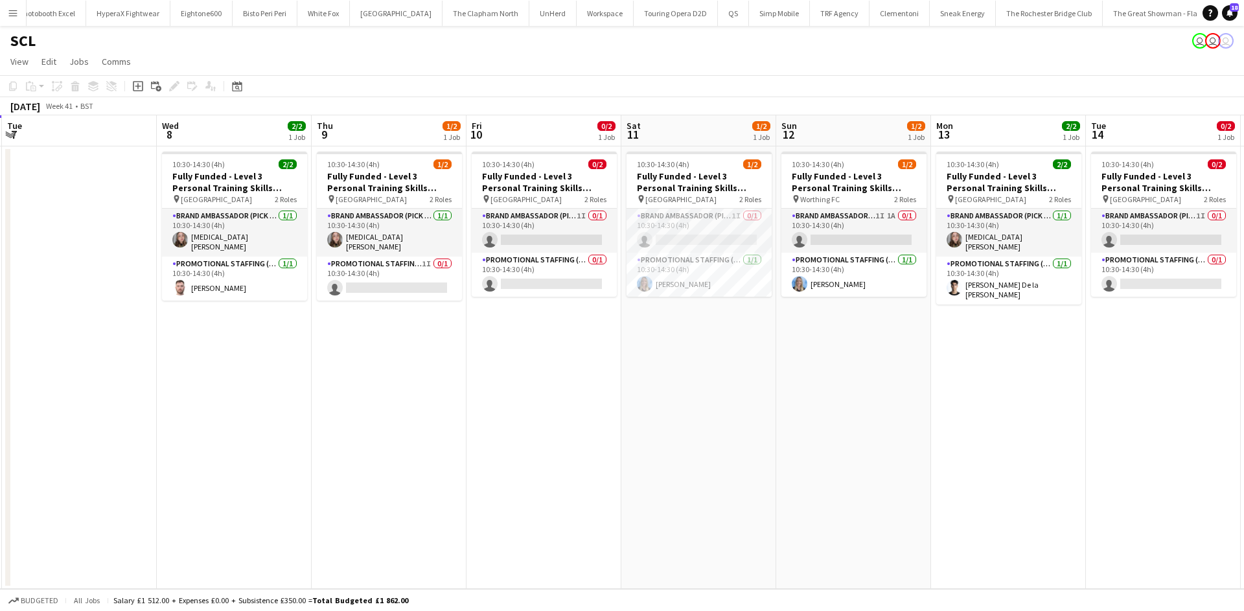
drag, startPoint x: 676, startPoint y: 478, endPoint x: 743, endPoint y: 477, distance: 67.4
click at [743, 477] on app-calendar-viewport "Sun 5 Mon 6 Tue 7 Wed 8 2/2 1 Job Thu 9 1/2 1 Job Fri 10 0/2 1 Job Sat 11 1/2 1…" at bounding box center [622, 352] width 1244 height 474
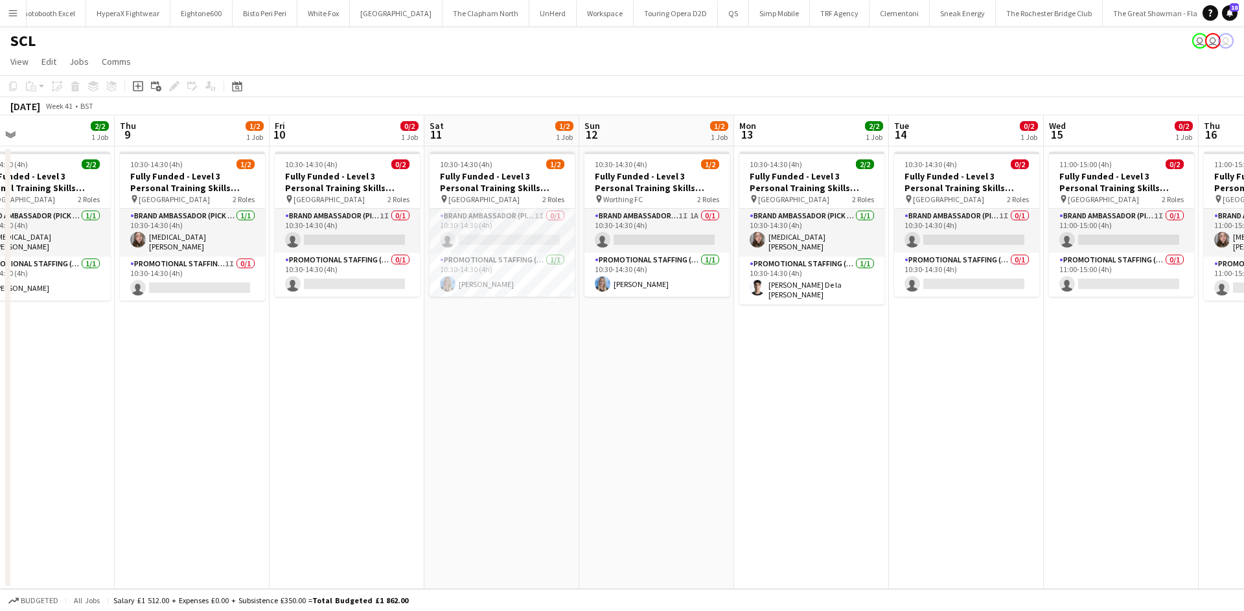
scroll to position [0, 590]
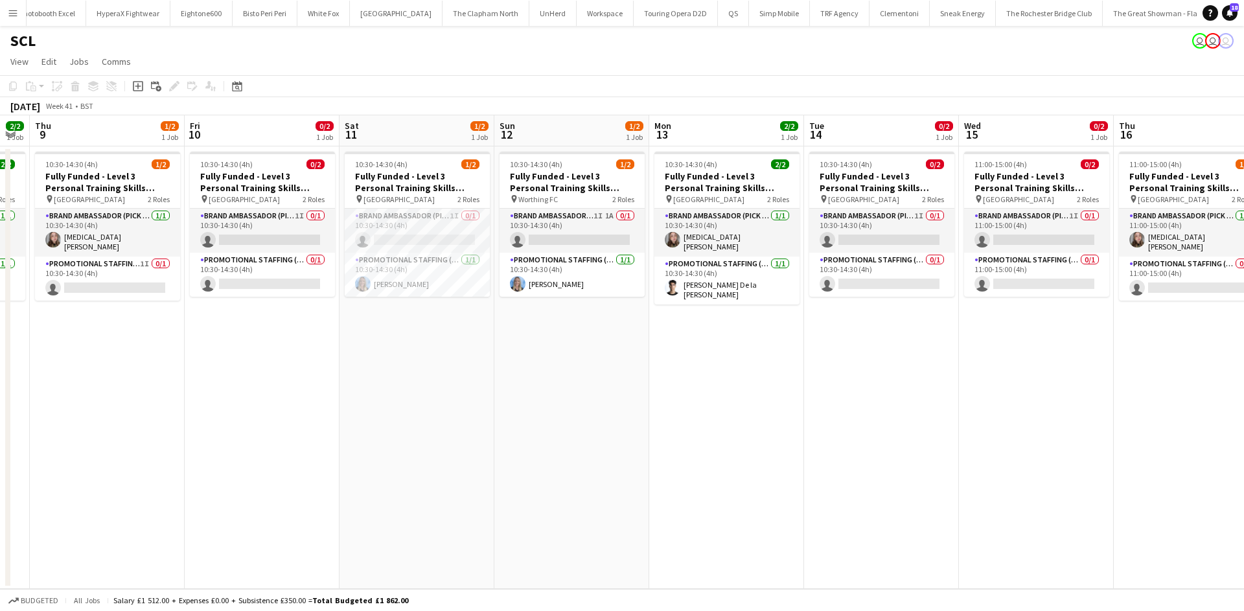
drag, startPoint x: 878, startPoint y: 336, endPoint x: 611, endPoint y: 327, distance: 267.1
click at [611, 327] on app-calendar-viewport "Sun 5 Mon 6 Tue 7 Wed 8 2/2 1 Job Thu 9 1/2 1 Job Fri 10 0/2 1 Job Sat 11 1/2 1…" at bounding box center [622, 352] width 1244 height 474
drag, startPoint x: 782, startPoint y: 387, endPoint x: 524, endPoint y: 319, distance: 267.3
click at [593, 349] on app-calendar-viewport "Sun 5 Mon 6 Tue 7 Wed 8 2/2 1 Job Thu 9 1/2 1 Job Fri 10 0/2 1 Job Sat 11 1/2 1…" at bounding box center [622, 352] width 1244 height 474
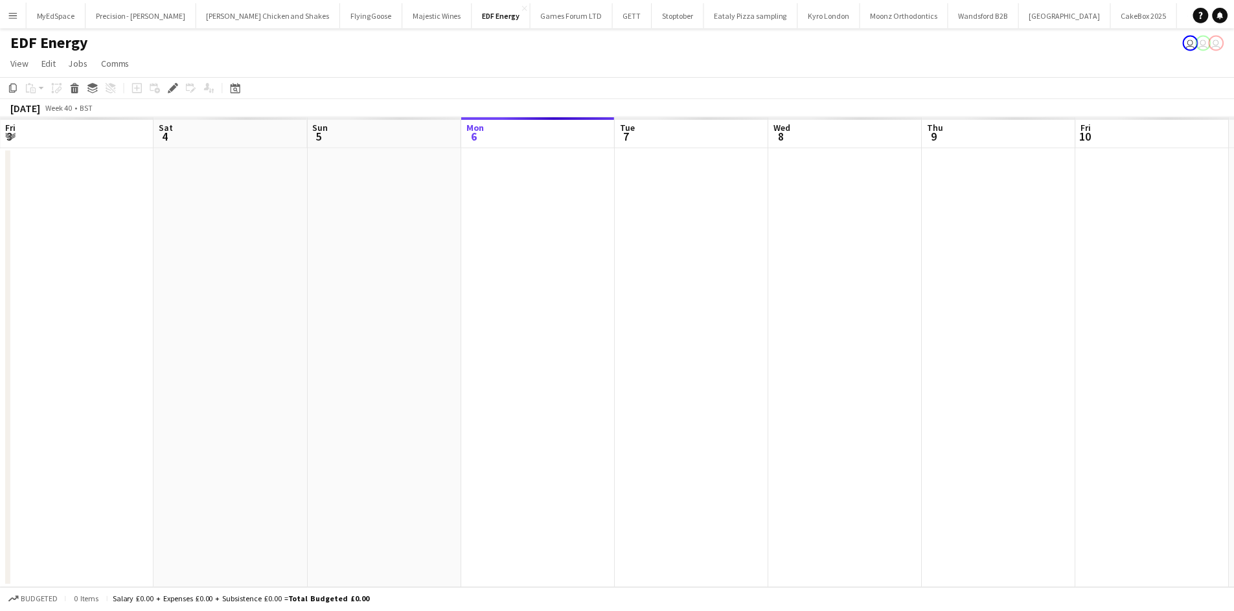
scroll to position [0, 446]
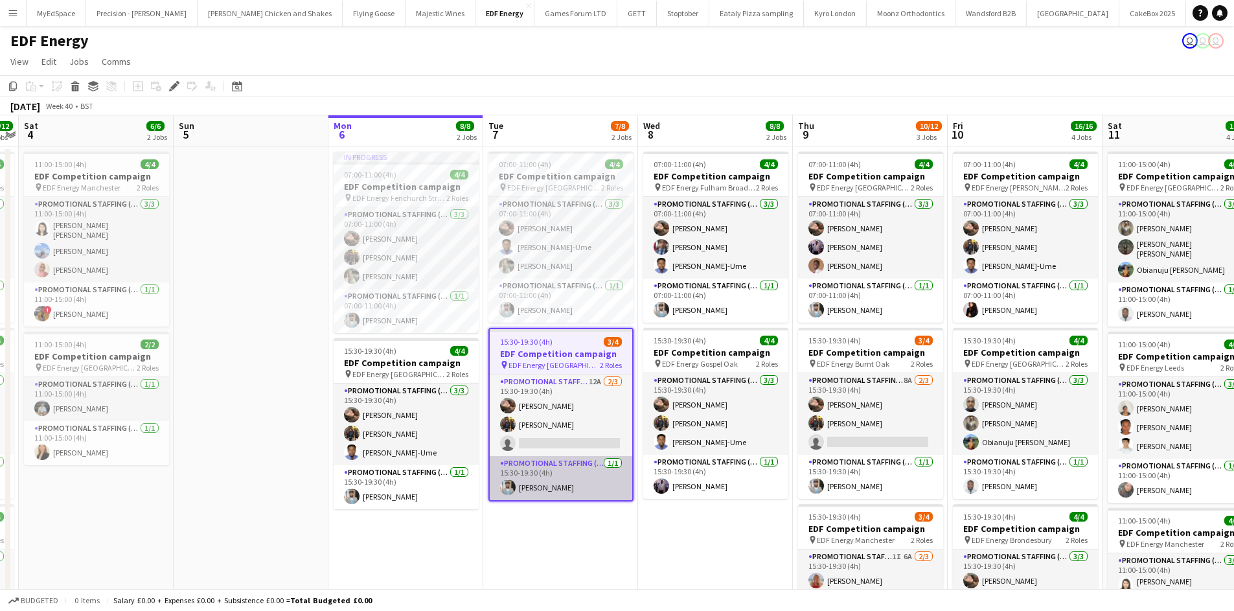
click at [563, 459] on app-card-role "Promotional Staffing (Team Leader) [DATE] 15:30-19:30 (4h) [PERSON_NAME]" at bounding box center [561, 478] width 143 height 44
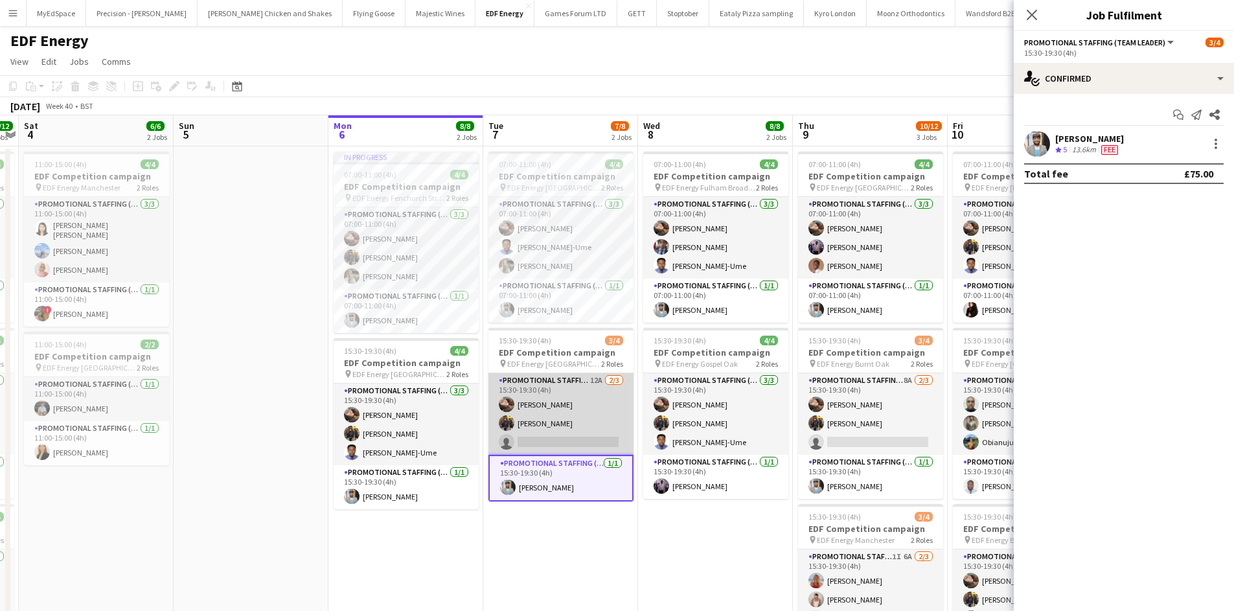
click at [598, 382] on app-card-role "Promotional Staffing (Flyering Staff) 12A [DATE] 15:30-19:30 (4h) [PERSON_NAME]…" at bounding box center [561, 414] width 145 height 82
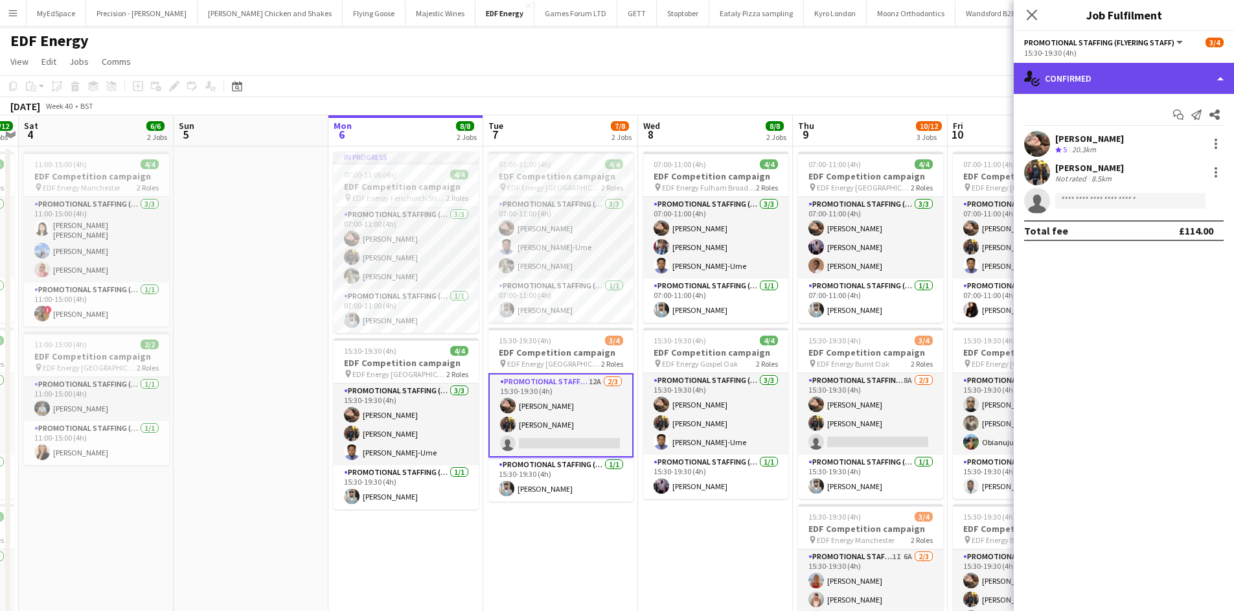
click at [1066, 73] on div "single-neutral-actions-check-2 Confirmed" at bounding box center [1124, 78] width 220 height 31
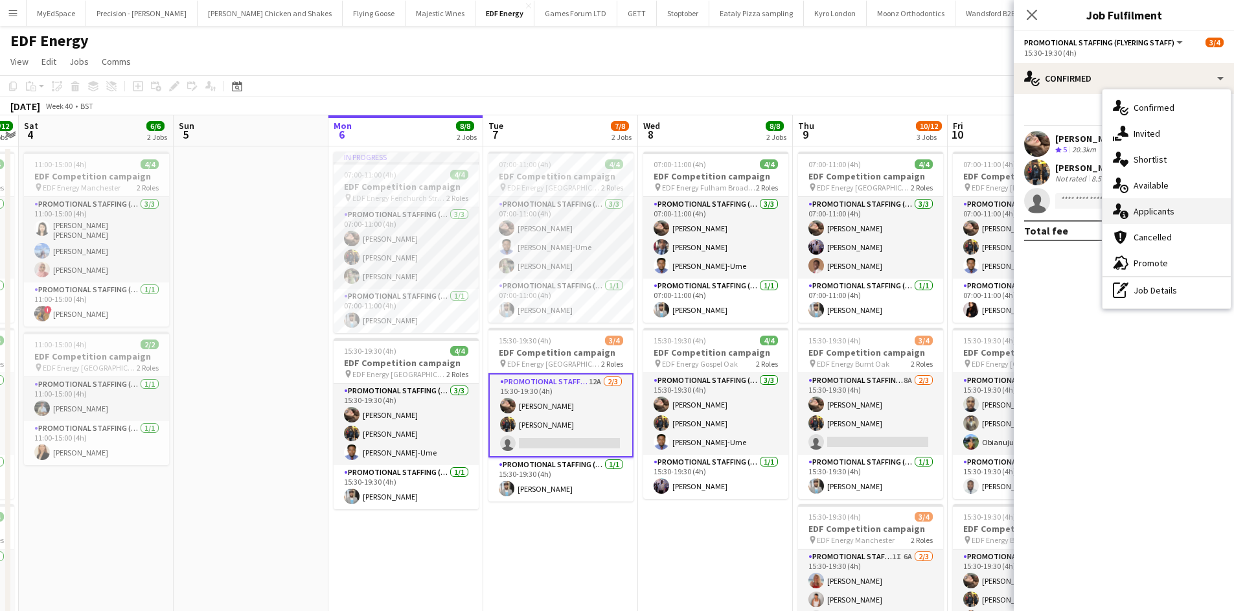
click at [1144, 207] on span "Applicants" at bounding box center [1154, 211] width 41 height 12
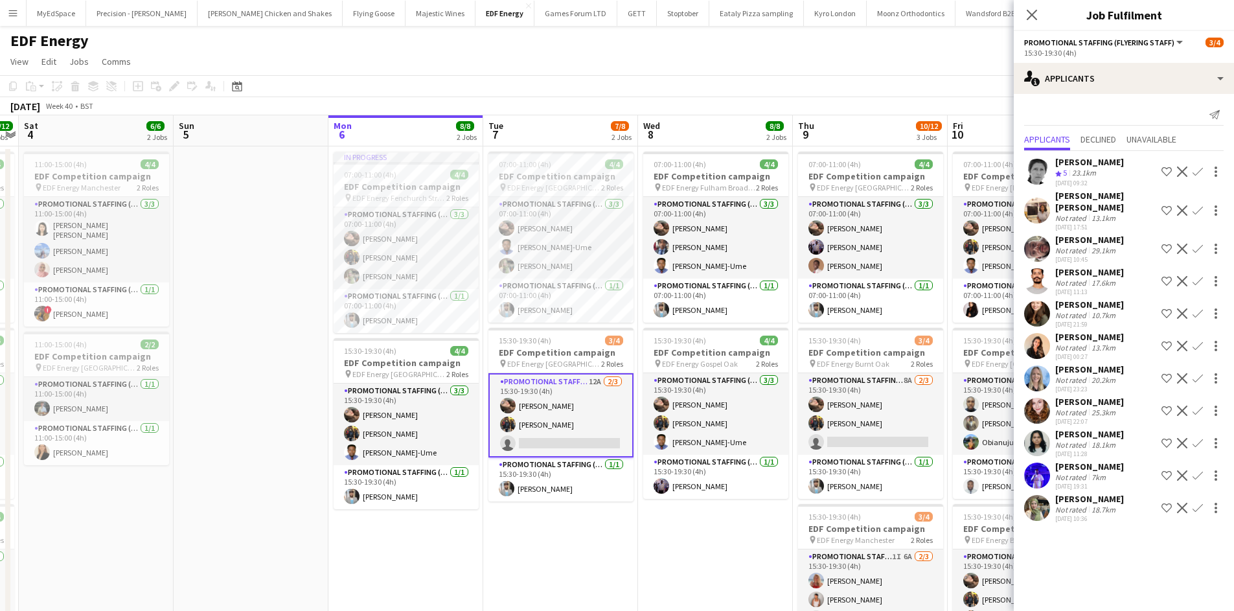
click at [1198, 503] on app-icon "Confirm" at bounding box center [1198, 508] width 10 height 10
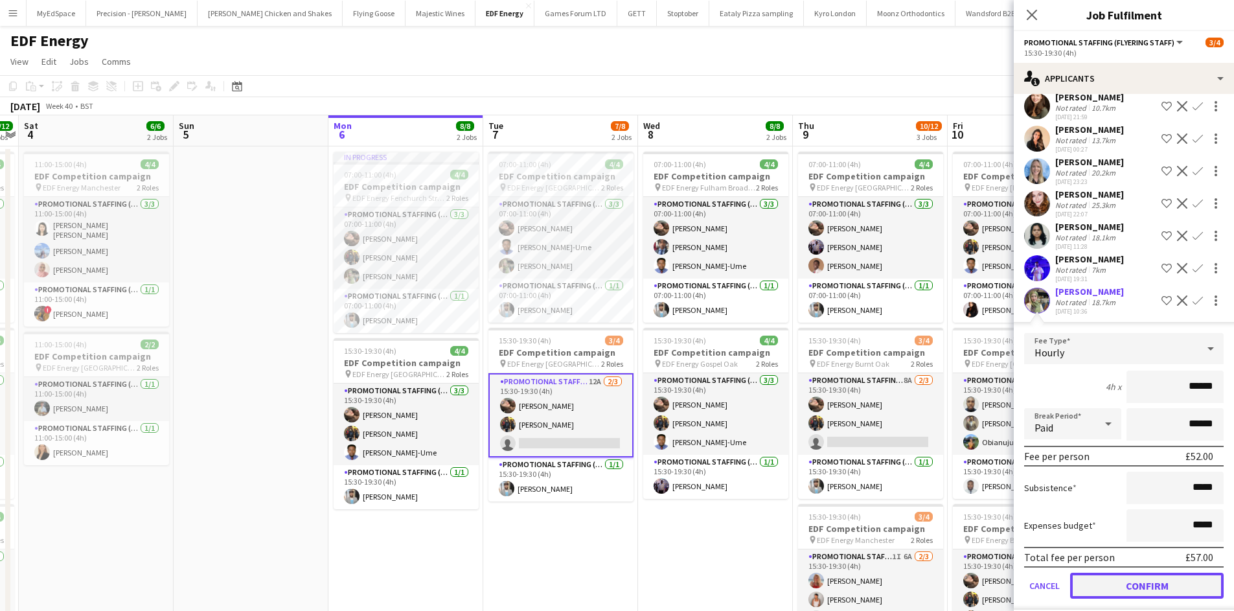
click at [1171, 579] on button "Confirm" at bounding box center [1147, 586] width 154 height 26
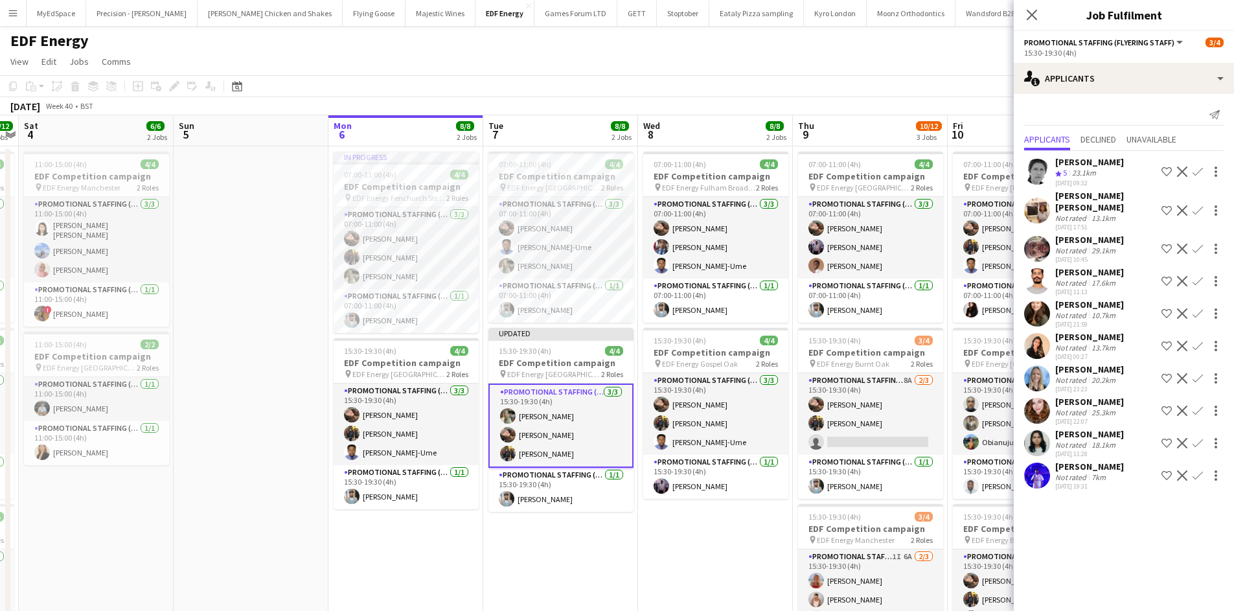
scroll to position [0, 0]
click at [739, 570] on app-date-cell "07:00-11:00 (4h) 4/4 EDF Competition campaign pin EDF Energy Fulham Broadway 2 …" at bounding box center [715, 536] width 155 height 781
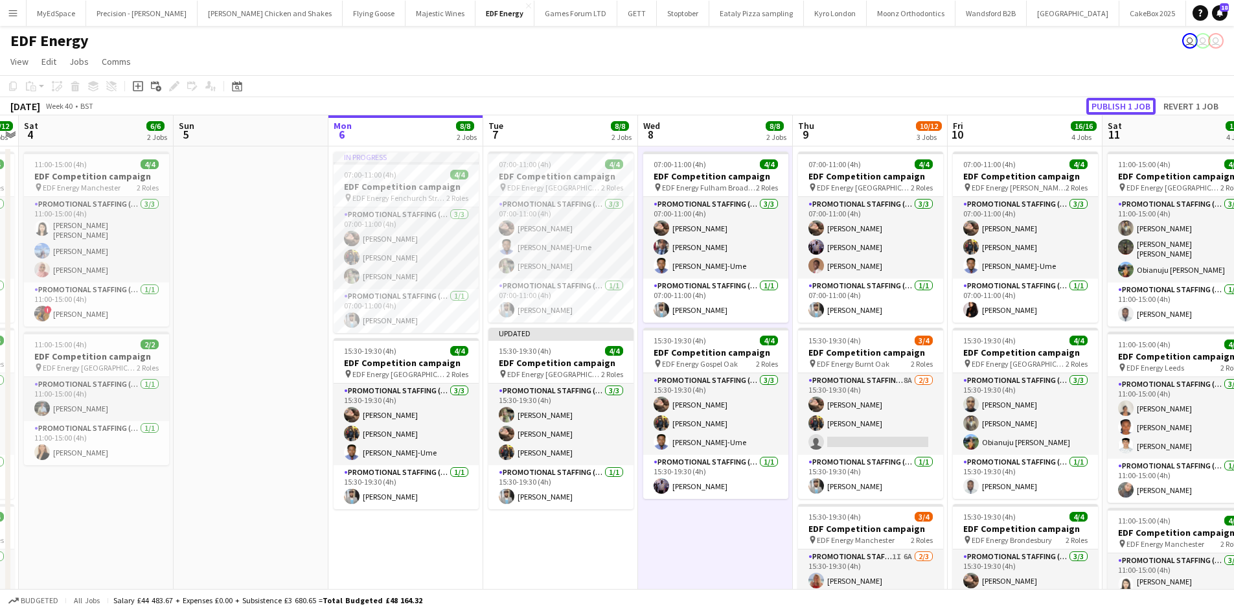
click at [1149, 102] on button "Publish 1 job" at bounding box center [1121, 106] width 69 height 17
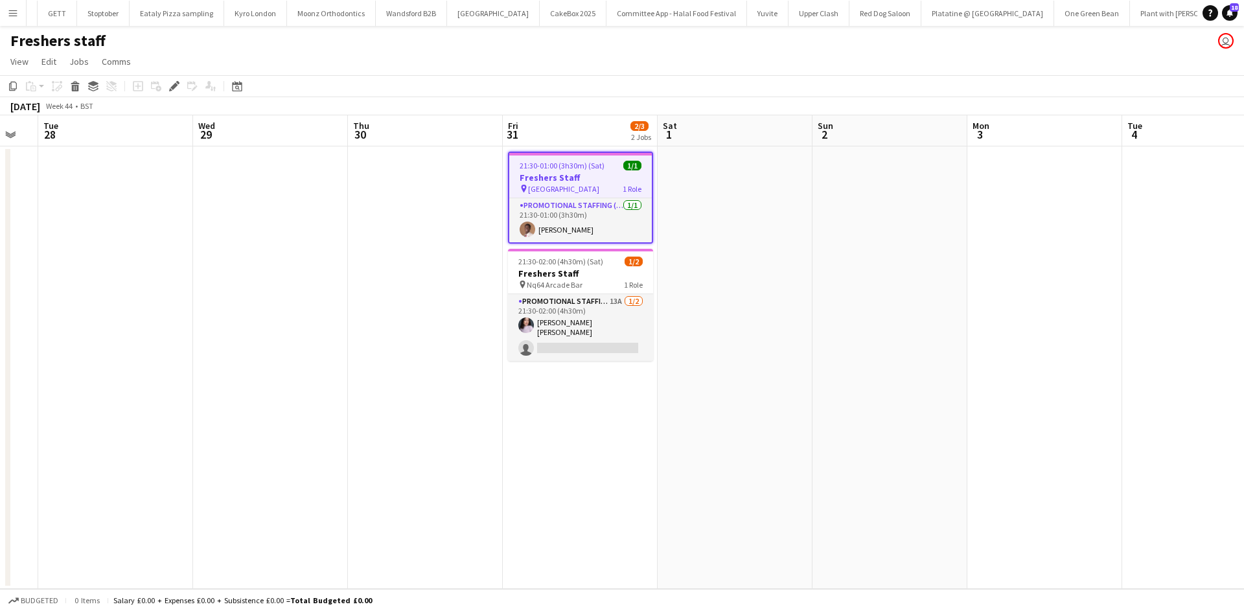
scroll to position [0, 401]
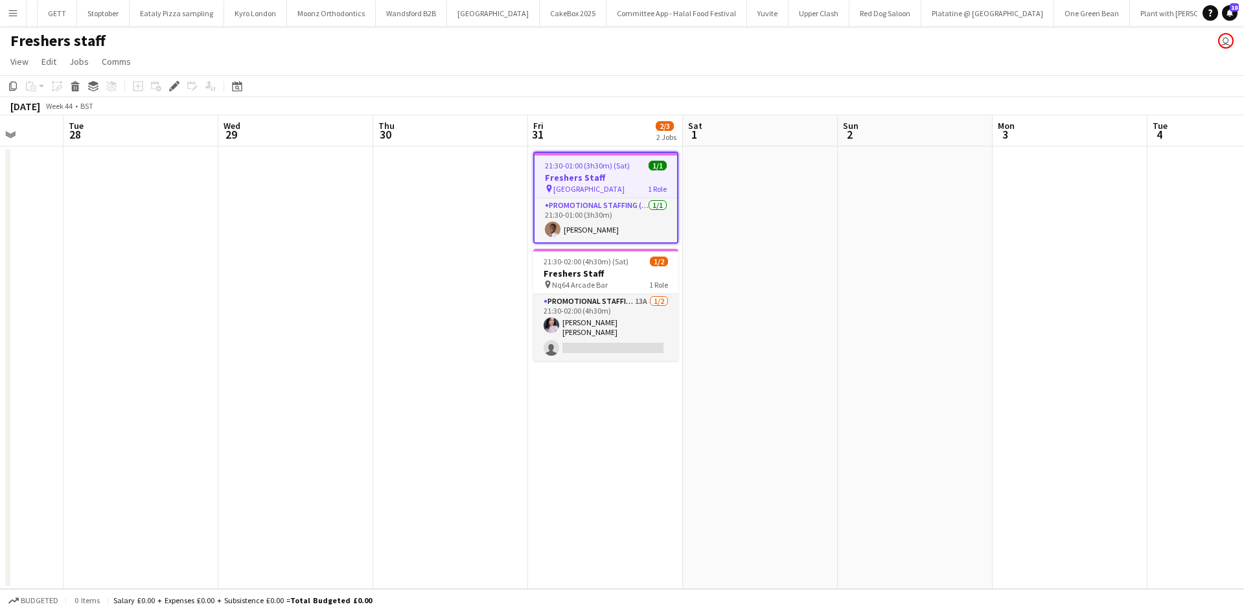
drag, startPoint x: 476, startPoint y: 392, endPoint x: 520, endPoint y: 392, distance: 43.4
click at [520, 392] on app-calendar-viewport "Sat 25 Sun 26 Mon 27 Tue 28 Wed 29 Thu 30 Fri 31 2/3 2 Jobs Sat 1 Sun 2 Mon 3 T…" at bounding box center [622, 352] width 1244 height 474
click at [632, 306] on app-card-role "Promotional Staffing (Brand Ambassadors) 13A [DATE] 21:30-02:00 (4h30m) [PERSON…" at bounding box center [605, 327] width 145 height 67
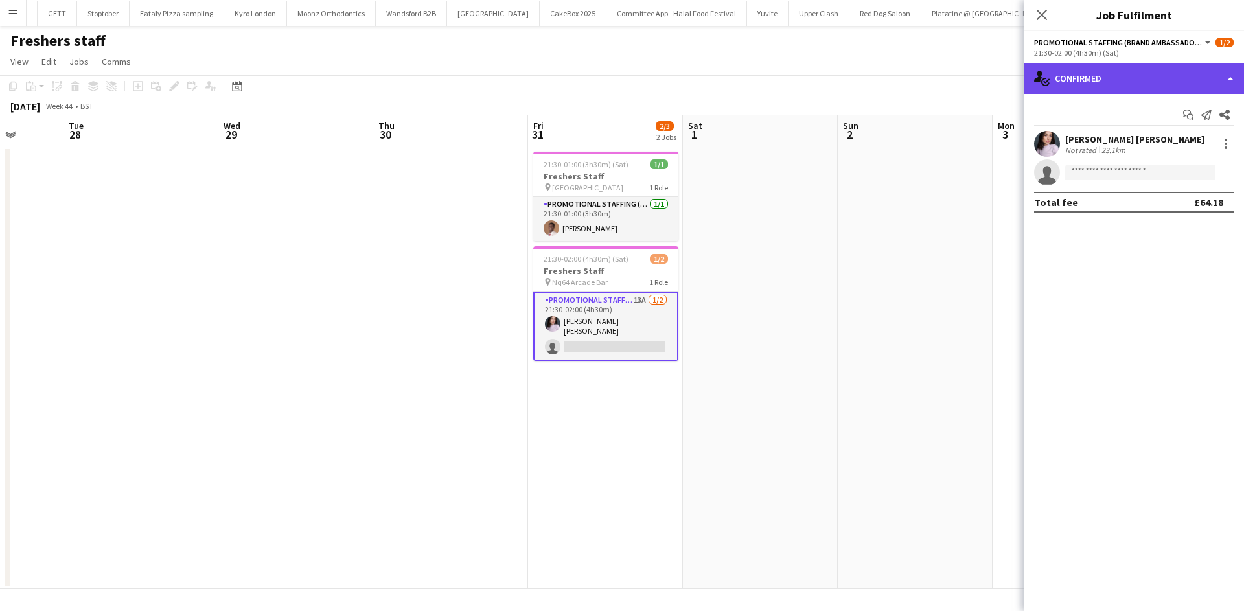
click at [1179, 79] on div "single-neutral-actions-check-2 Confirmed" at bounding box center [1134, 78] width 220 height 31
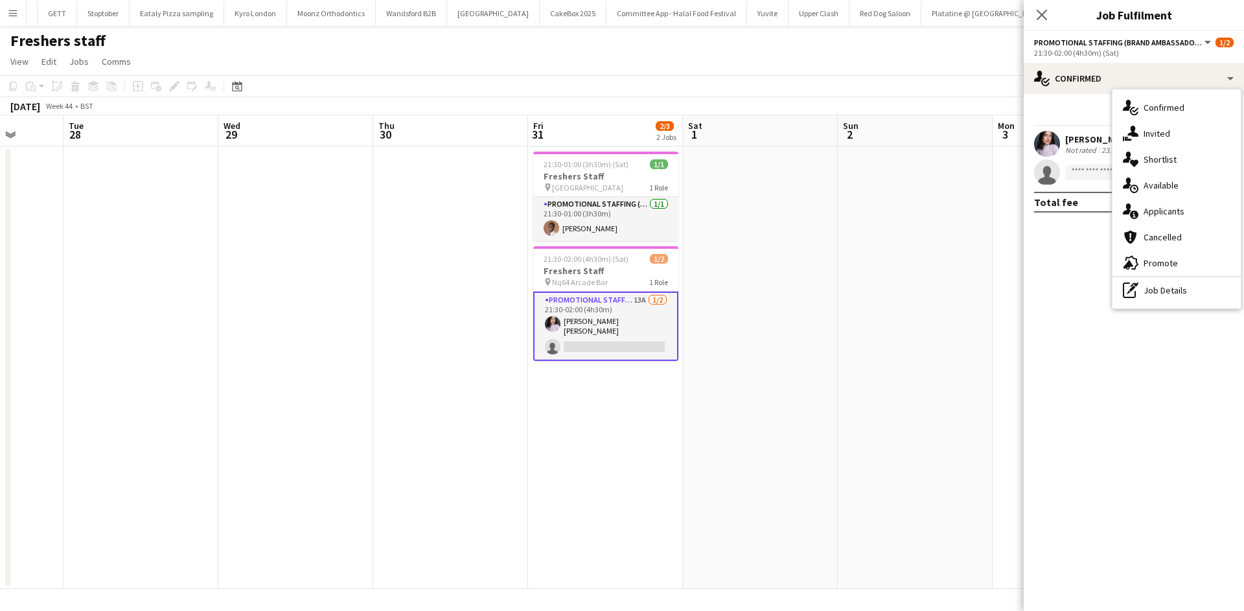
drag, startPoint x: 1195, startPoint y: 208, endPoint x: 1192, endPoint y: 197, distance: 11.5
click at [1195, 211] on div "single-neutral-actions-information Applicants" at bounding box center [1176, 211] width 128 height 26
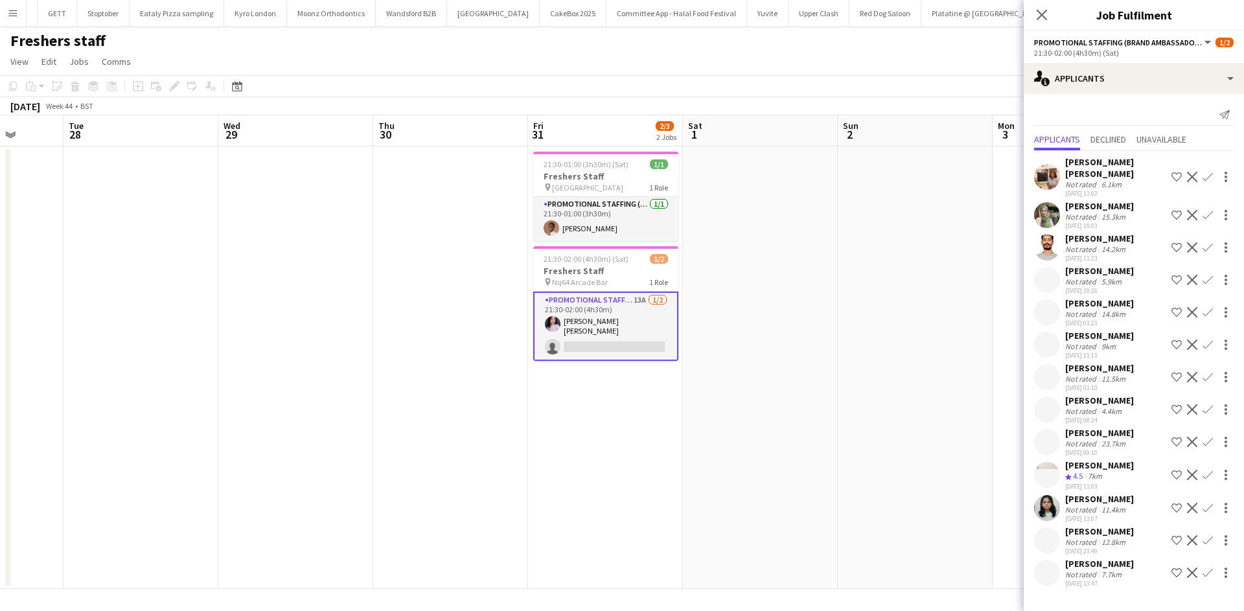
scroll to position [0, 0]
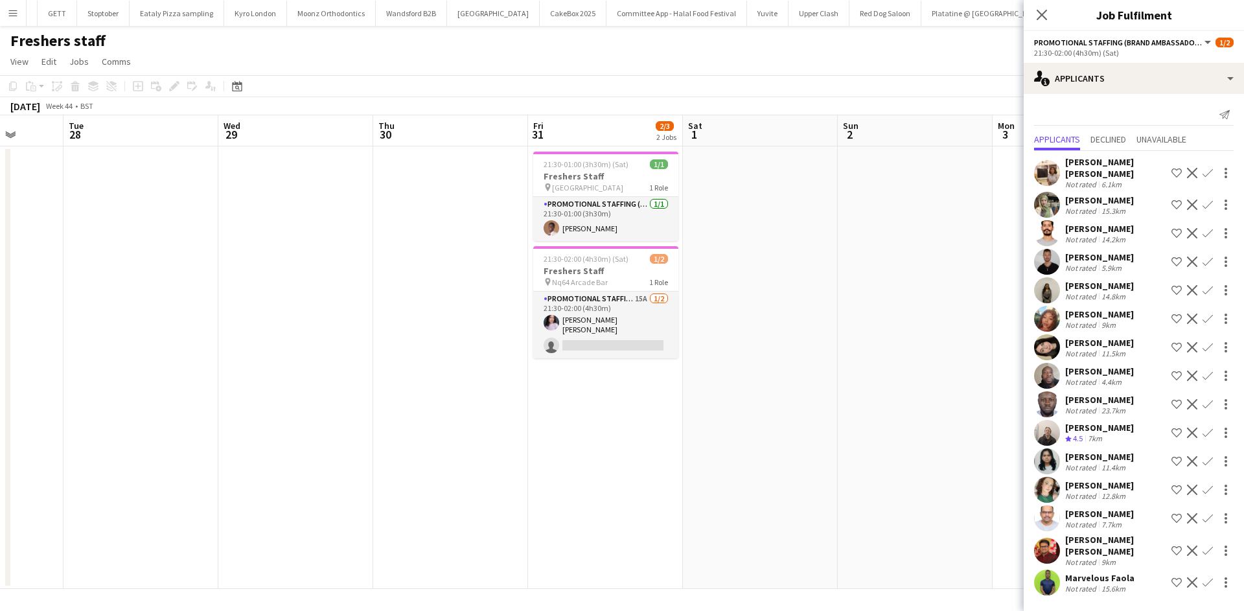
click at [1085, 584] on div "Not rated" at bounding box center [1082, 589] width 34 height 10
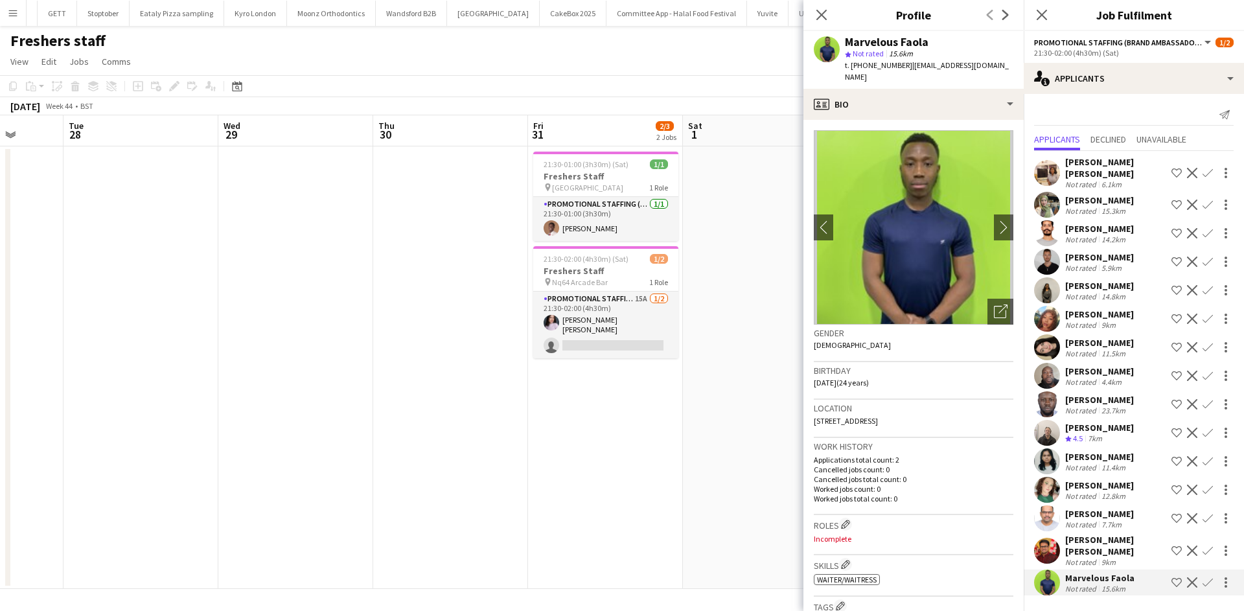
click at [638, 431] on app-date-cell "21:30-01:00 (3h30m) (Sat) 1/1 Freshers Staff pin Greenwich 1 Role Promotional S…" at bounding box center [605, 367] width 155 height 443
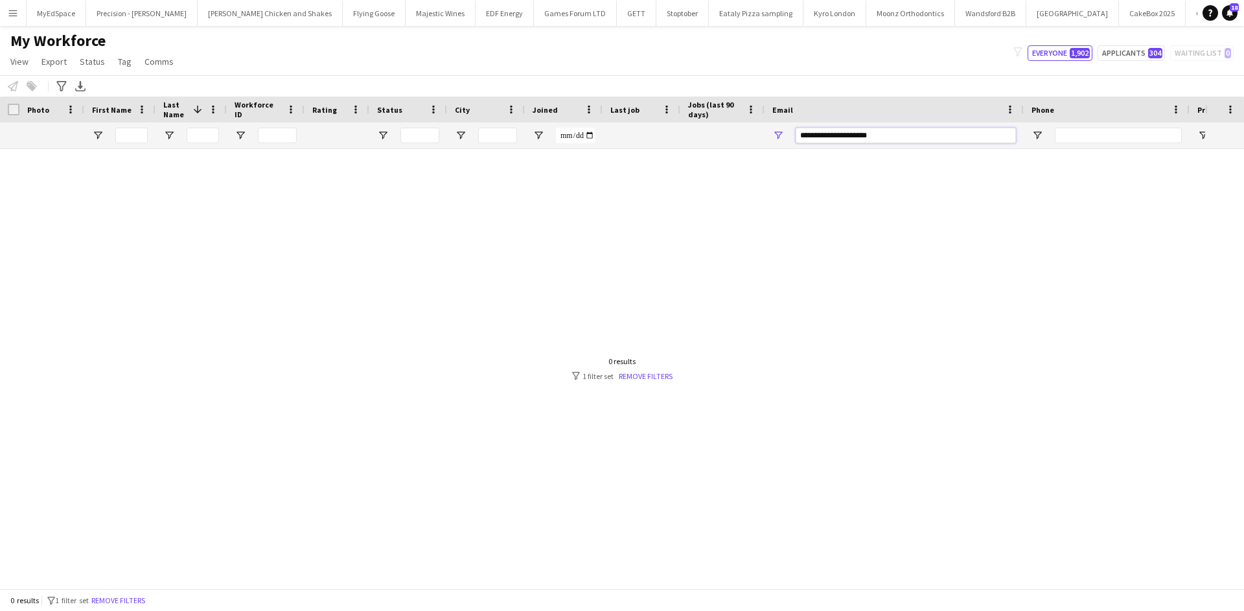
click at [836, 139] on input "**********" at bounding box center [906, 136] width 220 height 16
click at [867, 131] on input "**********" at bounding box center [906, 136] width 220 height 16
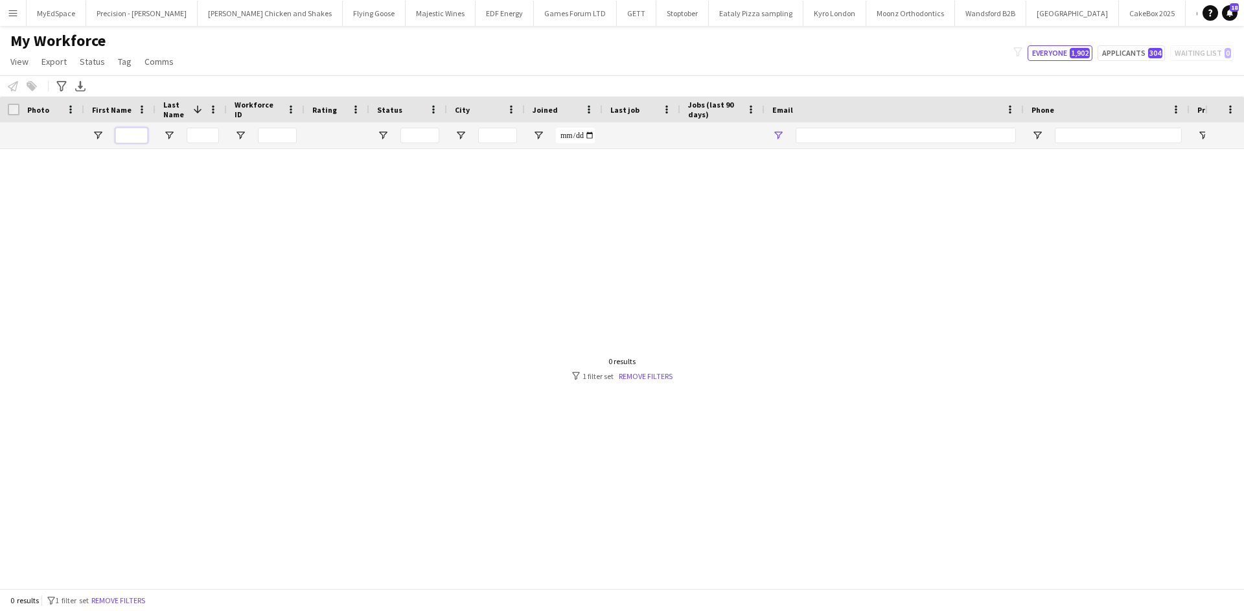
click at [130, 135] on input "First Name Filter Input" at bounding box center [131, 136] width 32 height 16
type input "*"
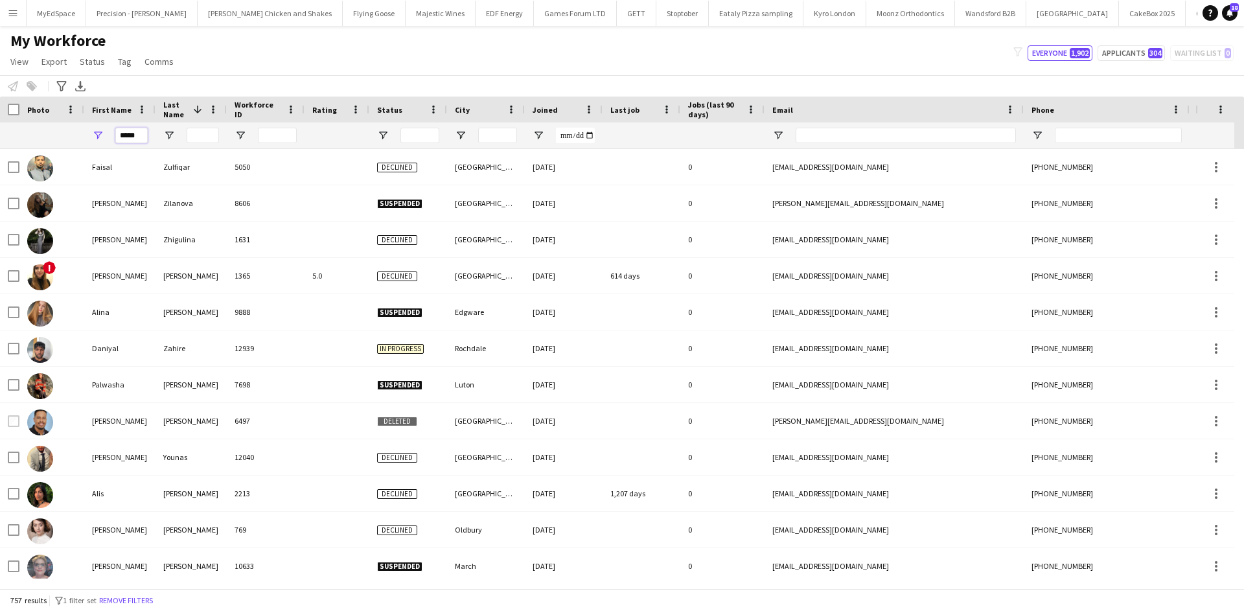
type input "******"
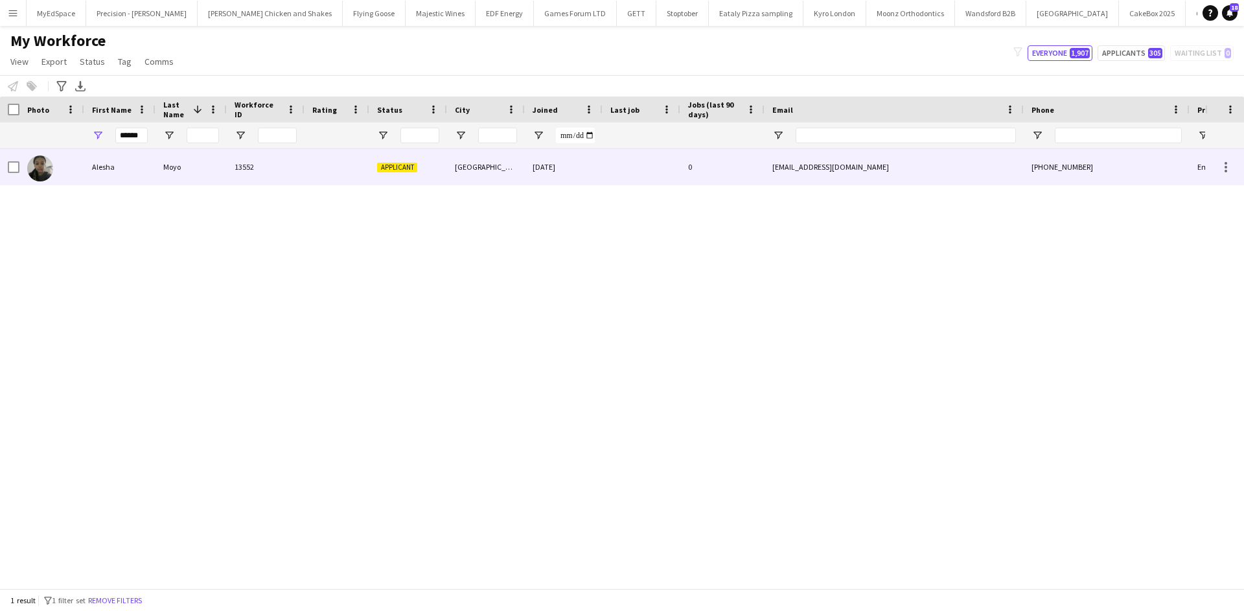
click at [110, 170] on div "Alesha" at bounding box center [119, 167] width 71 height 36
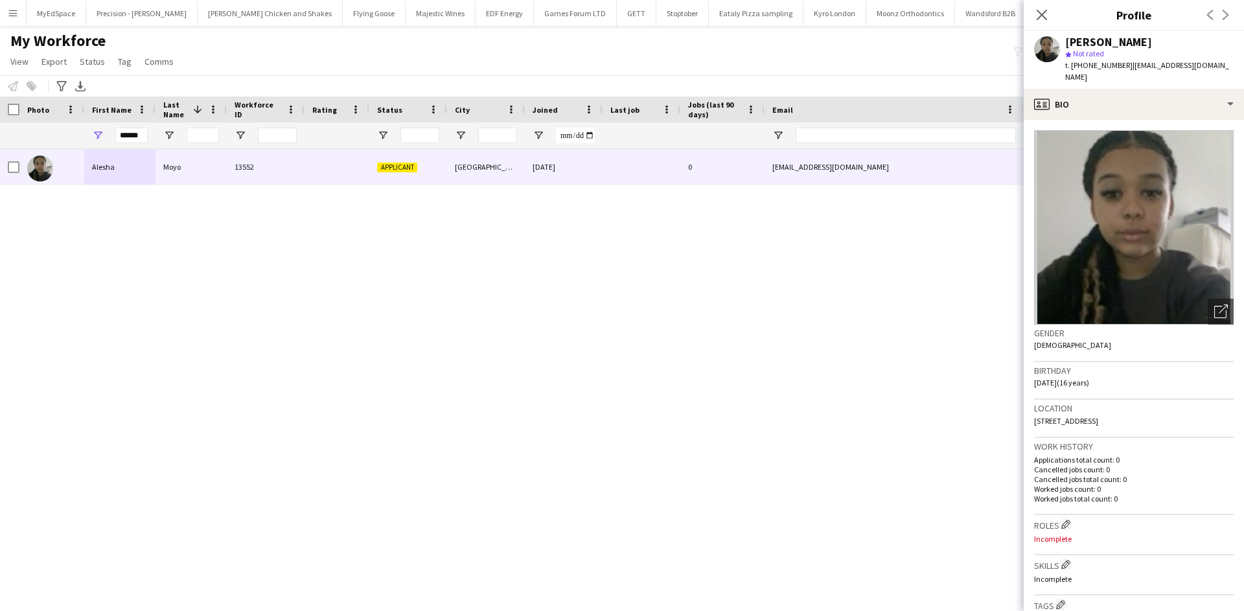
click at [846, 300] on div "Alesha Moyo 13552 Applicant Brighton 06-10-2025 0 aleshamoyo79@gmail.com +44784…" at bounding box center [602, 364] width 1205 height 430
click at [833, 338] on div "Alesha Moyo 13552 Applicant Brighton 06-10-2025 0 aleshamoyo79@gmail.com +44784…" at bounding box center [602, 364] width 1205 height 430
click at [1043, 18] on icon "Close pop-in" at bounding box center [1041, 14] width 12 height 12
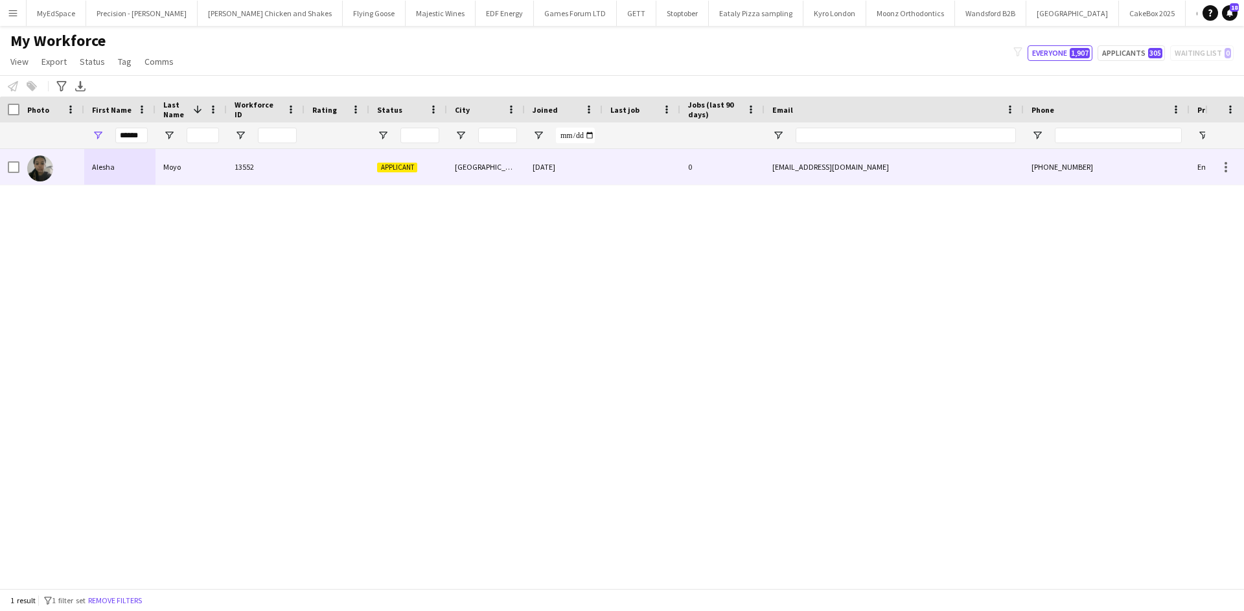
click at [555, 165] on div "06-10-2025" at bounding box center [564, 167] width 78 height 36
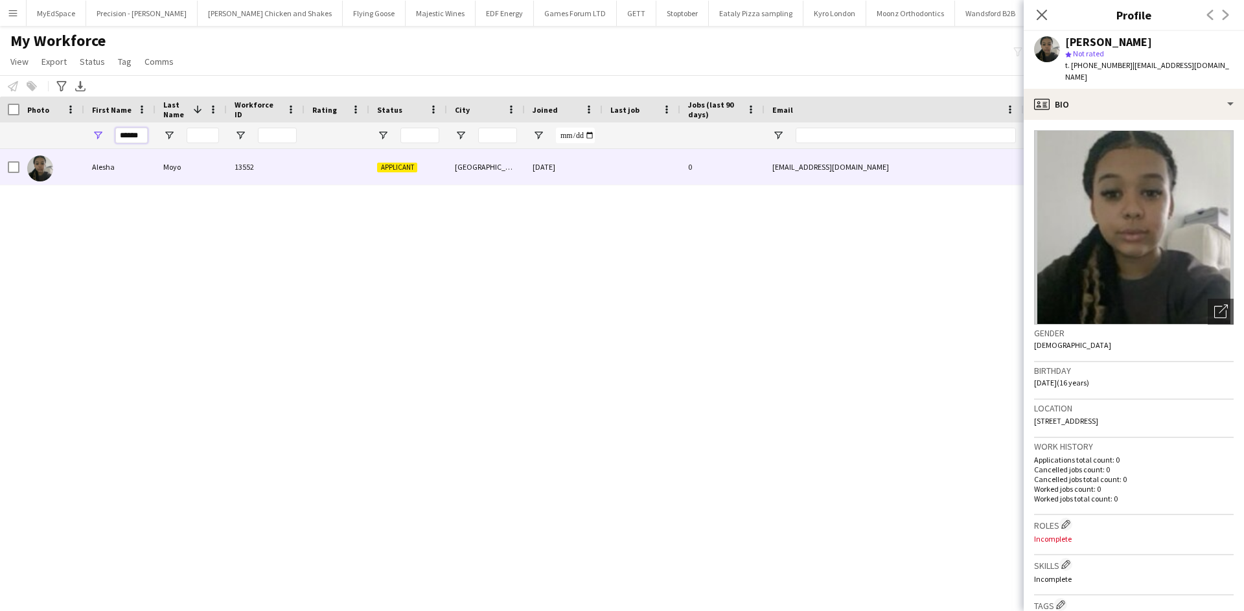
click at [130, 130] on input "******" at bounding box center [131, 136] width 32 height 16
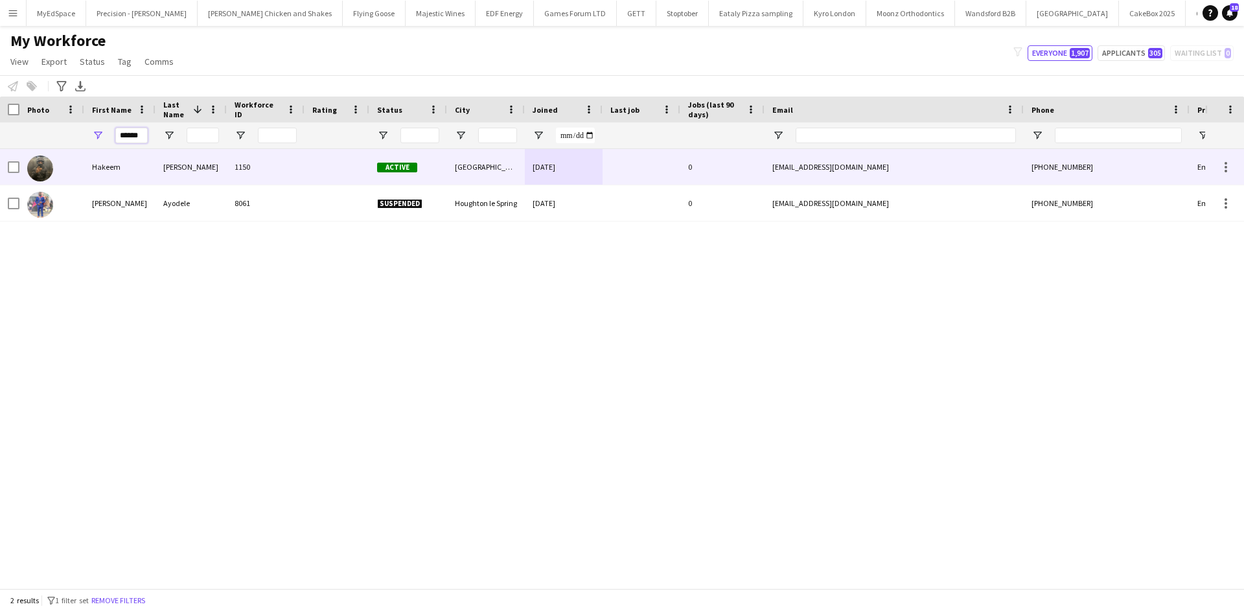
type input "******"
click at [144, 179] on div "Hakeem" at bounding box center [119, 167] width 71 height 36
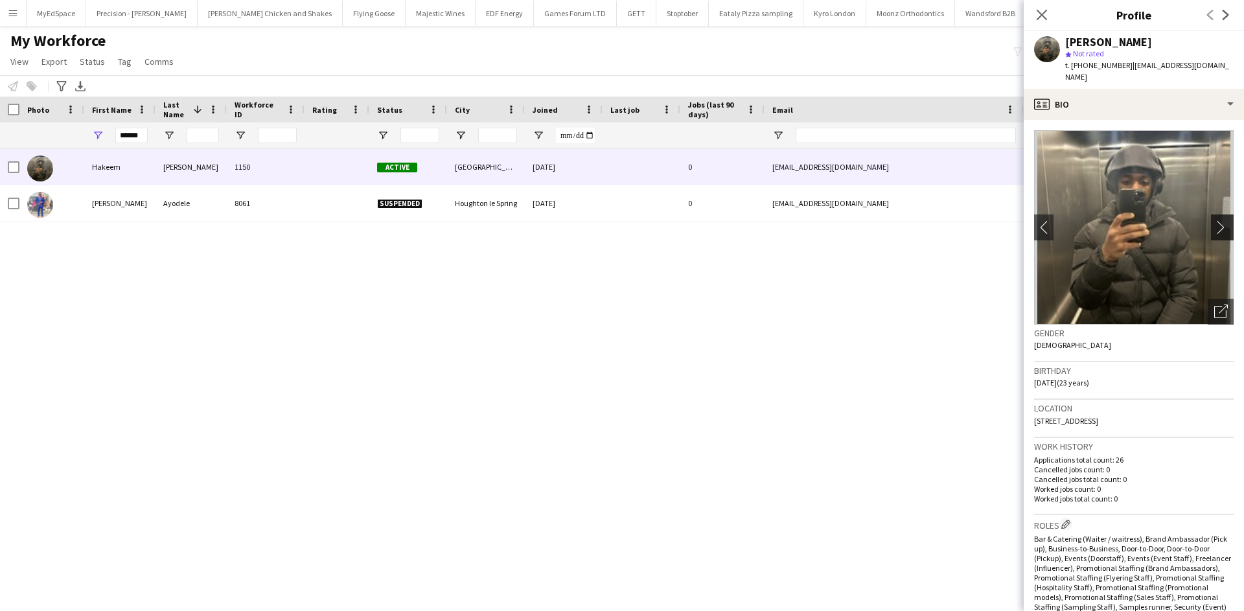
click at [1214, 220] on app-icon "chevron-right" at bounding box center [1224, 227] width 20 height 14
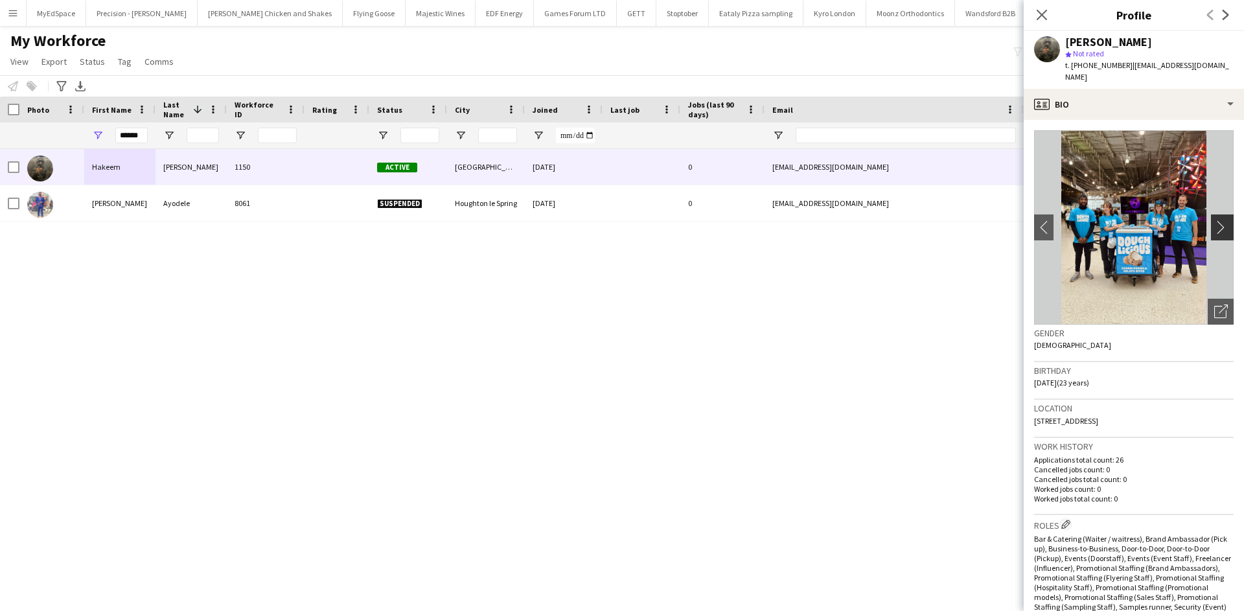
click at [1214, 220] on app-icon "chevron-right" at bounding box center [1224, 227] width 20 height 14
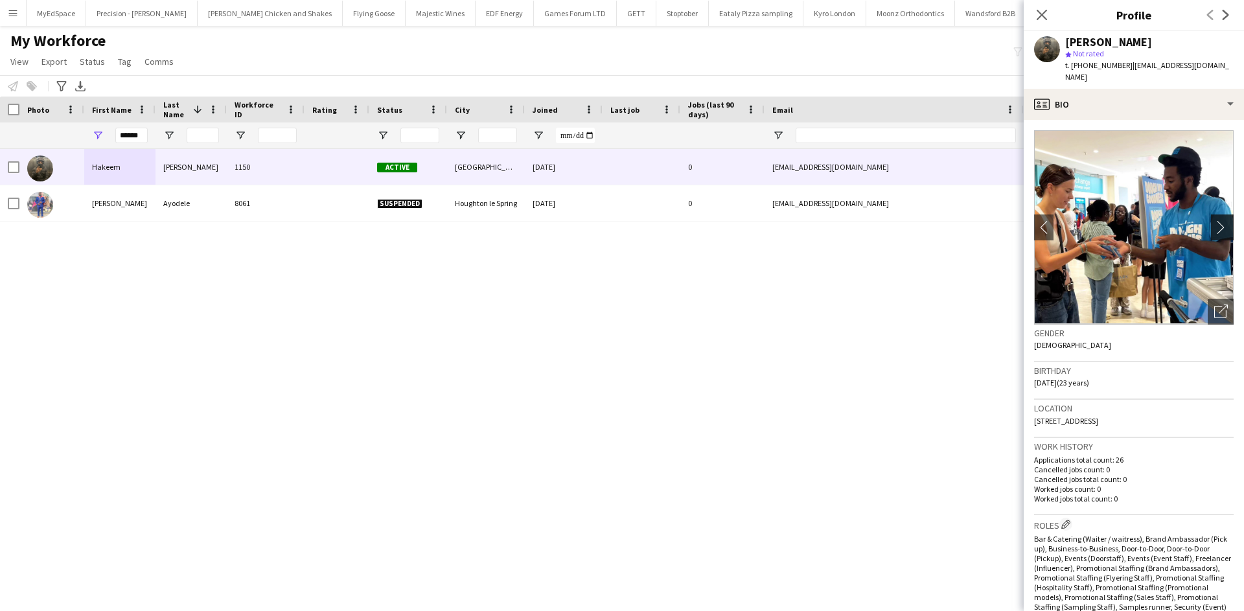
click at [1214, 220] on app-icon "chevron-right" at bounding box center [1224, 227] width 20 height 14
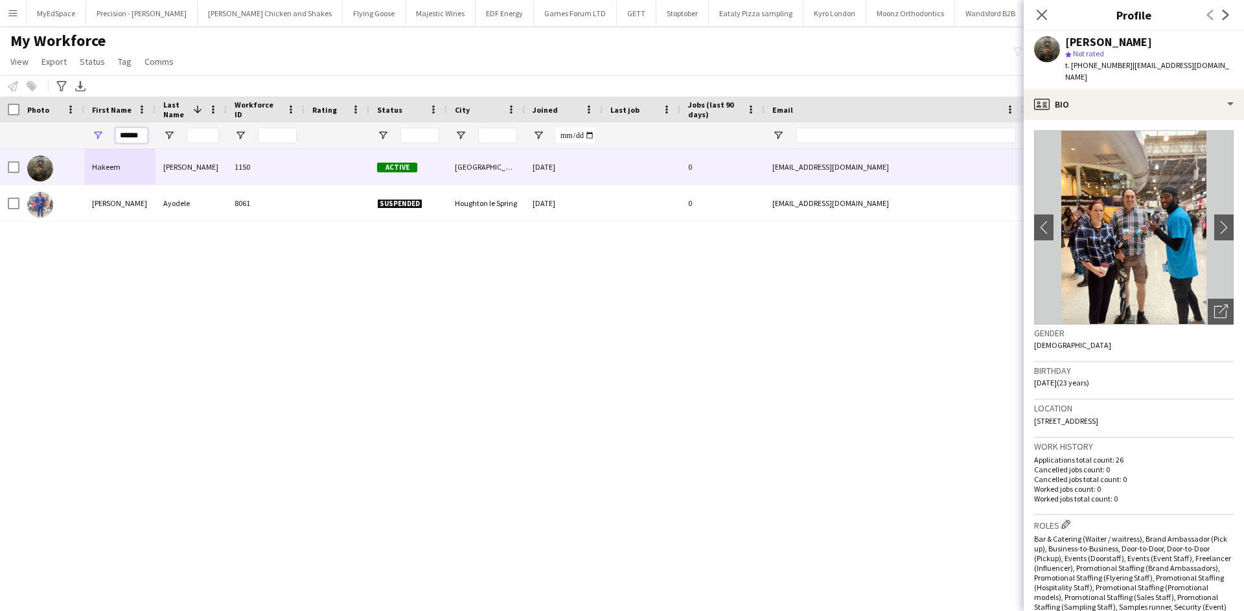
click at [135, 136] on input "******" at bounding box center [131, 136] width 32 height 16
click at [825, 128] on input "Email Filter Input" at bounding box center [906, 136] width 220 height 16
click at [829, 133] on input "Email Filter Input" at bounding box center [906, 136] width 220 height 16
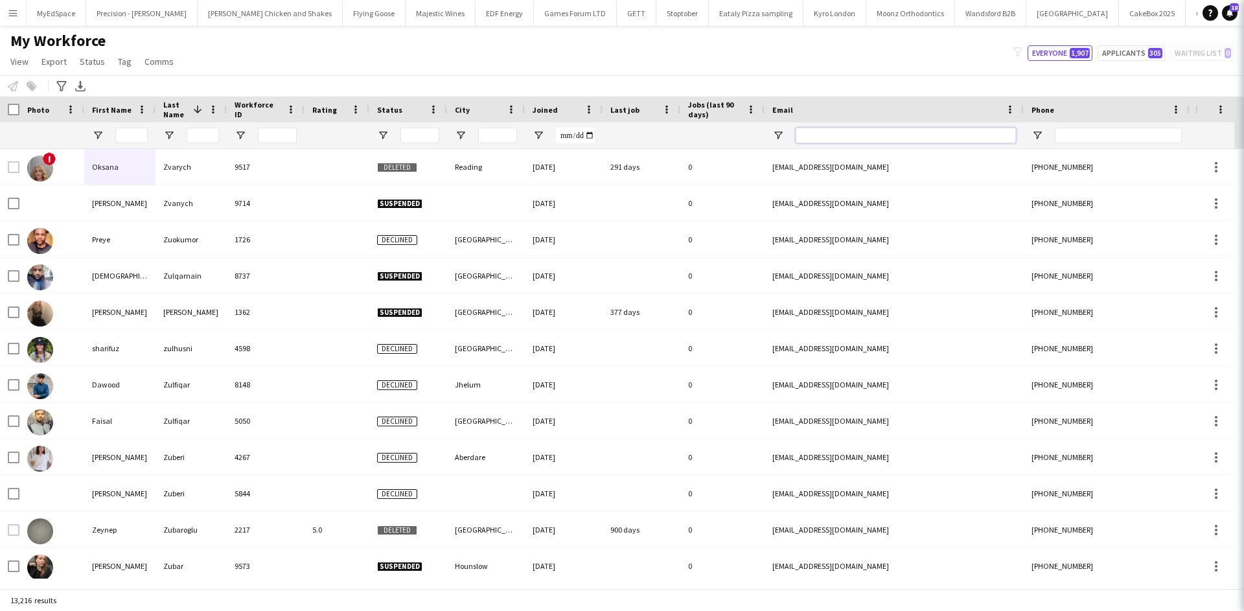
paste input "**********"
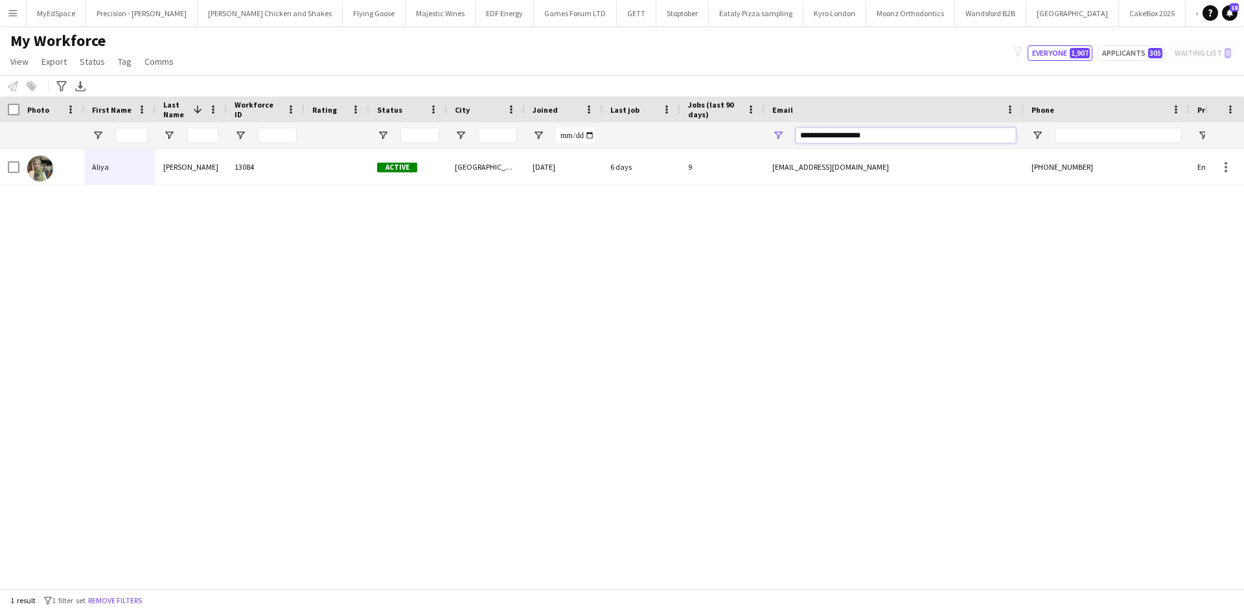
type input "**********"
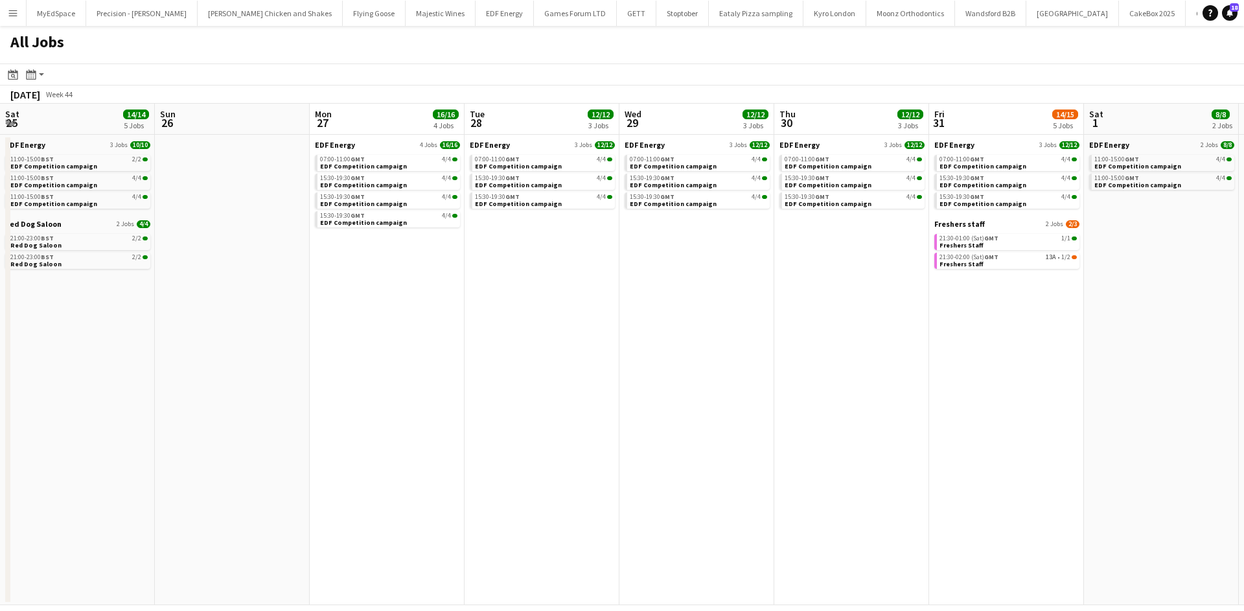
scroll to position [0, 445]
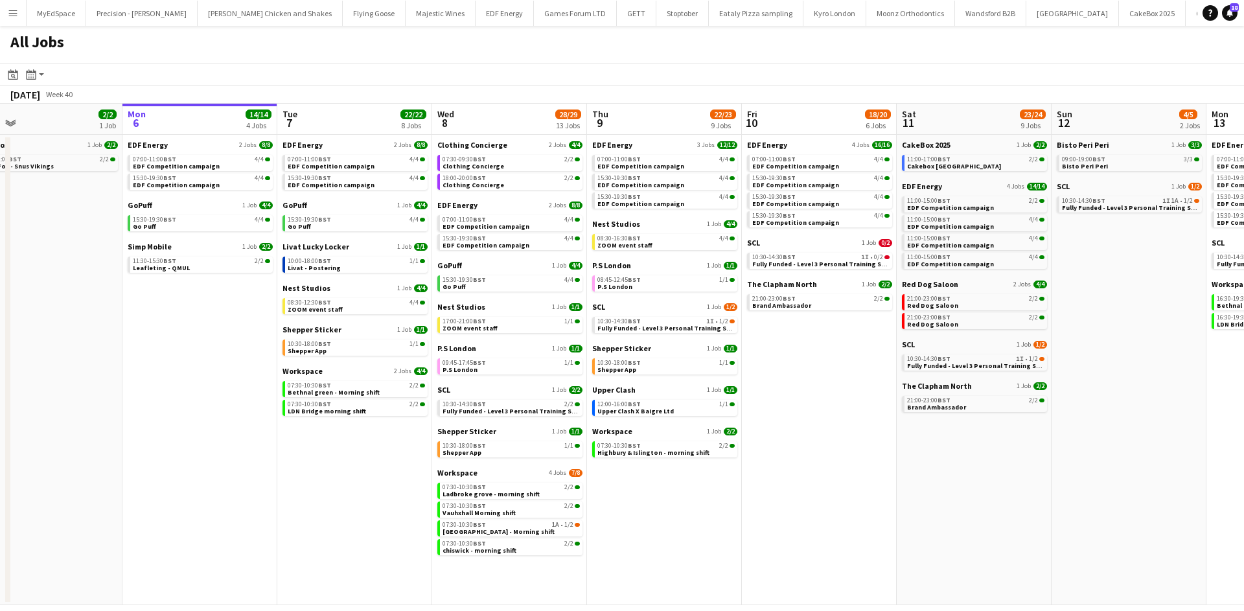
scroll to position [0, 343]
drag, startPoint x: 733, startPoint y: 514, endPoint x: 706, endPoint y: 514, distance: 27.9
click at [706, 514] on app-calendar-viewport "Fri 3 25/25 10 Jobs Sat 4 40/40 10 Jobs Sun 5 2/2 1 Job Mon 6 14/14 4 Jobs Tue …" at bounding box center [622, 354] width 1244 height 501
click at [560, 494] on link "07:30-10:30 BST 2/2 Ladbroke grove - morning shift" at bounding box center [510, 490] width 137 height 15
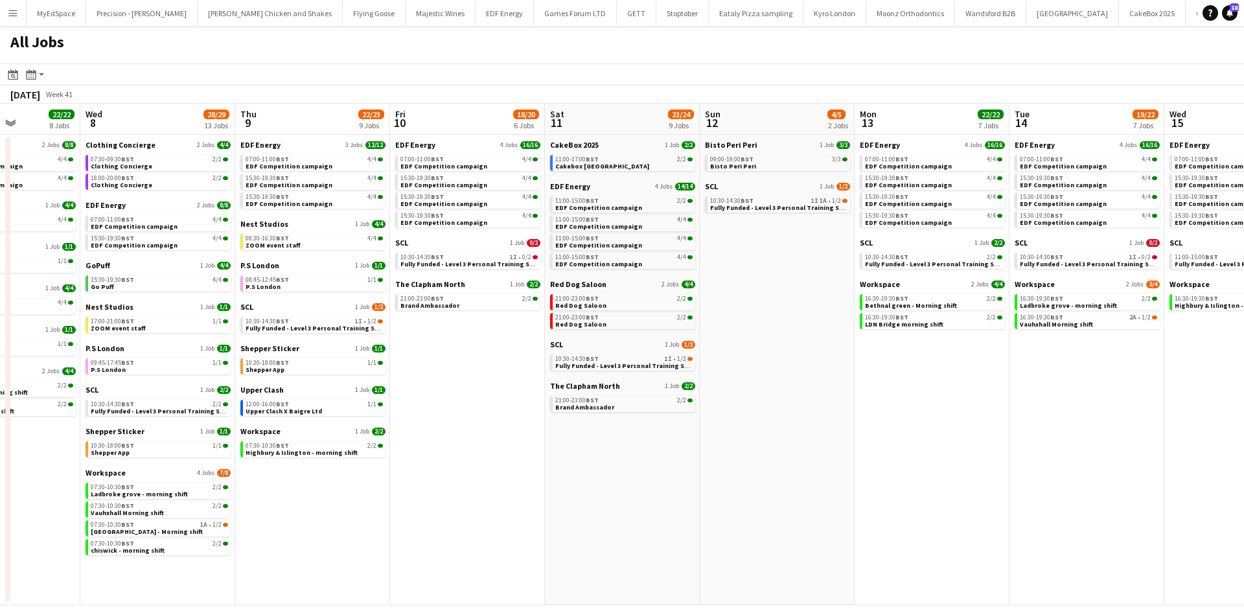
drag, startPoint x: 1153, startPoint y: 383, endPoint x: 801, endPoint y: 372, distance: 352.0
click at [801, 372] on app-calendar-viewport "Sun 5 2/2 1 Job Mon 6 14/14 4 Jobs Tue 7 22/22 8 Jobs Wed 8 28/29 13 Jobs Thu 9…" at bounding box center [622, 354] width 1244 height 501
drag, startPoint x: 658, startPoint y: 463, endPoint x: 882, endPoint y: 458, distance: 224.9
click at [882, 458] on app-calendar-viewport "Sun 5 2/2 1 Job Mon 6 14/14 4 Jobs Tue 7 22/22 8 Jobs Wed 8 28/29 13 Jobs Thu 9…" at bounding box center [622, 354] width 1244 height 501
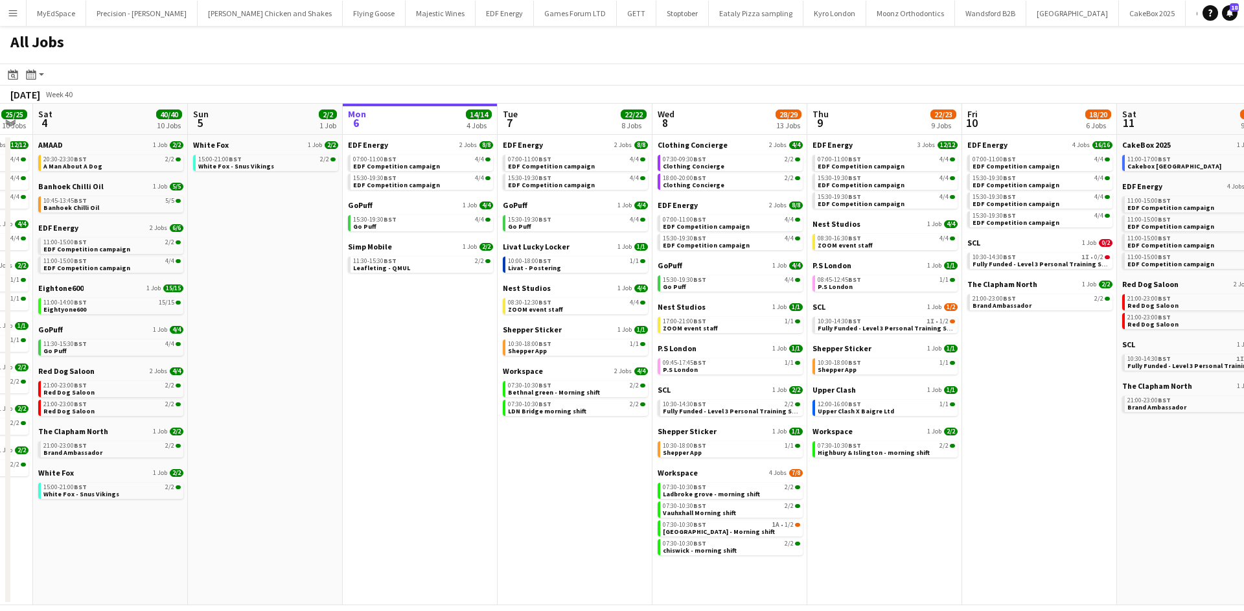
click at [959, 466] on app-calendar-viewport "Thu 2 26/26 13 Jobs Fri 3 25/25 10 Jobs Sat 4 40/40 10 Jobs Sun 5 2/2 1 Job Mon…" at bounding box center [622, 354] width 1244 height 501
click at [617, 261] on div "10:00-18:00 BST 1/1" at bounding box center [577, 261] width 137 height 6
click at [739, 165] on link "07:30-09:30 BST 2/2 Clothing Concierge" at bounding box center [731, 162] width 137 height 15
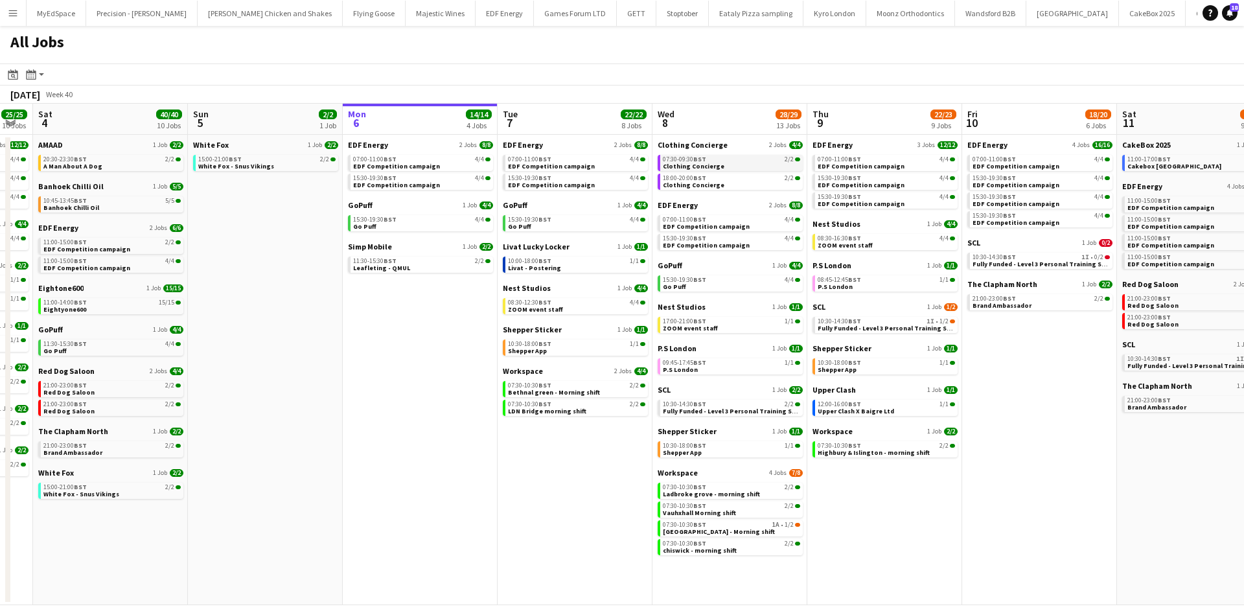
click at [765, 159] on div "07:30-09:30 BST 2/2" at bounding box center [731, 159] width 137 height 6
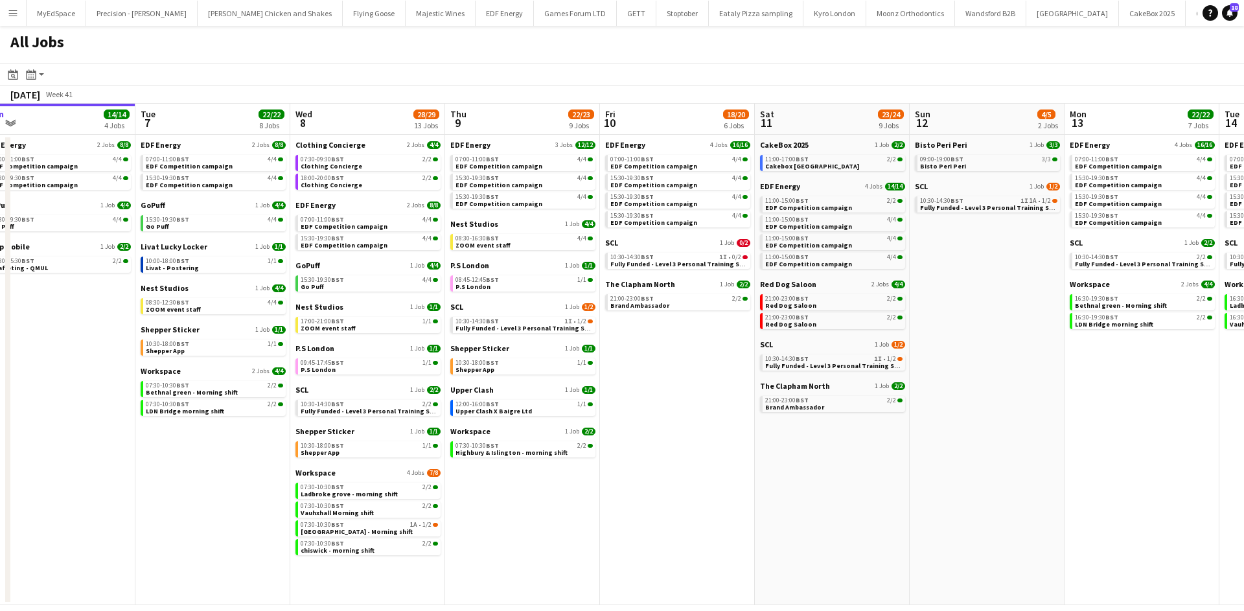
drag, startPoint x: 873, startPoint y: 495, endPoint x: 511, endPoint y: 416, distance: 370.7
click at [511, 416] on app-calendar-viewport "Thu 2 26/26 13 Jobs Fri 3 25/25 10 Jobs Sat 4 40/40 10 Jobs Sun 5 2/2 1 Job Mon…" at bounding box center [622, 354] width 1244 height 501
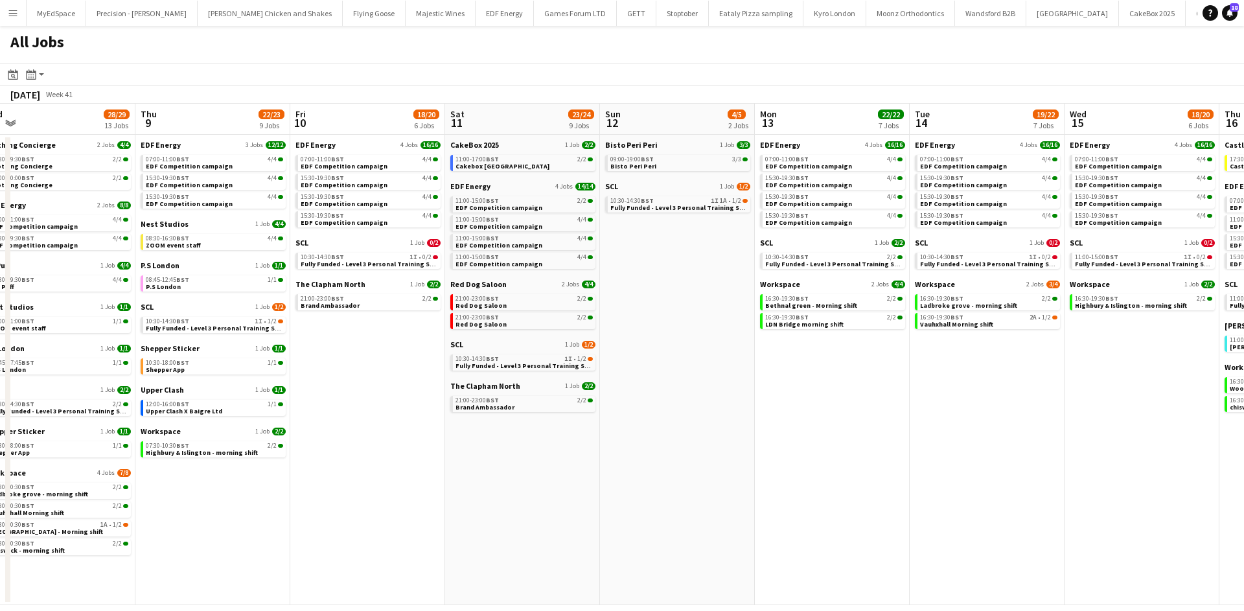
scroll to position [0, 373]
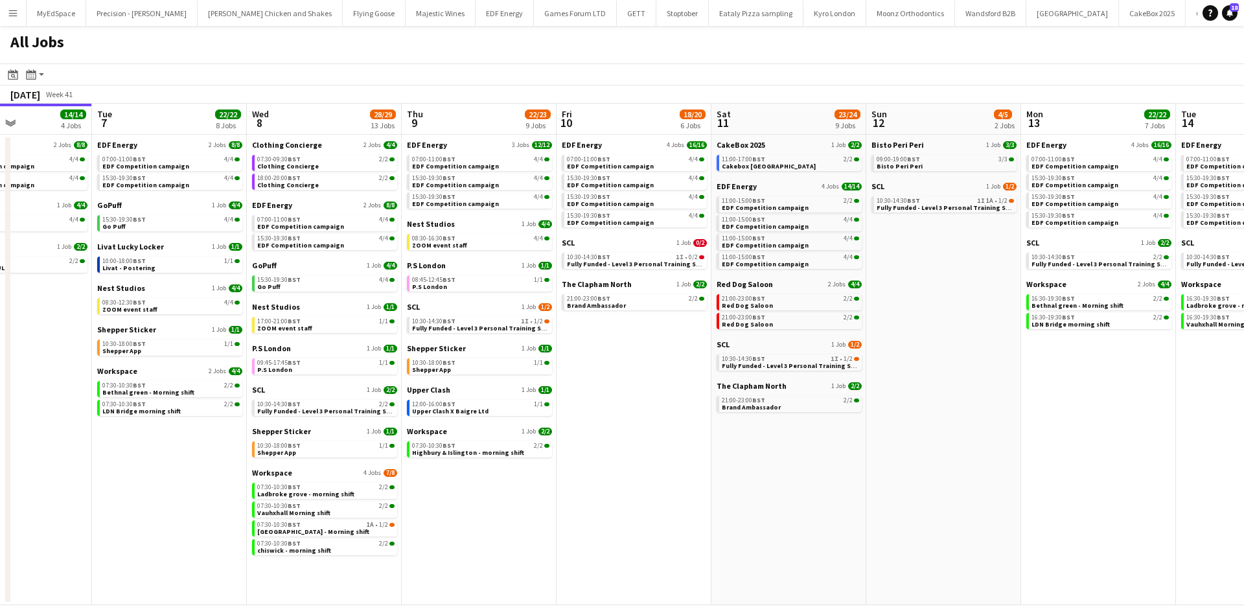
drag, startPoint x: 960, startPoint y: 467, endPoint x: 943, endPoint y: 467, distance: 16.8
click at [943, 467] on app-calendar-viewport "Sat 4 40/40 10 Jobs Sun 5 2/2 1 Job Mon 6 14/14 4 Jobs Tue 7 22/22 8 Jobs Wed 8…" at bounding box center [622, 354] width 1244 height 501
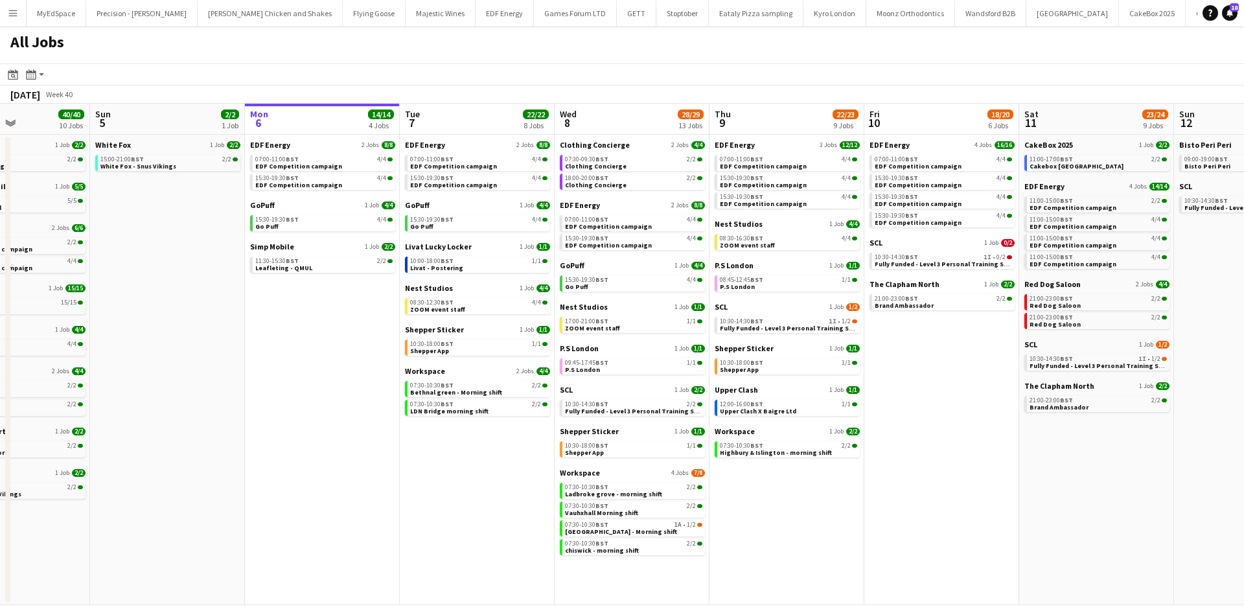
drag, startPoint x: 711, startPoint y: 531, endPoint x: 903, endPoint y: 538, distance: 191.9
click at [903, 538] on app-calendar-viewport "Fri 3 25/25 10 Jobs Sat 4 40/40 10 Jobs Sun 5 2/2 1 Job Mon 6 14/14 4 Jobs Tue …" at bounding box center [622, 354] width 1244 height 501
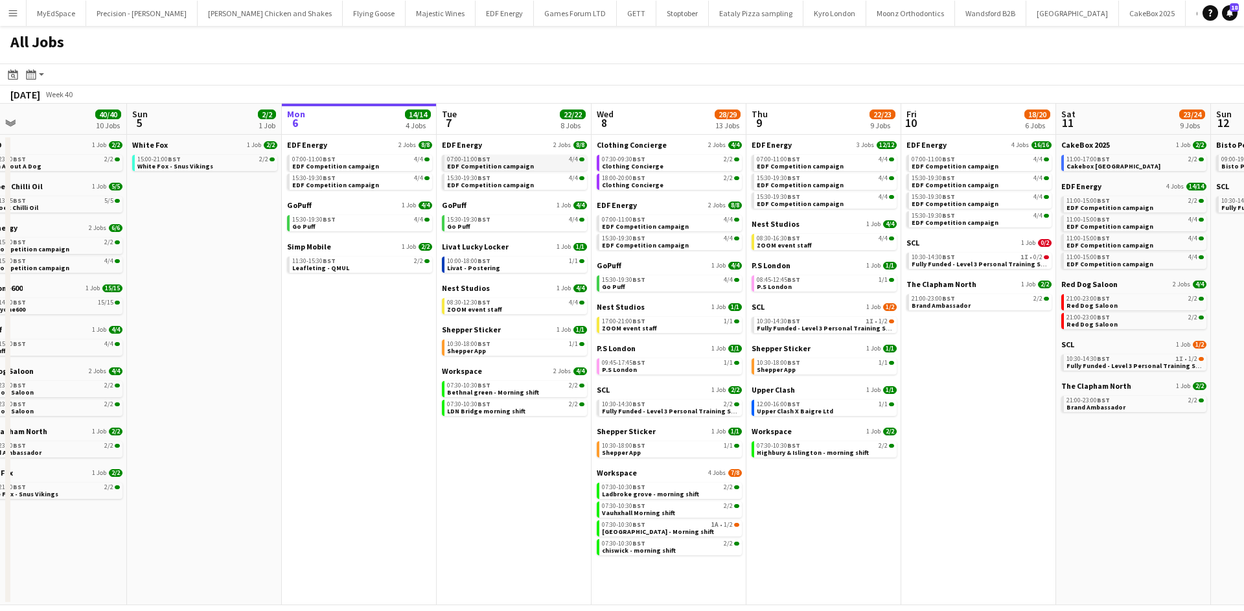
click at [485, 161] on span "BST" at bounding box center [484, 159] width 13 height 8
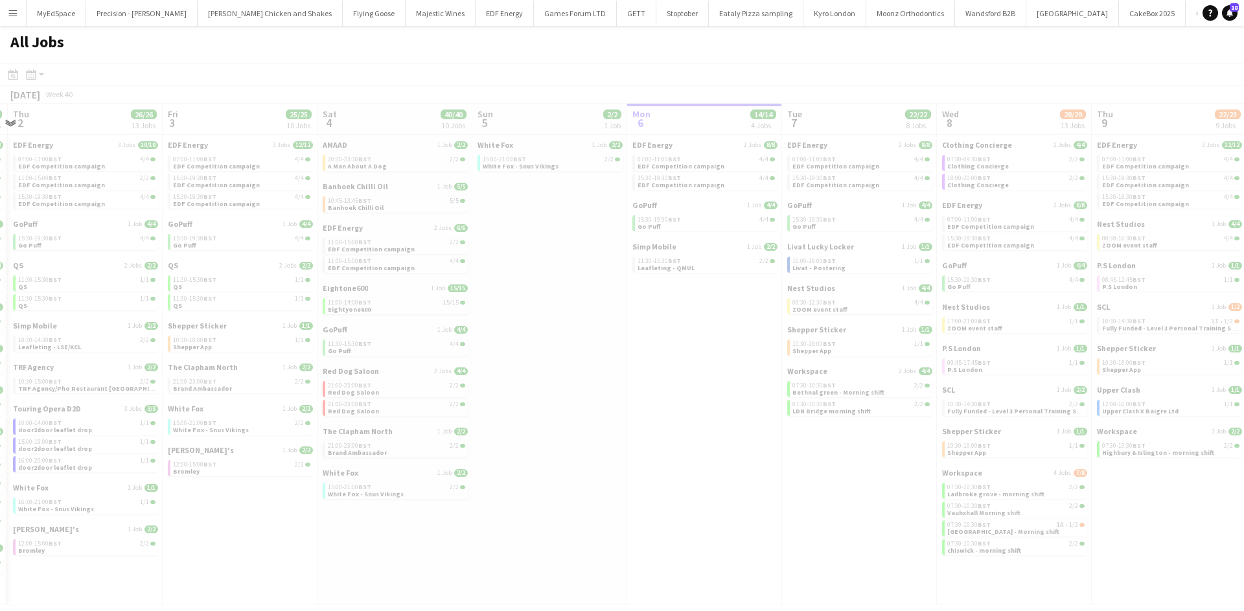
drag, startPoint x: 446, startPoint y: 413, endPoint x: 1039, endPoint y: 426, distance: 592.3
click at [1046, 428] on app-calendar-viewport "Mon 29 Tue 30 23/24 11 Jobs Wed 1 26/26 14 Jobs Thu 2 26/26 13 Jobs Fri 3 25/25…" at bounding box center [622, 354] width 1244 height 501
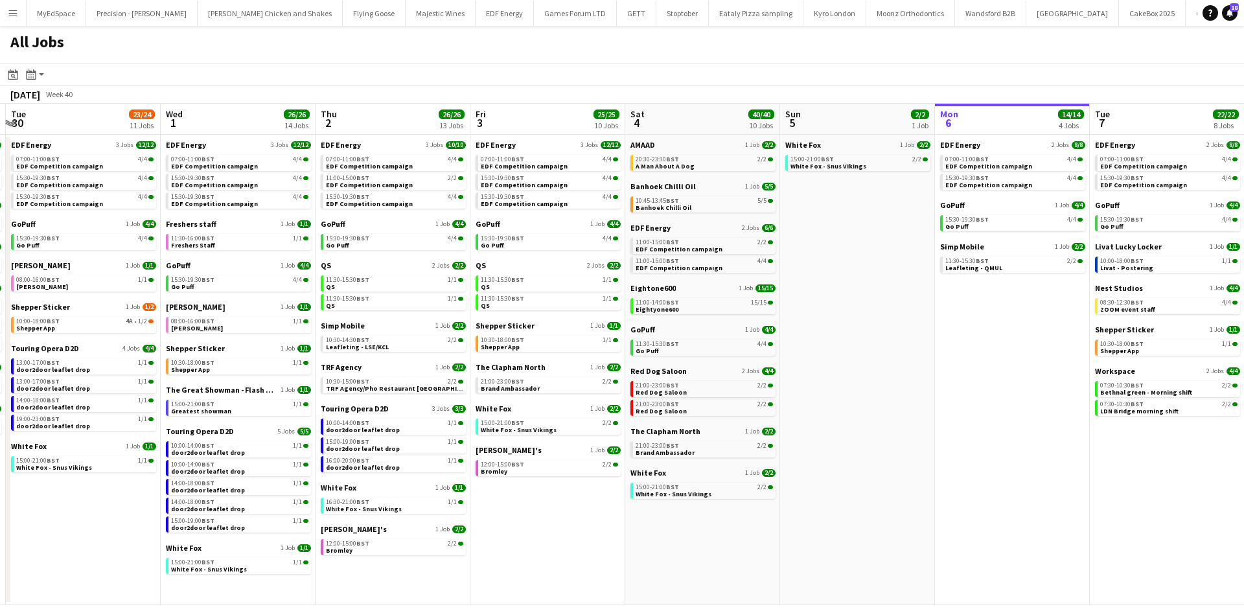
scroll to position [0, 360]
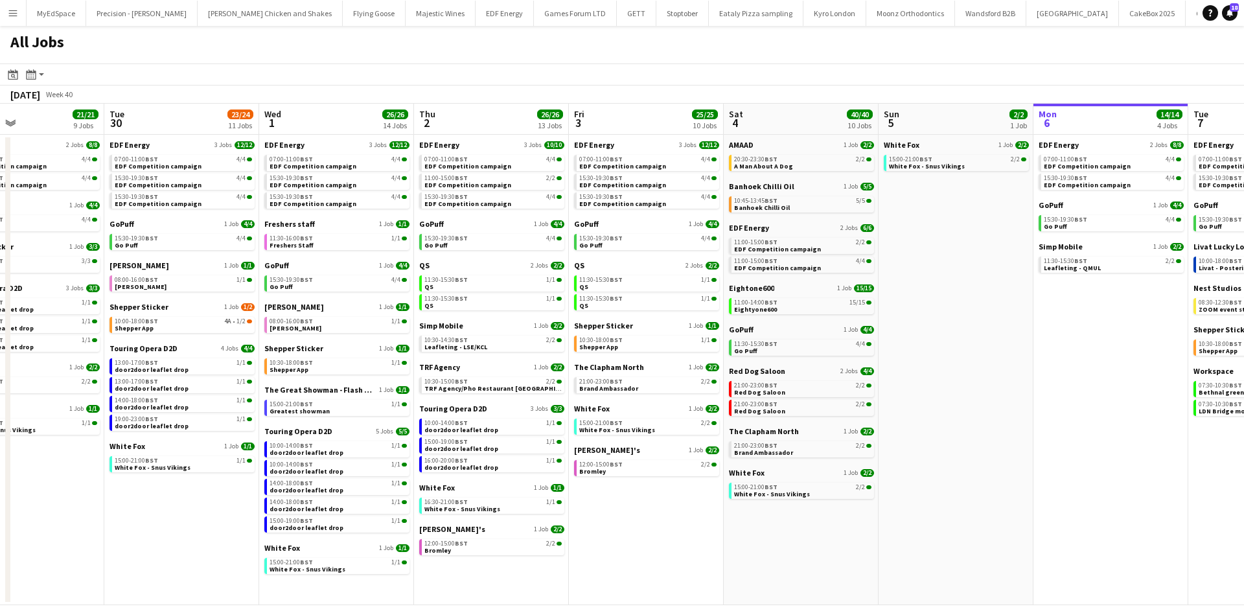
drag, startPoint x: 737, startPoint y: 420, endPoint x: 759, endPoint y: 422, distance: 22.1
click at [759, 422] on app-calendar-viewport "Sat 27 25/29 9 Jobs Sun 28 11/12 4 Jobs Mon 29 21/21 9 Jobs Tue 30 23/24 11 Job…" at bounding box center [622, 354] width 1244 height 501
click at [685, 476] on div "[PERSON_NAME]'s 1 Job [DATE] 12:00-15:00 BST 2/2 Bromley" at bounding box center [646, 462] width 145 height 34
click at [684, 471] on link "12:00-15:00 BST 2/2 Bromley" at bounding box center [647, 467] width 137 height 15
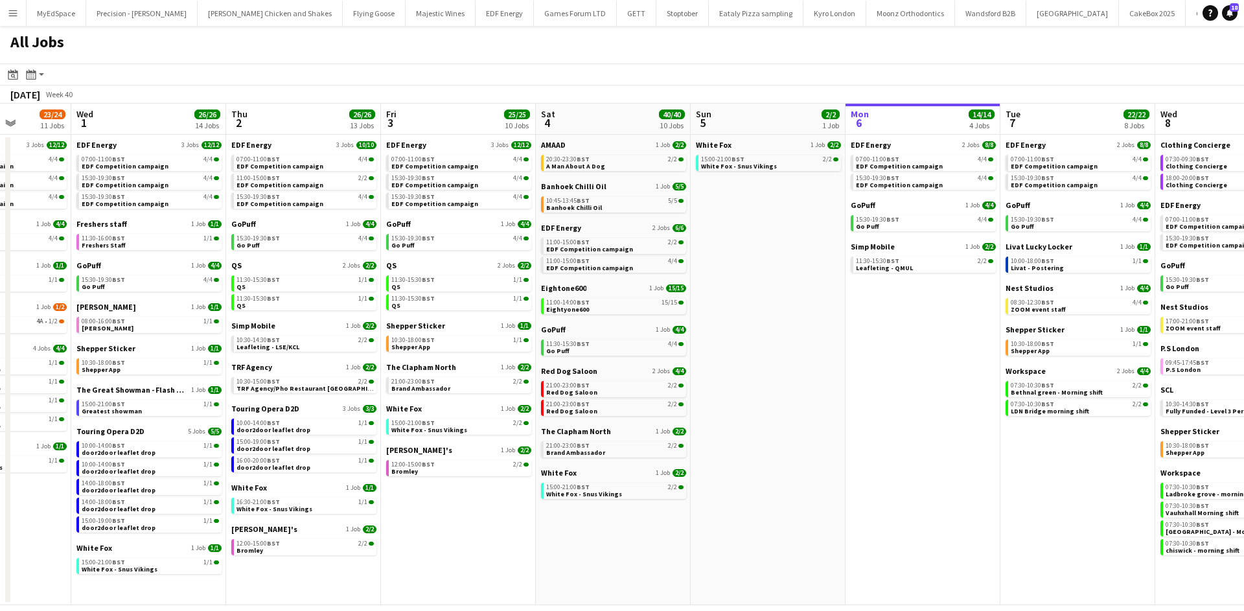
drag, startPoint x: 1098, startPoint y: 356, endPoint x: 293, endPoint y: 269, distance: 810.1
click at [293, 269] on app-calendar-viewport "Sat 27 25/29 9 Jobs Sun 28 11/12 4 Jobs Mon 29 21/21 9 Jobs Tue 30 23/24 11 Job…" at bounding box center [622, 354] width 1244 height 501
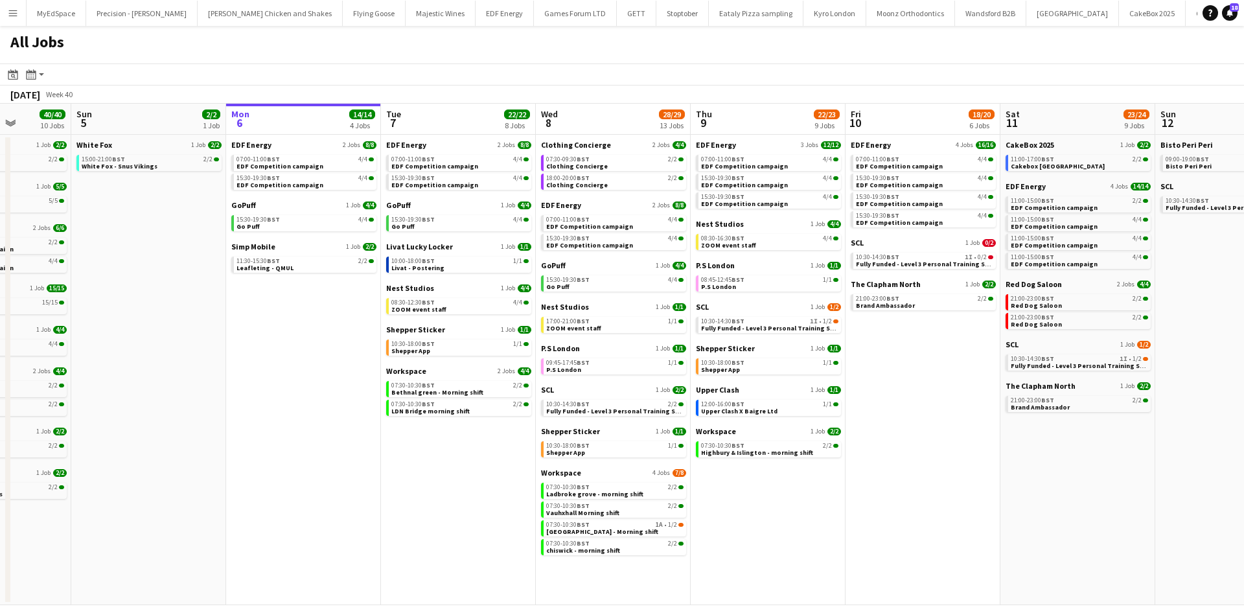
scroll to position [0, 436]
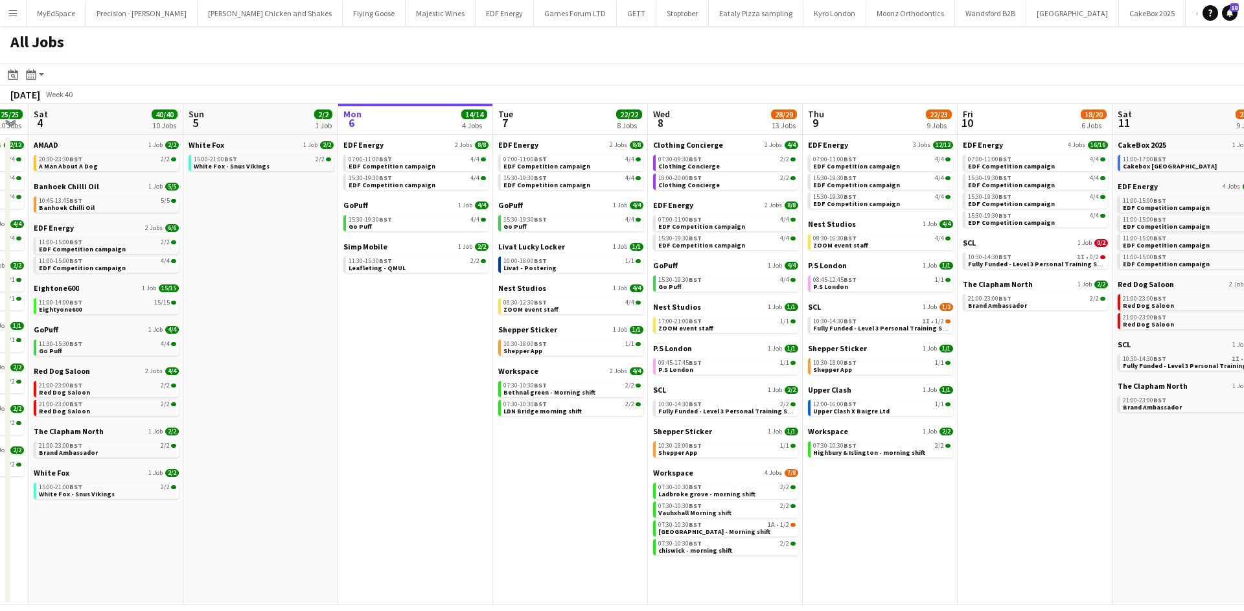
drag, startPoint x: 941, startPoint y: 343, endPoint x: 744, endPoint y: 332, distance: 197.9
click at [744, 332] on app-calendar-viewport "Wed 1 26/26 14 Jobs Thu 2 26/26 13 Jobs Fri 3 25/25 10 Jobs Sat 4 40/40 10 Jobs…" at bounding box center [622, 354] width 1244 height 501
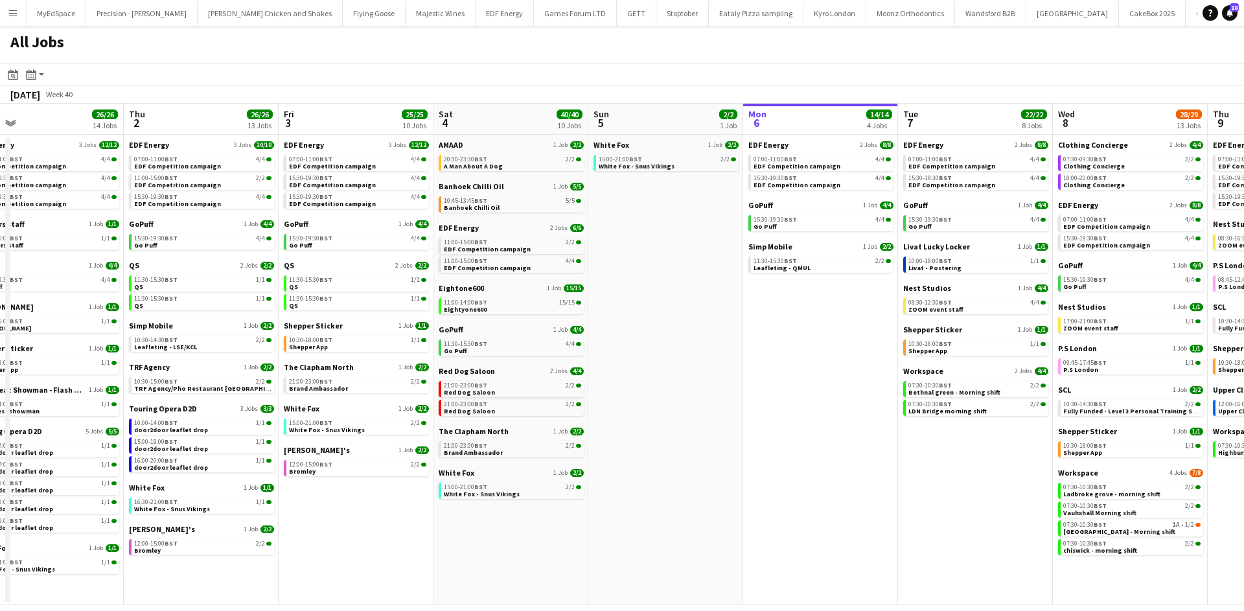
scroll to position [0, 305]
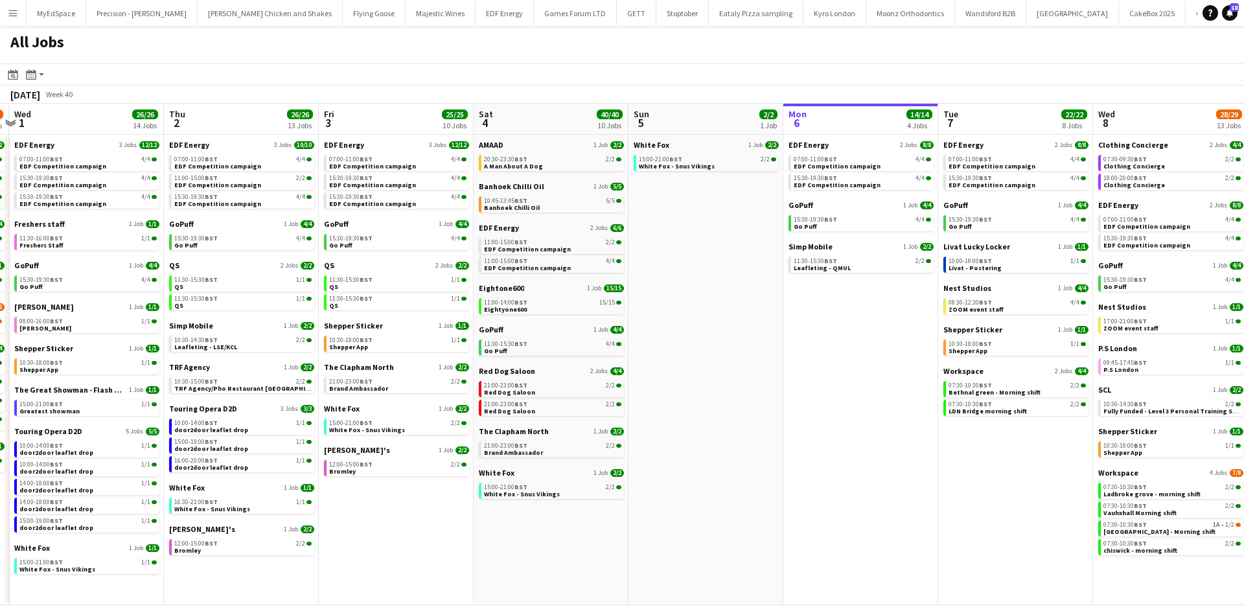
drag, startPoint x: 676, startPoint y: 361, endPoint x: 782, endPoint y: 342, distance: 107.3
click at [855, 346] on app-calendar-viewport "Mon 29 21/21 9 Jobs Tue 30 23/24 11 Jobs Wed 1 26/26 14 Jobs Thu 2 26/26 13 Job…" at bounding box center [622, 354] width 1244 height 501
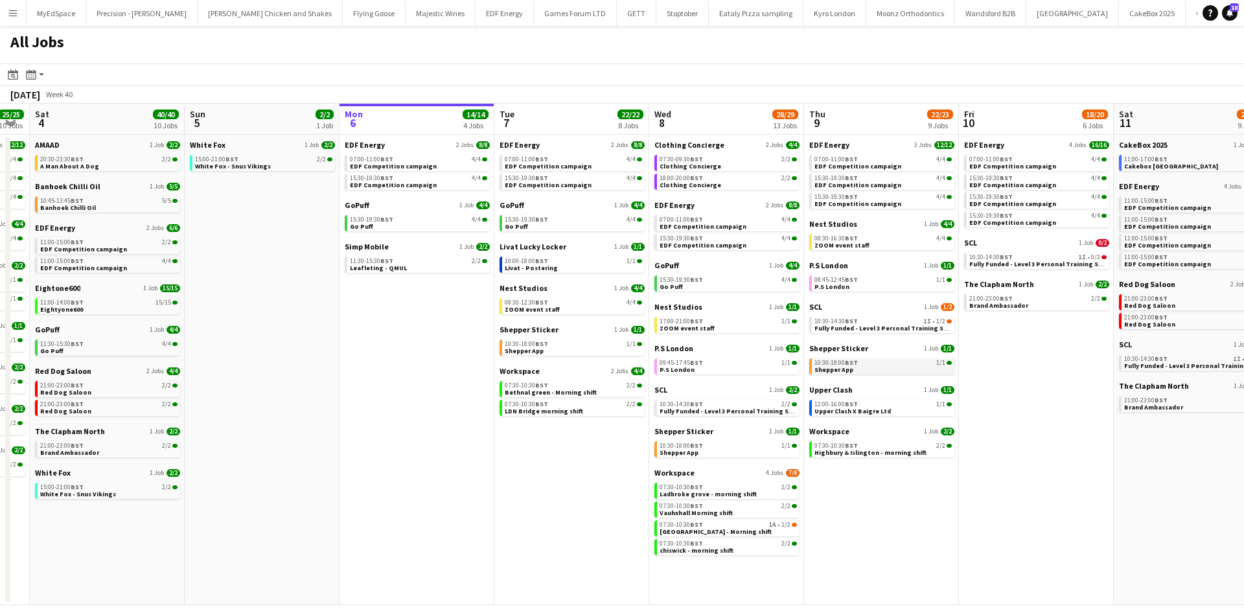
drag, startPoint x: 947, startPoint y: 345, endPoint x: 871, endPoint y: 363, distance: 77.9
click at [501, 372] on app-calendar-viewport "Wed 1 26/26 14 Jobs Thu 2 26/26 13 Jobs Fri 3 25/25 10 Jobs Sat 4 40/40 10 Jobs…" at bounding box center [622, 354] width 1244 height 501
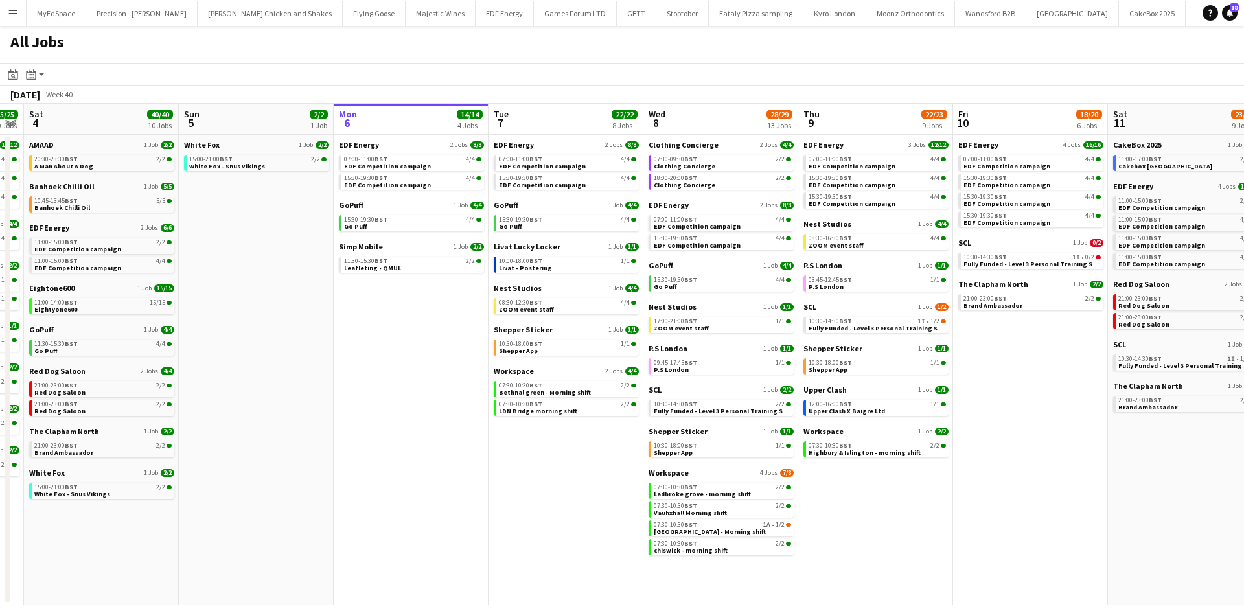
scroll to position [0, 570]
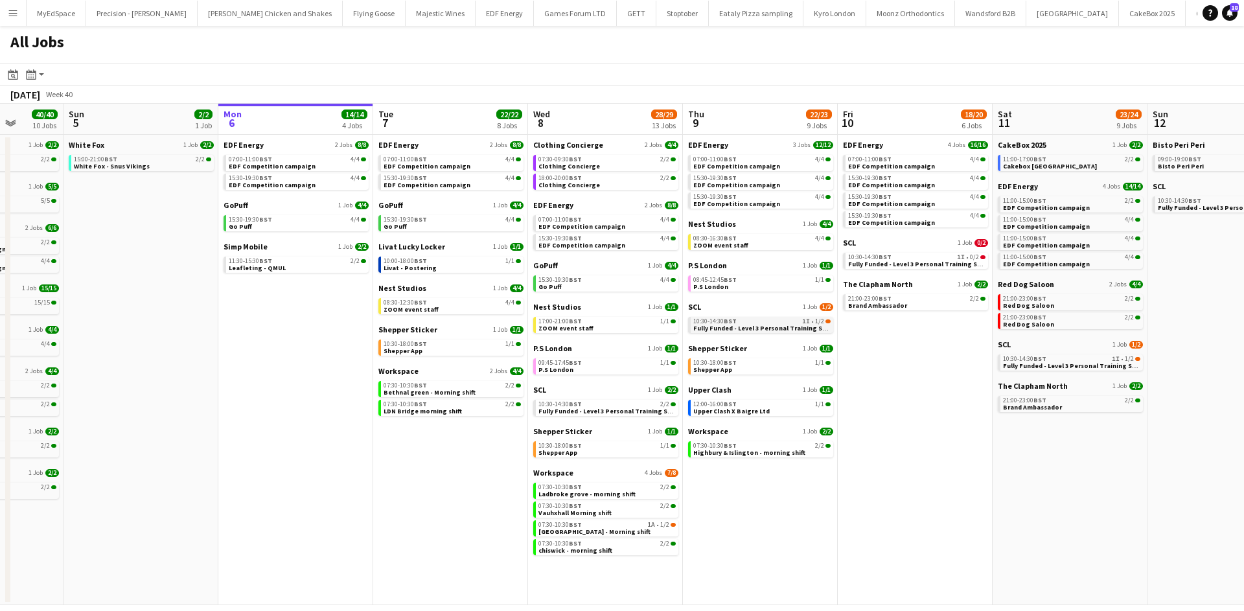
drag, startPoint x: 907, startPoint y: 363, endPoint x: 798, endPoint y: 332, distance: 113.8
click at [803, 358] on app-calendar-viewport "Wed 1 26/26 14 Jobs Thu 2 26/26 13 Jobs Fri 3 25/25 10 Jobs Sat 4 40/40 10 Jobs…" at bounding box center [622, 354] width 1244 height 501
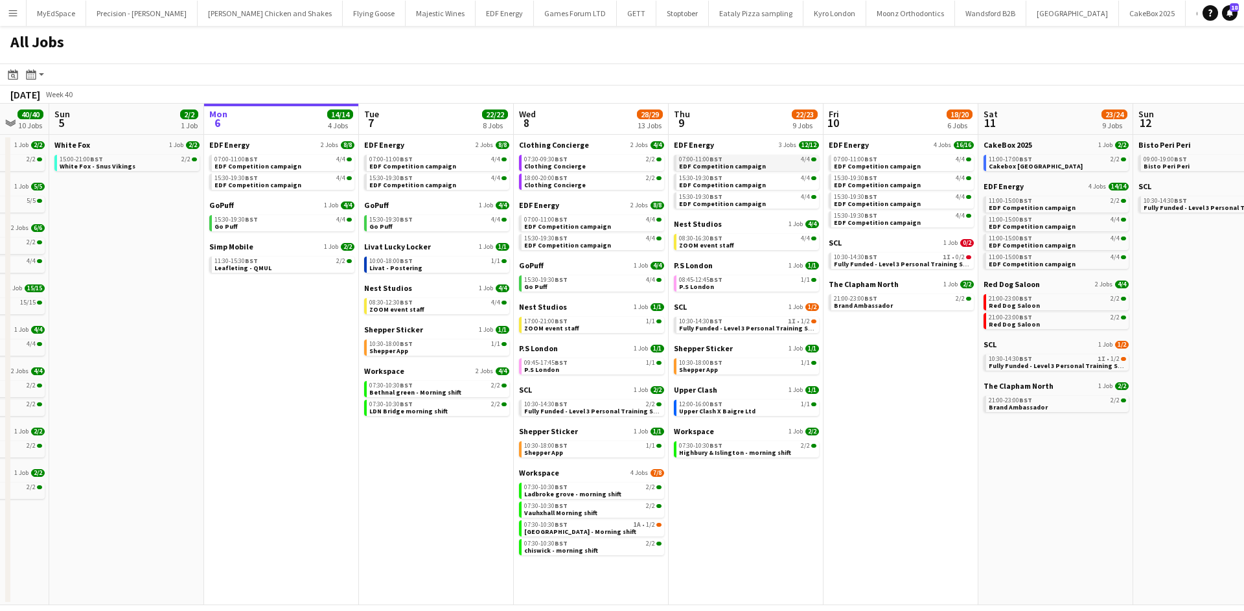
click at [723, 170] on app-brief-job-card "07:00-11:00 BST 4/4 EDF Competition campaign" at bounding box center [746, 163] width 145 height 16
click at [691, 171] on app-calendar-brief-board "EDF Energy 3 Jobs [DATE] 07:00-11:00 BST 4/4 EDF Competition campaign 15:30-19:…" at bounding box center [746, 174] width 145 height 69
click at [698, 178] on span "15:30-19:30 BST" at bounding box center [700, 178] width 43 height 6
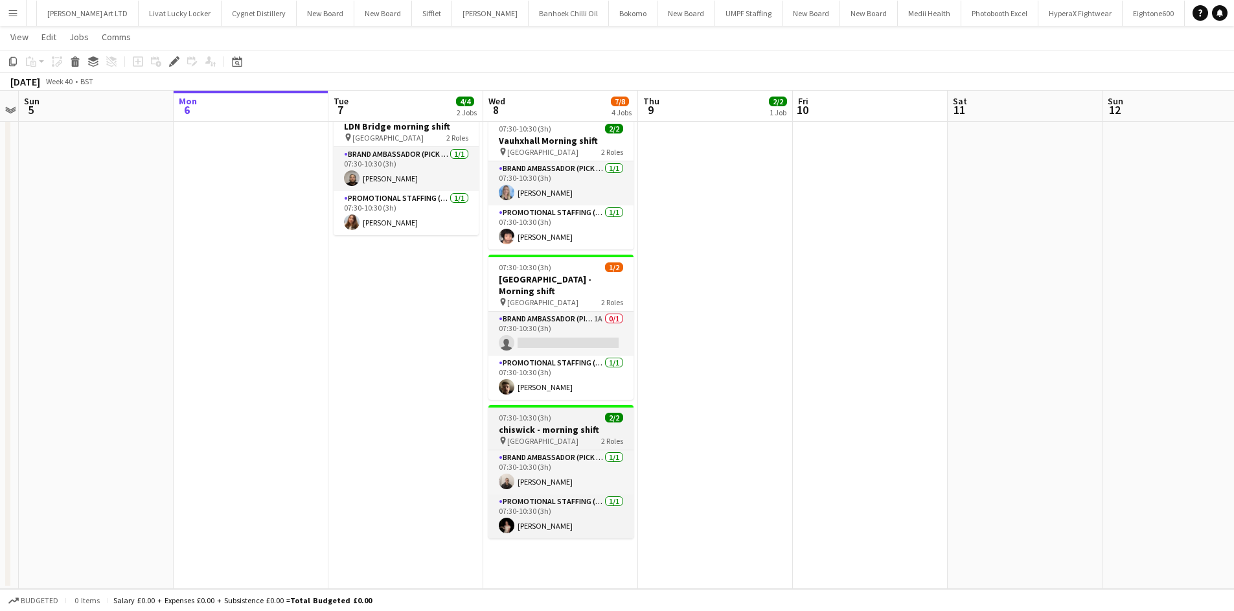
scroll to position [0, 3506]
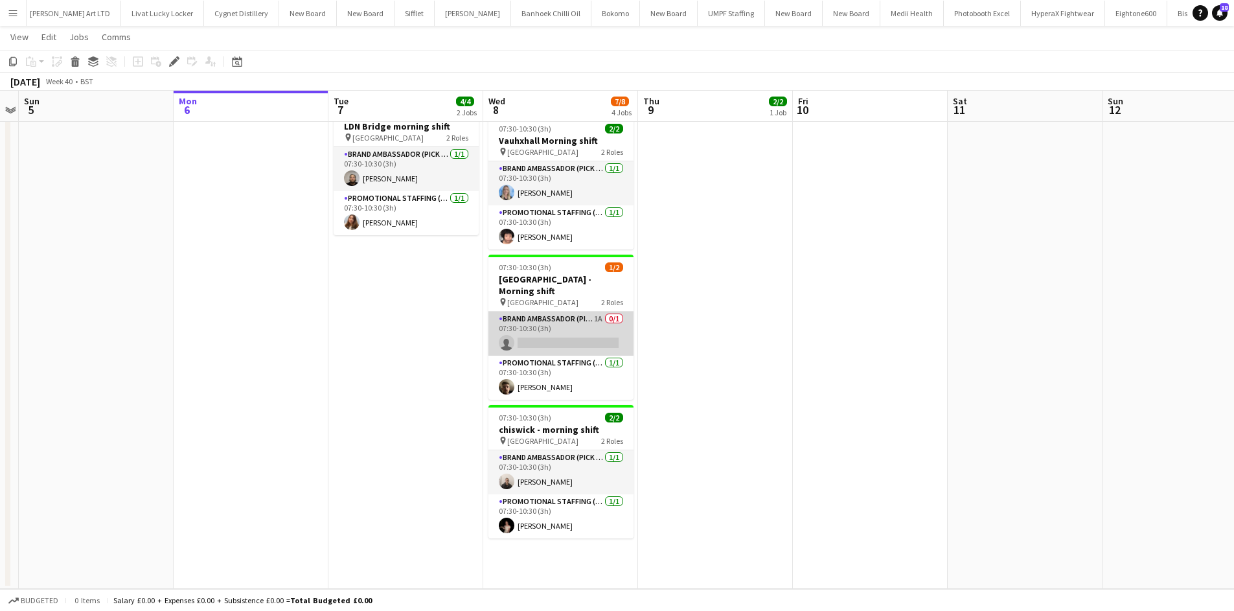
click at [602, 322] on app-card-role "Brand Ambassador (Pick up) 1A 0/1 07:30-10:30 (3h) single-neutral-actions" at bounding box center [561, 334] width 145 height 44
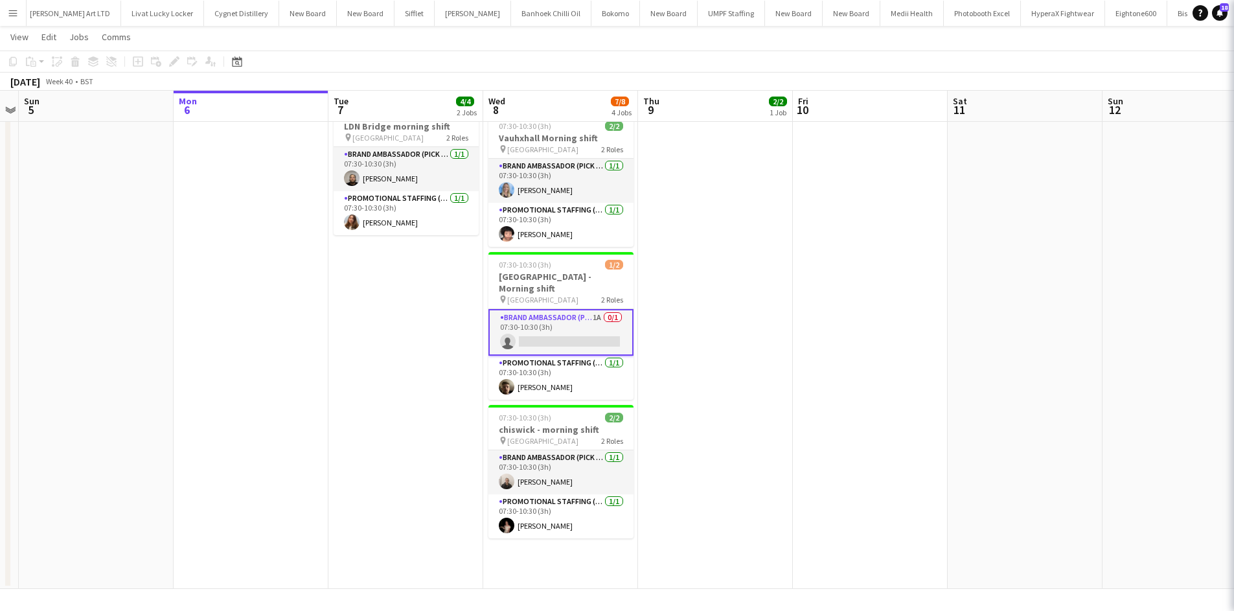
scroll to position [0, 447]
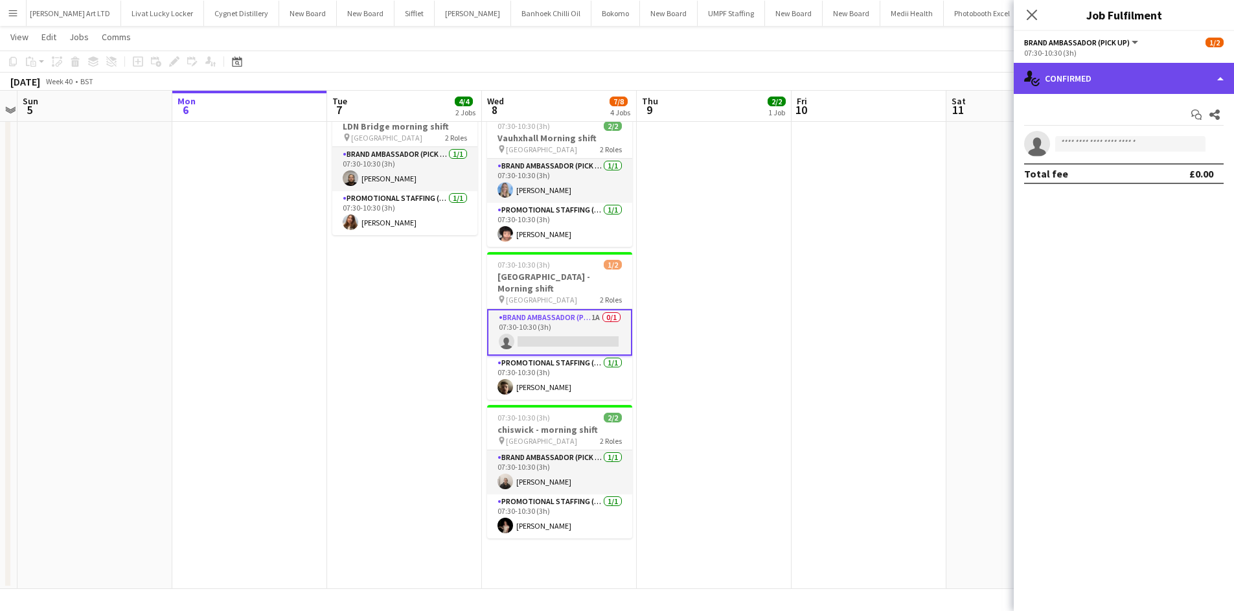
click at [1177, 69] on div "single-neutral-actions-check-2 Confirmed" at bounding box center [1124, 78] width 220 height 31
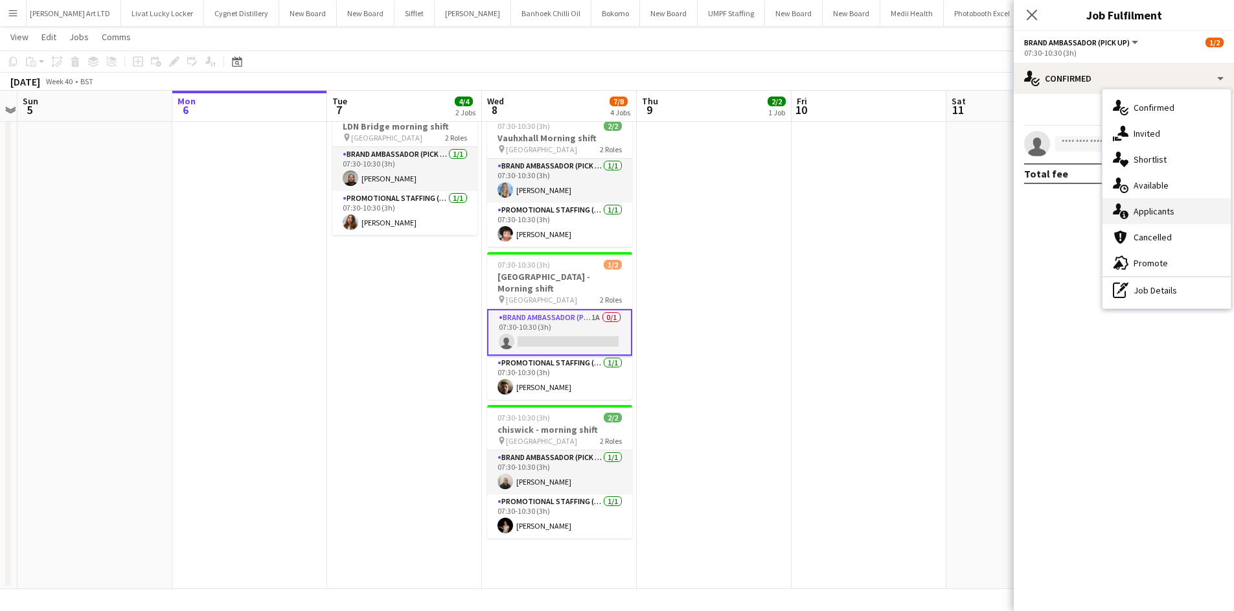
click at [1172, 215] on span "Applicants" at bounding box center [1154, 211] width 41 height 12
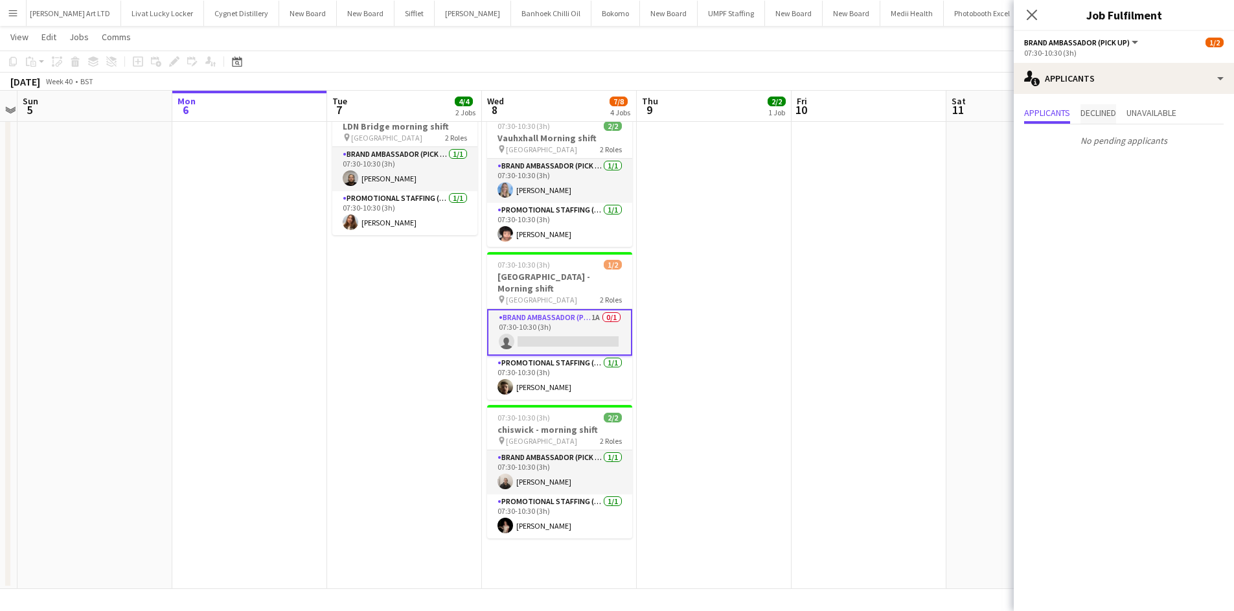
click at [1116, 117] on span "Declined" at bounding box center [1099, 112] width 36 height 9
click at [1154, 108] on span "Unavailable" at bounding box center [1152, 112] width 50 height 9
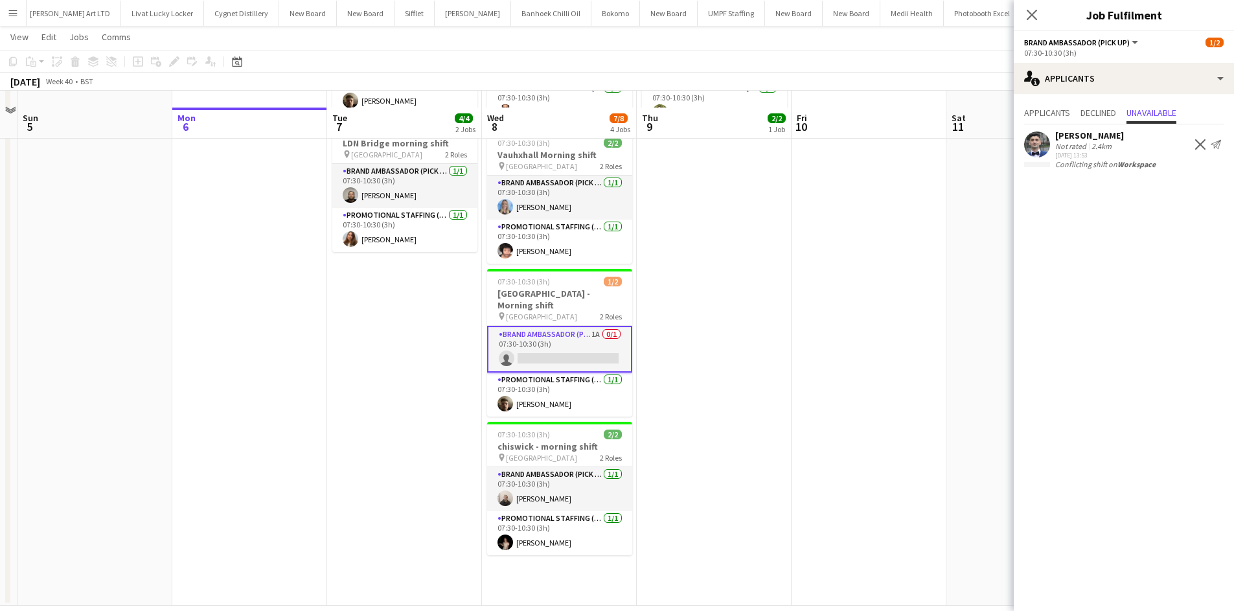
scroll to position [187, 0]
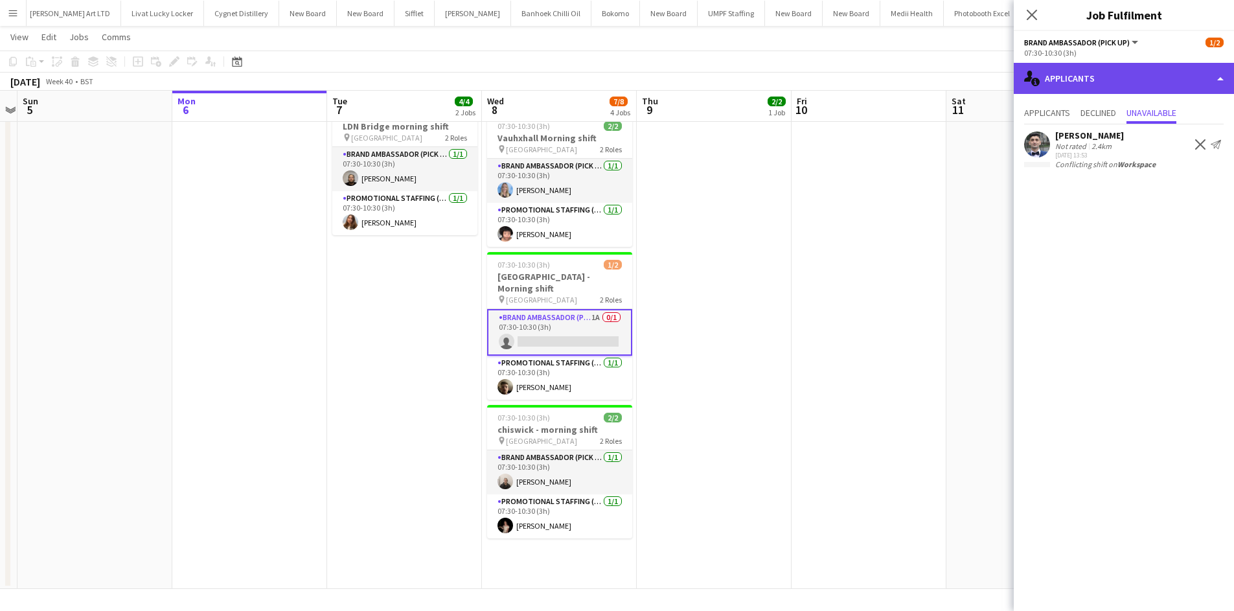
click at [1116, 70] on div "single-neutral-actions-information Applicants" at bounding box center [1124, 78] width 220 height 31
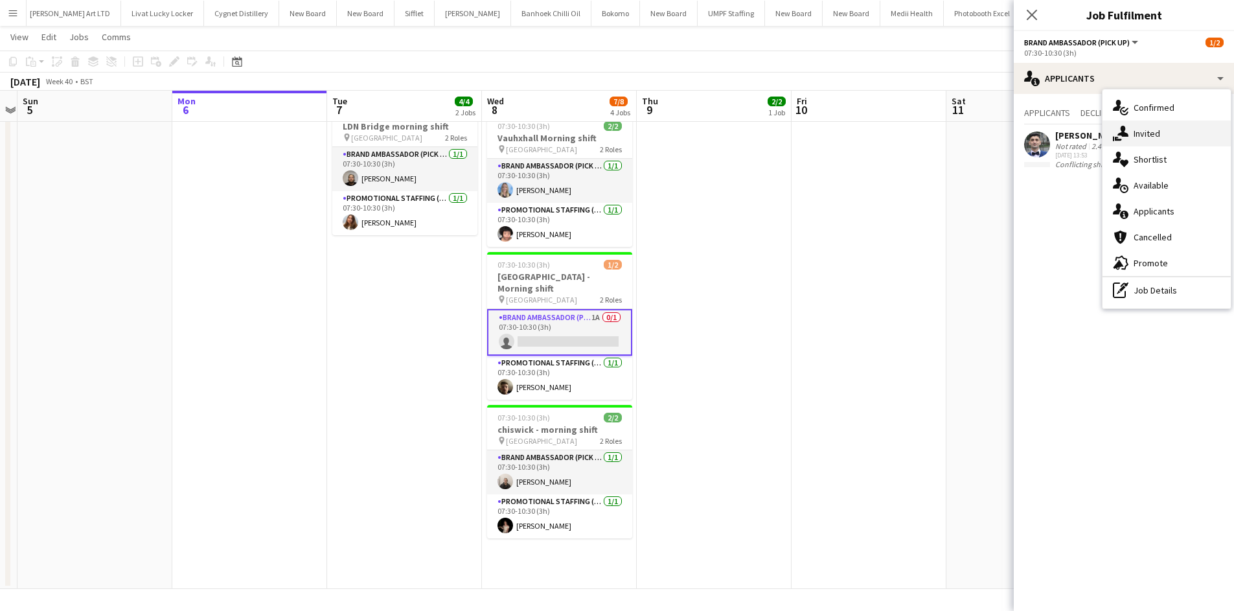
click at [1163, 143] on div "single-neutral-actions-share-1 Invited" at bounding box center [1167, 134] width 128 height 26
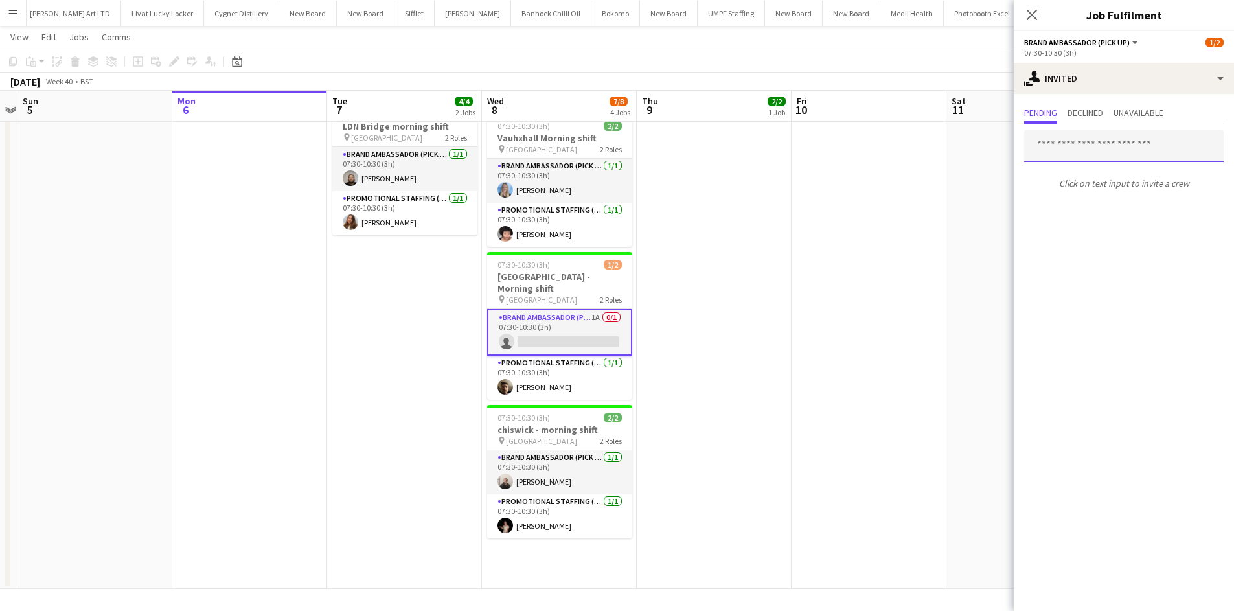
click at [1123, 154] on input "text" at bounding box center [1124, 146] width 200 height 32
click at [582, 452] on app-card-role "Brand Ambassador (Pick up) [DATE] 07:30-10:30 (3h) [PERSON_NAME]" at bounding box center [559, 472] width 145 height 44
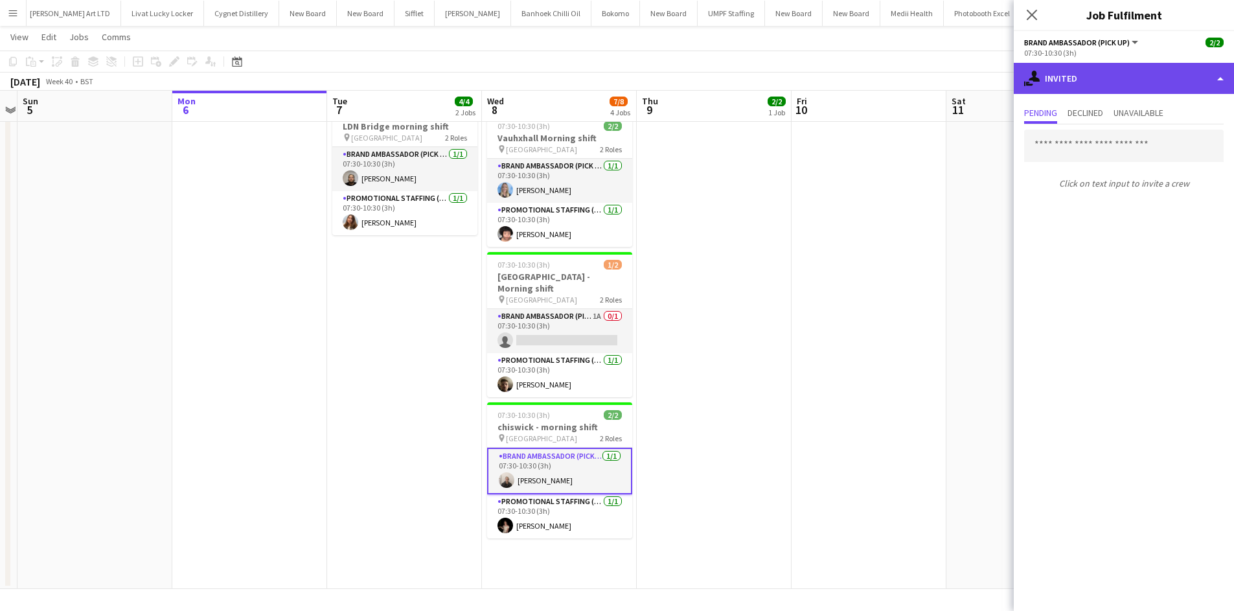
click at [1098, 85] on div "single-neutral-actions-share-1 Invited" at bounding box center [1124, 78] width 220 height 31
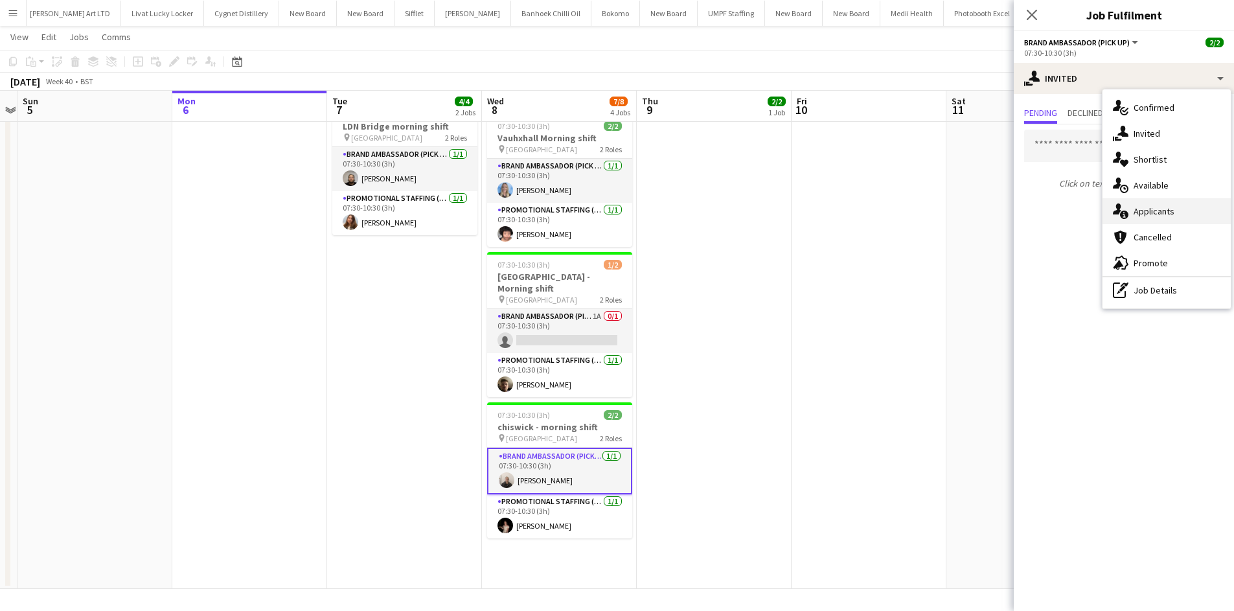
click at [1147, 211] on span "Applicants" at bounding box center [1154, 211] width 41 height 12
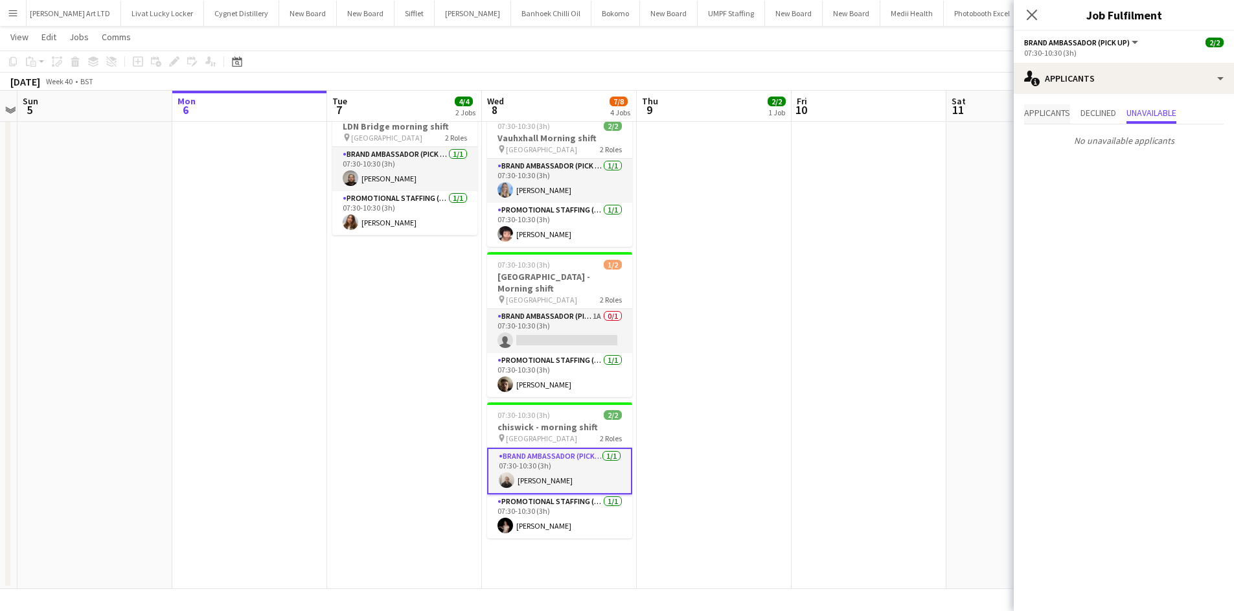
click at [1056, 113] on span "Applicants" at bounding box center [1047, 112] width 46 height 9
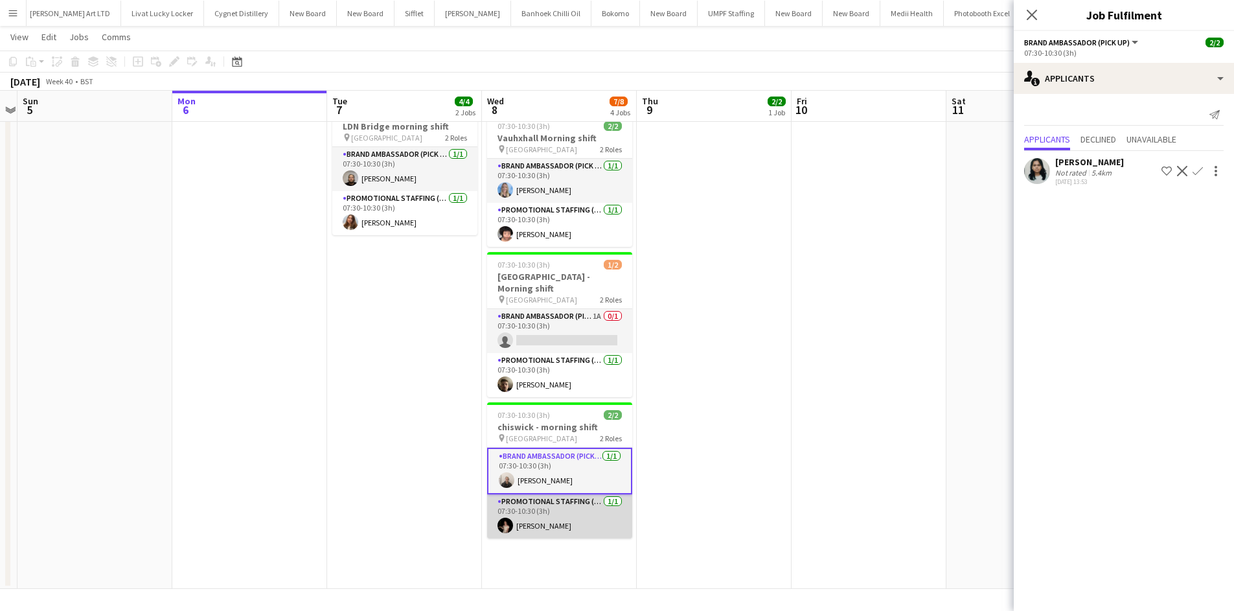
click at [584, 494] on app-card-role "Promotional Staffing (Brand Ambassadors) [DATE] 07:30-10:30 (3h) [PERSON_NAME]" at bounding box center [559, 516] width 145 height 44
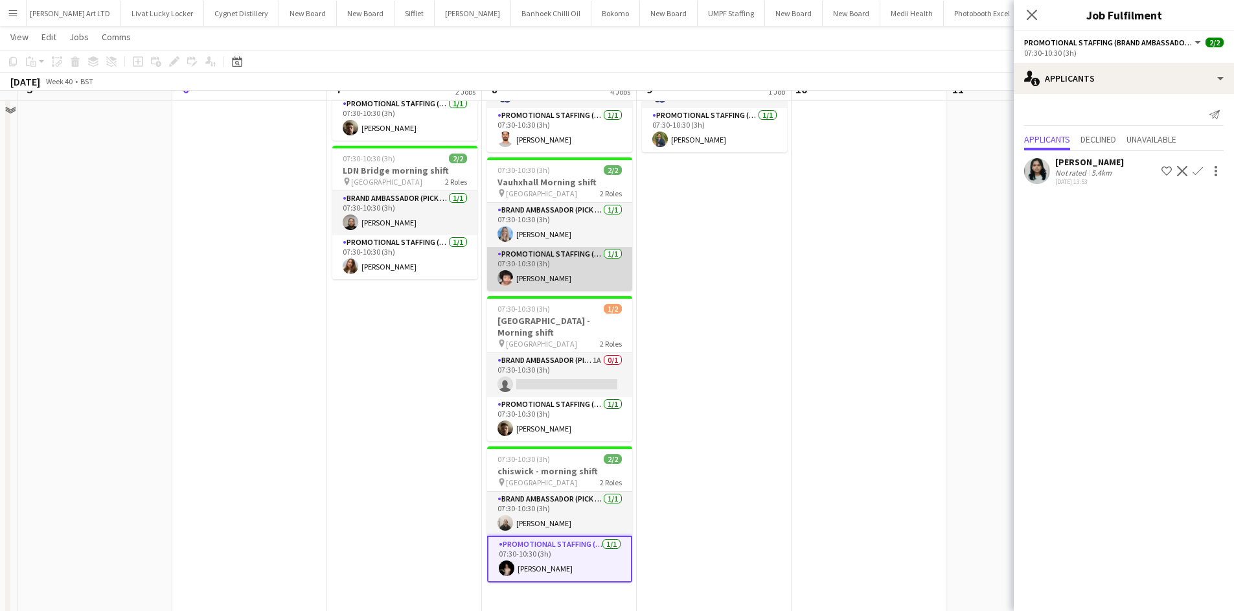
scroll to position [122, 0]
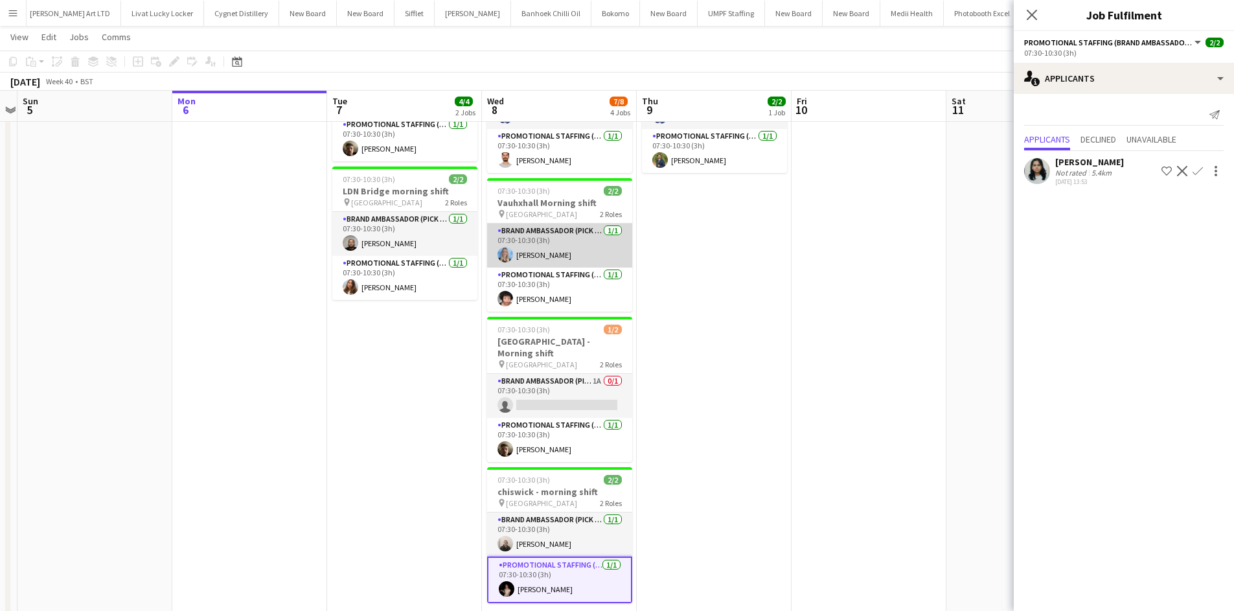
click at [586, 224] on app-card-role "Brand Ambassador (Pick up) [DATE] 07:30-10:30 (3h) [PERSON_NAME]" at bounding box center [559, 246] width 145 height 44
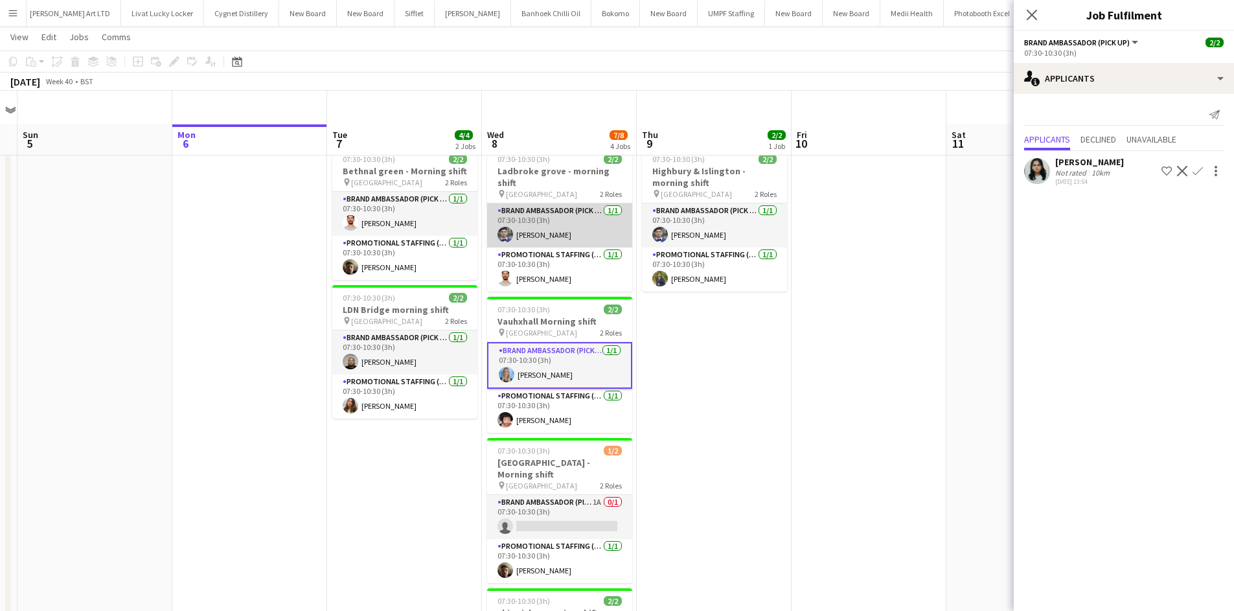
scroll to position [0, 0]
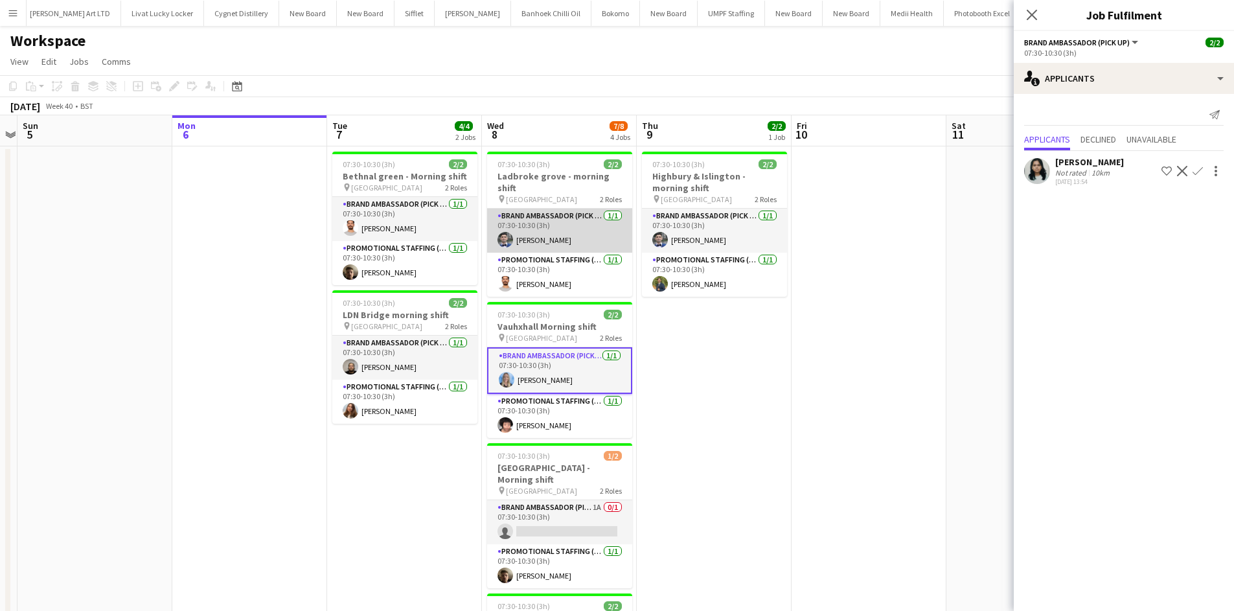
click at [584, 211] on app-card-role "Brand Ambassador (Pick up) [DATE] 07:30-10:30 (3h) [PERSON_NAME]" at bounding box center [559, 231] width 145 height 44
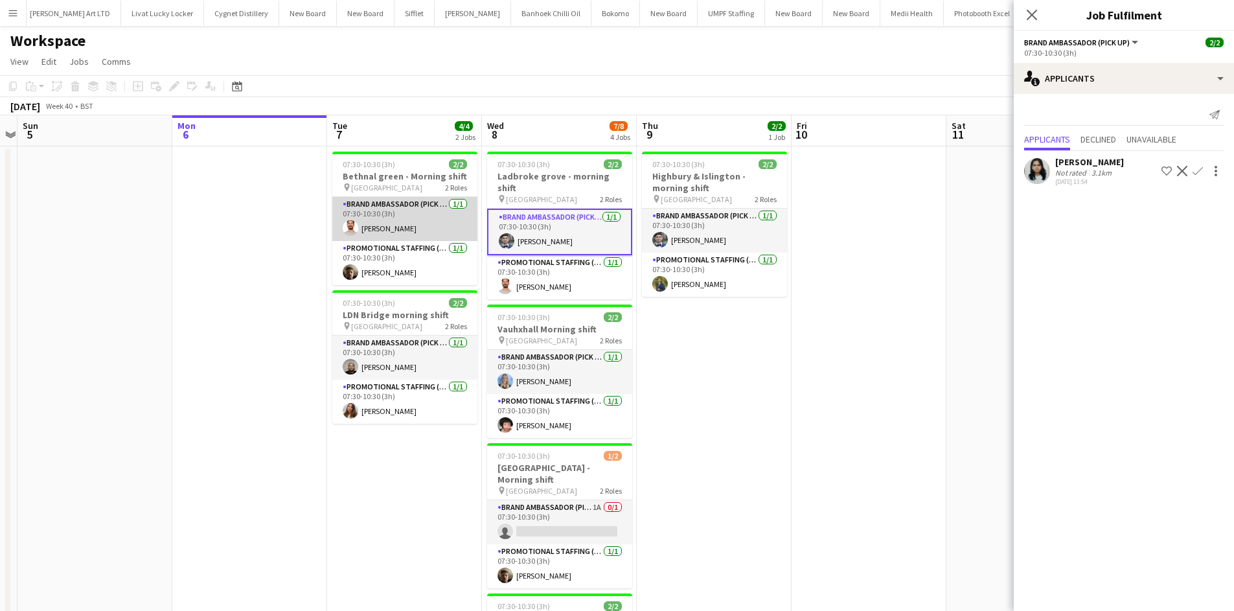
click at [419, 207] on app-card-role "Brand Ambassador (Pick up) [DATE] 07:30-10:30 (3h) [PERSON_NAME]" at bounding box center [404, 219] width 145 height 44
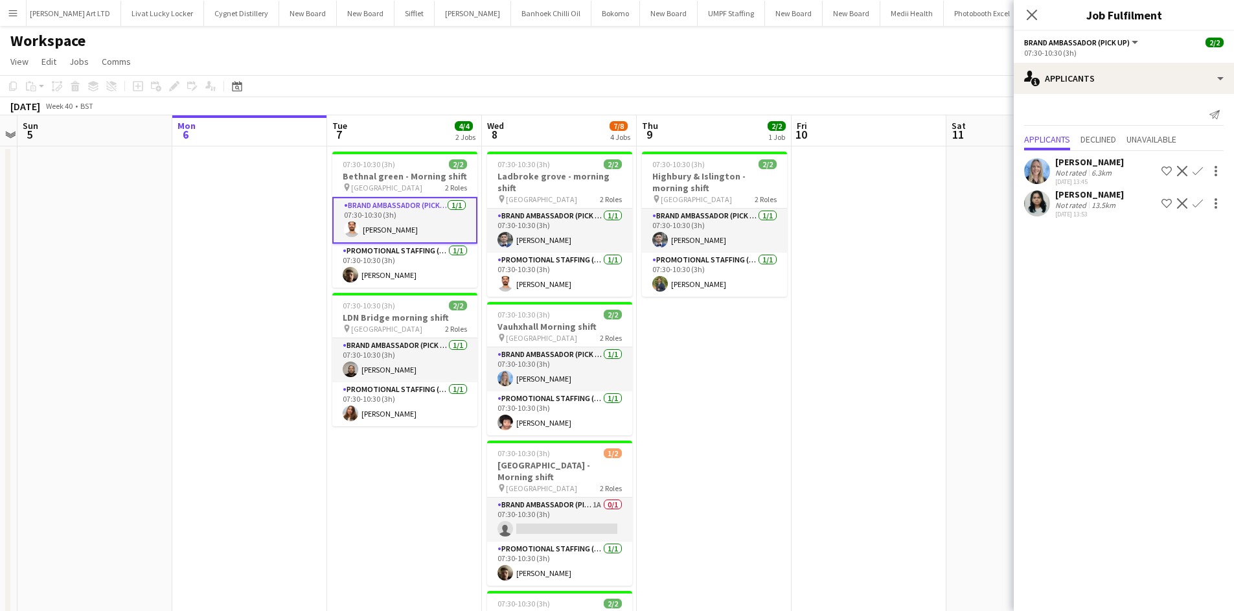
click at [438, 340] on app-card-role "Brand Ambassador (Pick up) [DATE] 07:30-10:30 (3h) [PERSON_NAME]" at bounding box center [404, 360] width 145 height 44
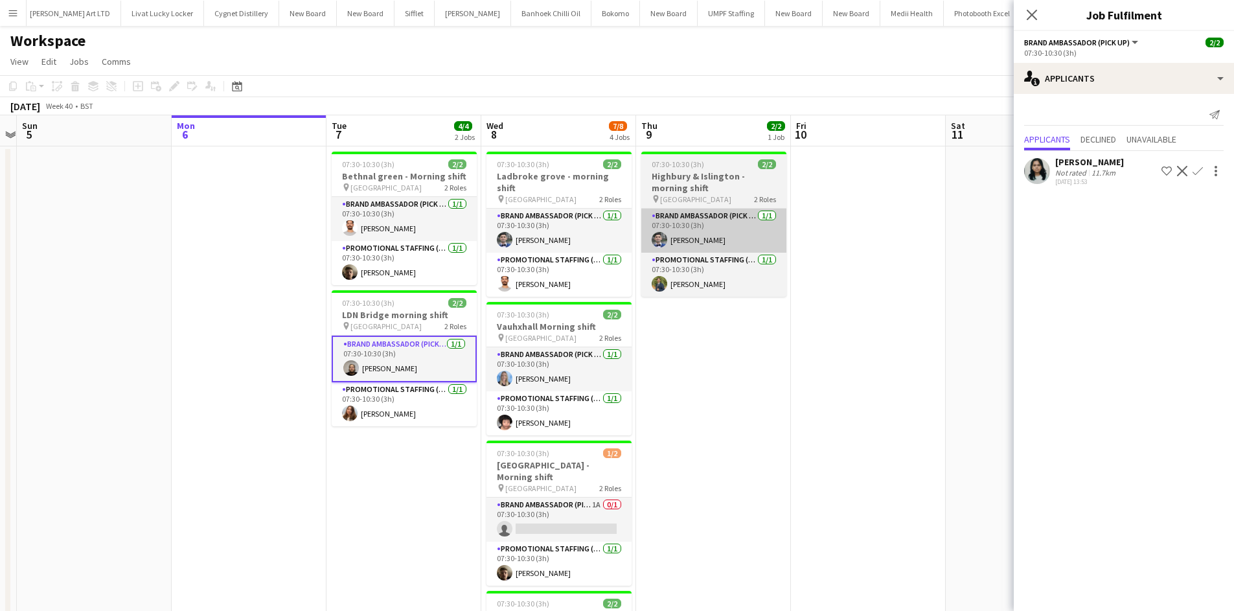
click at [725, 211] on app-card-role "Brand Ambassador (Pick up) [DATE] 07:30-10:30 (3h) [PERSON_NAME]" at bounding box center [713, 231] width 145 height 44
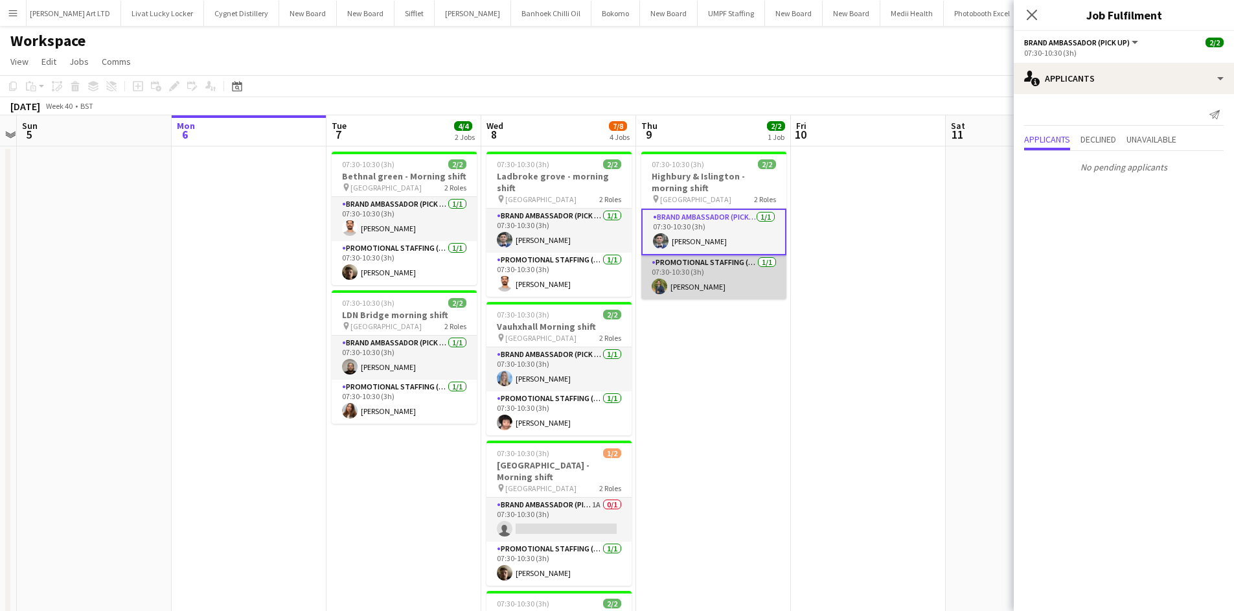
click at [739, 260] on app-card-role "Promotional Staffing (Brand Ambassadors) [DATE] 07:30-10:30 (3h) [PERSON_NAME]" at bounding box center [713, 277] width 145 height 44
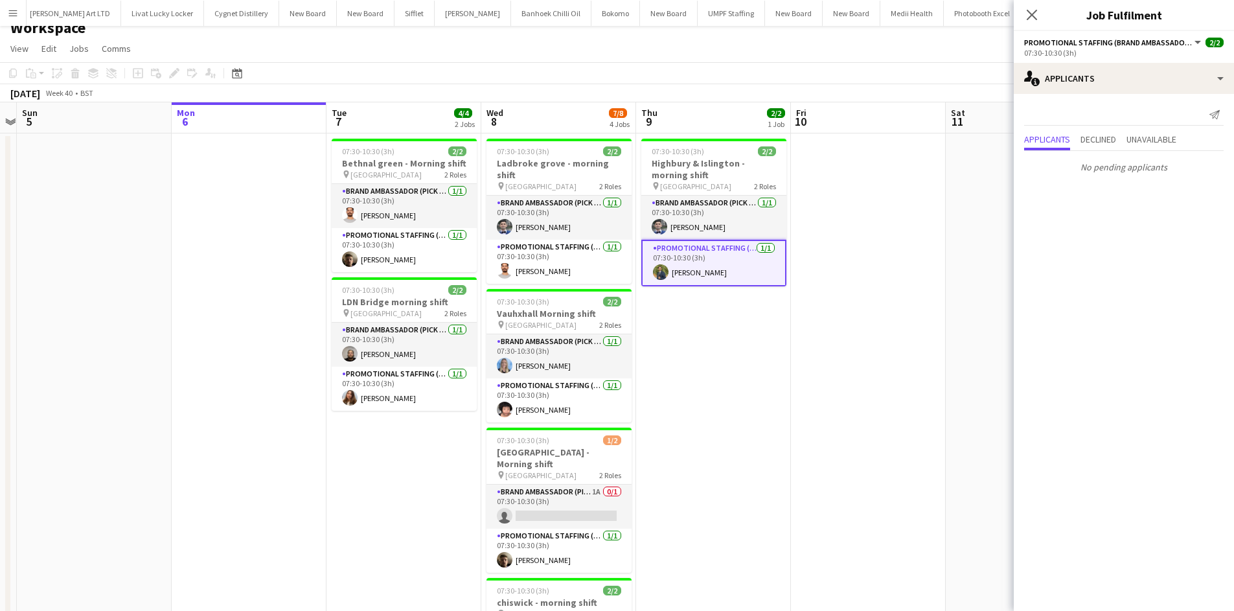
scroll to position [187, 0]
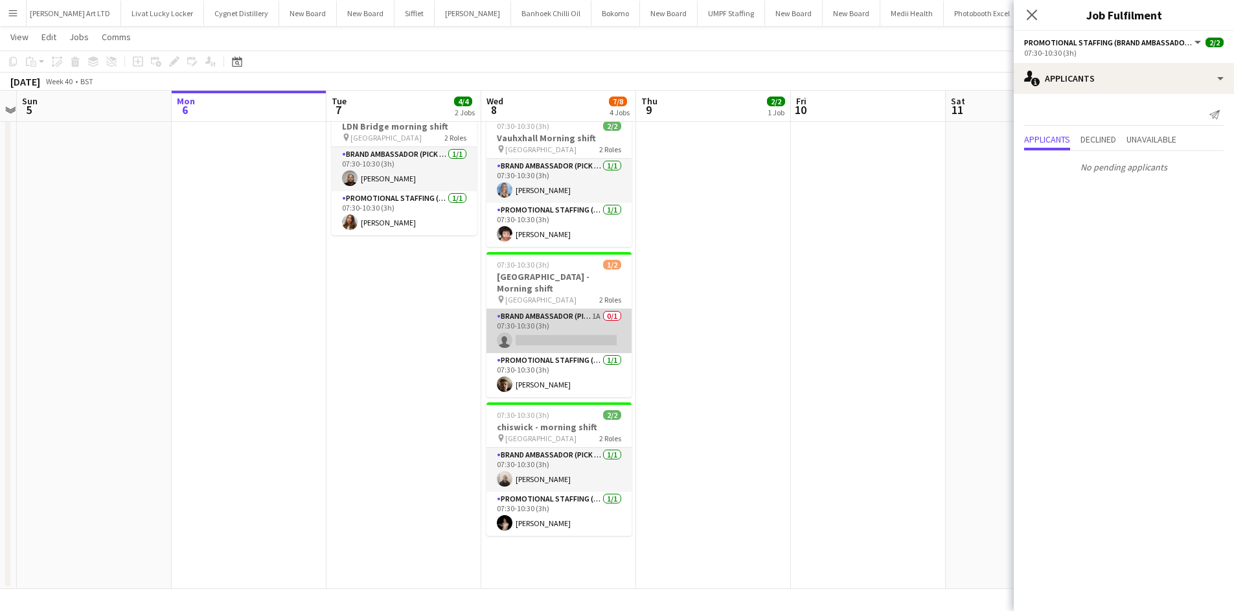
click at [560, 309] on app-card-role "Brand Ambassador (Pick up) 1A 0/1 07:30-10:30 (3h) single-neutral-actions" at bounding box center [559, 331] width 145 height 44
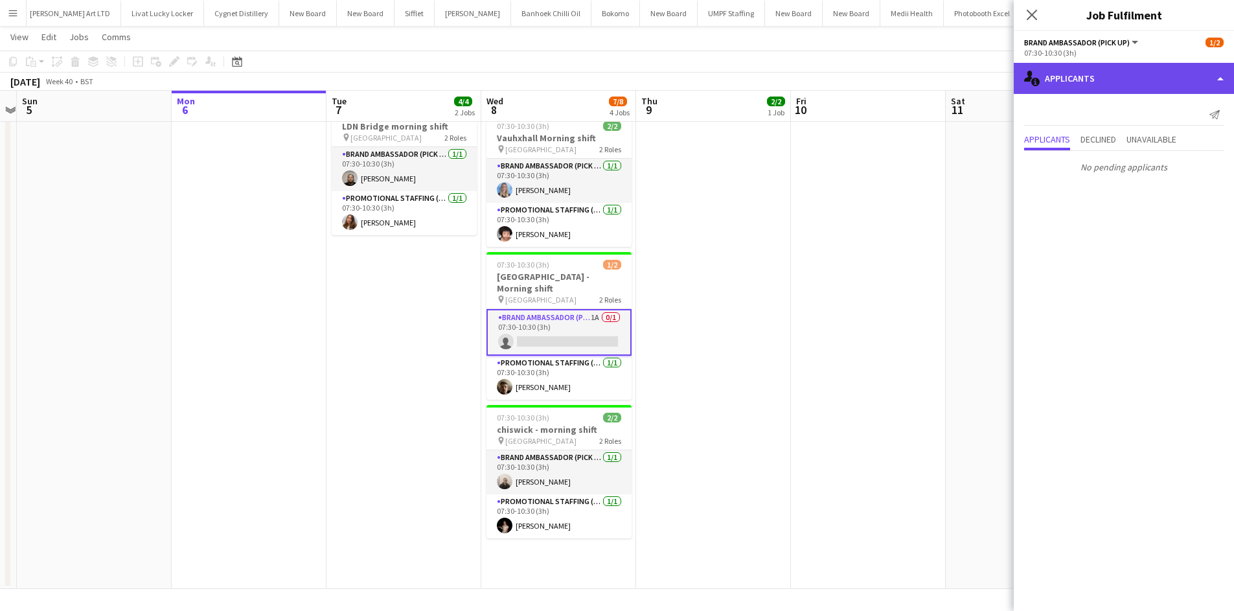
click at [1163, 77] on div "single-neutral-actions-information Applicants" at bounding box center [1124, 78] width 220 height 31
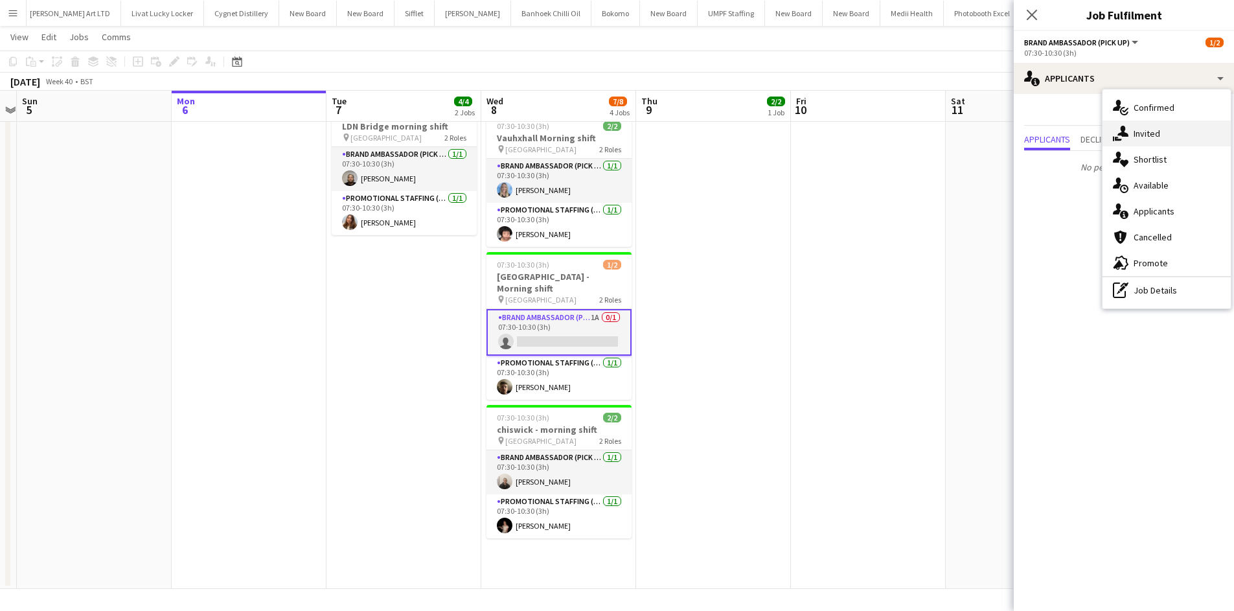
click at [1168, 142] on div "single-neutral-actions-share-1 Invited" at bounding box center [1167, 134] width 128 height 26
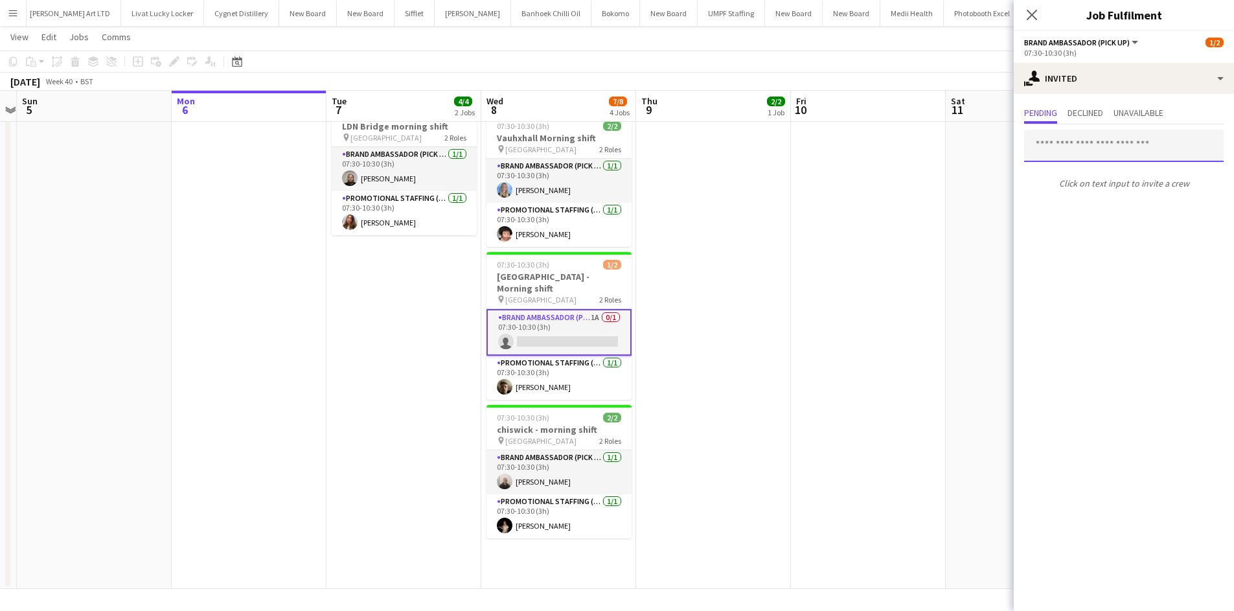
click at [1063, 146] on input "text" at bounding box center [1124, 146] width 200 height 32
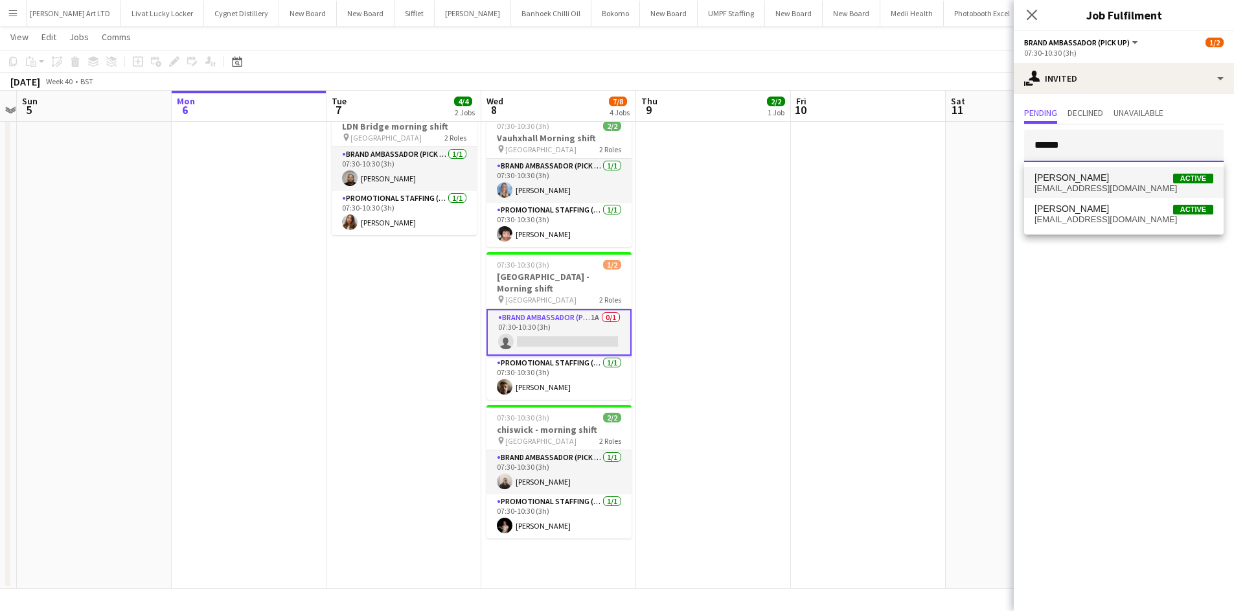
type input "******"
click at [1082, 187] on span "[EMAIL_ADDRESS][DOMAIN_NAME]" at bounding box center [1124, 188] width 179 height 10
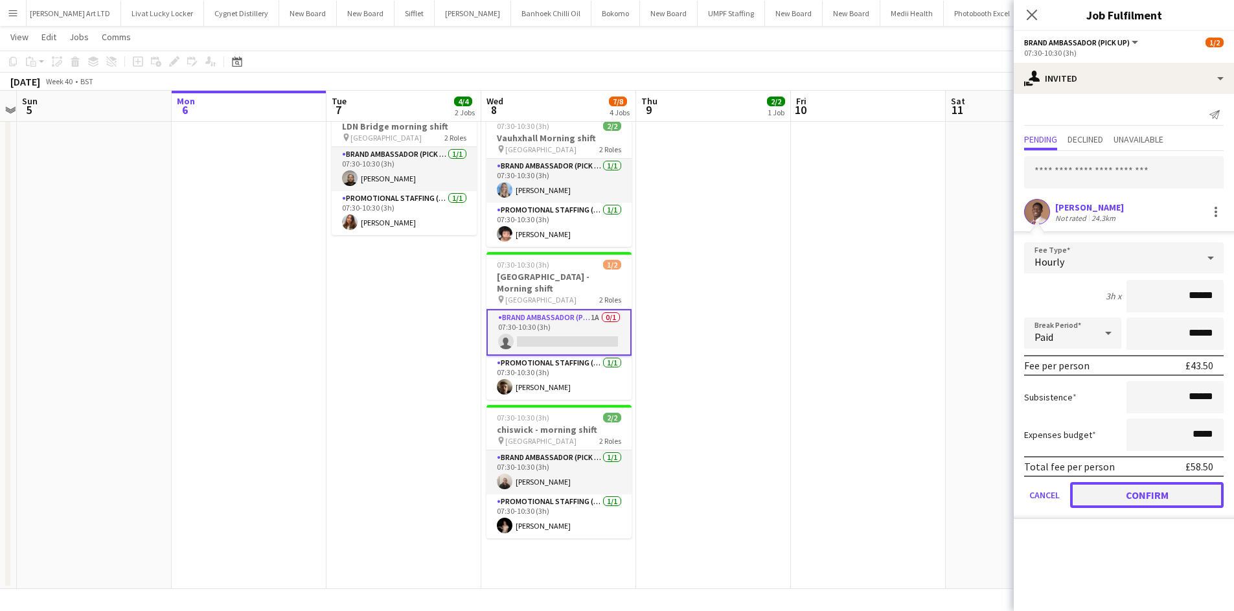
click at [1156, 492] on button "Confirm" at bounding box center [1147, 495] width 154 height 26
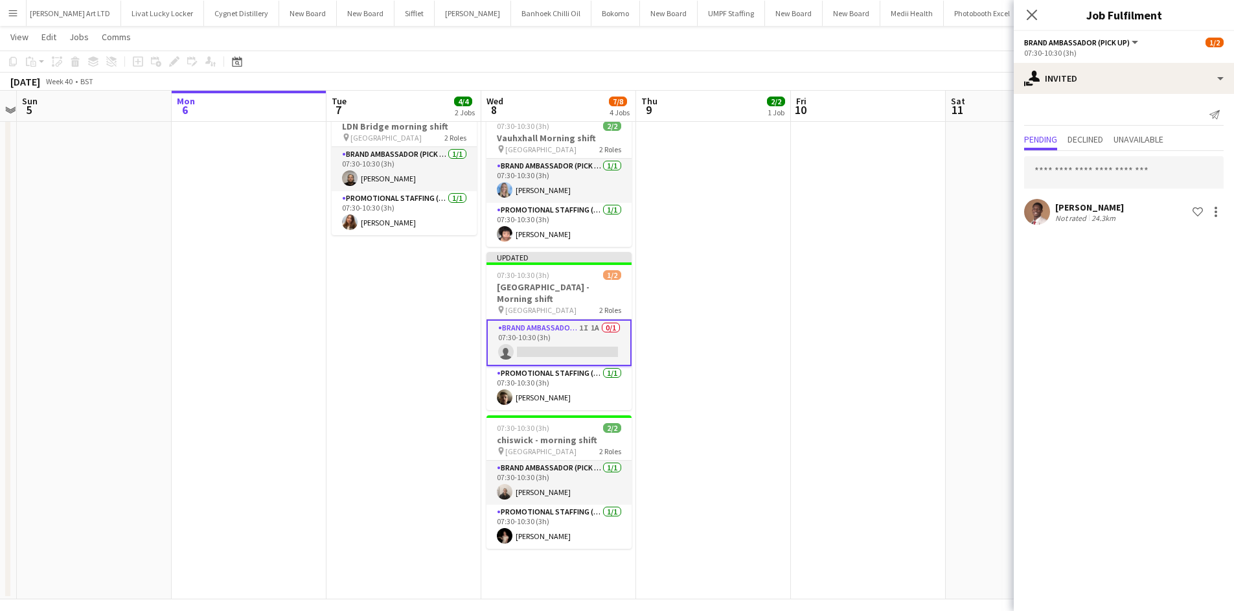
drag, startPoint x: 931, startPoint y: 264, endPoint x: 1012, endPoint y: 179, distance: 116.8
click at [931, 263] on app-date-cell at bounding box center [868, 278] width 155 height 641
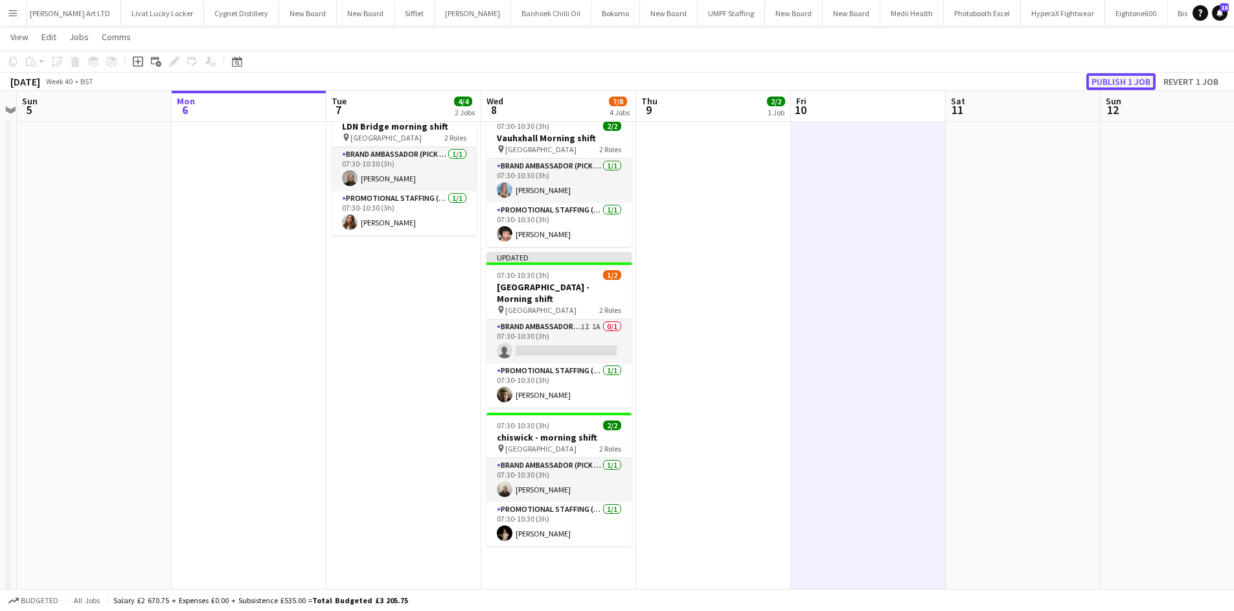
click at [1125, 80] on button "Publish 1 job" at bounding box center [1121, 81] width 69 height 17
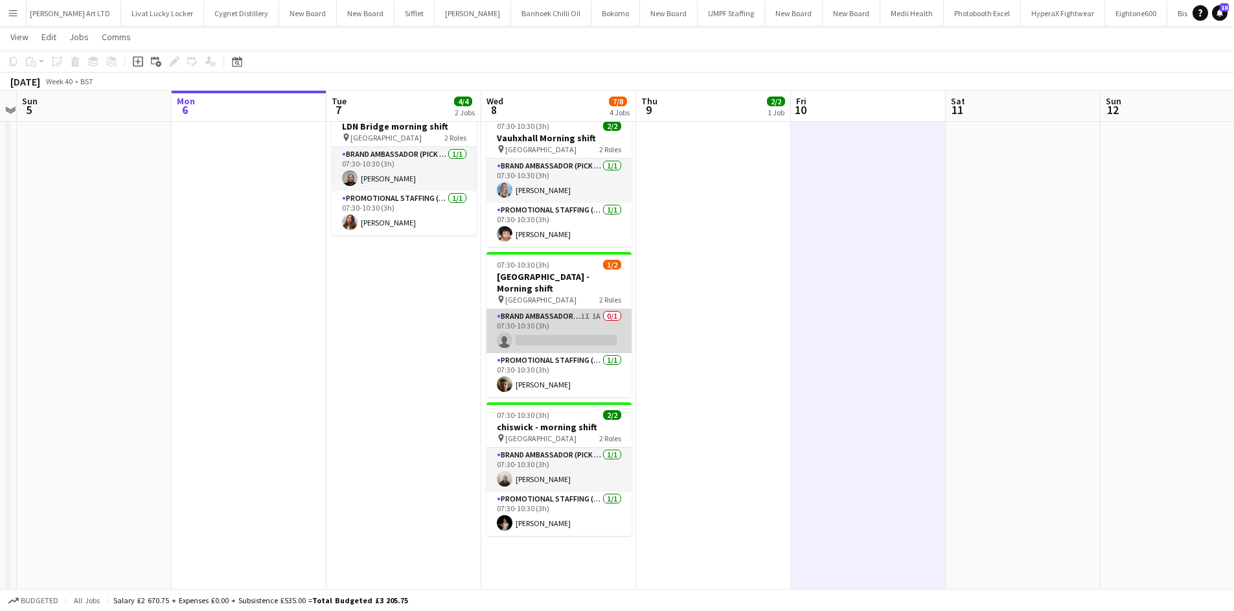
click at [590, 309] on app-card-role "Brand Ambassador (Pick up) 1I 1A 0/1 07:30-10:30 (3h) single-neutral-actions" at bounding box center [559, 331] width 145 height 44
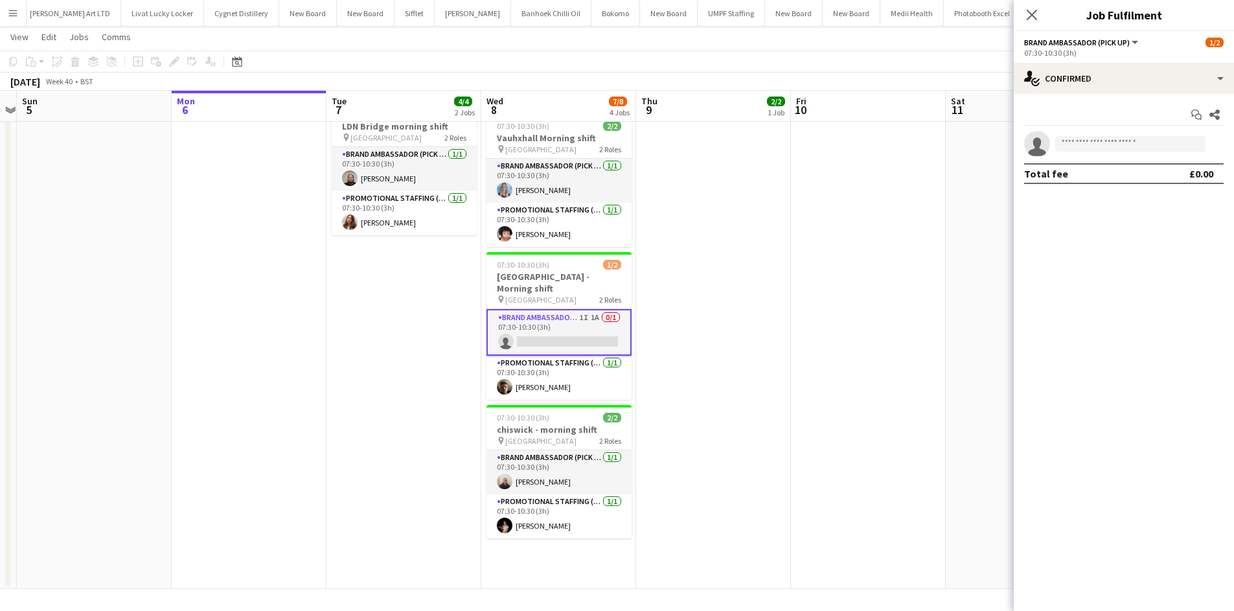
scroll to position [0, 447]
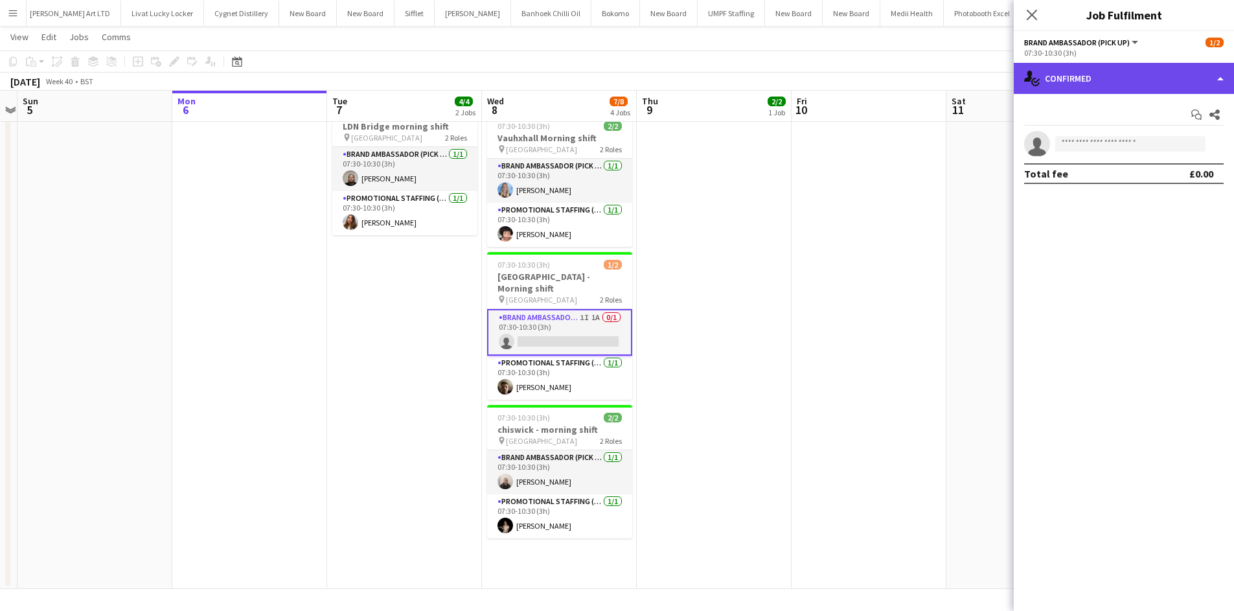
click at [1127, 65] on div "single-neutral-actions-check-2 Confirmed" at bounding box center [1124, 78] width 220 height 31
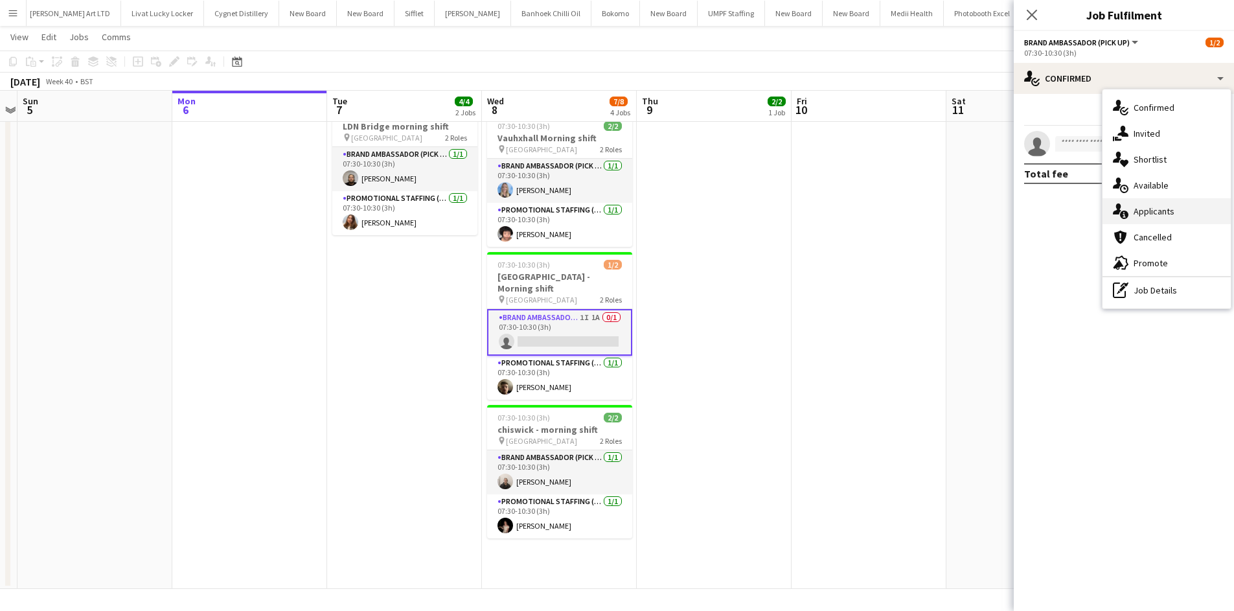
click at [1171, 214] on span "Applicants" at bounding box center [1154, 211] width 41 height 12
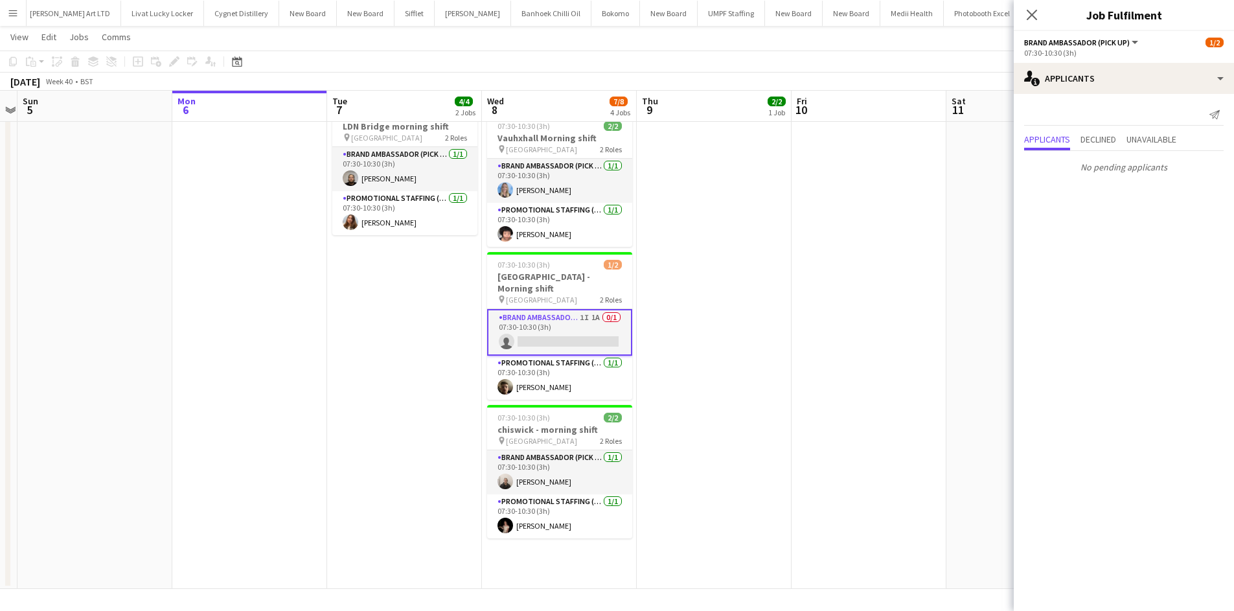
click at [915, 247] on app-date-cell at bounding box center [869, 273] width 155 height 631
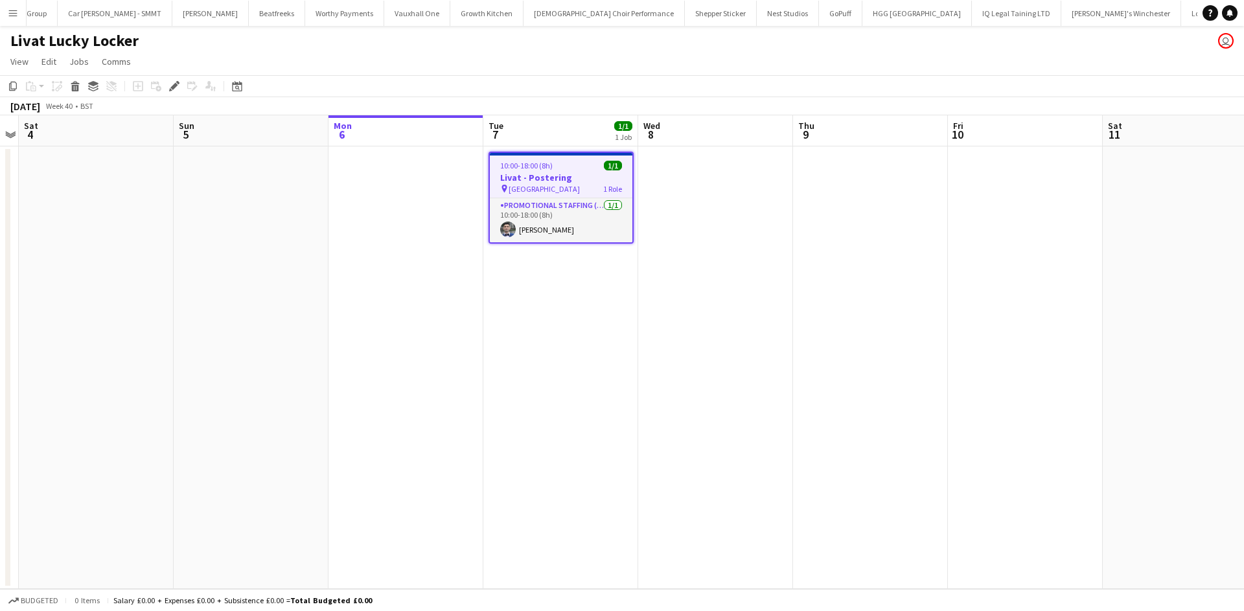
scroll to position [0, 2205]
click at [571, 190] on div "pin West London 1 Role" at bounding box center [561, 188] width 143 height 10
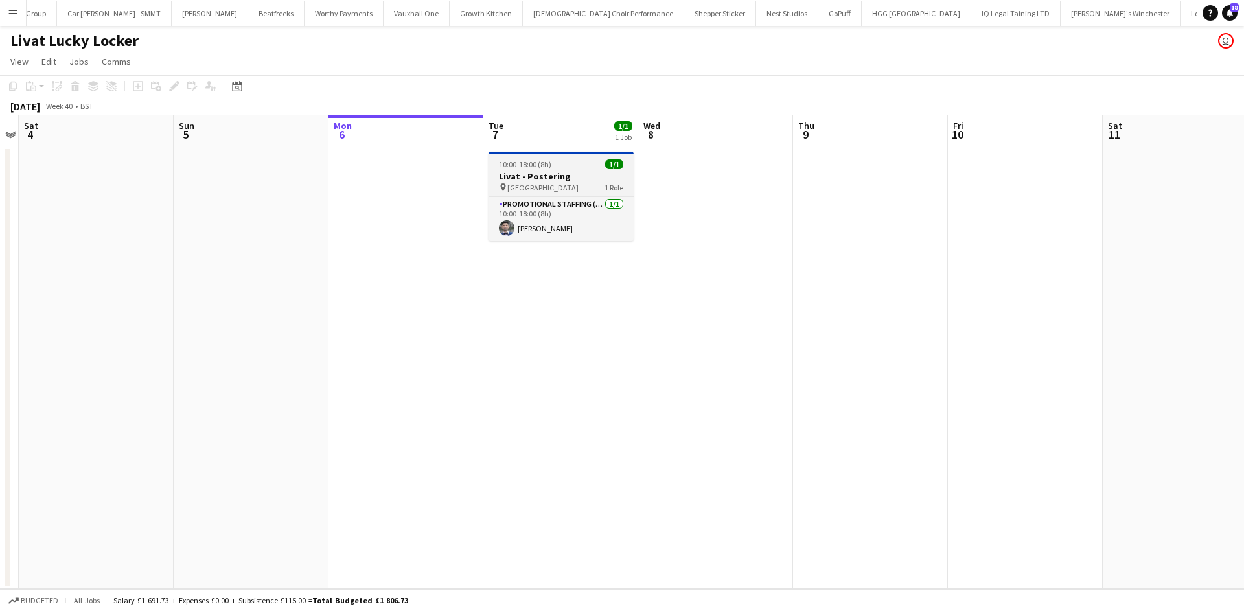
click at [575, 187] on div "pin West London 1 Role" at bounding box center [561, 187] width 145 height 10
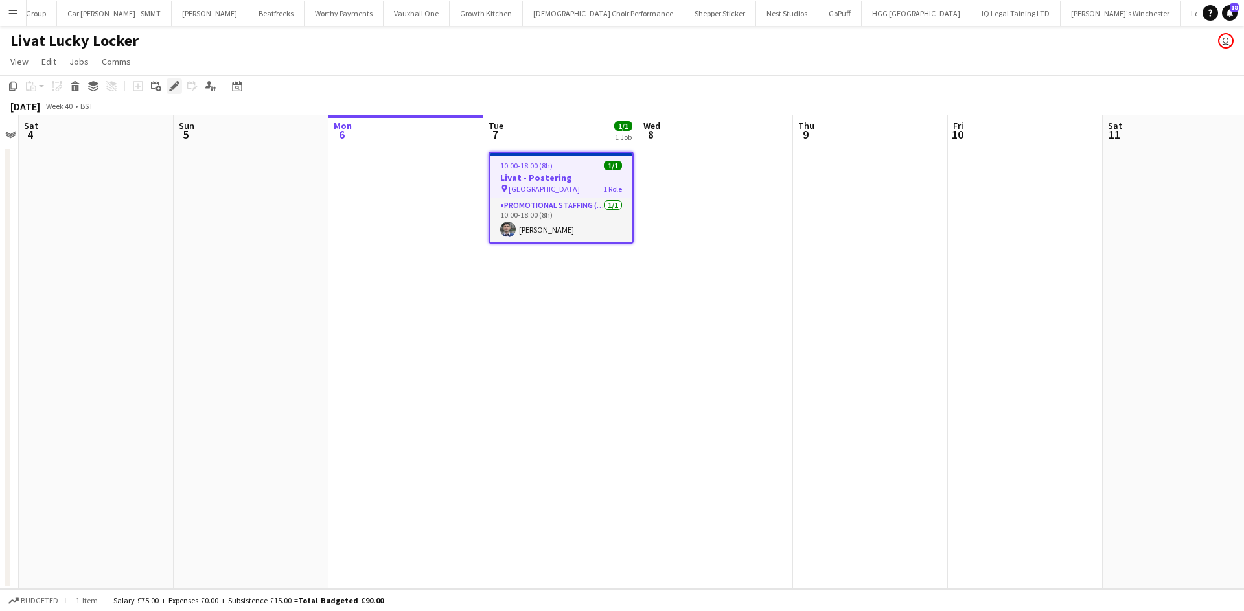
click at [174, 88] on icon at bounding box center [173, 86] width 7 height 7
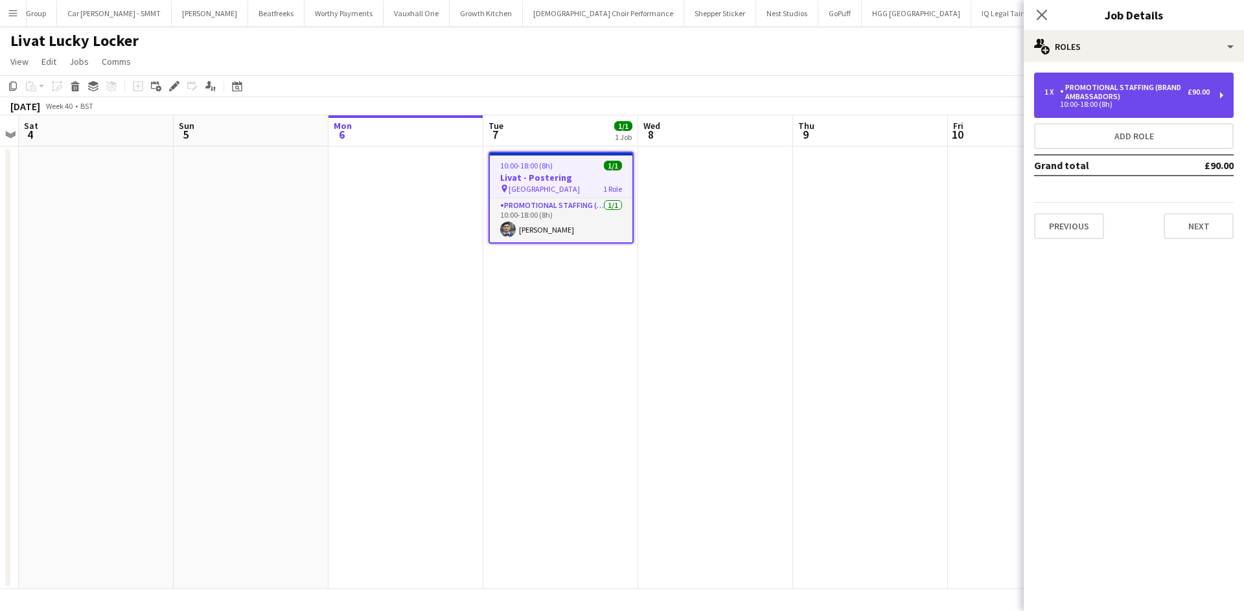
click at [1128, 84] on div "Promotional Staffing (Brand Ambassadors)" at bounding box center [1124, 92] width 128 height 18
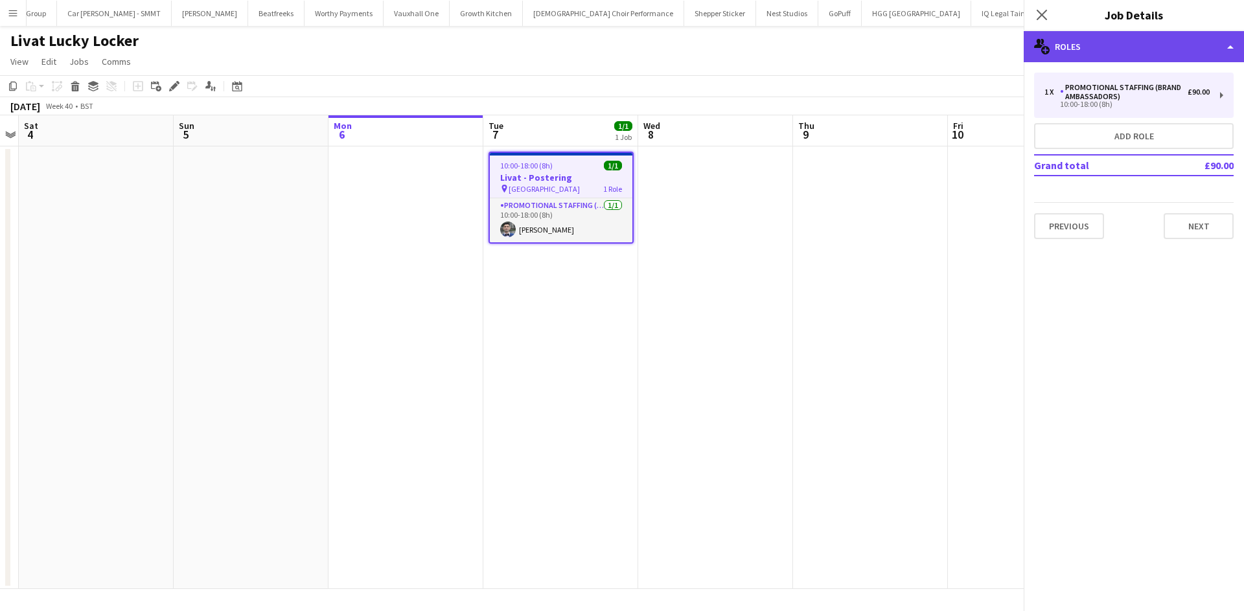
click at [1129, 47] on div "multiple-users-add Roles" at bounding box center [1134, 46] width 220 height 31
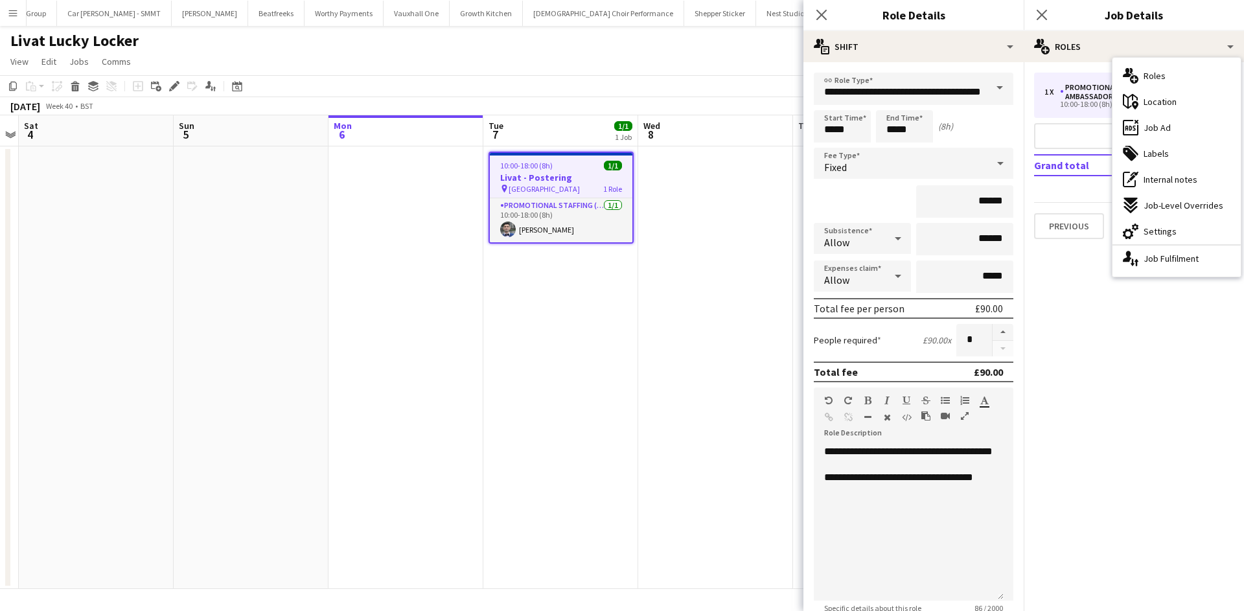
click at [1171, 134] on div "ads-window Job Ad" at bounding box center [1176, 128] width 128 height 26
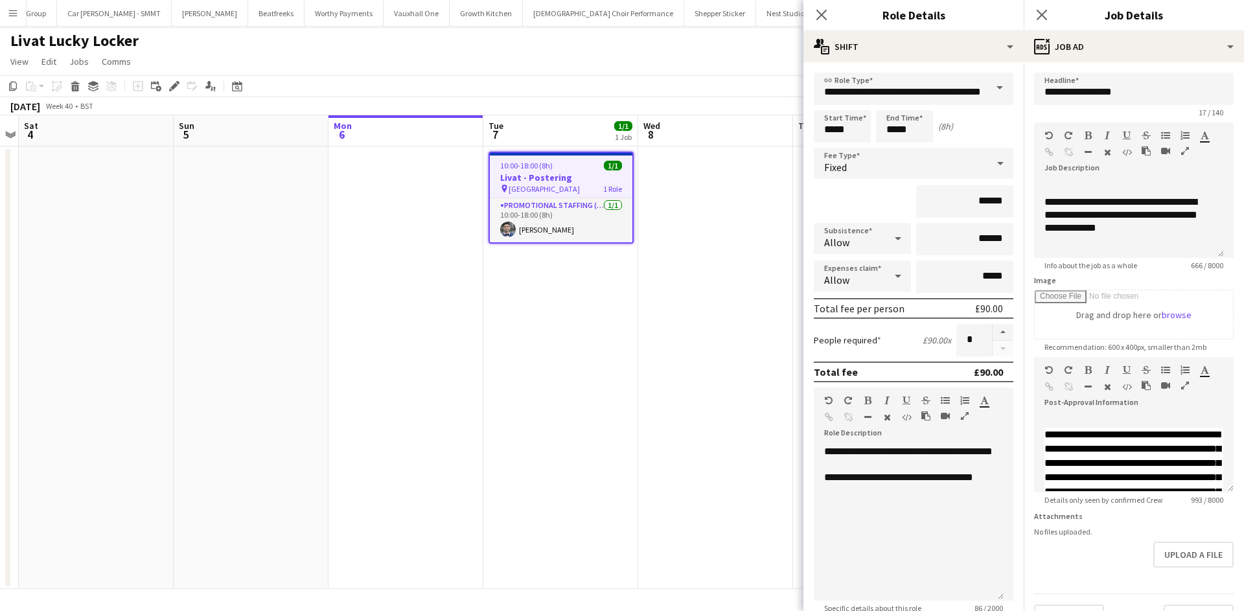
scroll to position [231, 0]
click at [711, 287] on app-date-cell at bounding box center [715, 367] width 155 height 443
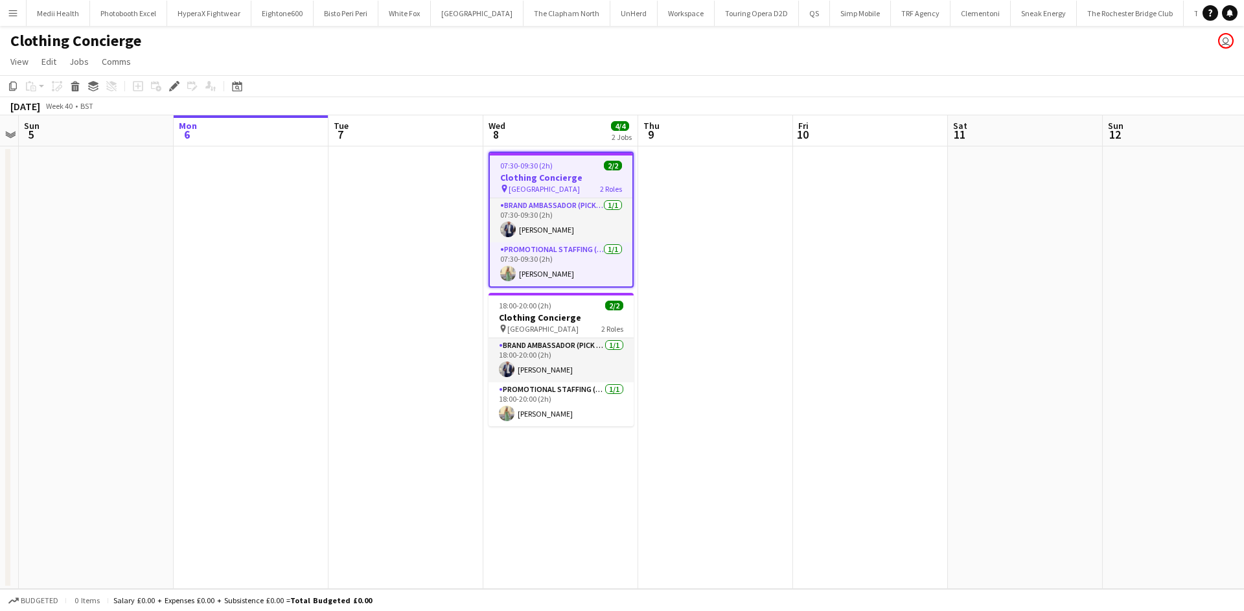
scroll to position [0, 4364]
drag, startPoint x: 550, startPoint y: 230, endPoint x: 540, endPoint y: 235, distance: 11.0
click at [549, 229] on app-card-role "Brand Ambassador (Pick up) [DATE] 07:30-09:30 (2h) [PERSON_NAME]" at bounding box center [561, 220] width 143 height 44
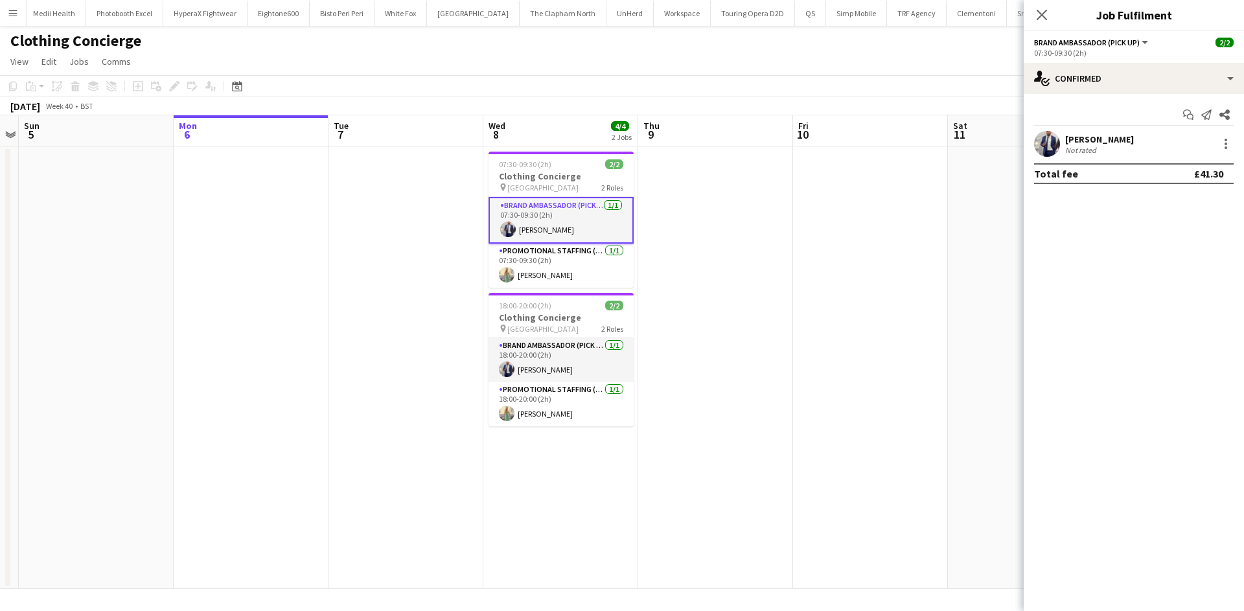
scroll to position [0, 446]
click at [1114, 141] on div "[PERSON_NAME]" at bounding box center [1099, 139] width 69 height 12
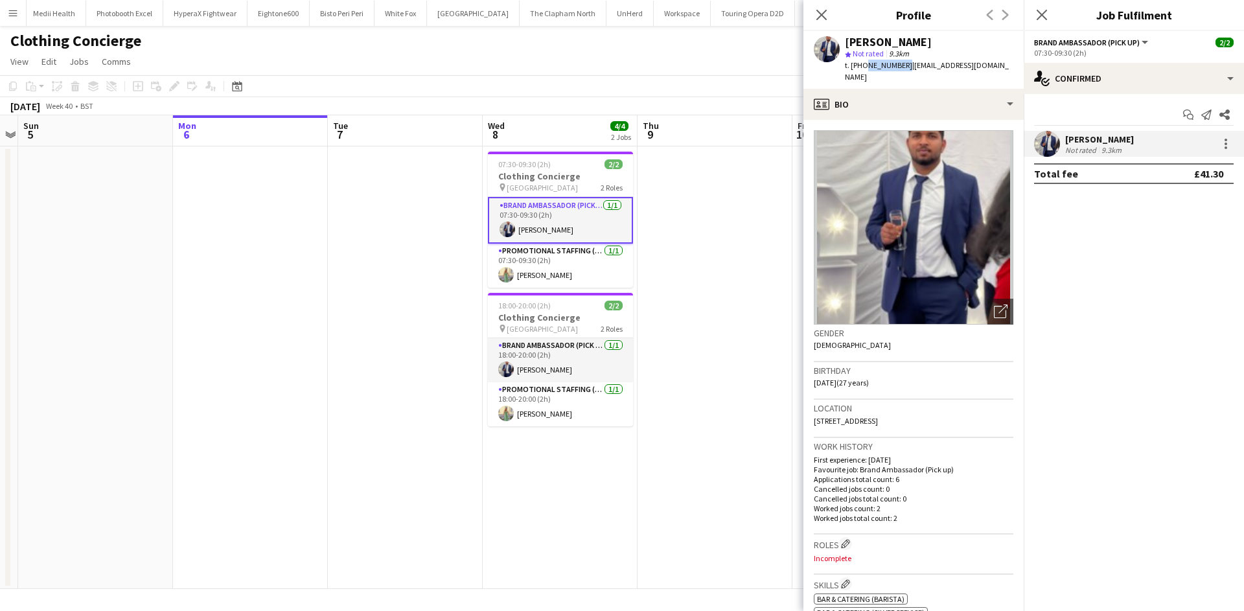
drag, startPoint x: 863, startPoint y: 63, endPoint x: 901, endPoint y: 67, distance: 38.4
click at [901, 67] on span "t. [PHONE_NUMBER]" at bounding box center [878, 65] width 67 height 10
copy span "7867239838"
click at [582, 209] on app-card-role "Brand Ambassador (Pick up) [DATE] 07:30-09:30 (2h) [PERSON_NAME]" at bounding box center [560, 220] width 145 height 47
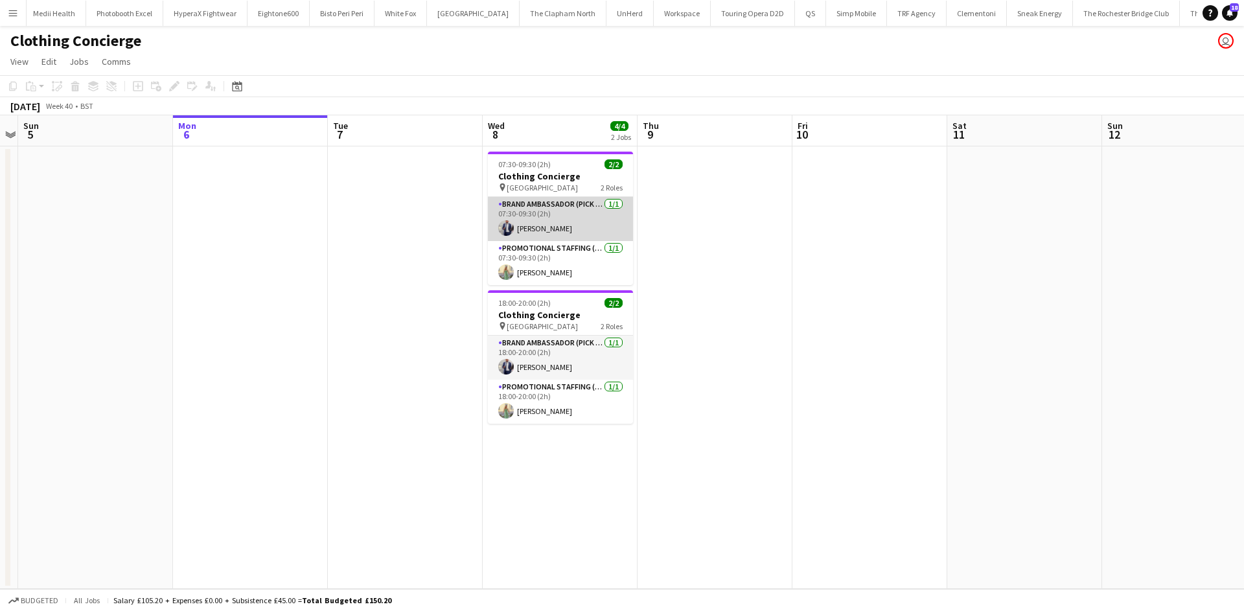
click at [582, 209] on app-card-role "Brand Ambassador (Pick up) [DATE] 07:30-09:30 (2h) [PERSON_NAME]" at bounding box center [560, 219] width 145 height 44
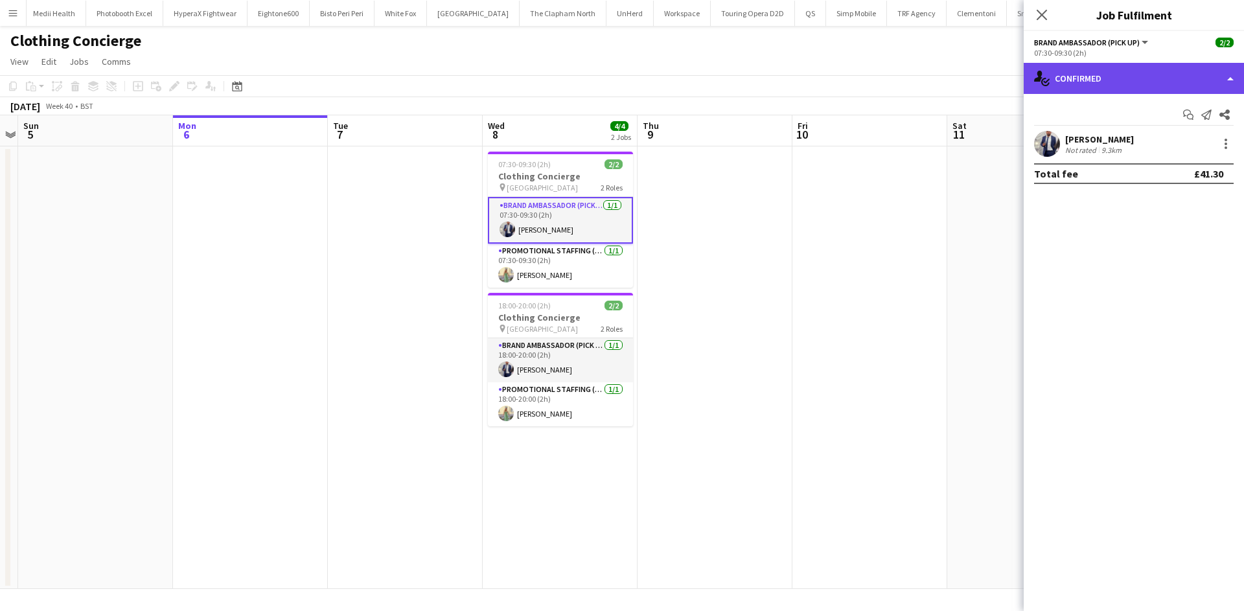
click at [1077, 85] on div "single-neutral-actions-check-2 Confirmed" at bounding box center [1134, 78] width 220 height 31
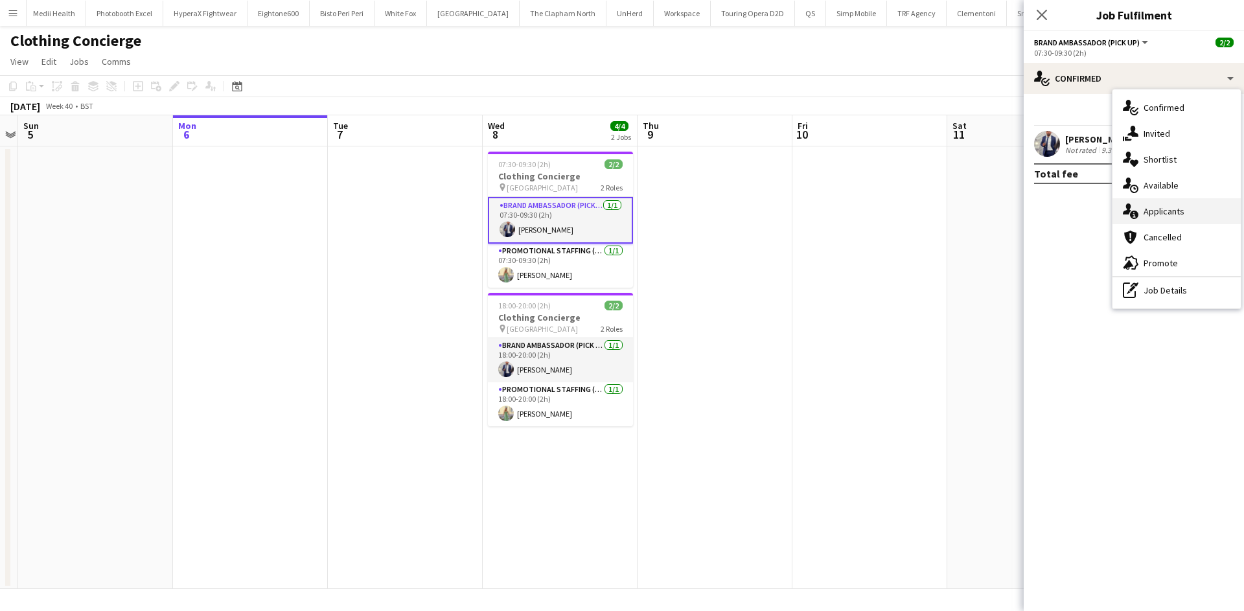
click at [1192, 209] on div "single-neutral-actions-information Applicants" at bounding box center [1176, 211] width 128 height 26
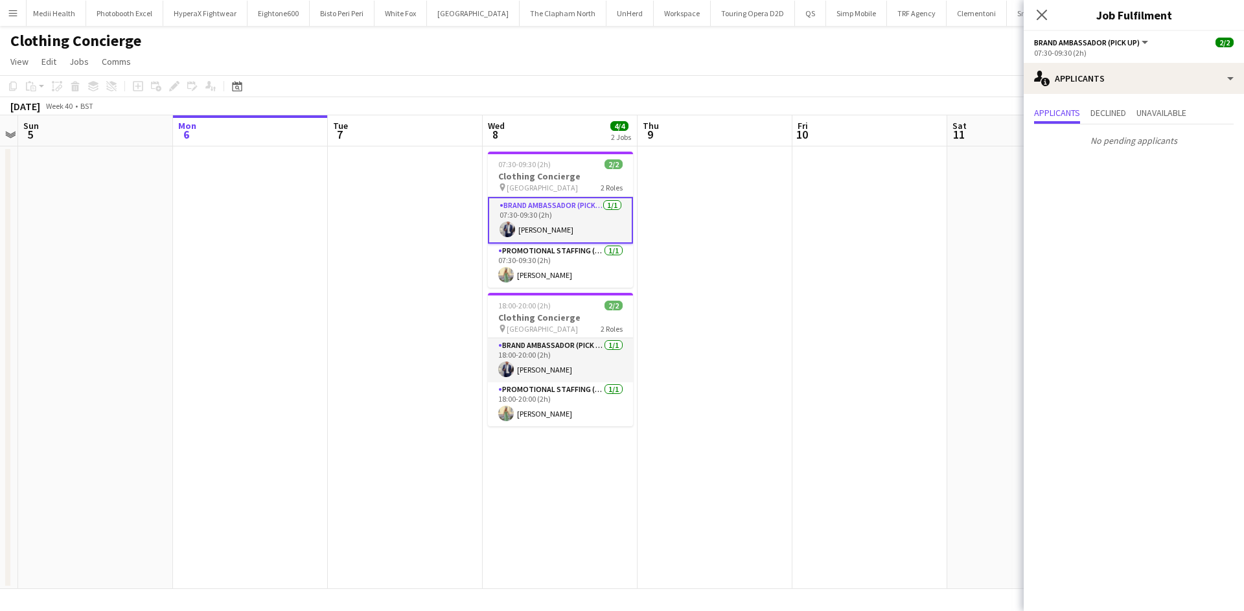
click at [773, 276] on app-date-cell at bounding box center [715, 367] width 155 height 443
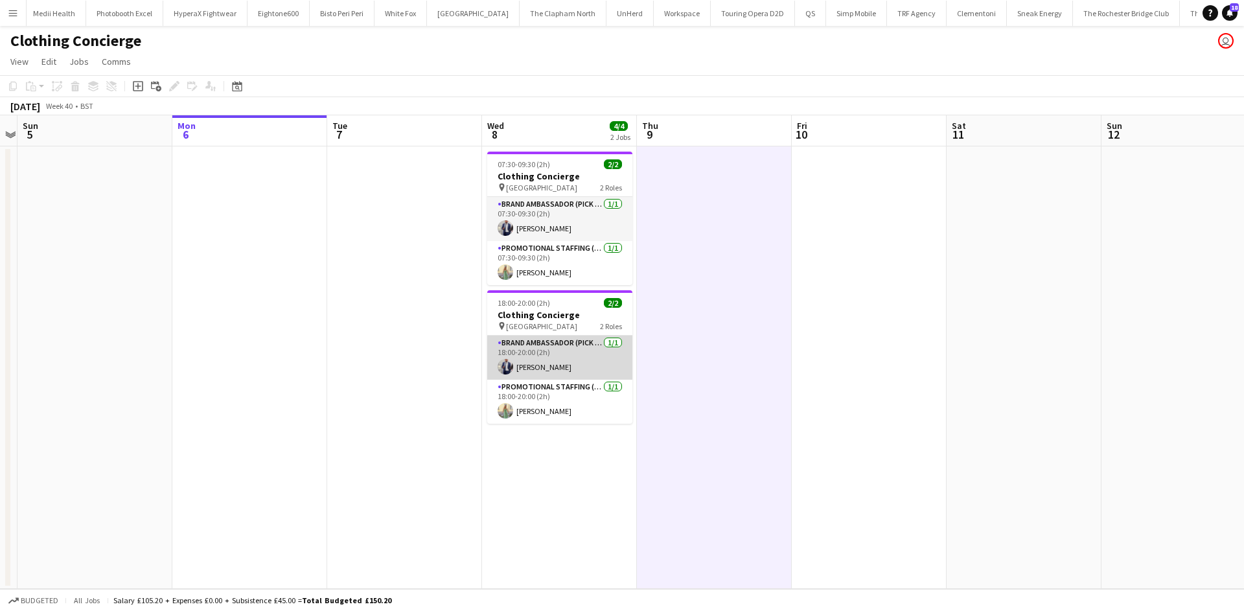
click at [577, 340] on app-card-role "Brand Ambassador (Pick up) [DATE] 18:00-20:00 (2h) [PERSON_NAME]" at bounding box center [559, 358] width 145 height 44
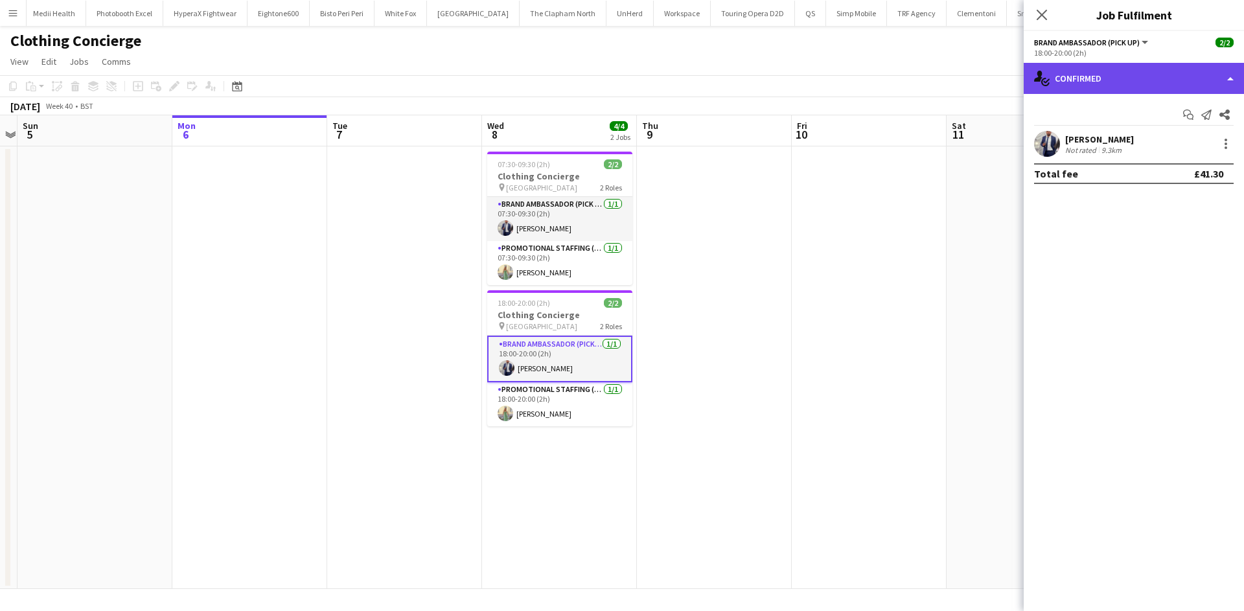
click at [1144, 87] on div "single-neutral-actions-check-2 Confirmed" at bounding box center [1134, 78] width 220 height 31
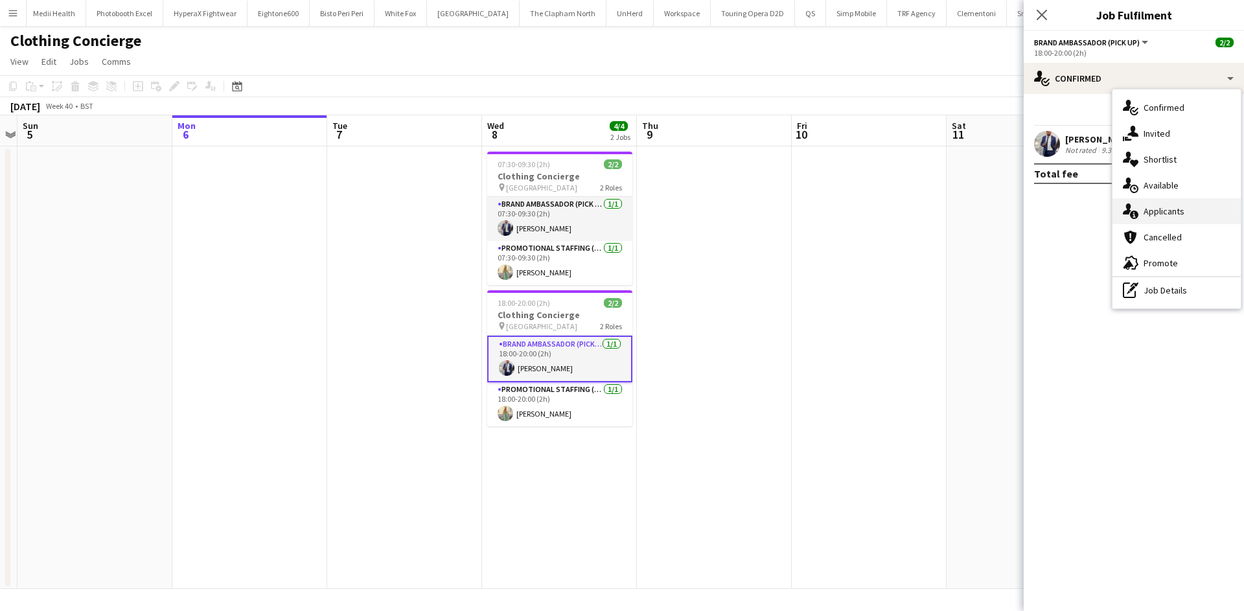
click at [1186, 214] on div "single-neutral-actions-information Applicants" at bounding box center [1176, 211] width 128 height 26
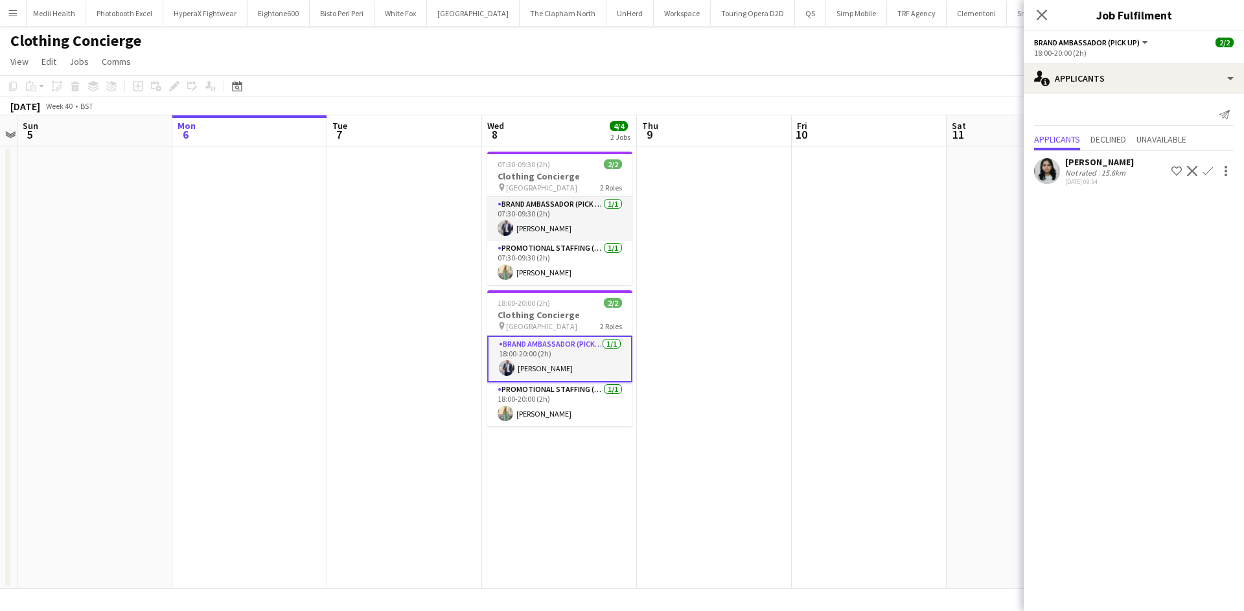
click at [861, 322] on app-date-cell at bounding box center [869, 367] width 155 height 443
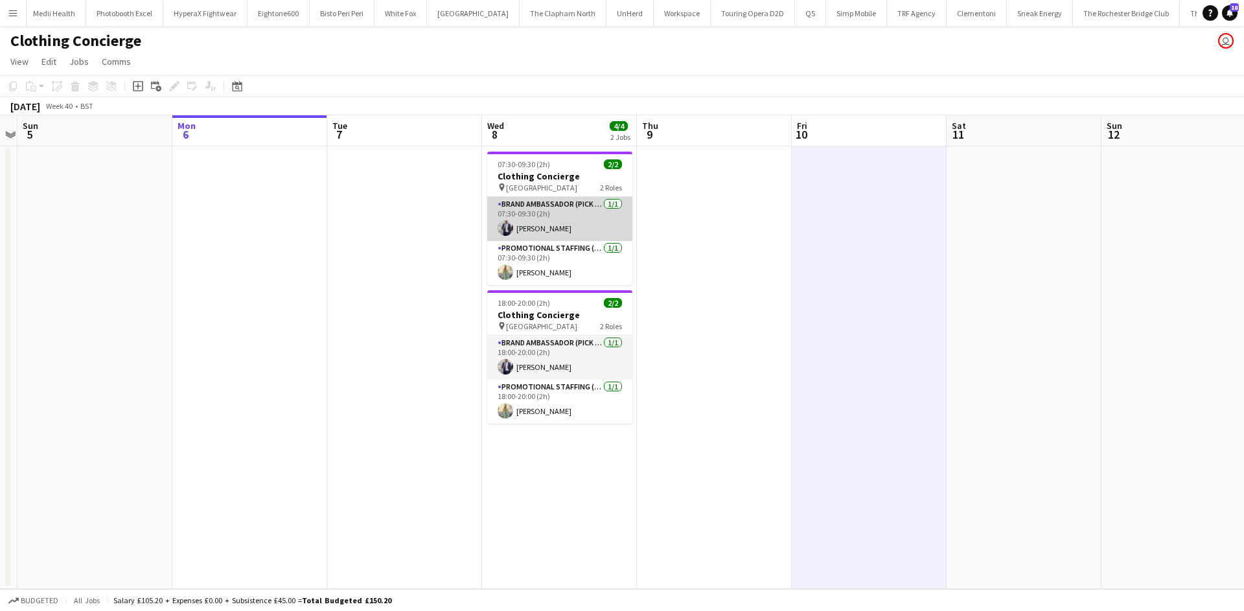
click at [555, 231] on app-card-role "Brand Ambassador (Pick up) [DATE] 07:30-09:30 (2h) [PERSON_NAME]" at bounding box center [559, 219] width 145 height 44
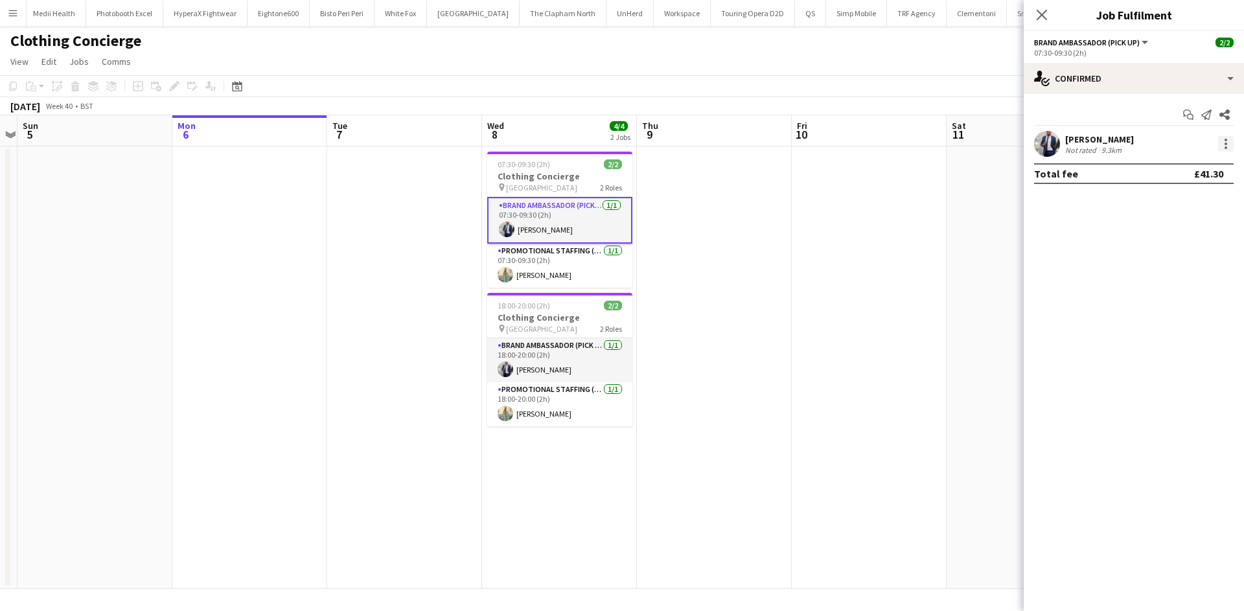
click at [1226, 139] on div at bounding box center [1226, 140] width 3 height 3
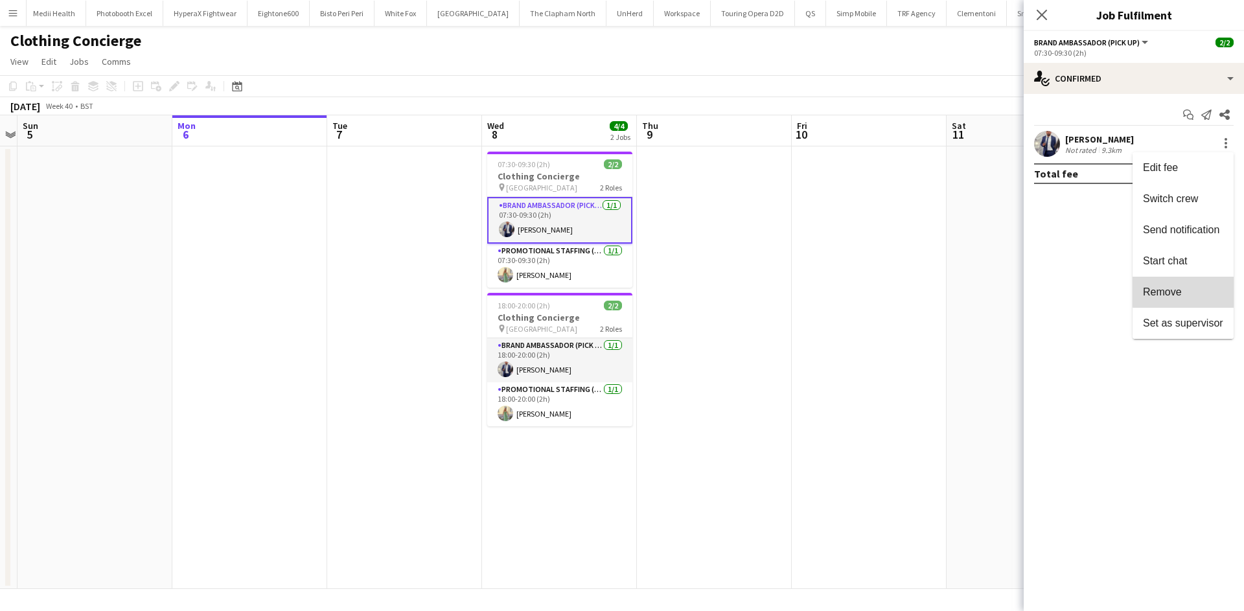
drag, startPoint x: 1209, startPoint y: 287, endPoint x: 1079, endPoint y: 293, distance: 130.4
click at [1208, 288] on span "Remove" at bounding box center [1183, 292] width 80 height 12
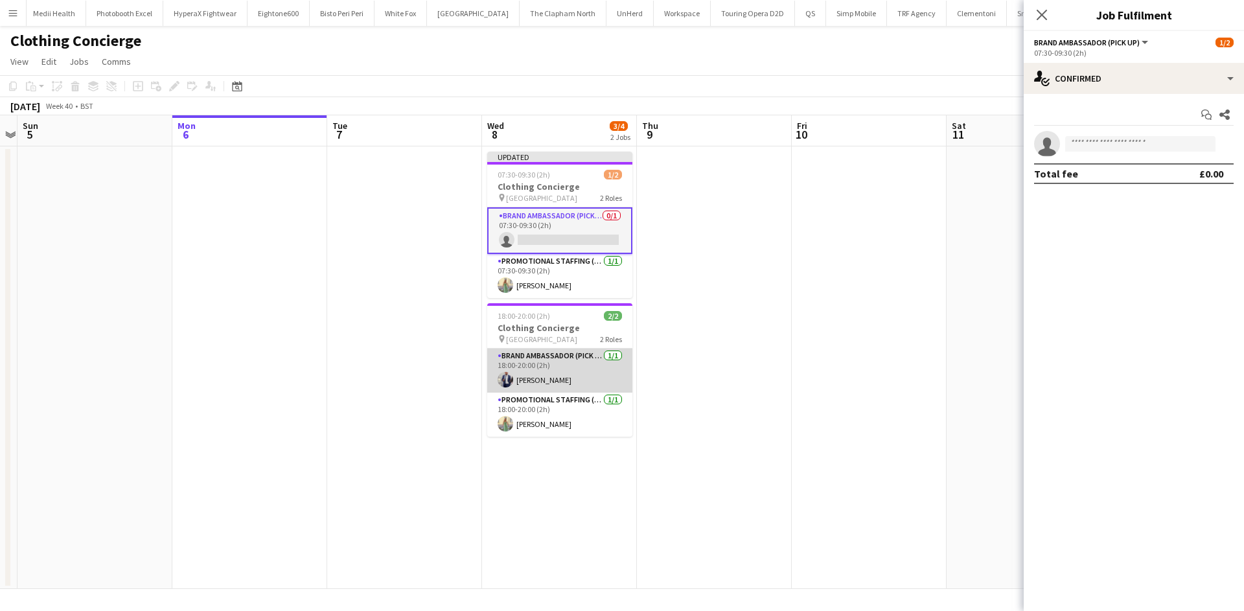
click at [530, 379] on app-card-role "Brand Ambassador (Pick up) [DATE] 18:00-20:00 (2h) [PERSON_NAME]" at bounding box center [559, 371] width 145 height 44
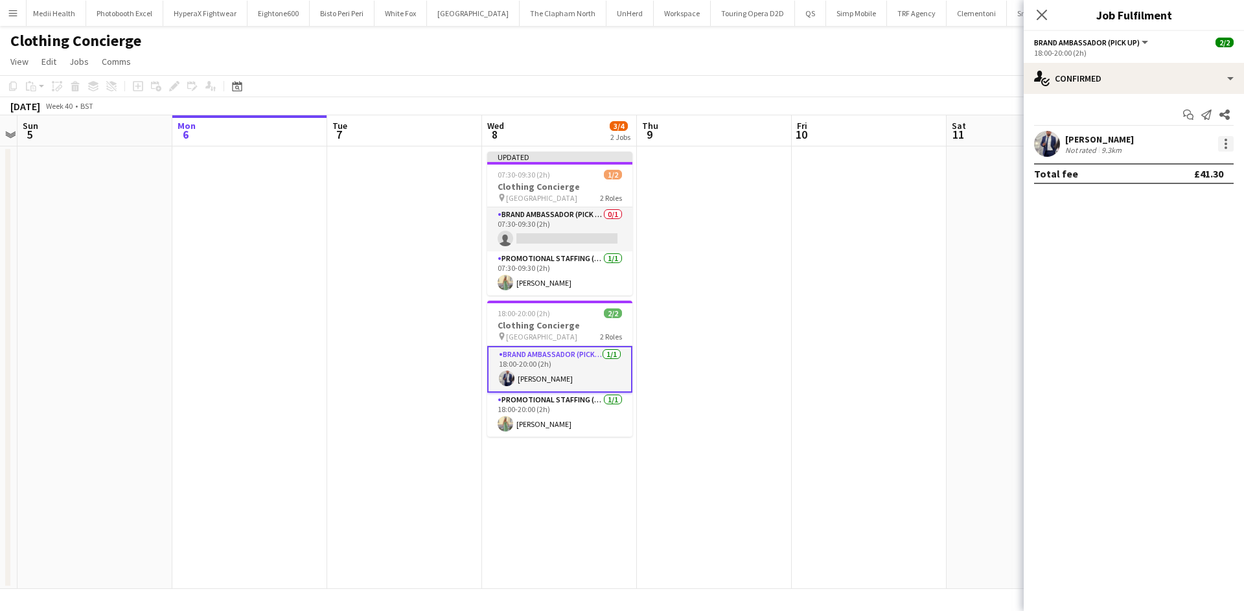
click at [1228, 139] on div at bounding box center [1226, 144] width 16 height 16
click at [1173, 298] on span "Remove" at bounding box center [1183, 292] width 80 height 12
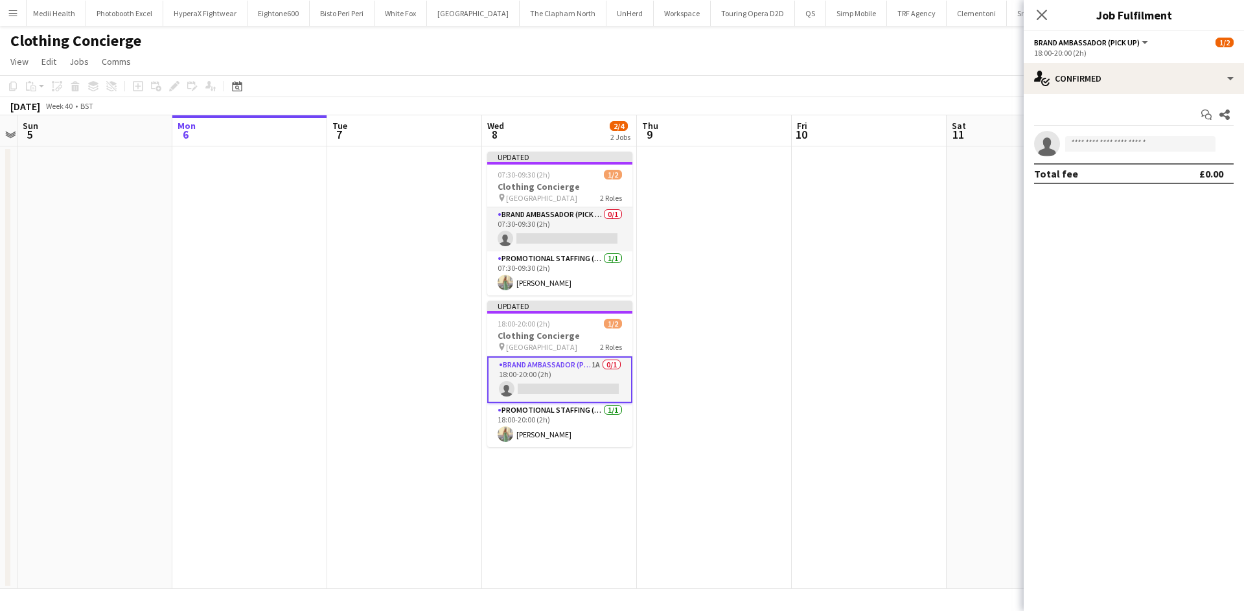
click at [922, 291] on app-date-cell at bounding box center [869, 367] width 155 height 443
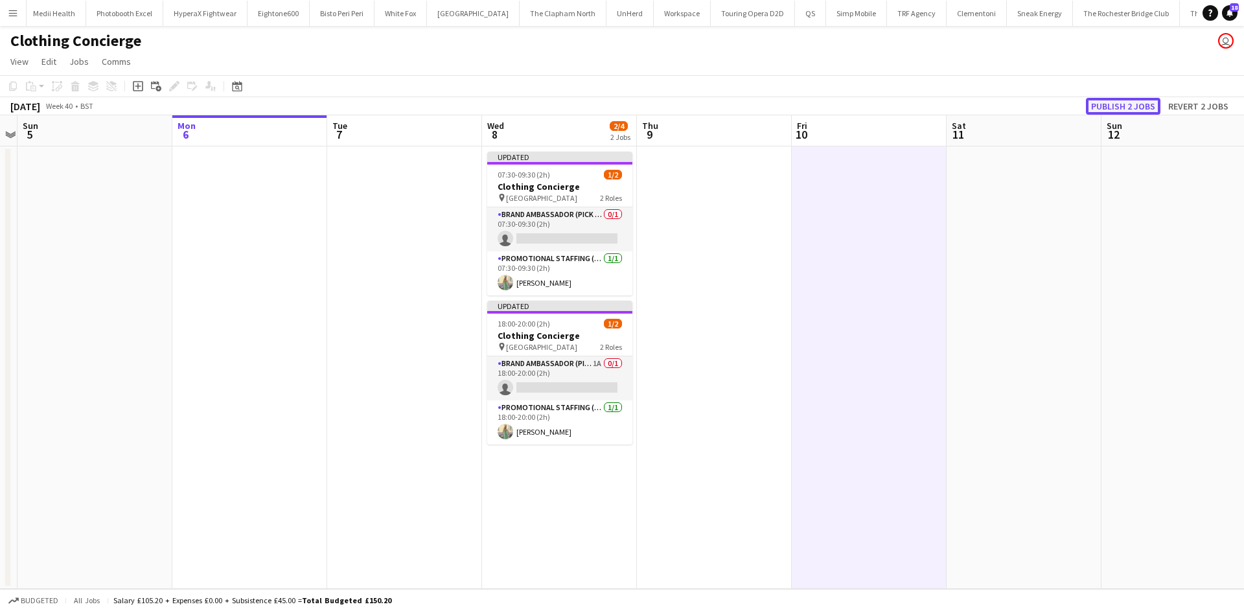
click at [1138, 108] on button "Publish 2 jobs" at bounding box center [1123, 106] width 75 height 17
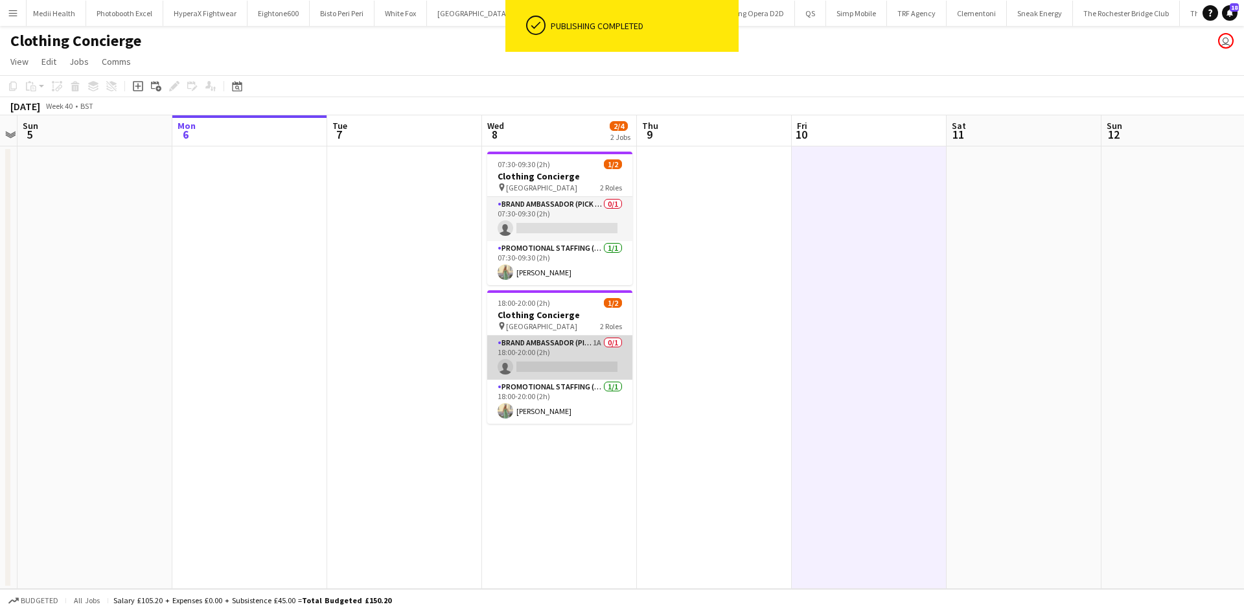
click at [593, 352] on app-card-role "Brand Ambassador (Pick up) 1A 0/1 18:00-20:00 (2h) single-neutral-actions" at bounding box center [559, 358] width 145 height 44
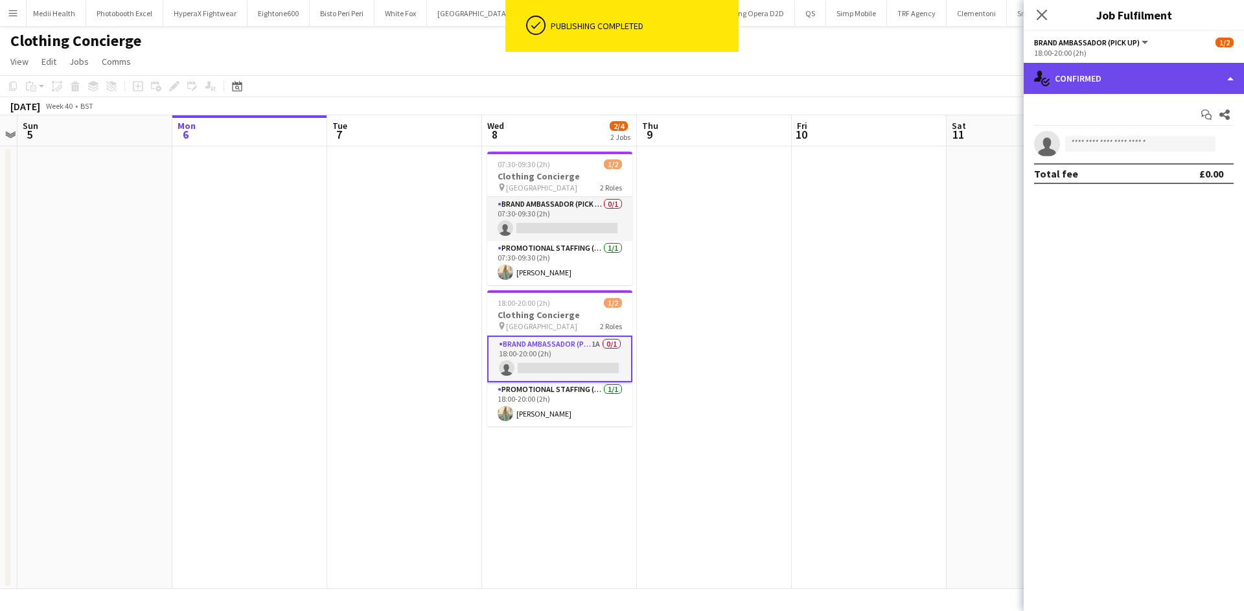
click at [1172, 80] on div "single-neutral-actions-check-2 Confirmed" at bounding box center [1134, 78] width 220 height 31
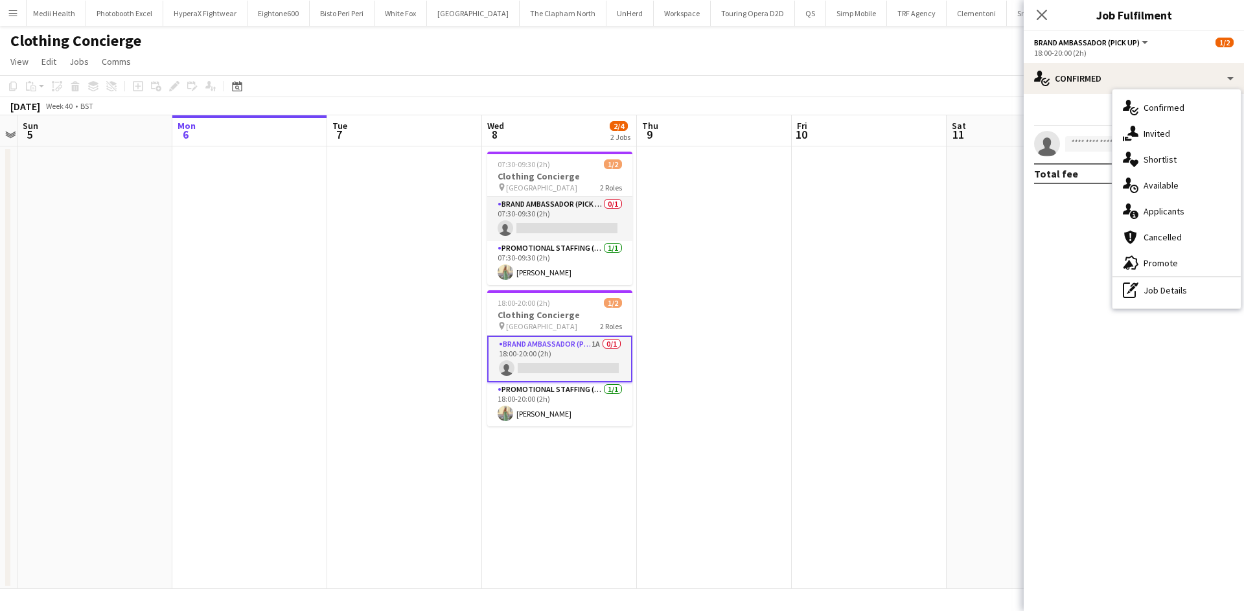
click at [1183, 216] on div "single-neutral-actions-information Applicants" at bounding box center [1176, 211] width 128 height 26
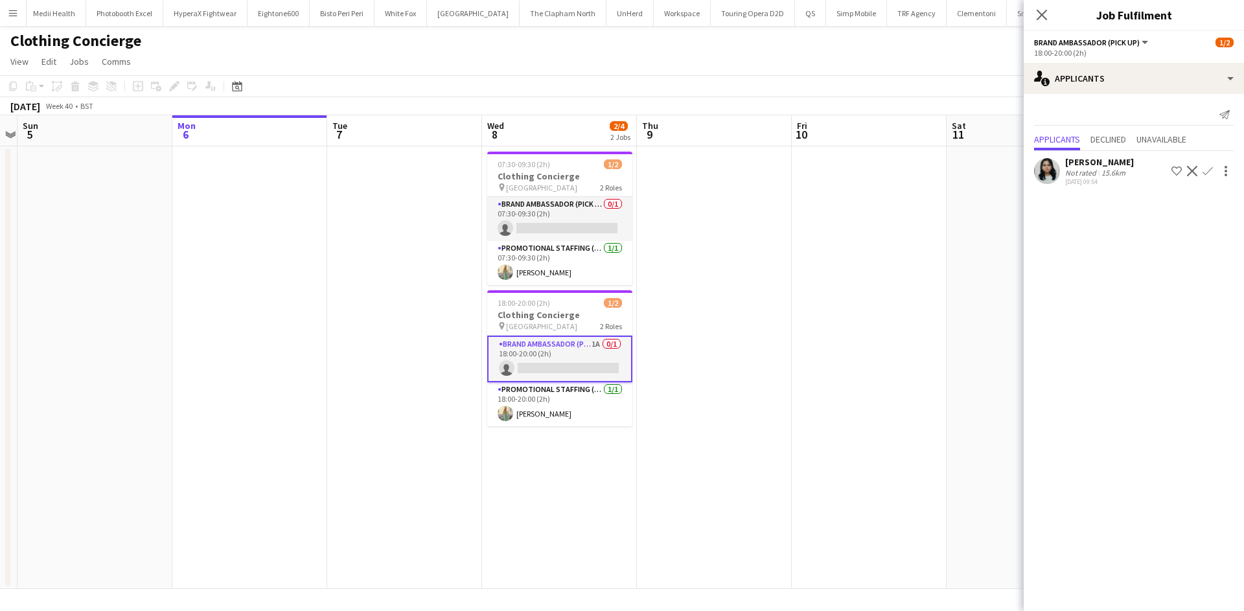
click at [860, 369] on app-date-cell at bounding box center [869, 367] width 155 height 443
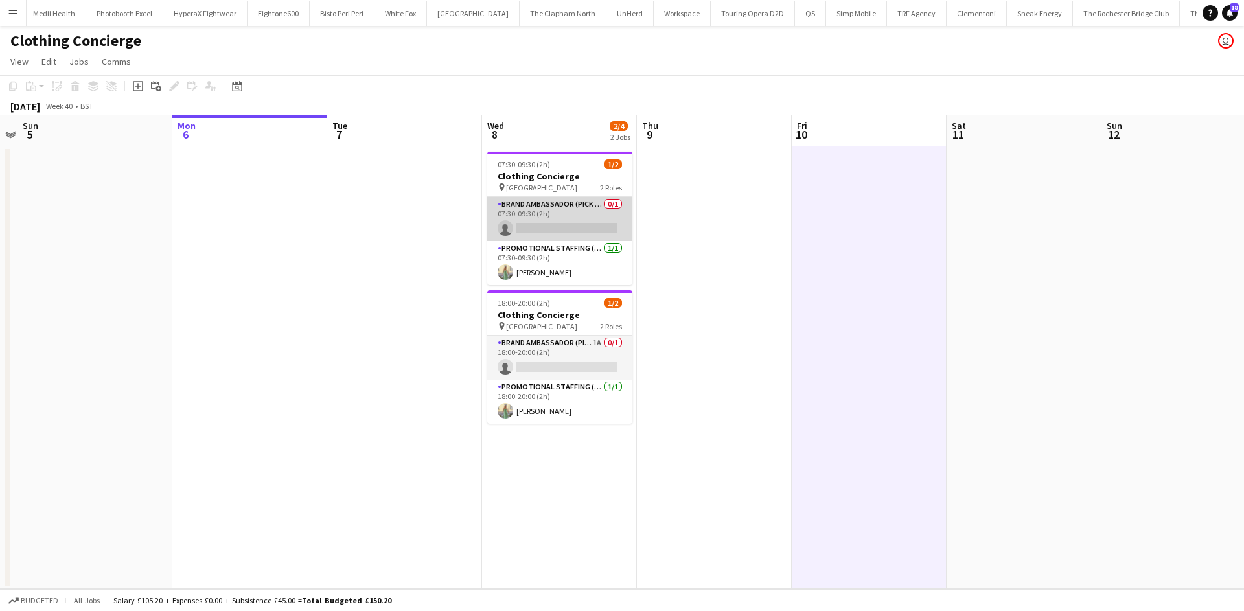
click at [564, 209] on app-card-role "Brand Ambassador (Pick up) 0/1 07:30-09:30 (2h) single-neutral-actions" at bounding box center [559, 219] width 145 height 44
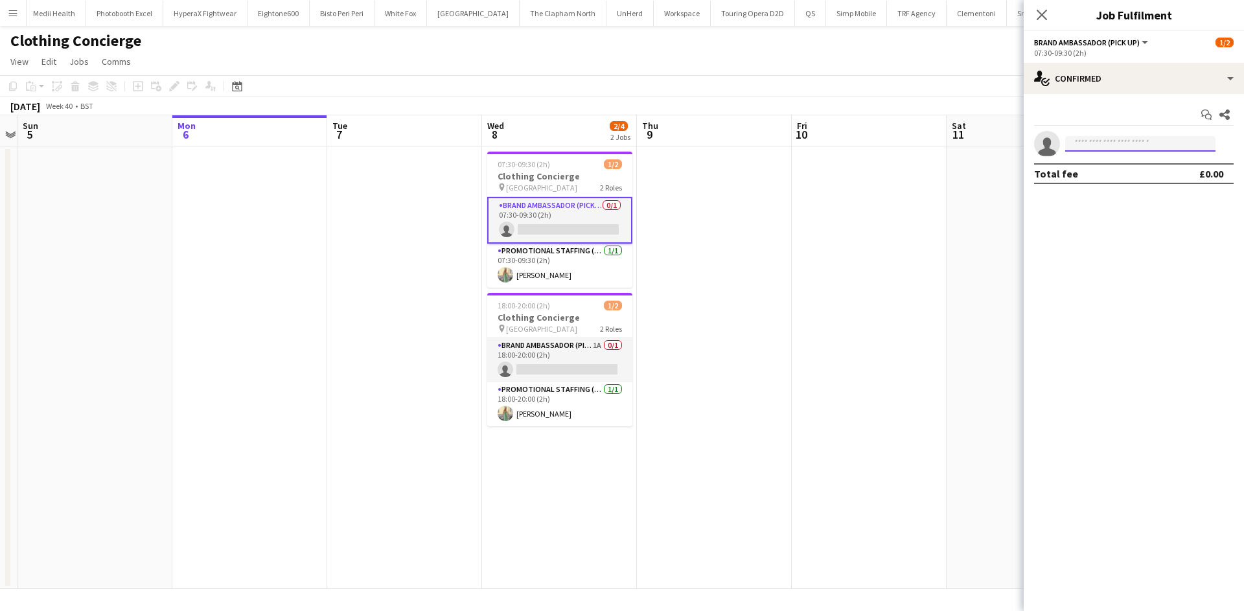
click at [1090, 141] on input at bounding box center [1140, 144] width 150 height 16
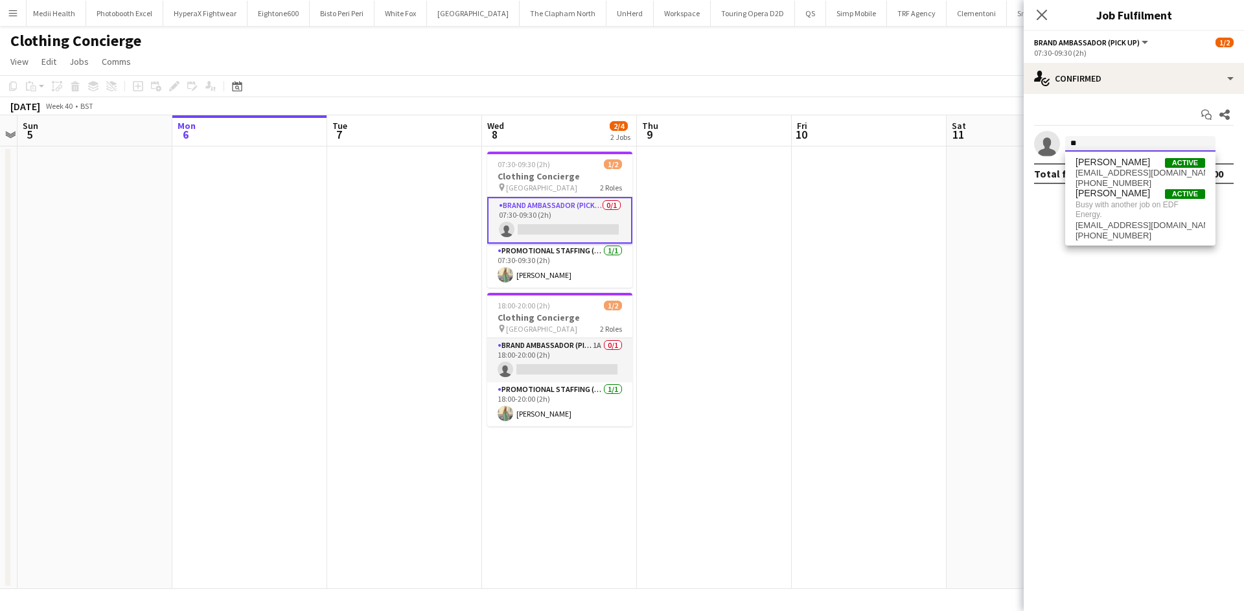
type input "*"
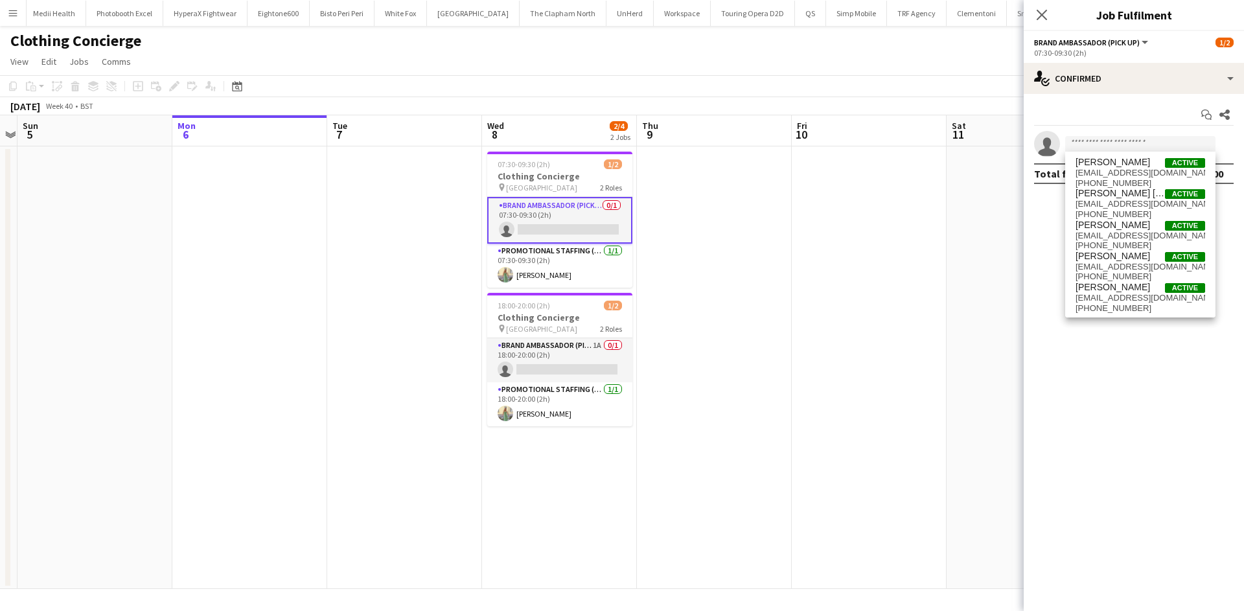
click at [807, 397] on app-date-cell at bounding box center [869, 367] width 155 height 443
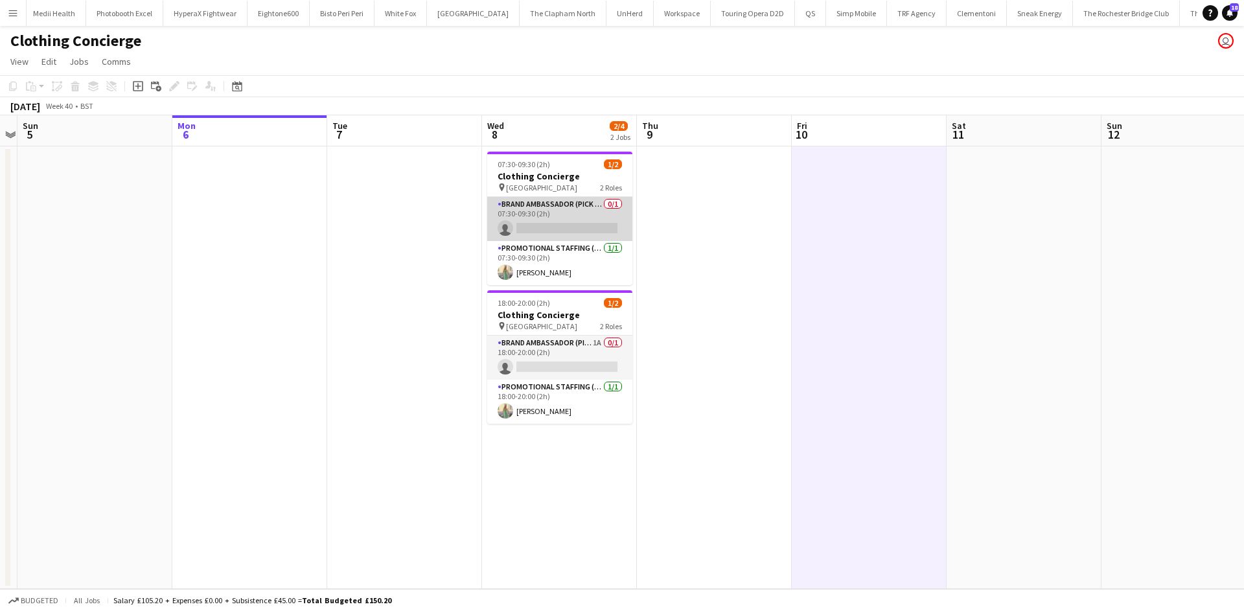
click at [575, 201] on app-card-role "Brand Ambassador (Pick up) 0/1 07:30-09:30 (2h) single-neutral-actions" at bounding box center [559, 219] width 145 height 44
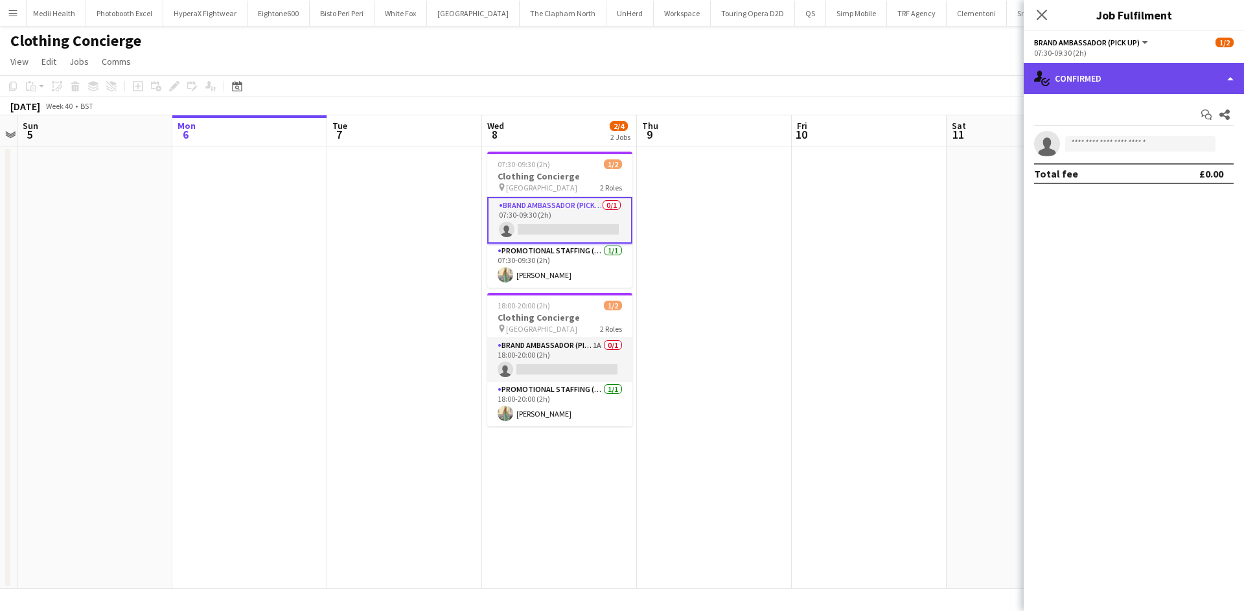
click at [1142, 83] on div "single-neutral-actions-check-2 Confirmed" at bounding box center [1134, 78] width 220 height 31
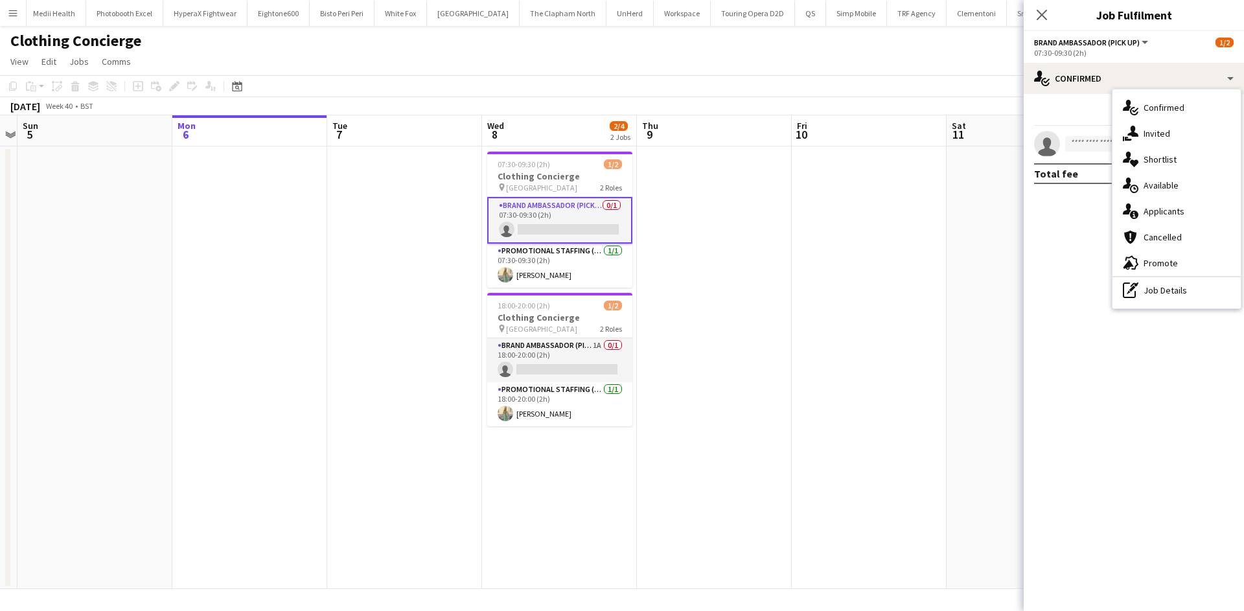
click at [1182, 255] on div "advertising-megaphone Promote" at bounding box center [1176, 263] width 128 height 26
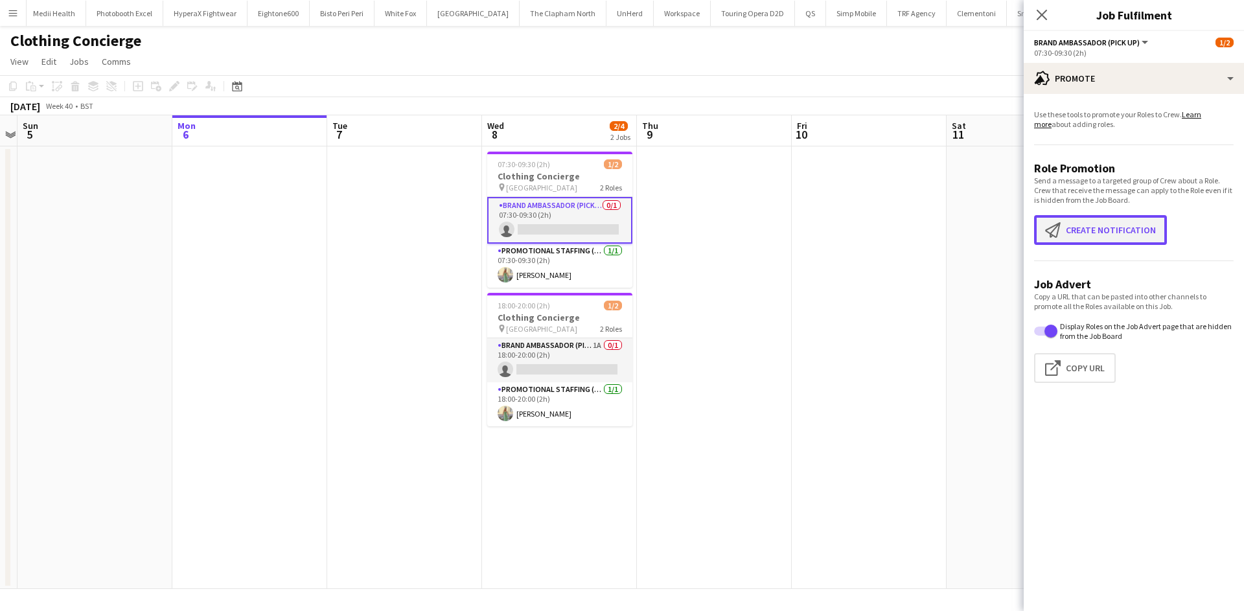
click at [1125, 229] on button "Create notification Create notification" at bounding box center [1100, 230] width 133 height 30
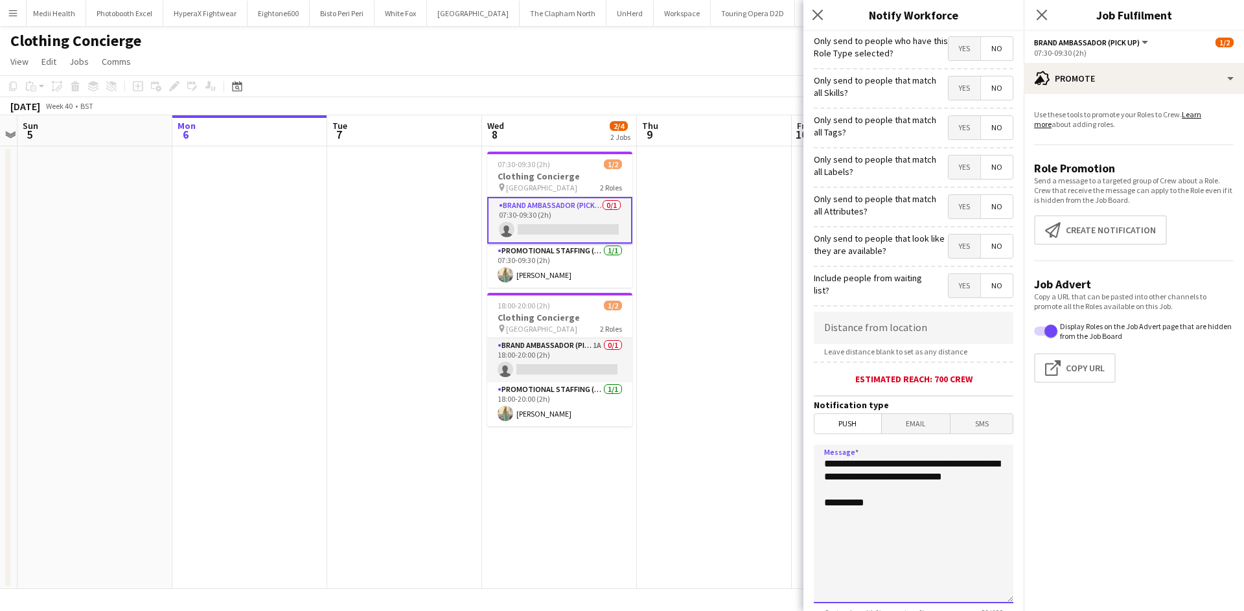
drag, startPoint x: 879, startPoint y: 533, endPoint x: 792, endPoint y: 457, distance: 115.3
click at [792, 457] on body "Menu Boards Boards Boards All jobs Status Workforce Workforce My Workforce Recr…" at bounding box center [622, 305] width 1244 height 611
drag, startPoint x: 861, startPoint y: 514, endPoint x: 871, endPoint y: 514, distance: 10.4
click at [863, 514] on textarea "**********" at bounding box center [914, 523] width 200 height 159
click at [945, 514] on textarea "**********" at bounding box center [914, 523] width 200 height 159
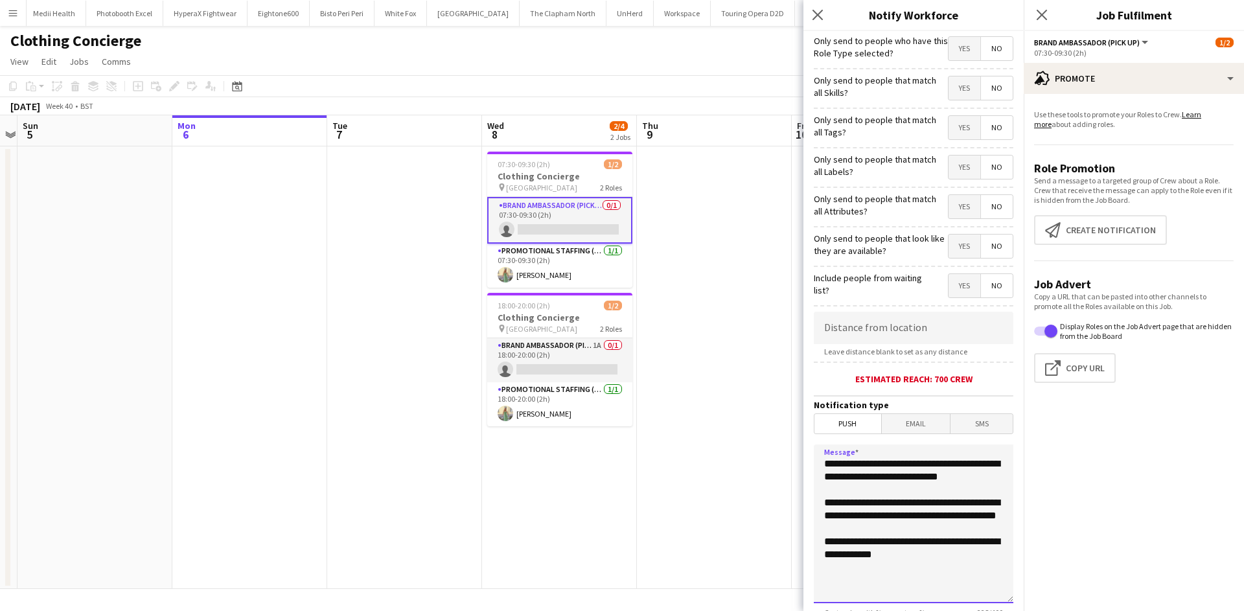
drag, startPoint x: 957, startPoint y: 569, endPoint x: 812, endPoint y: 463, distance: 179.0
click at [812, 463] on form "**********" at bounding box center [913, 372] width 220 height 682
type textarea "**********"
click at [889, 321] on input at bounding box center [914, 328] width 200 height 32
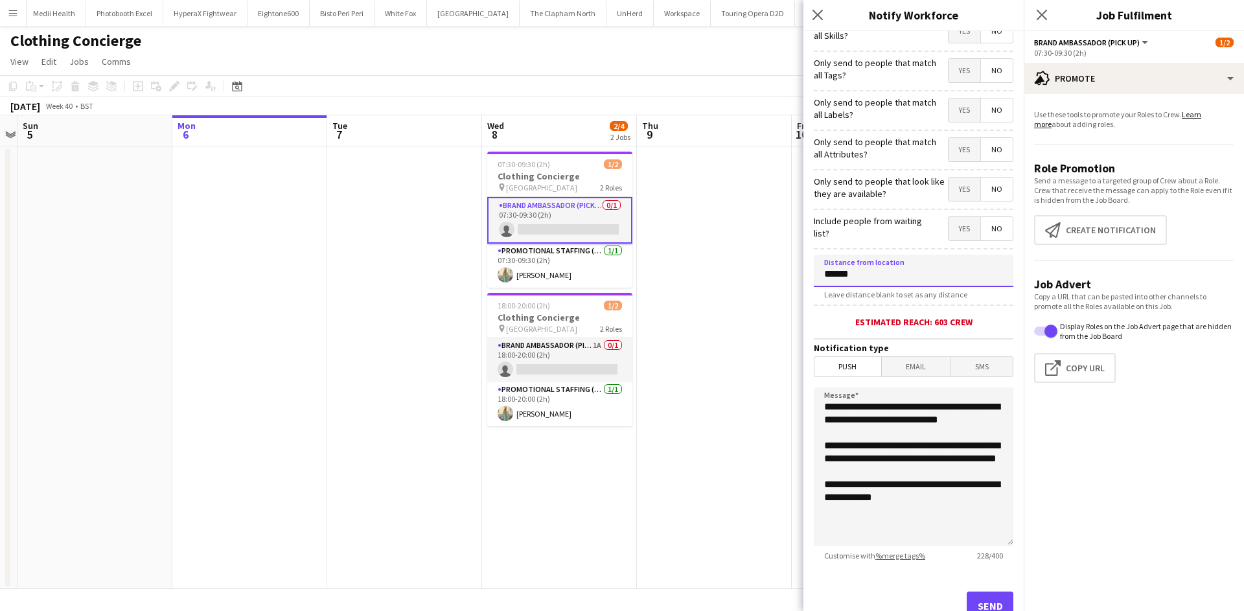
scroll to position [102, 0]
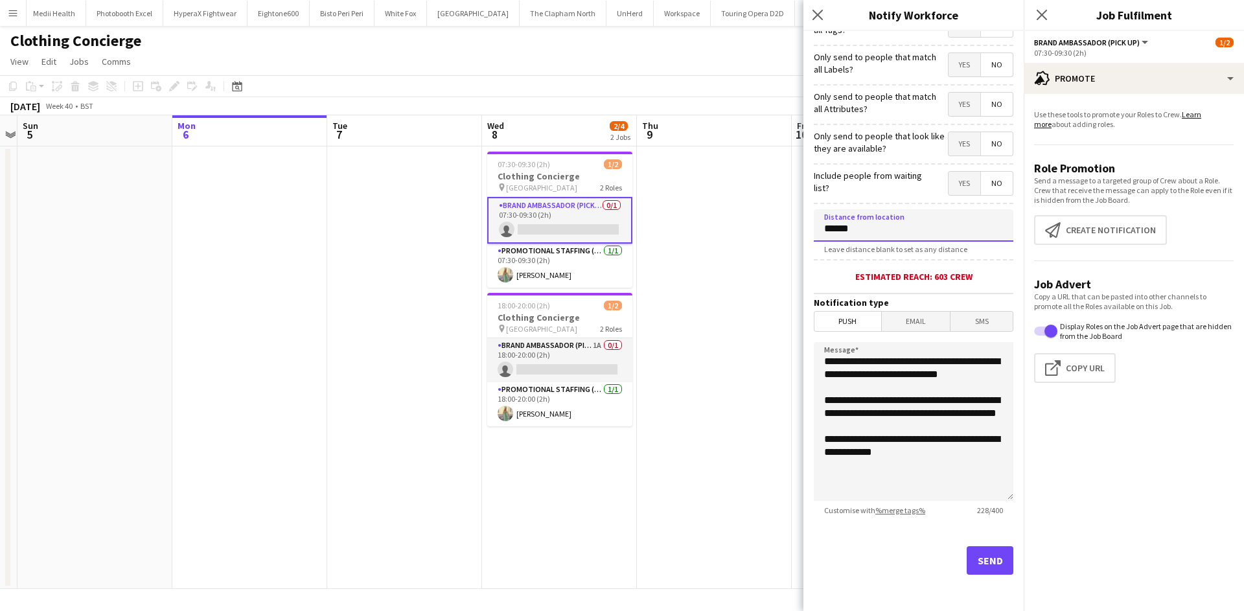
type input "******"
click at [996, 560] on button "Send" at bounding box center [990, 560] width 47 height 29
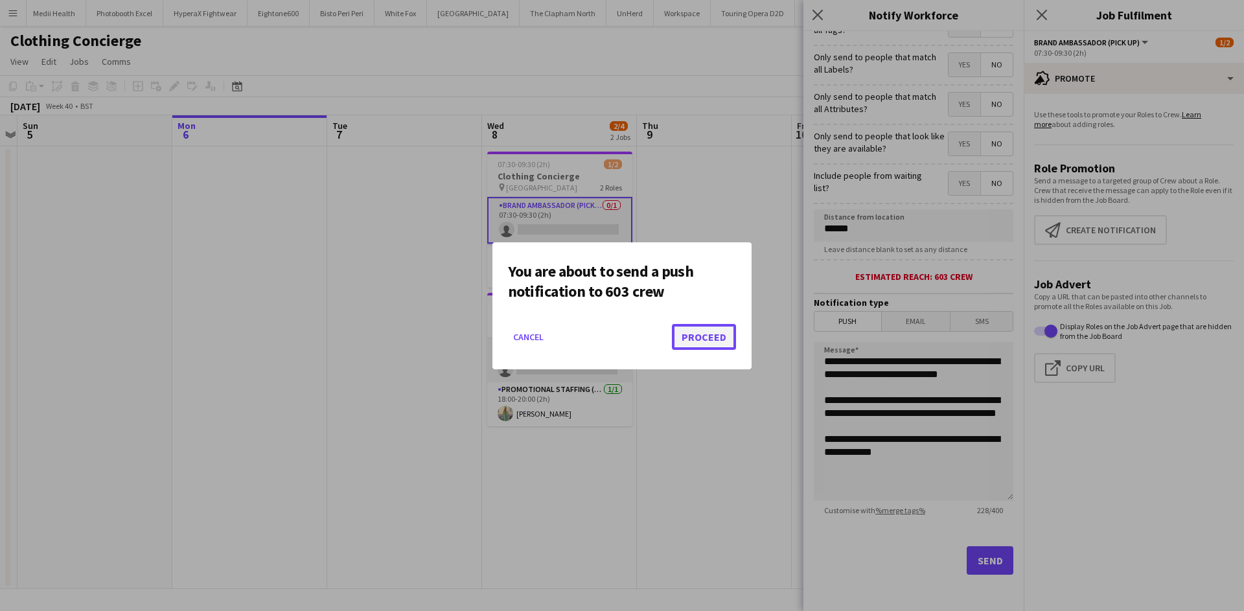
click at [709, 337] on button "Proceed" at bounding box center [704, 337] width 64 height 26
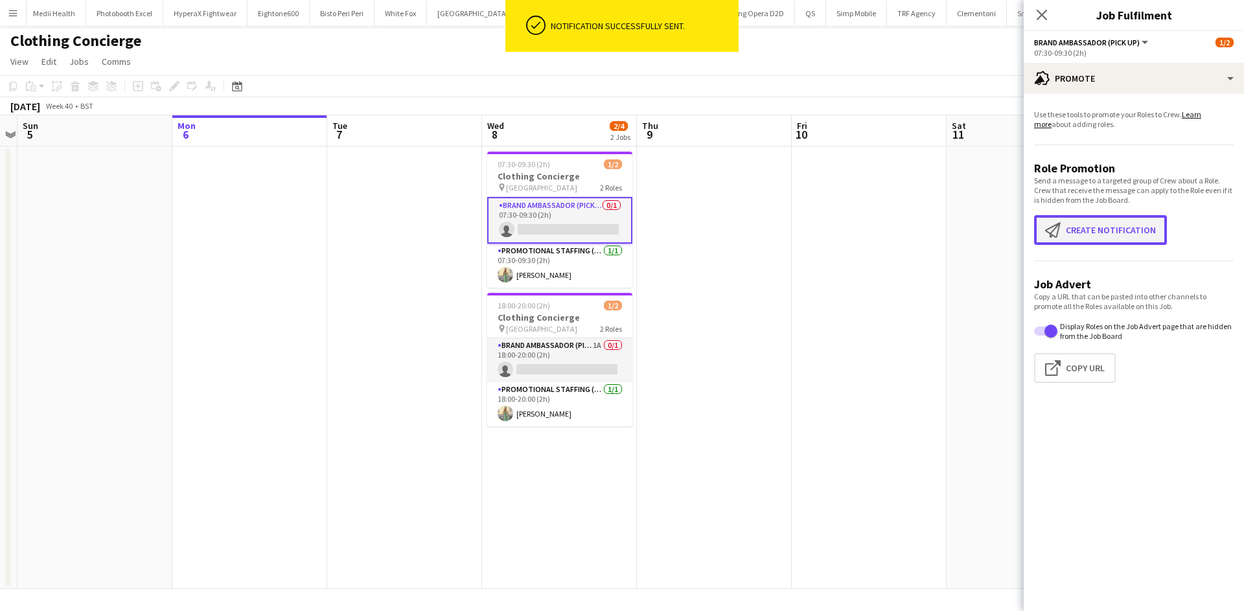
click at [1121, 220] on button "Create notification Create notification" at bounding box center [1100, 230] width 133 height 30
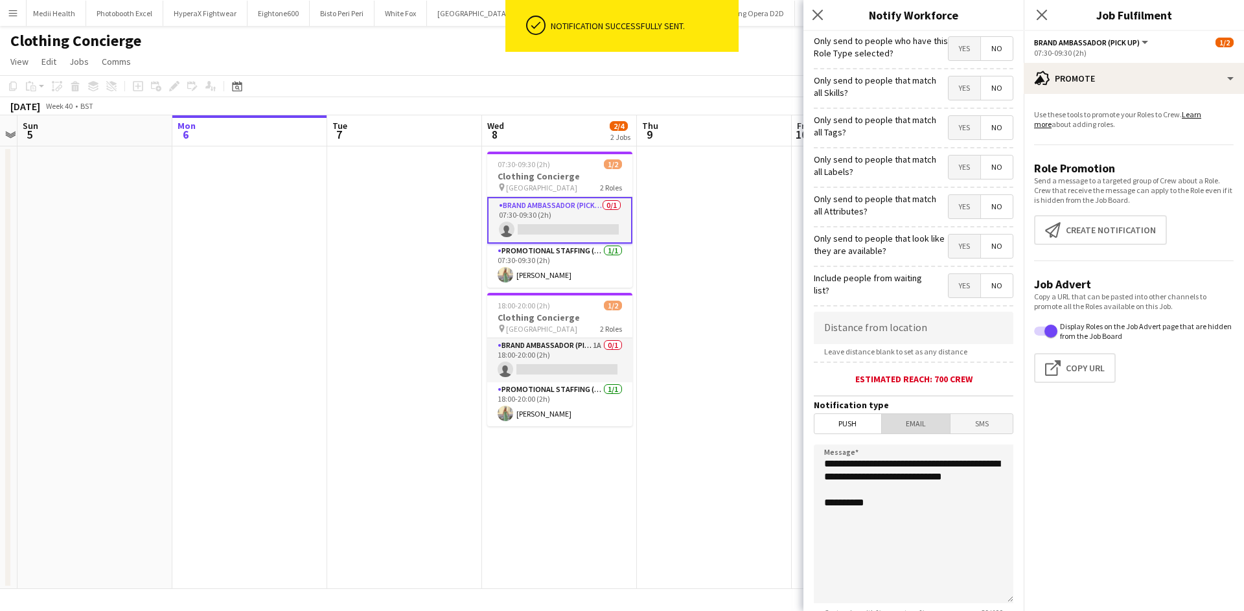
click at [923, 422] on span "Email" at bounding box center [916, 423] width 69 height 19
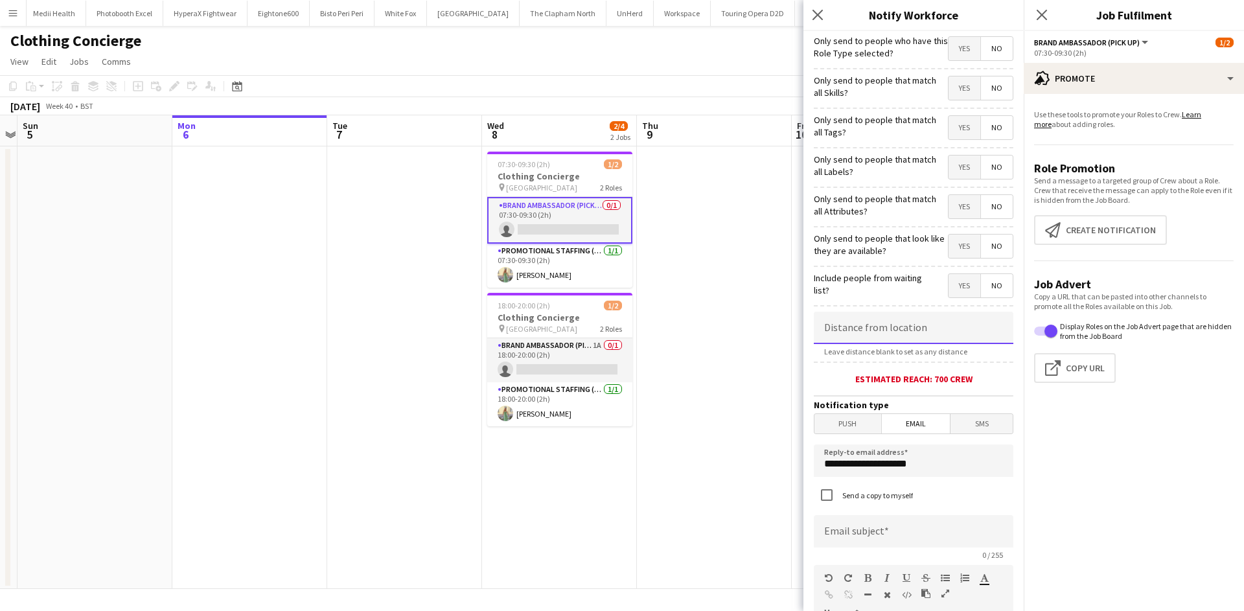
click at [906, 321] on input at bounding box center [914, 328] width 200 height 32
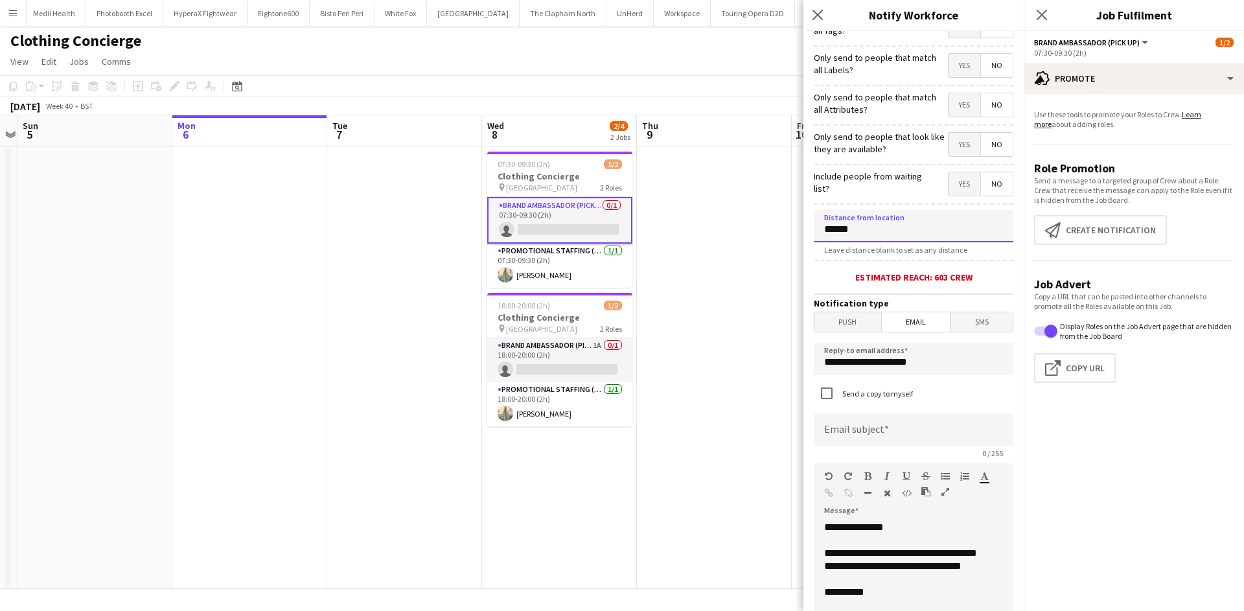
scroll to position [194, 0]
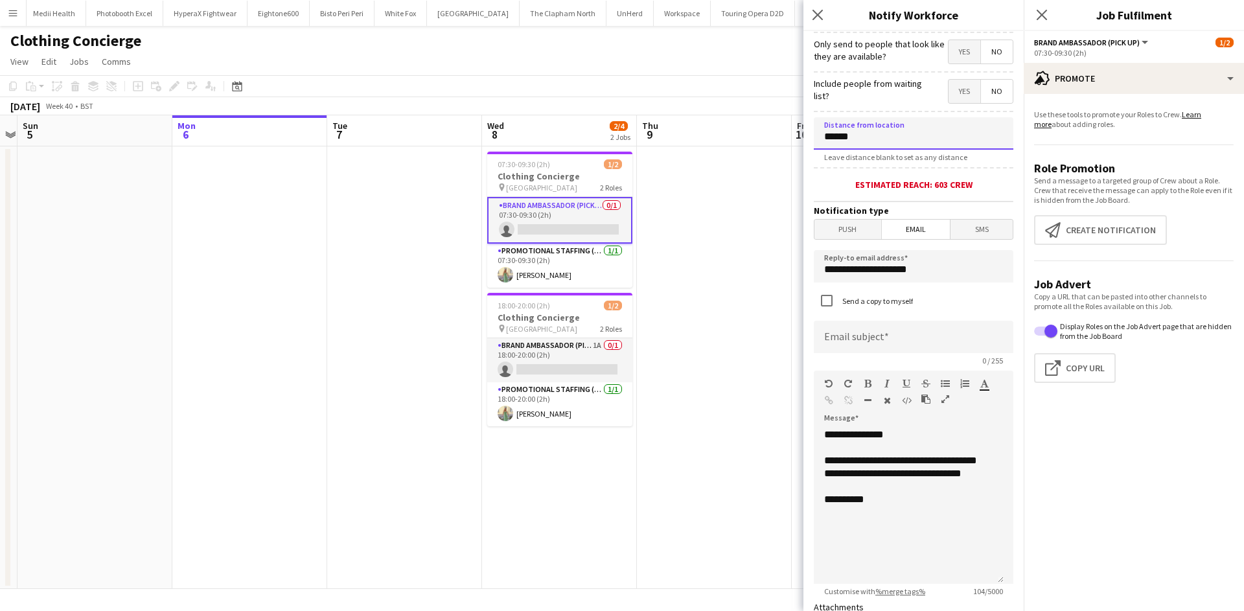
type input "******"
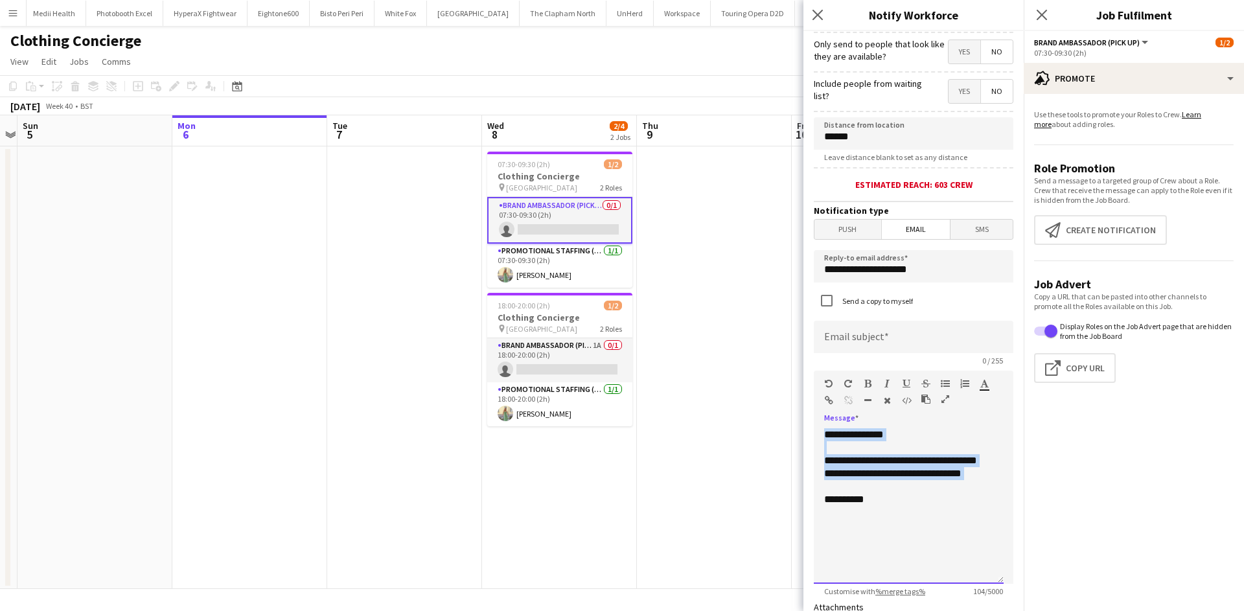
drag, startPoint x: 890, startPoint y: 509, endPoint x: 782, endPoint y: 413, distance: 144.6
click at [779, 409] on body "Menu Boards Boards Boards All jobs Status Workforce Workforce My Workforce Recr…" at bounding box center [622, 305] width 1244 height 611
click at [927, 525] on div "**********" at bounding box center [909, 505] width 190 height 155
drag, startPoint x: 840, startPoint y: 500, endPoint x: 781, endPoint y: 411, distance: 106.6
click at [779, 411] on body "Menu Boards Boards Boards All jobs Status Workforce Workforce My Workforce Recr…" at bounding box center [622, 305] width 1244 height 611
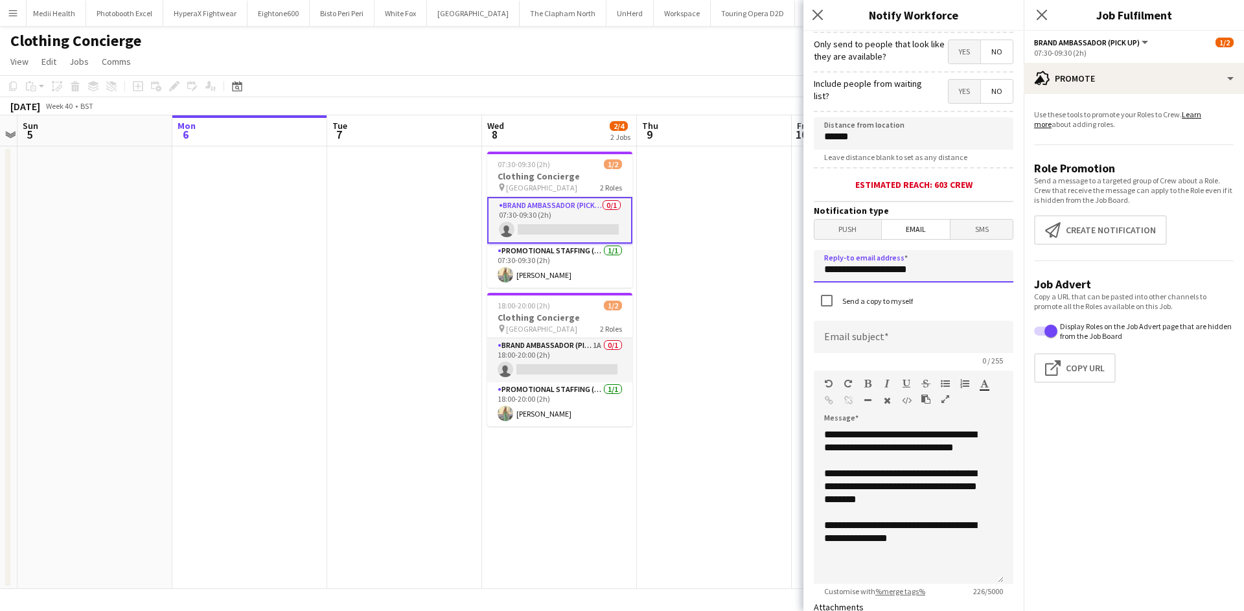
drag, startPoint x: 941, startPoint y: 279, endPoint x: 781, endPoint y: 266, distance: 160.5
click at [781, 266] on body "Menu Boards Boards Boards All jobs Status Workforce Workforce My Workforce Recr…" at bounding box center [622, 305] width 1244 height 611
type input "**********"
click at [865, 342] on input at bounding box center [914, 337] width 200 height 32
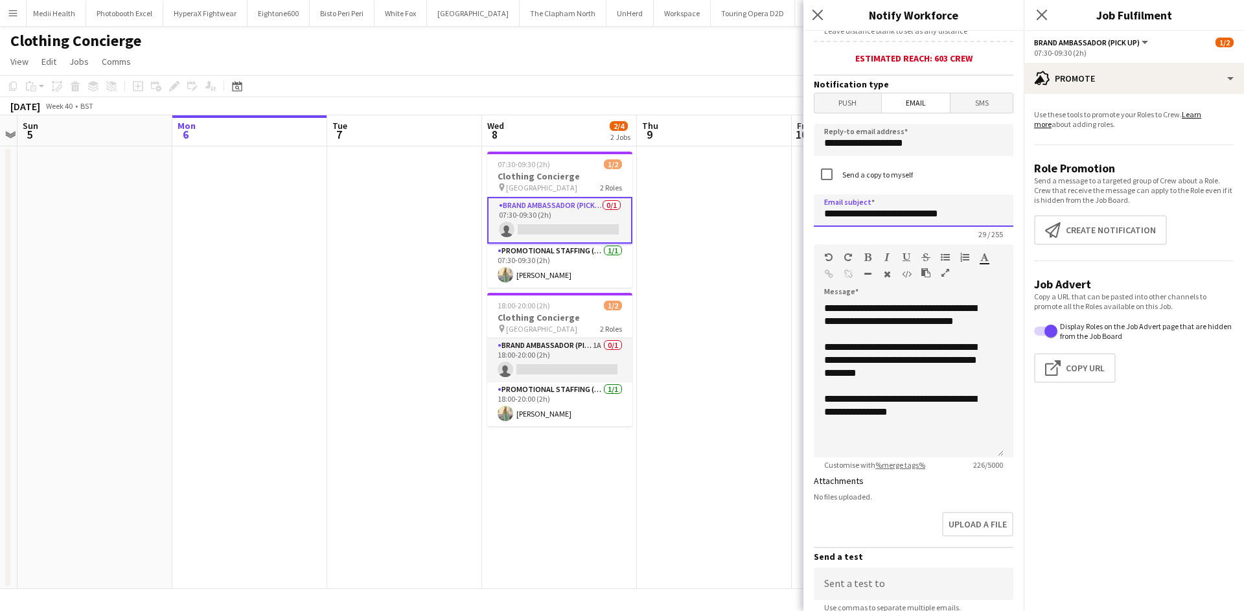
scroll to position [458, 0]
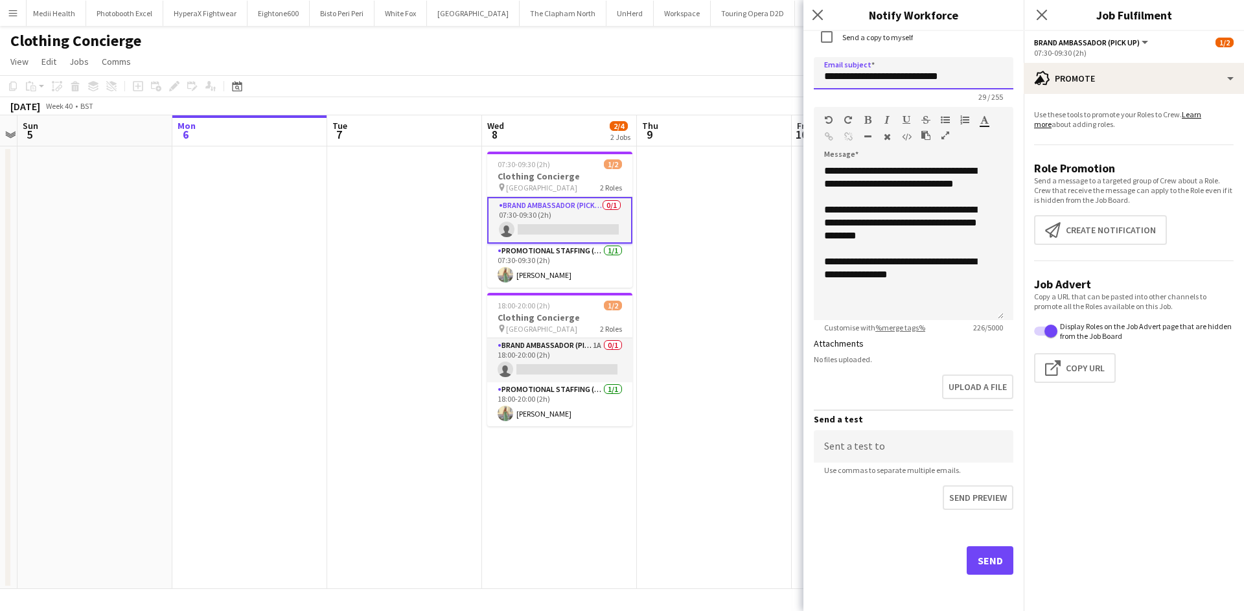
type input "**********"
click at [975, 566] on button "Send" at bounding box center [990, 560] width 47 height 29
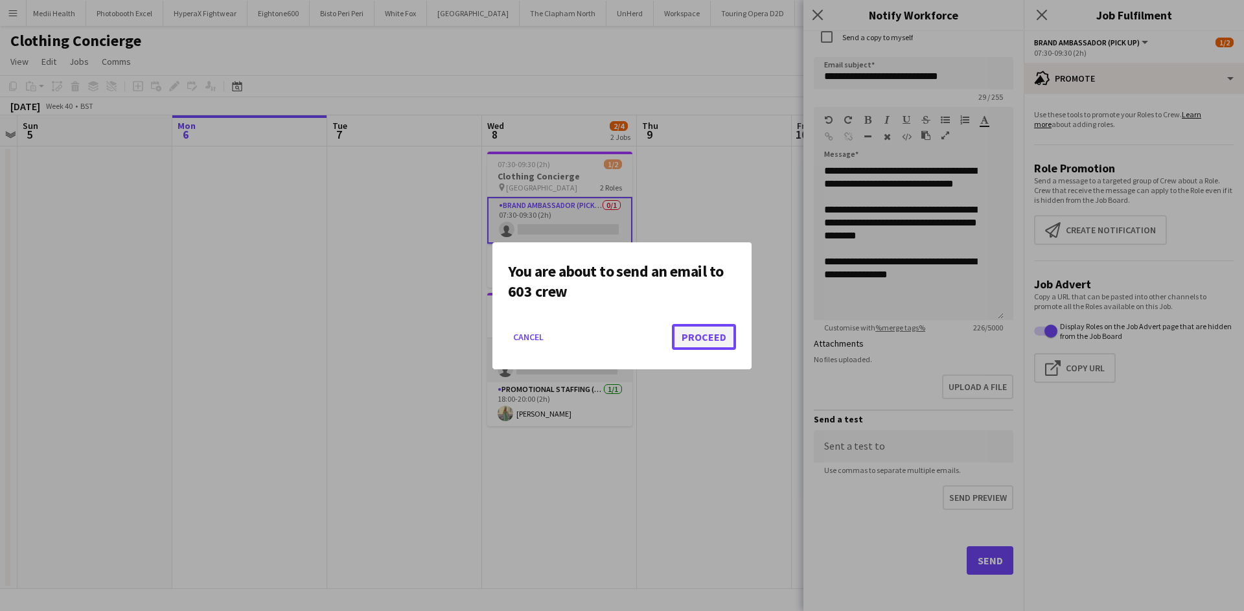
click at [702, 325] on button "Proceed" at bounding box center [704, 337] width 64 height 26
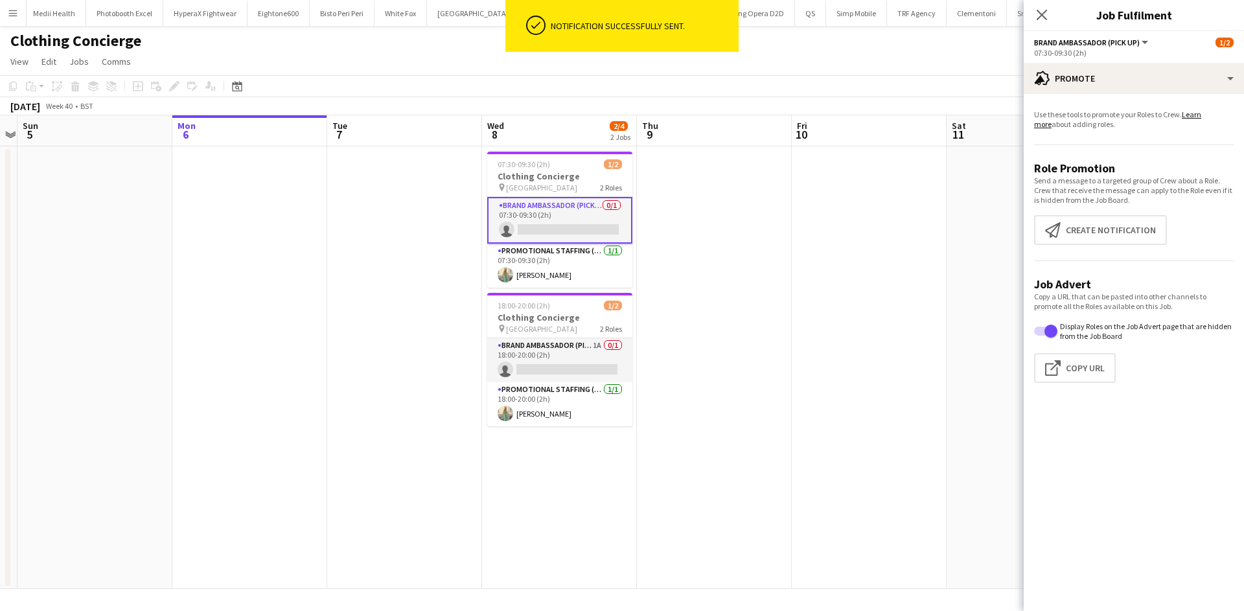
click at [712, 314] on app-date-cell at bounding box center [714, 367] width 155 height 443
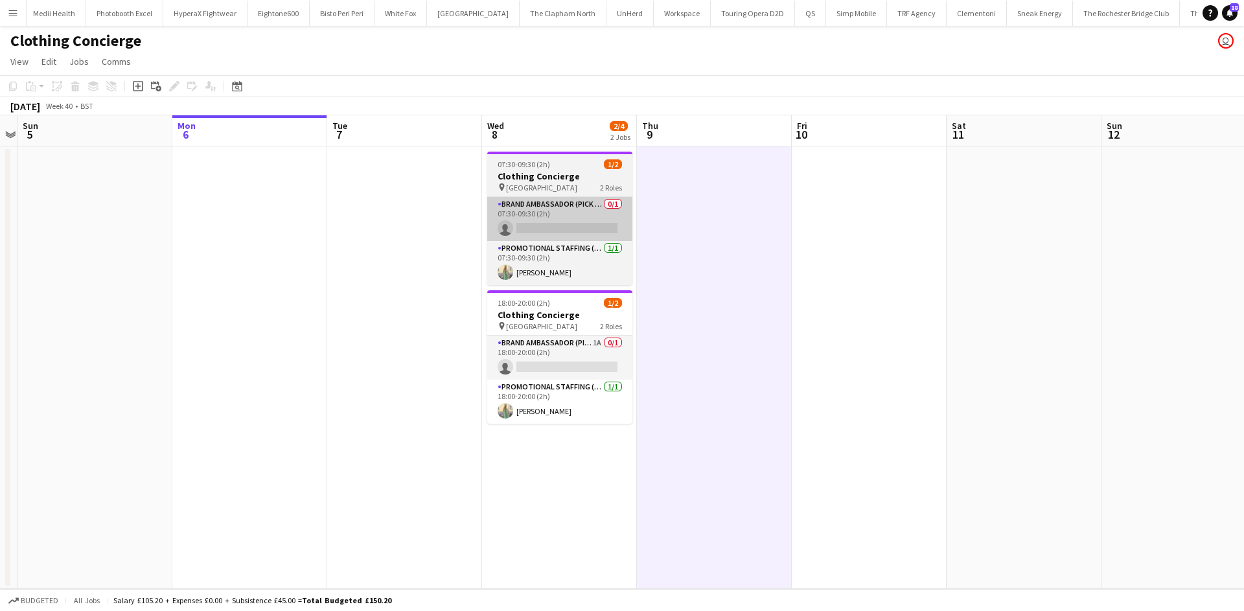
click at [591, 199] on app-card-role "Brand Ambassador (Pick up) 0/1 07:30-09:30 (2h) single-neutral-actions" at bounding box center [559, 219] width 145 height 44
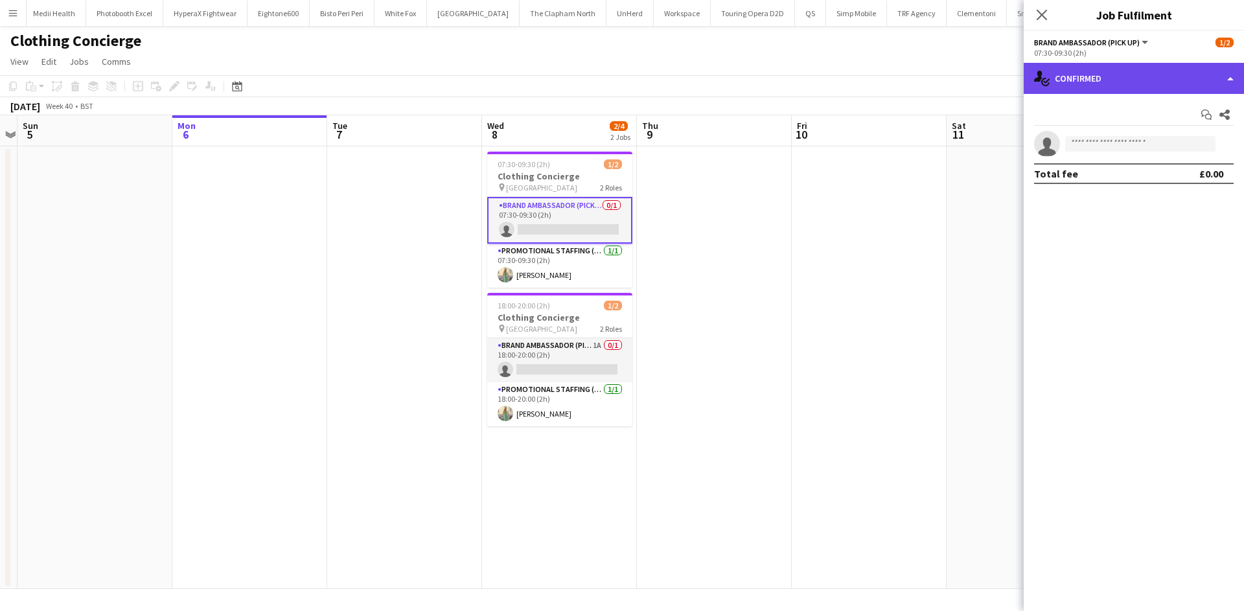
click at [1156, 82] on div "single-neutral-actions-check-2 Confirmed" at bounding box center [1134, 78] width 220 height 31
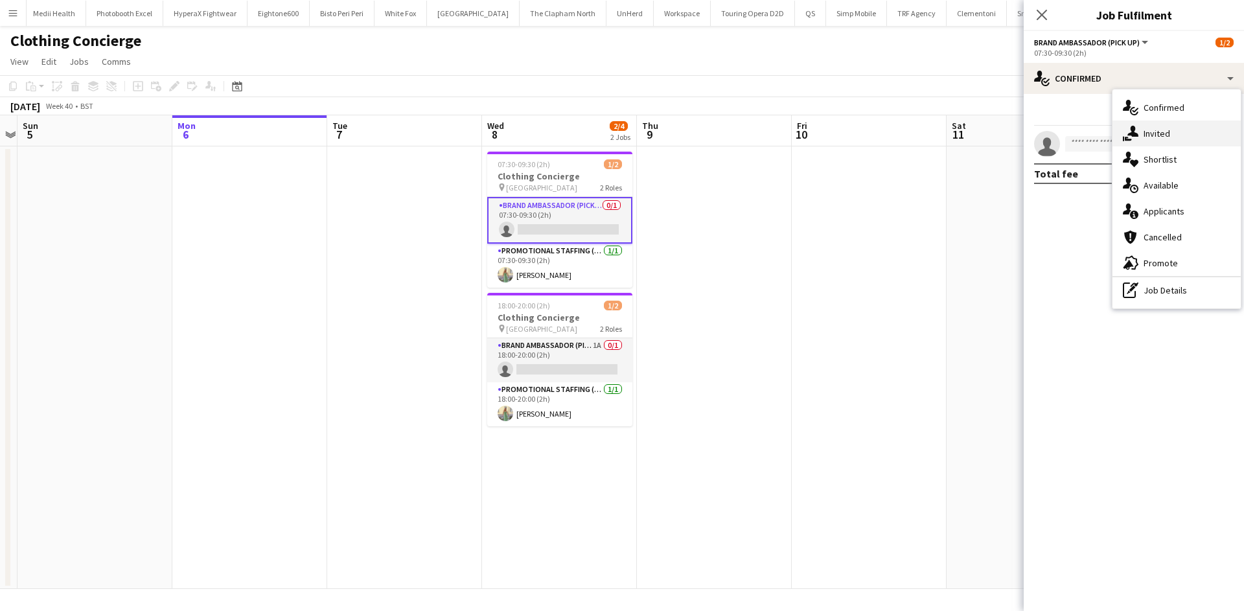
click at [1175, 128] on div "single-neutral-actions-share-1 Invited" at bounding box center [1176, 134] width 128 height 26
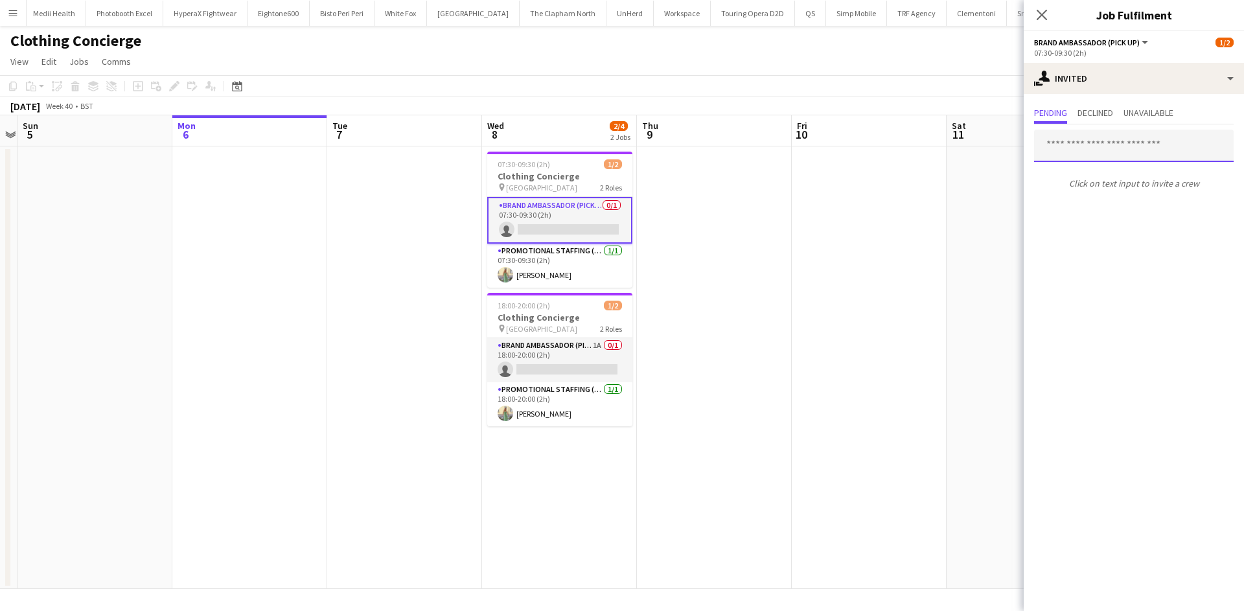
drag, startPoint x: 1144, startPoint y: 146, endPoint x: 1155, endPoint y: 147, distance: 10.4
click at [1153, 145] on input "text" at bounding box center [1134, 146] width 200 height 32
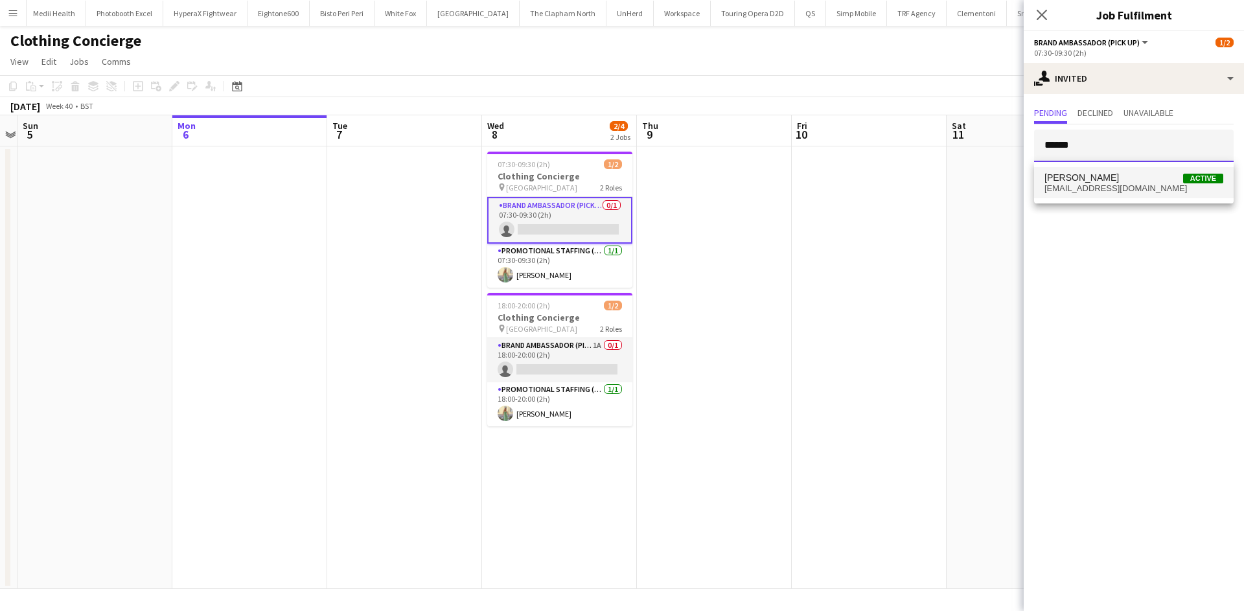
type input "******"
click at [1138, 192] on span "hakeemwinfo@gmail.com" at bounding box center [1133, 188] width 179 height 10
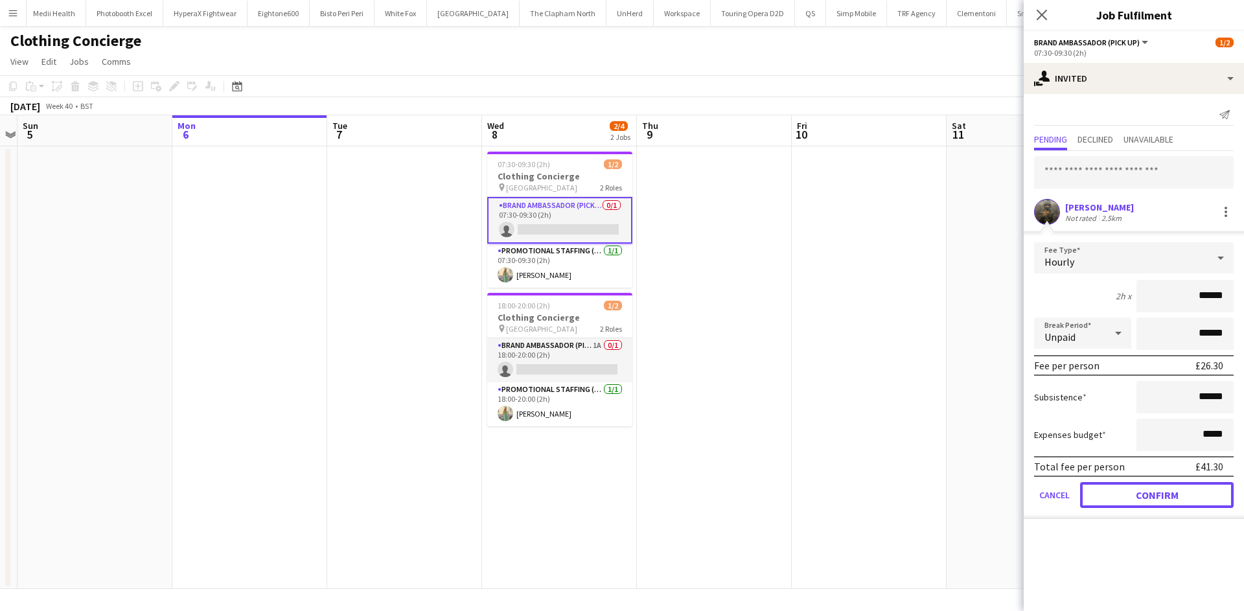
click at [1142, 486] on button "Confirm" at bounding box center [1157, 495] width 154 height 26
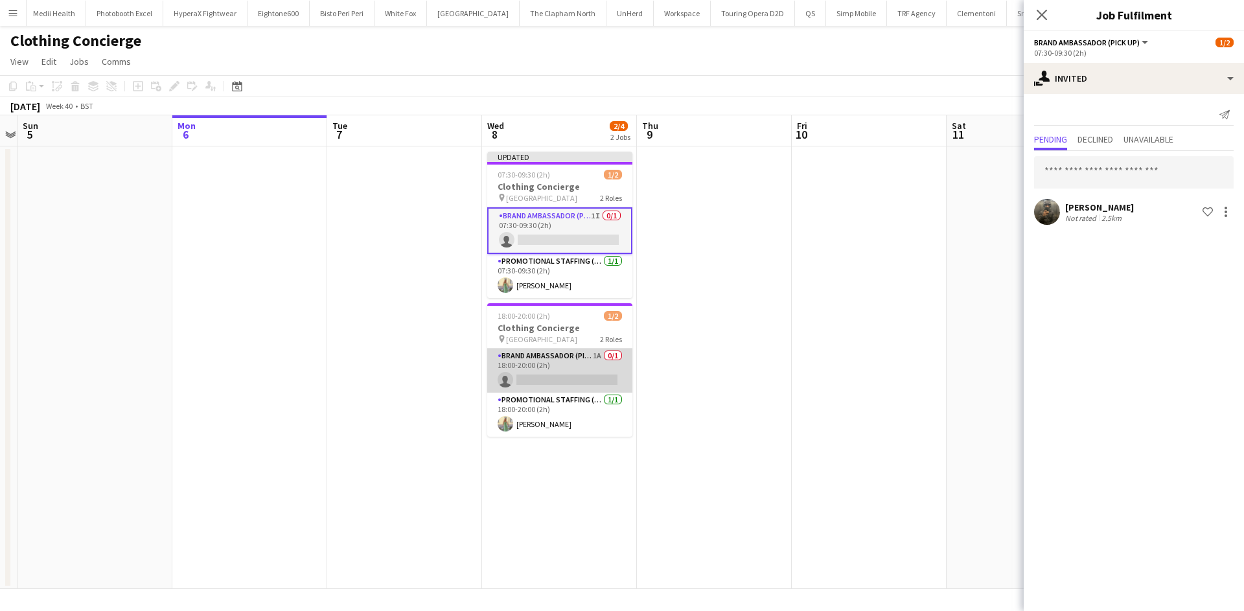
click at [590, 354] on app-card-role "Brand Ambassador (Pick up) 1A 0/1 18:00-20:00 (2h) single-neutral-actions" at bounding box center [559, 371] width 145 height 44
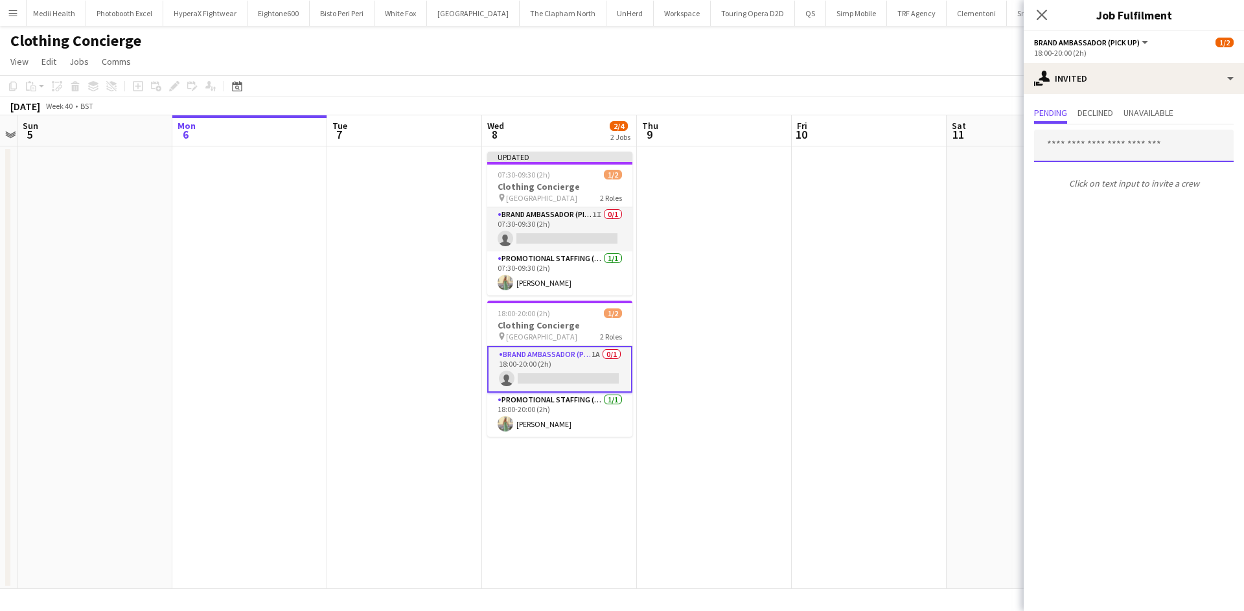
click at [1076, 145] on input "text" at bounding box center [1134, 146] width 200 height 32
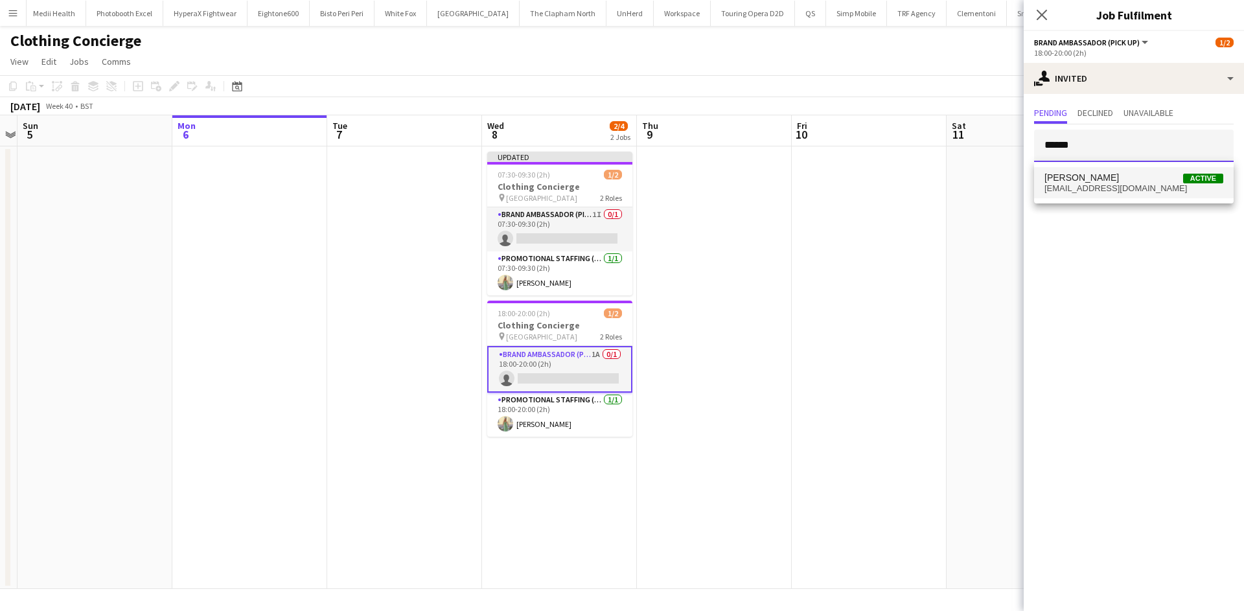
type input "******"
click at [1074, 185] on span "hakeemwinfo@gmail.com" at bounding box center [1133, 188] width 179 height 10
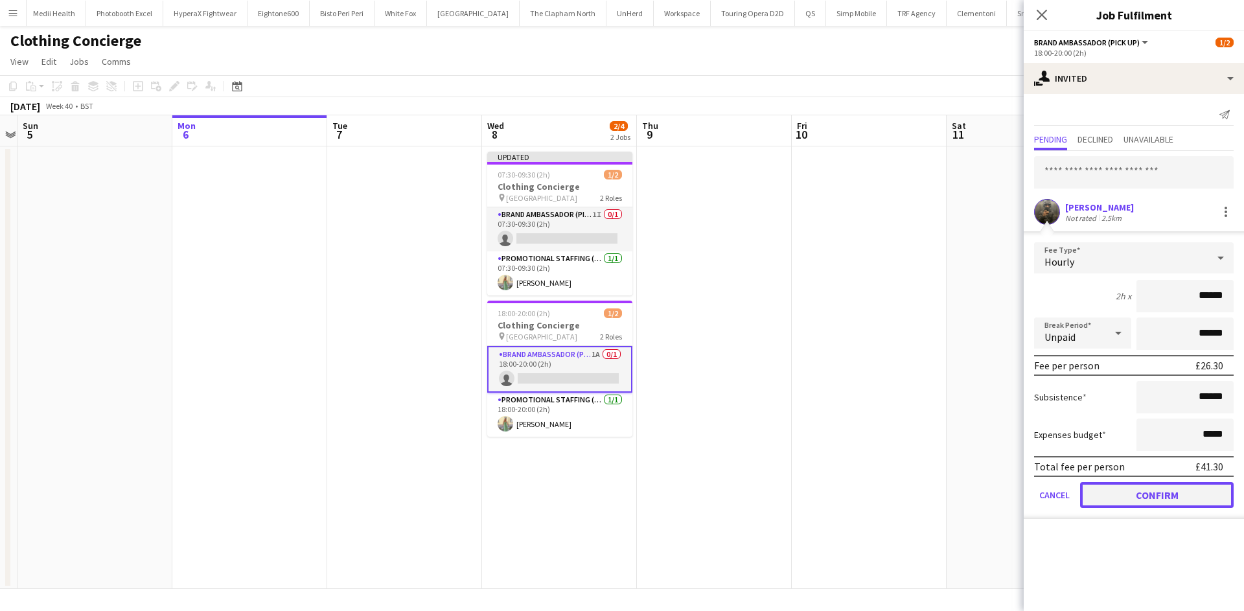
click at [1170, 499] on button "Confirm" at bounding box center [1157, 495] width 154 height 26
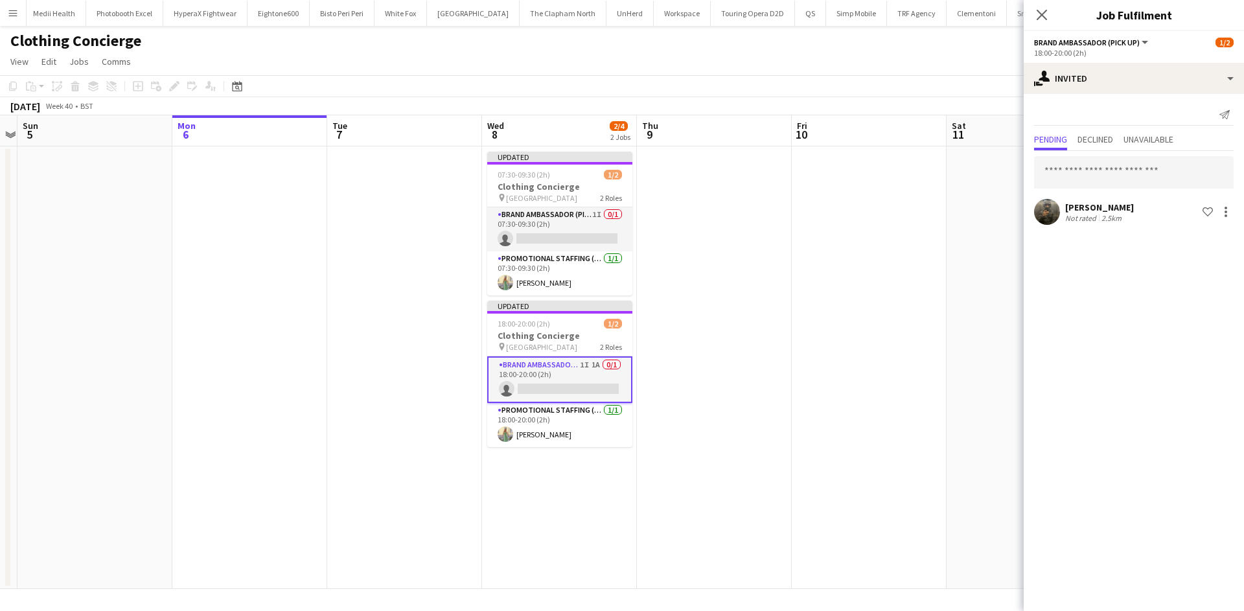
click at [857, 319] on app-date-cell at bounding box center [869, 367] width 155 height 443
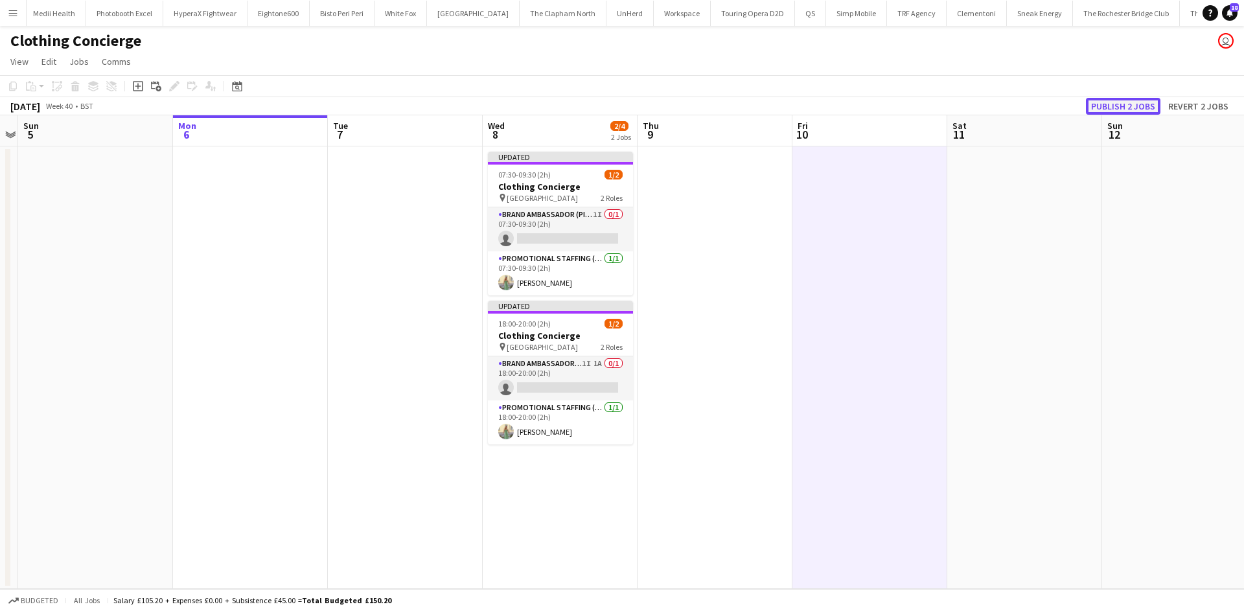
click at [1140, 106] on button "Publish 2 jobs" at bounding box center [1123, 106] width 75 height 17
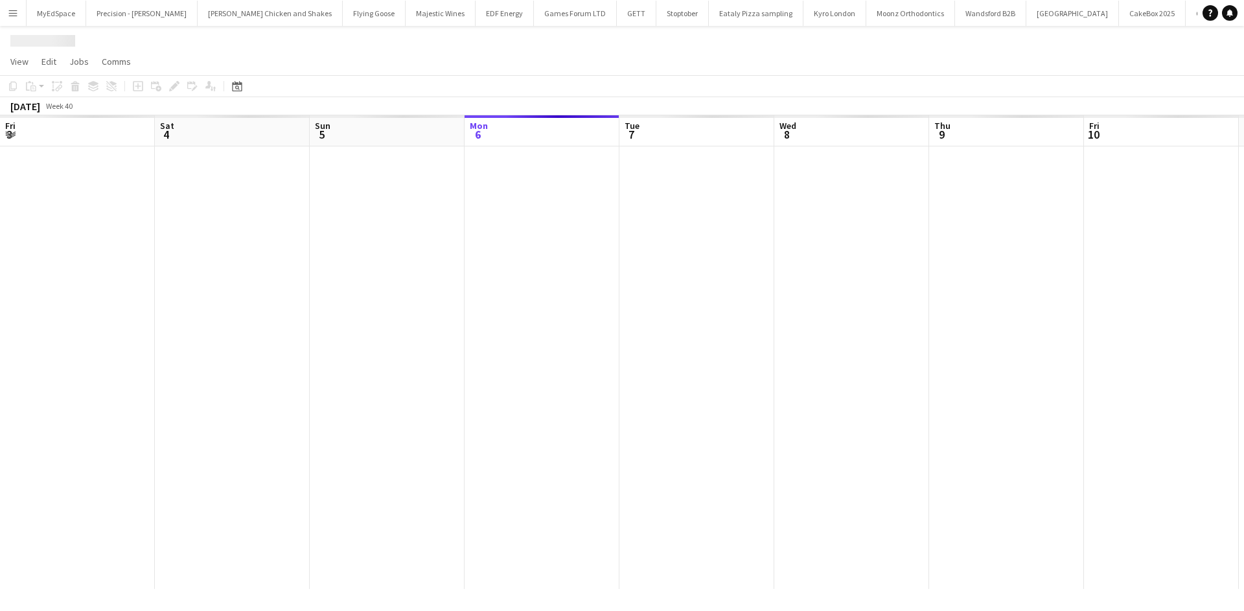
scroll to position [0, 310]
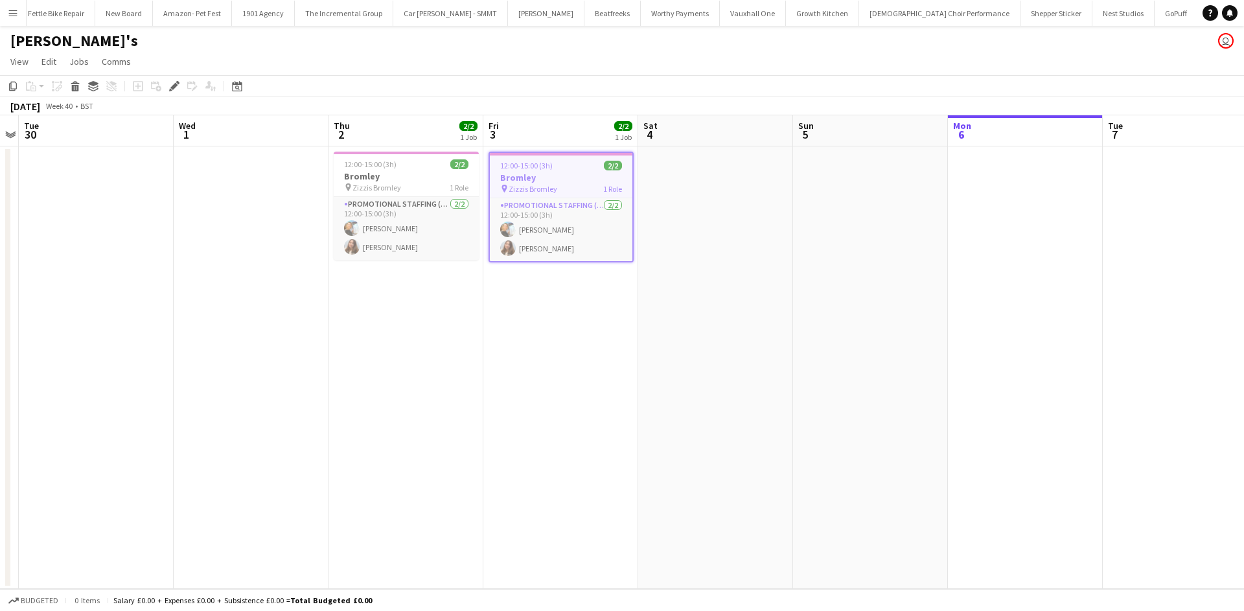
scroll to position [0, 1870]
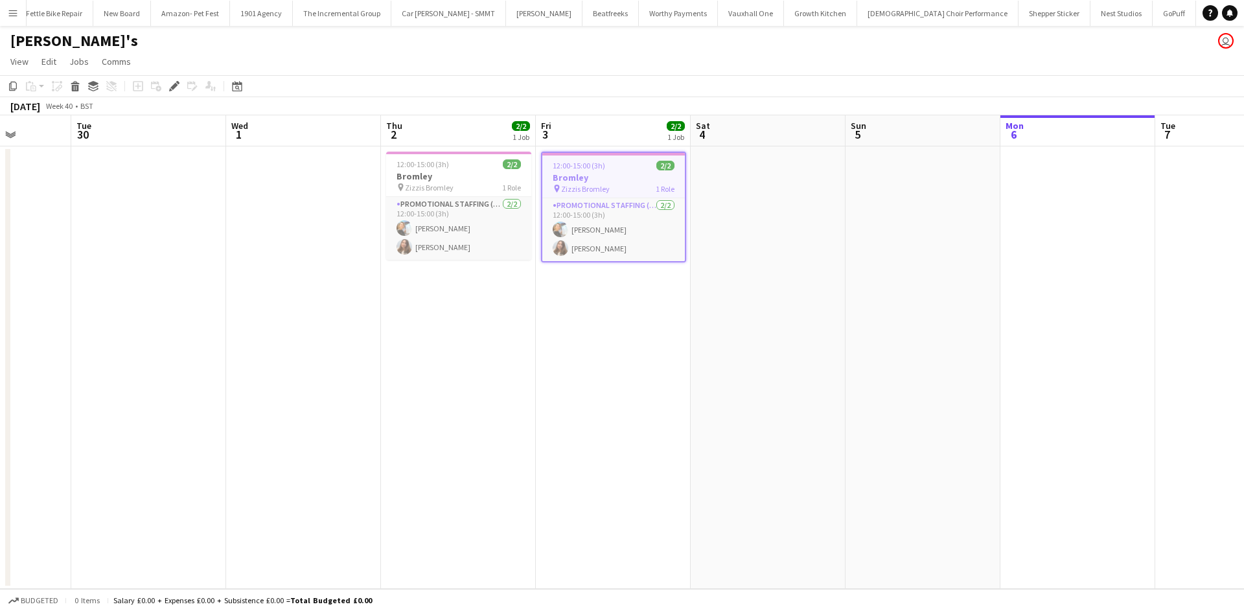
drag, startPoint x: 754, startPoint y: 326, endPoint x: 494, endPoint y: 338, distance: 260.1
click at [494, 338] on app-calendar-viewport "Sat 27 Sun 28 Mon 29 Tue 30 Wed 1 Thu 2 2/2 1 Job Fri 3 2/2 1 Job Sat 4 Sun 5 M…" at bounding box center [622, 352] width 1244 height 474
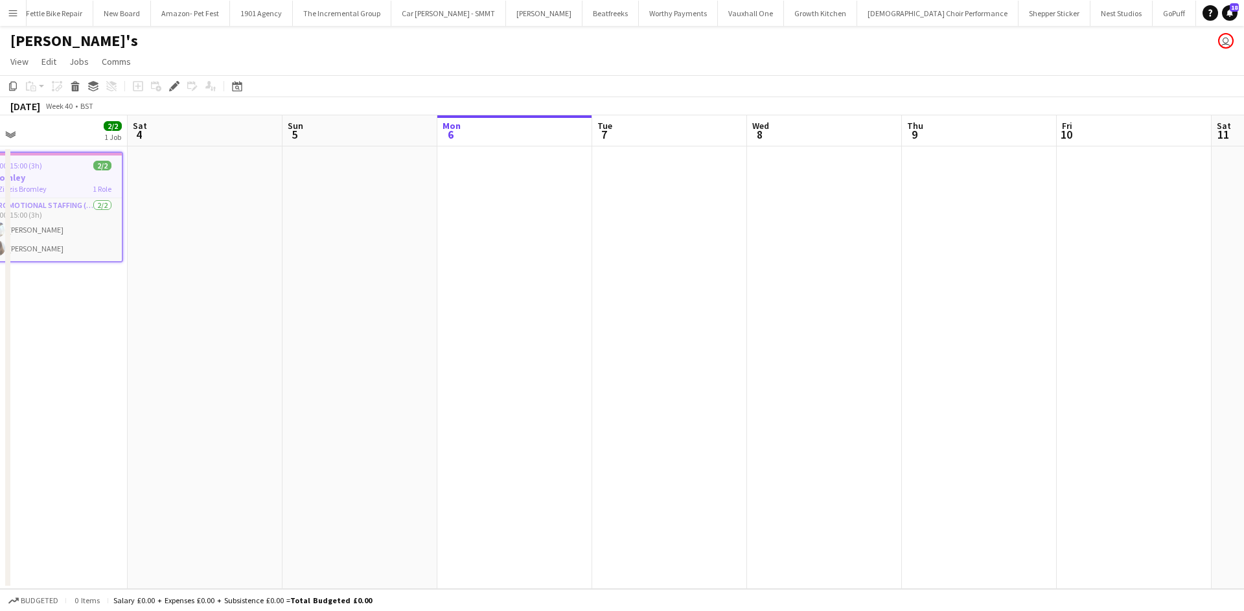
drag, startPoint x: 862, startPoint y: 214, endPoint x: 586, endPoint y: 272, distance: 282.0
click at [586, 272] on app-calendar-viewport "Mon 29 Tue 30 Wed 1 Thu 2 2/2 1 Job Fri 3 2/2 1 Job Sat 4 Sun 5 Mon 6 Tue 7 Wed…" at bounding box center [622, 352] width 1244 height 474
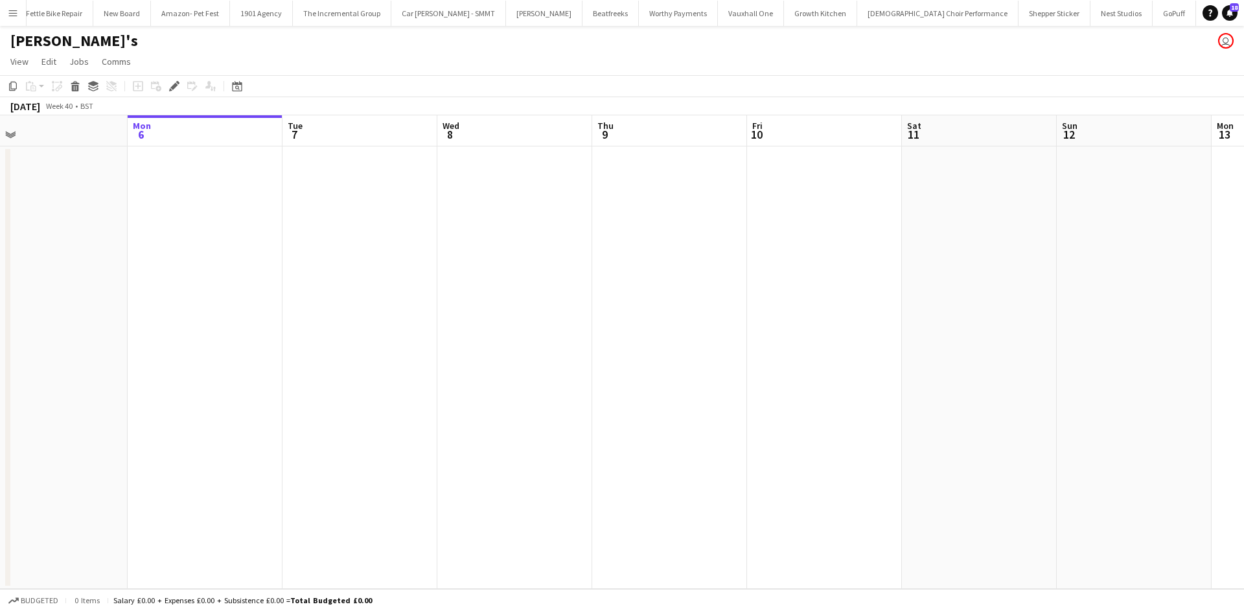
scroll to position [0, 393]
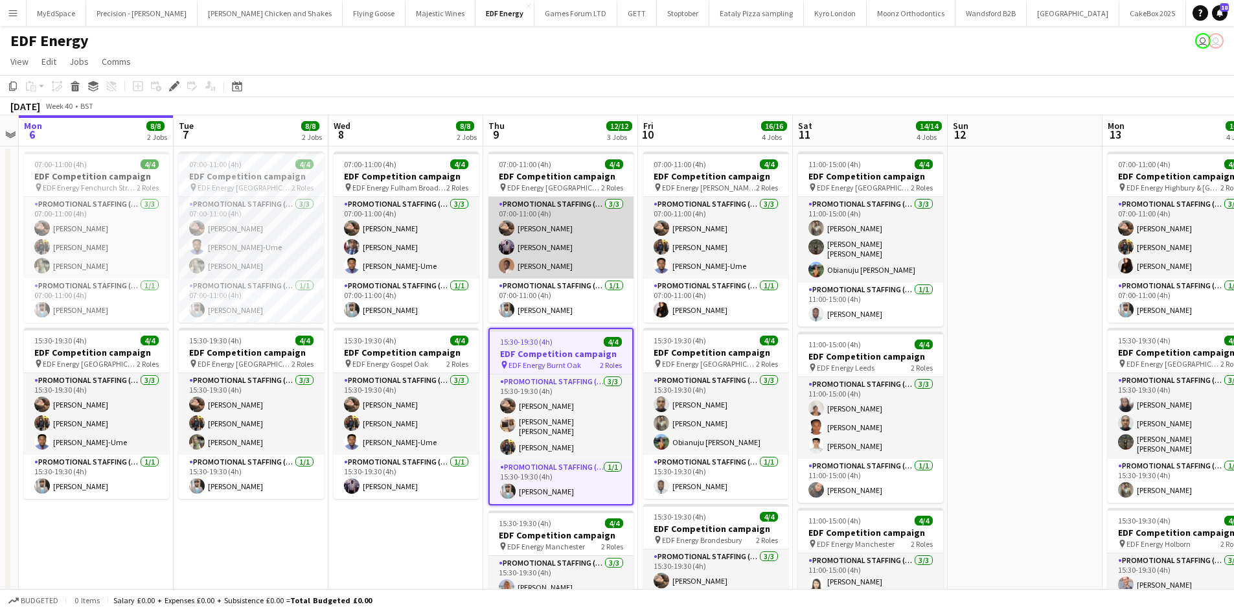
click at [551, 267] on app-card-role "Promotional Staffing (Flyering Staff) [DATE] 07:00-11:00 (4h) [PERSON_NAME] [PE…" at bounding box center [561, 238] width 145 height 82
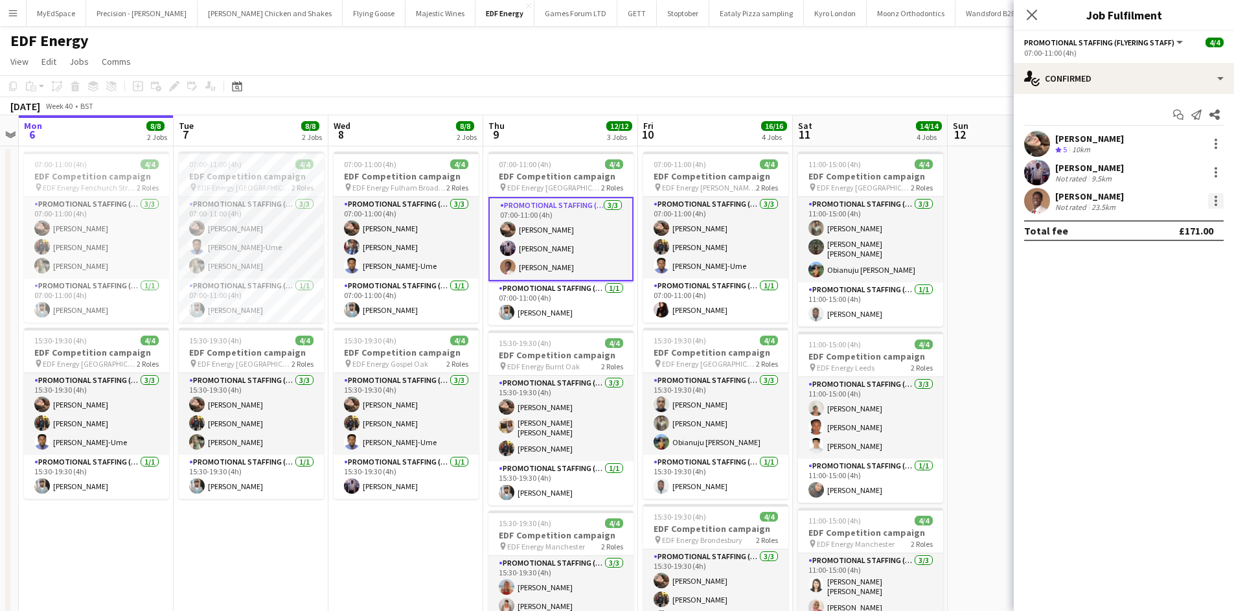
click at [1211, 201] on div at bounding box center [1216, 201] width 16 height 16
drag, startPoint x: 1164, startPoint y: 355, endPoint x: 1120, endPoint y: 340, distance: 46.5
click at [1164, 352] on span "Remove" at bounding box center [1173, 349] width 80 height 12
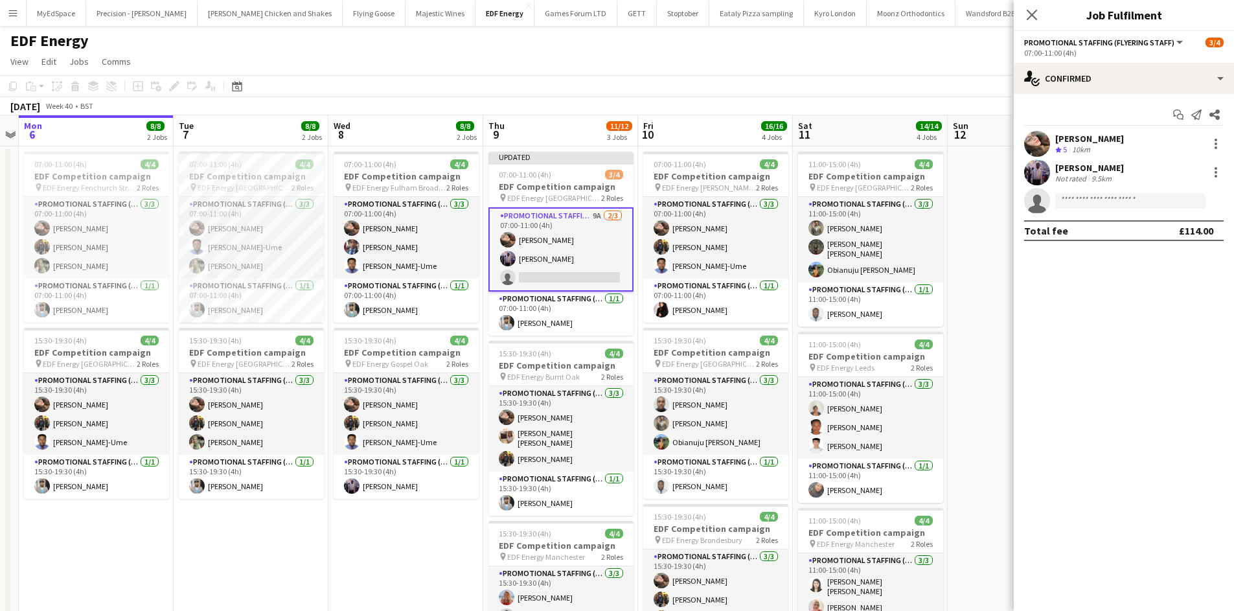
click at [996, 255] on app-date-cell at bounding box center [1025, 536] width 155 height 781
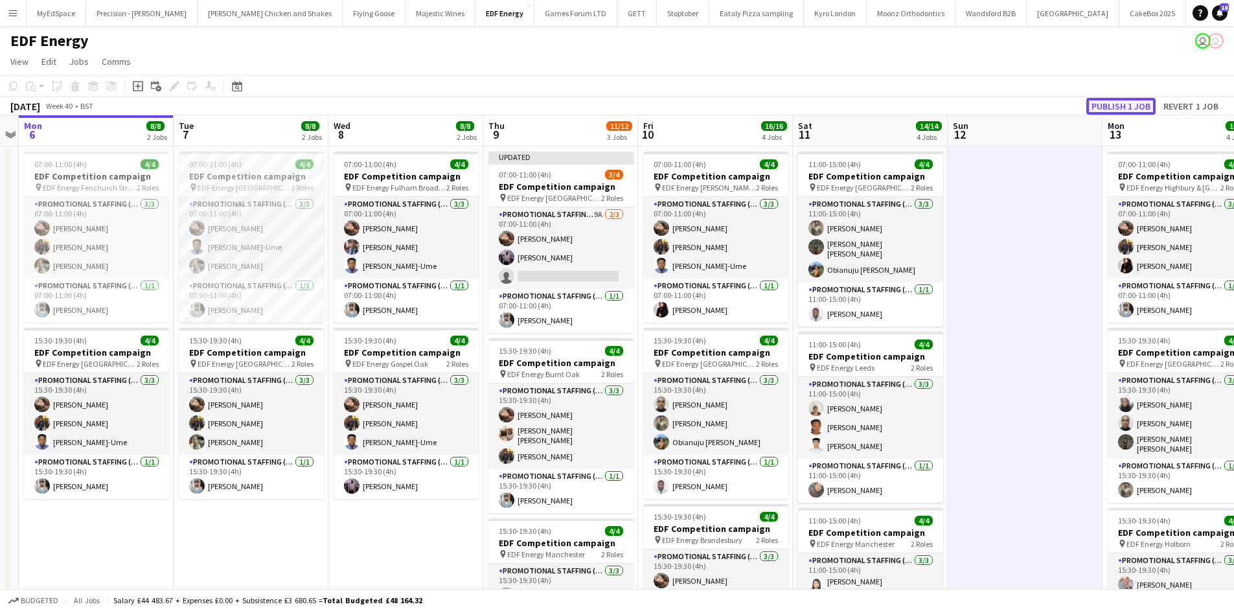
click at [1134, 104] on button "Publish 1 job" at bounding box center [1121, 106] width 69 height 17
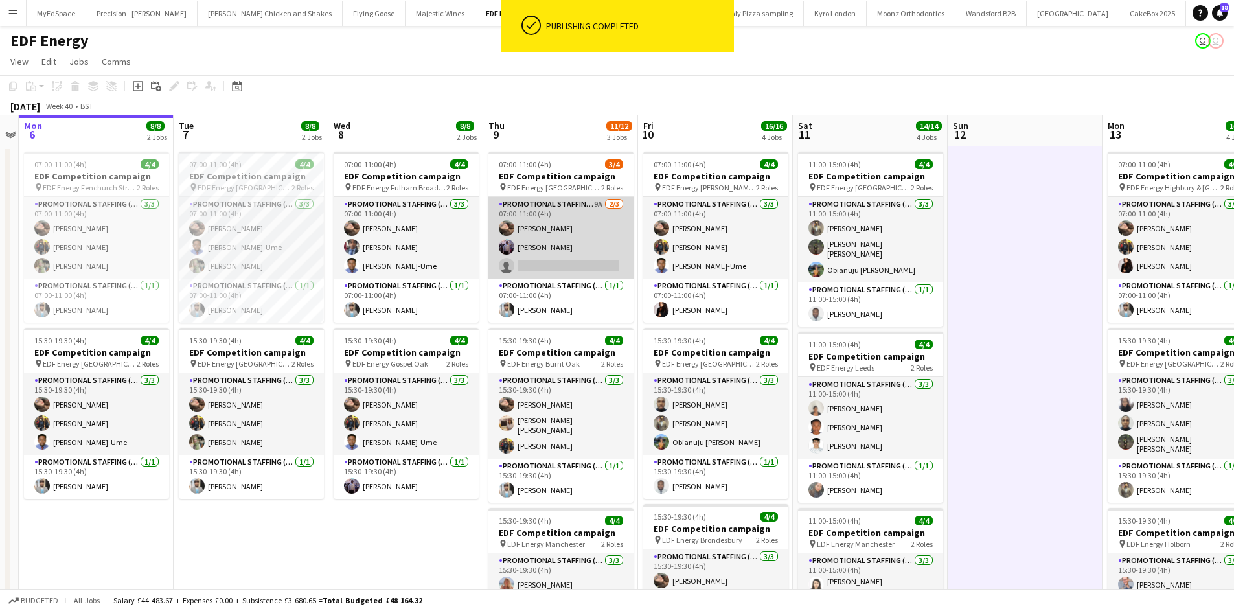
click at [595, 201] on app-card-role "Promotional Staffing (Flyering Staff) 9A 2/3 07:00-11:00 (4h) Anastasiia Melesh…" at bounding box center [561, 238] width 145 height 82
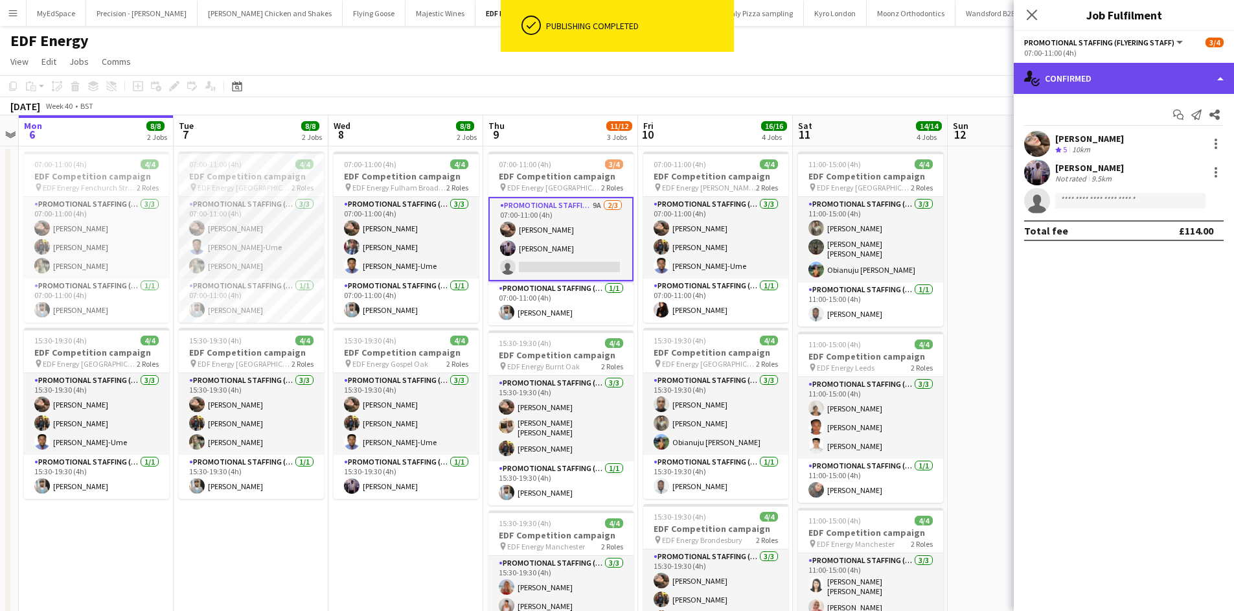
click at [1171, 88] on div "single-neutral-actions-check-2 Confirmed" at bounding box center [1124, 78] width 220 height 31
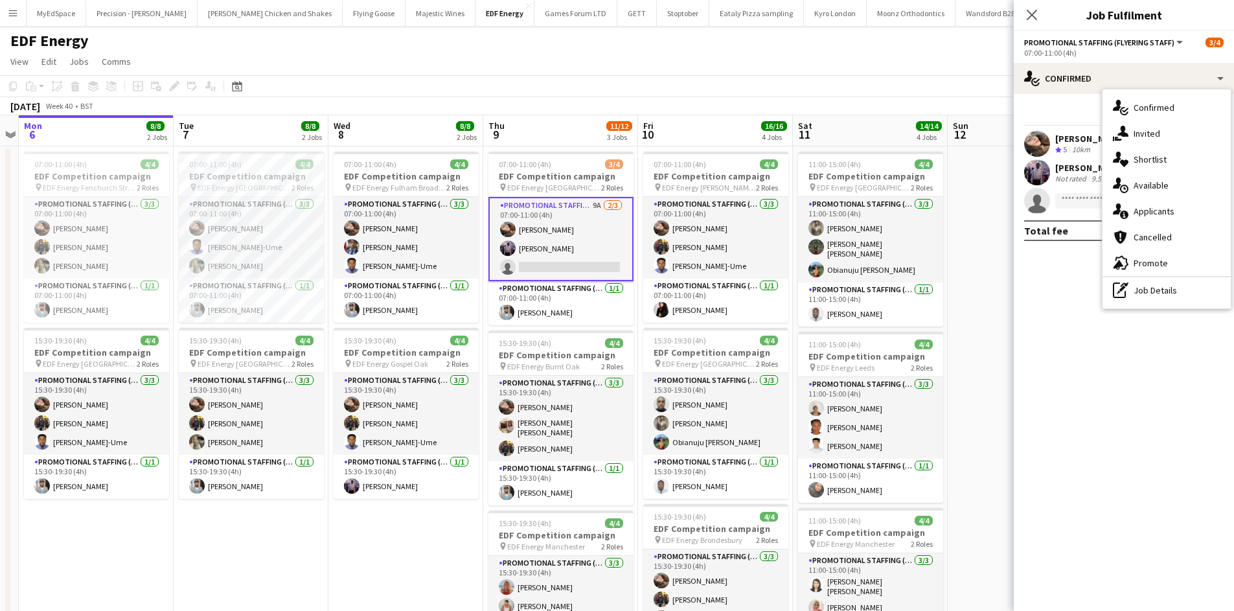
click at [1181, 210] on div "single-neutral-actions-information Applicants" at bounding box center [1167, 211] width 128 height 26
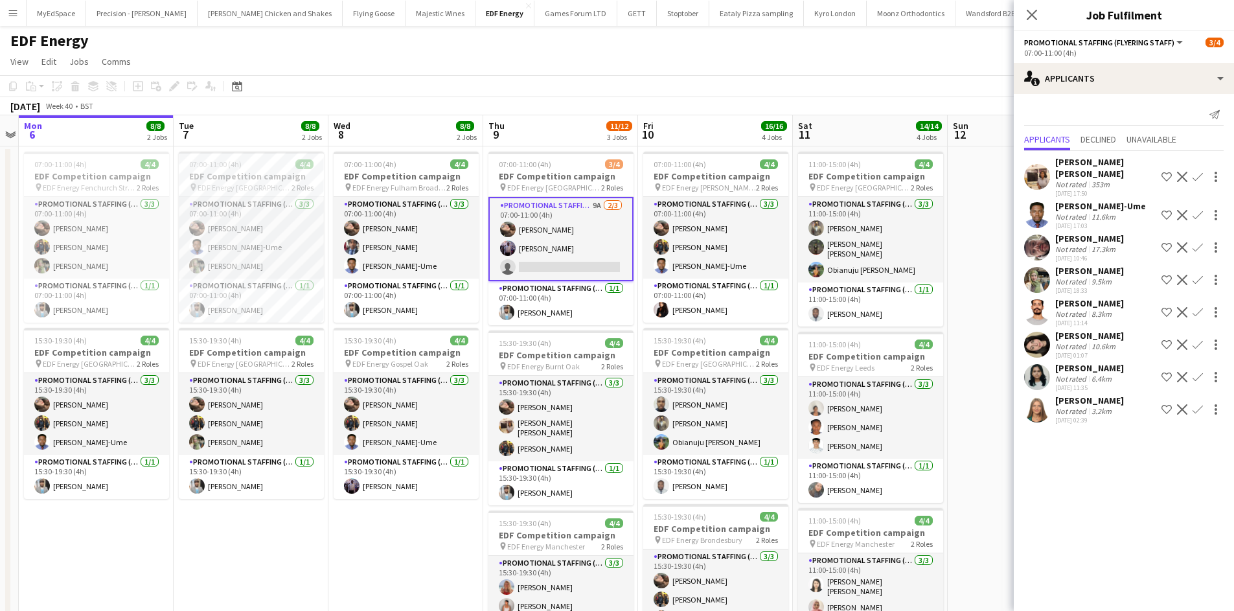
click at [1197, 307] on app-icon "Confirm" at bounding box center [1198, 312] width 10 height 10
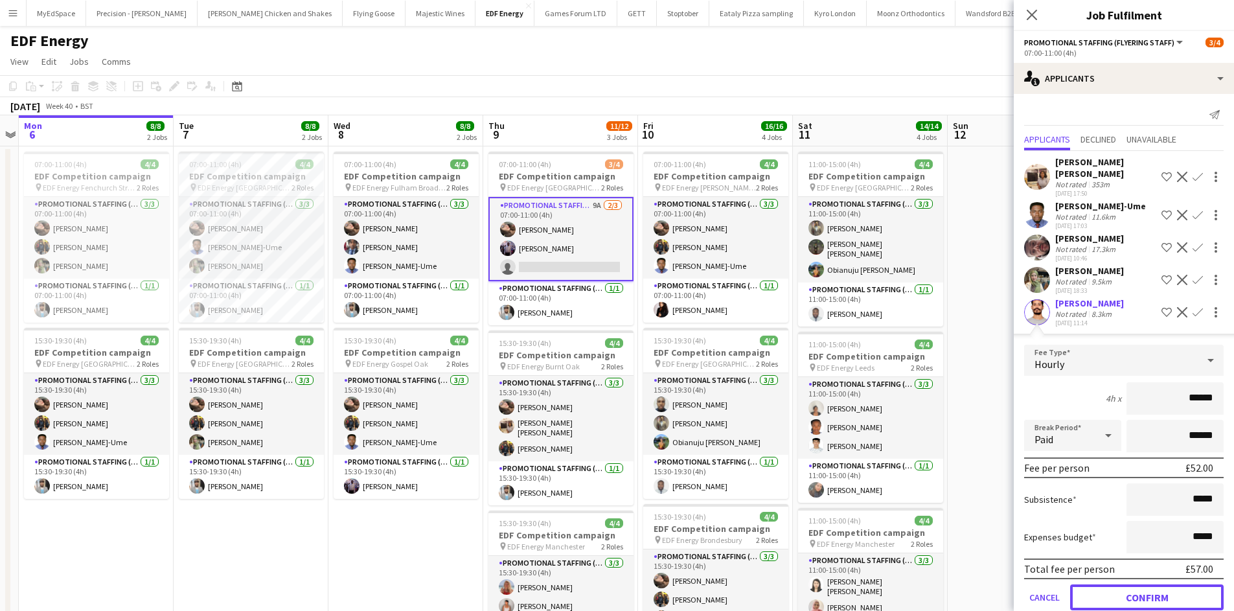
drag, startPoint x: 1145, startPoint y: 585, endPoint x: 1015, endPoint y: 441, distance: 194.1
click at [1145, 585] on button "Confirm" at bounding box center [1147, 597] width 154 height 26
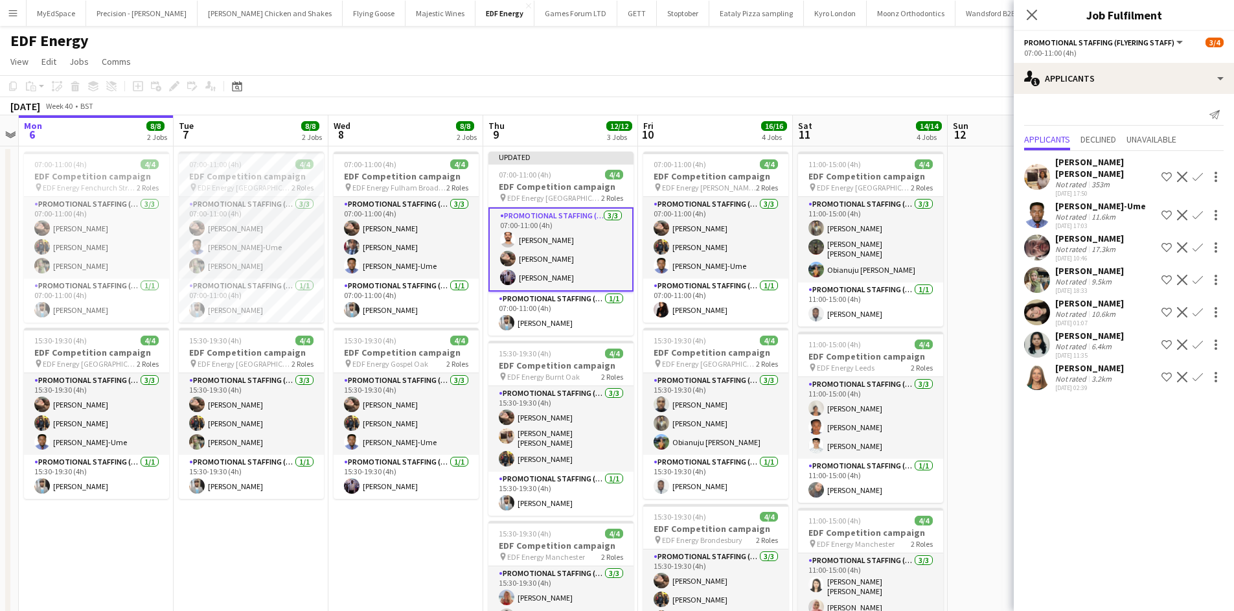
drag, startPoint x: 1001, startPoint y: 391, endPoint x: 1001, endPoint y: 321, distance: 70.0
click at [1001, 390] on app-date-cell at bounding box center [1025, 536] width 155 height 781
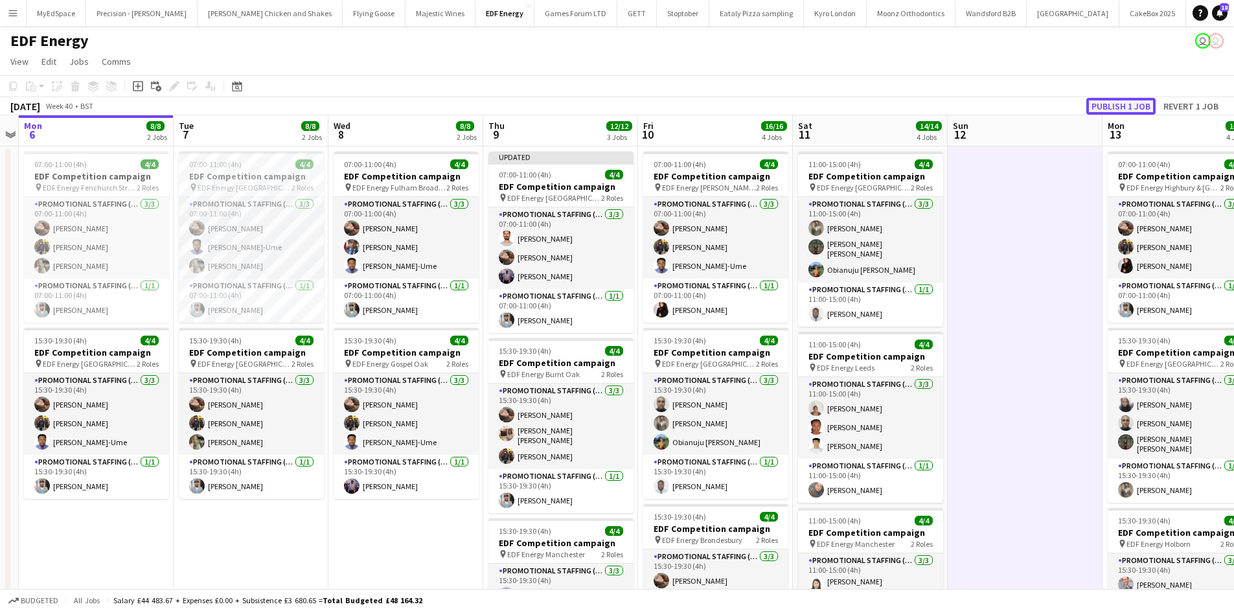
click at [1133, 99] on button "Publish 1 job" at bounding box center [1121, 106] width 69 height 17
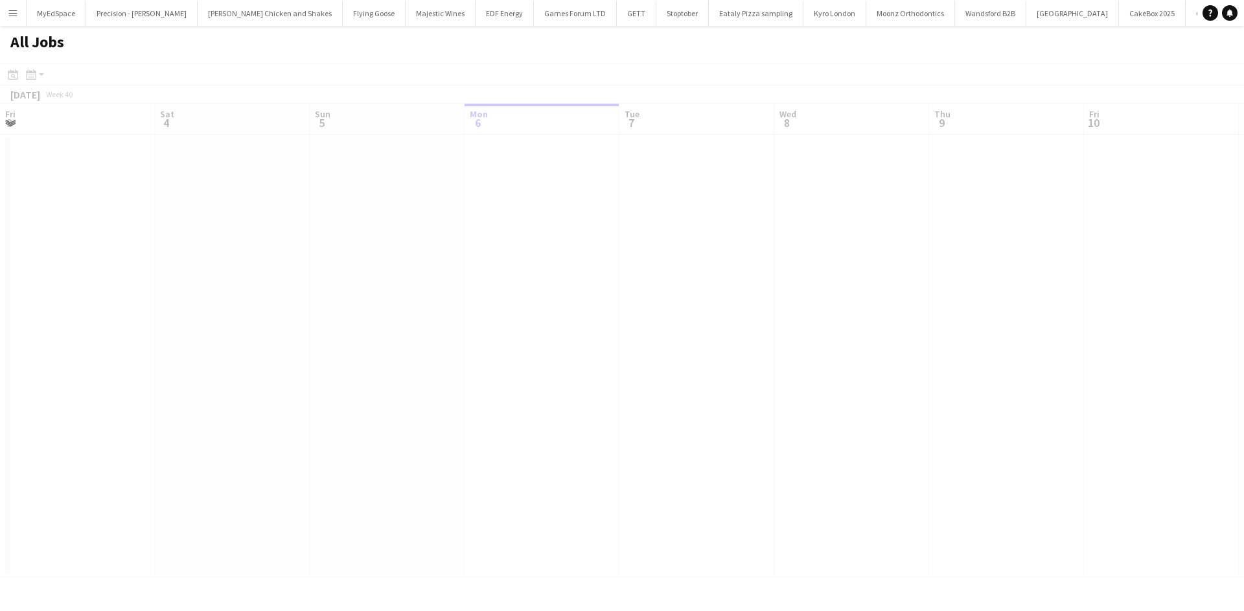
scroll to position [0, 310]
